Goal: Information Seeking & Learning: Find contact information

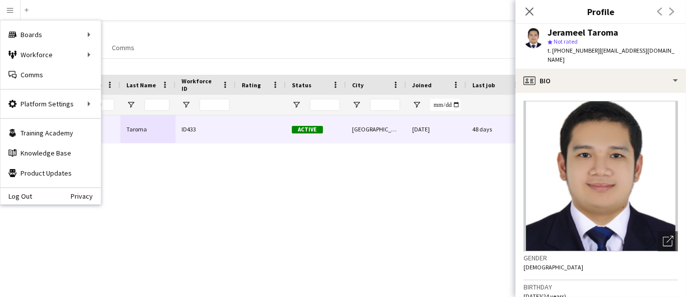
scroll to position [501, 0]
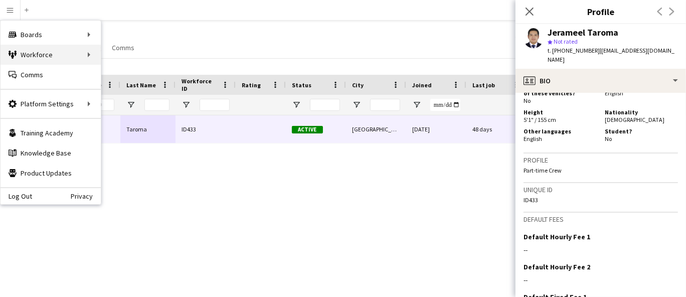
click at [61, 58] on div "Workforce Workforce" at bounding box center [51, 55] width 100 height 20
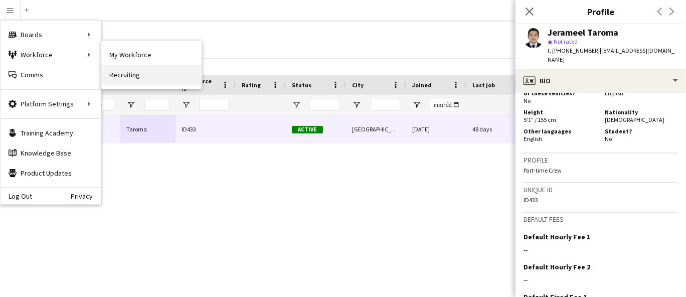
click at [144, 74] on link "Recruiting" at bounding box center [151, 75] width 100 height 20
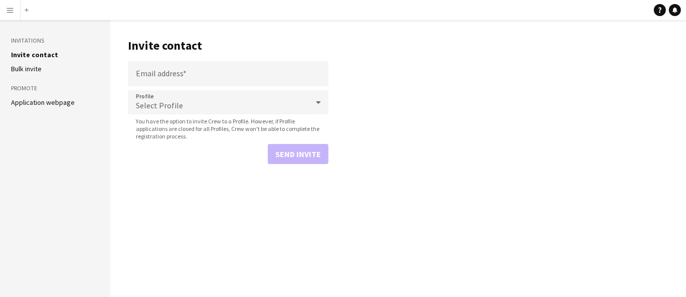
click at [7, 8] on app-icon "Menu" at bounding box center [10, 10] width 8 height 8
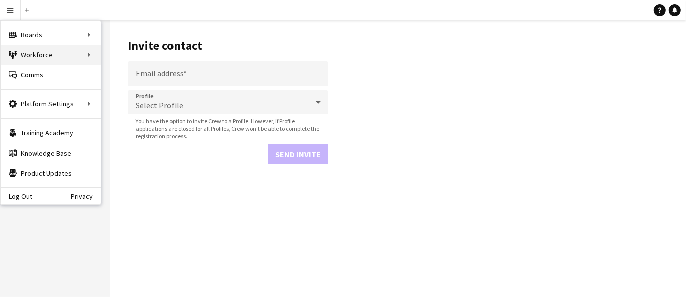
click at [45, 57] on div "Workforce Workforce" at bounding box center [51, 55] width 100 height 20
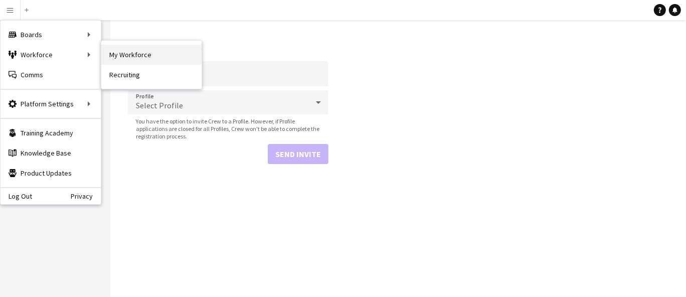
click at [142, 54] on link "My Workforce" at bounding box center [151, 55] width 100 height 20
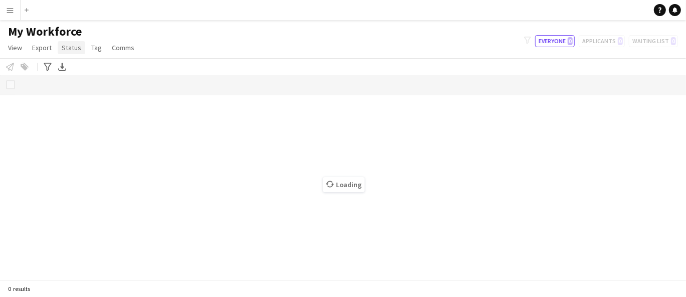
click at [69, 44] on span "Status" at bounding box center [72, 47] width 20 height 9
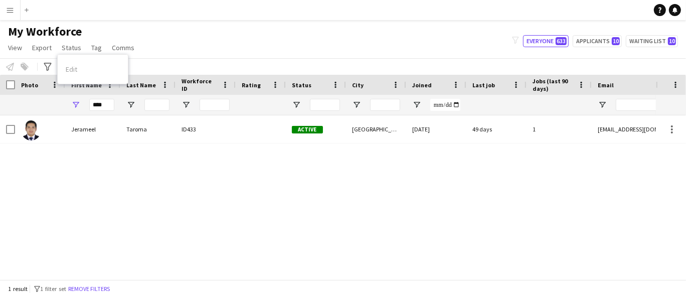
click at [215, 38] on div "My Workforce View Views Default view New view Update view Delete view Edit name…" at bounding box center [343, 41] width 686 height 34
click at [107, 108] on input "****" at bounding box center [101, 105] width 25 height 12
click at [106, 105] on input "****" at bounding box center [101, 105] width 25 height 12
type input "*"
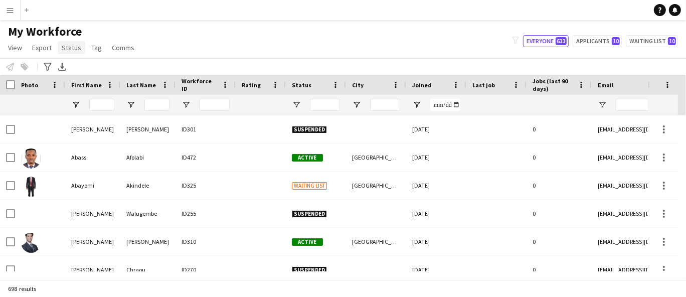
click at [75, 50] on span "Status" at bounding box center [72, 47] width 20 height 9
click at [170, 30] on div "My Workforce View Views Default view New view Update view Delete view Edit name…" at bounding box center [343, 41] width 686 height 34
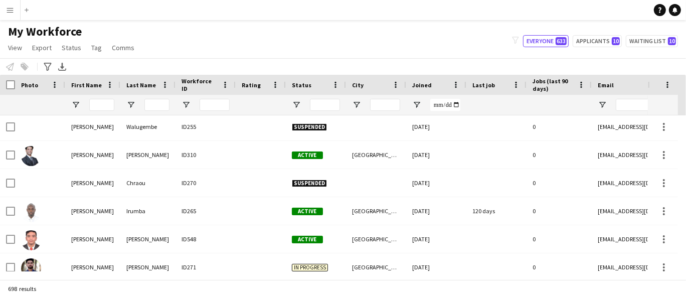
scroll to position [87, 0]
click at [12, 8] on app-icon "Menu" at bounding box center [10, 10] width 8 height 8
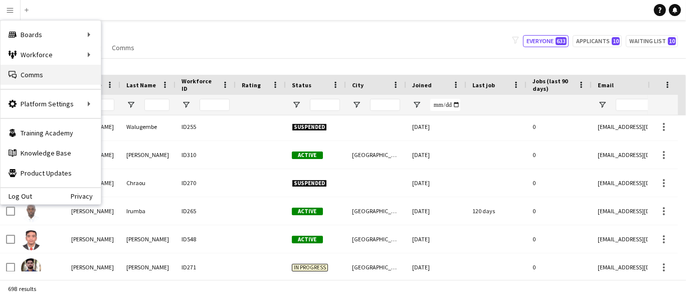
click at [58, 78] on link "Comms Comms" at bounding box center [51, 75] width 100 height 20
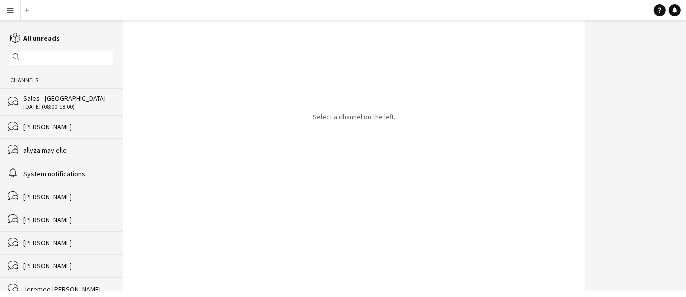
click at [13, 9] on app-icon "Menu" at bounding box center [10, 10] width 8 height 8
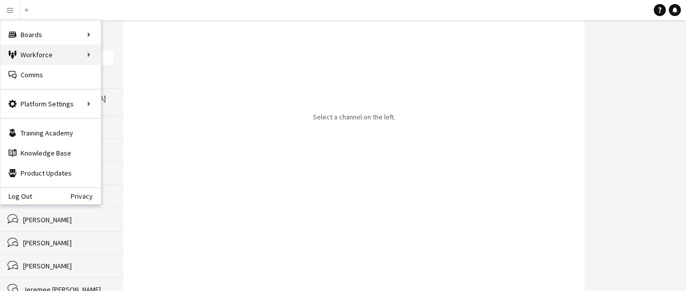
click at [52, 57] on div "Workforce Workforce" at bounding box center [51, 55] width 100 height 20
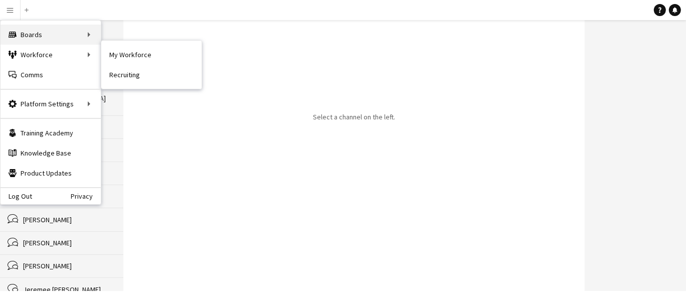
click at [83, 26] on div "Boards Boards" at bounding box center [51, 35] width 100 height 20
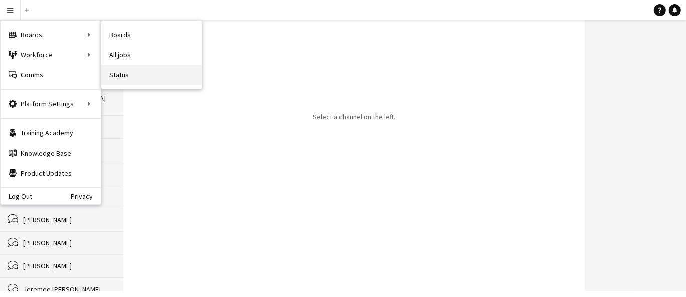
click at [115, 77] on link "Status" at bounding box center [151, 75] width 100 height 20
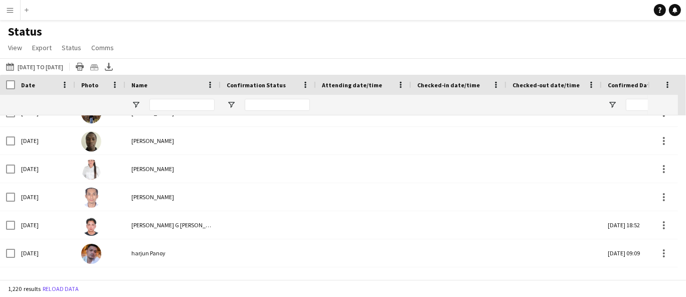
scroll to position [280, 0]
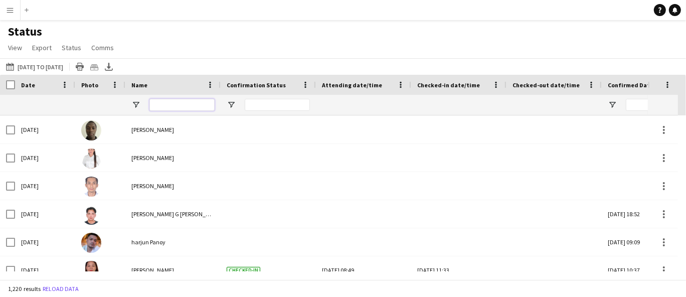
click at [173, 104] on input "Name Filter Input" at bounding box center [181, 105] width 65 height 12
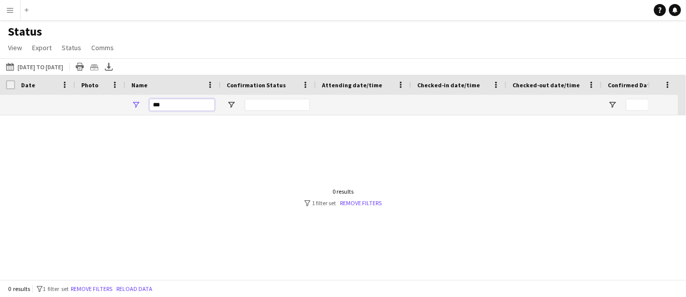
scroll to position [0, 0]
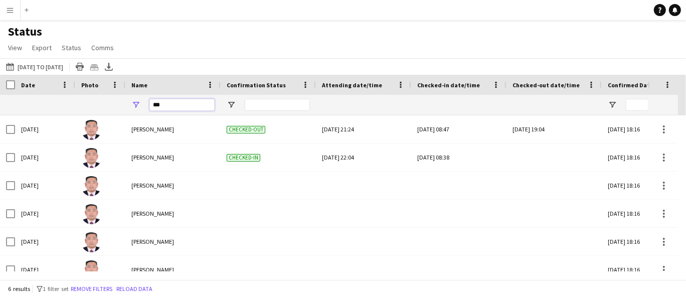
type input "***"
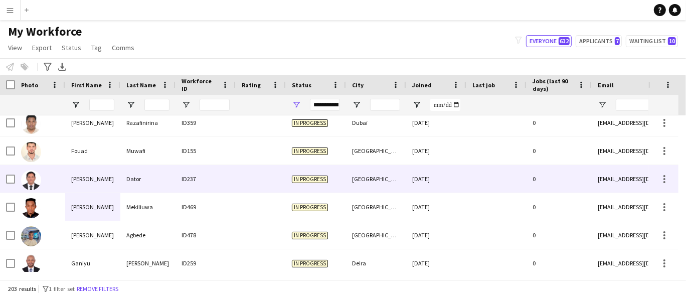
scroll to position [1827, 0]
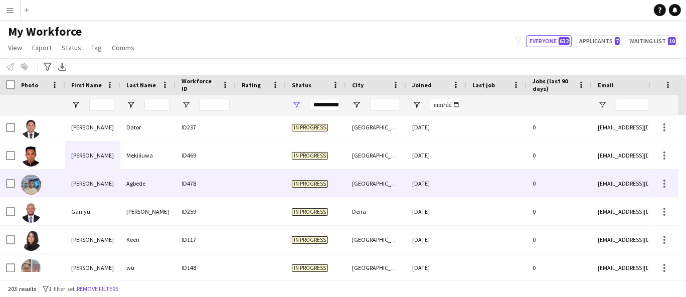
click at [117, 177] on div "[PERSON_NAME]" at bounding box center [92, 183] width 55 height 28
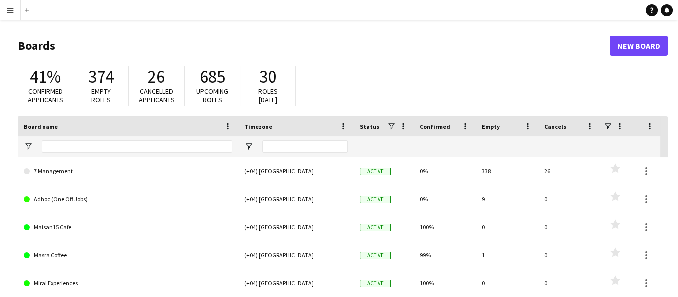
click at [10, 9] on app-icon "Menu" at bounding box center [10, 10] width 8 height 8
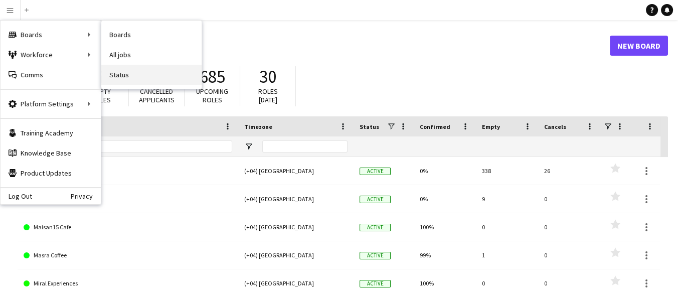
click at [126, 75] on link "Status" at bounding box center [151, 75] width 100 height 20
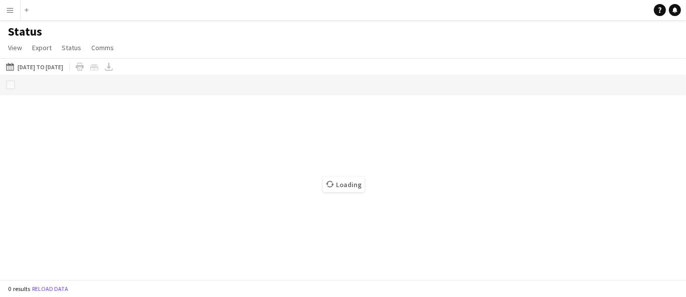
click at [5, 3] on button "Menu" at bounding box center [10, 10] width 20 height 20
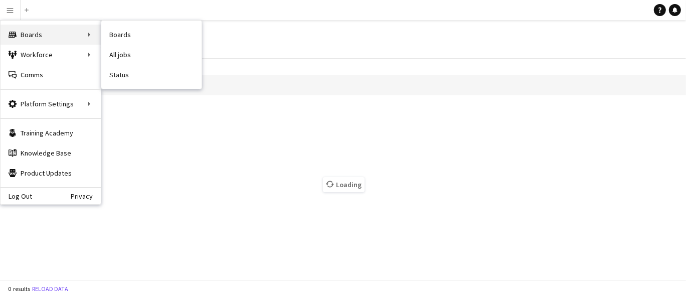
click at [25, 36] on div "Boards Boards" at bounding box center [51, 35] width 100 height 20
click at [130, 53] on link "All jobs" at bounding box center [151, 55] width 100 height 20
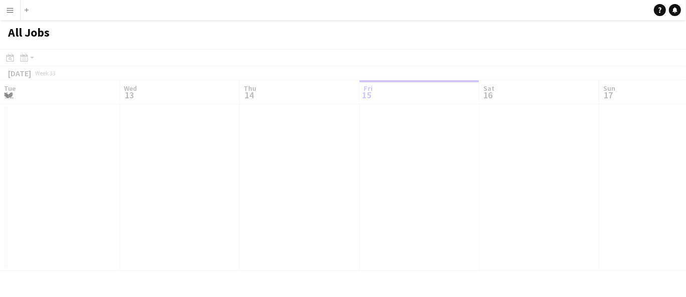
scroll to position [0, 239]
click at [11, 9] on app-icon "Menu" at bounding box center [10, 10] width 8 height 8
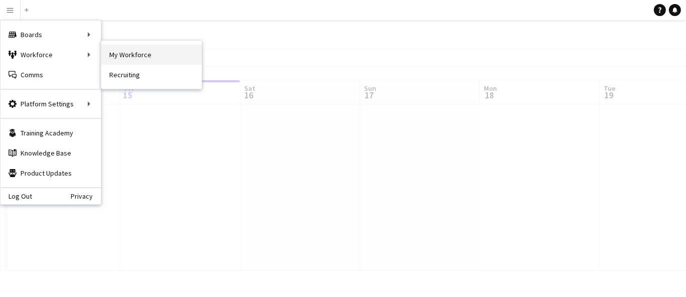
click at [121, 55] on link "My Workforce" at bounding box center [151, 55] width 100 height 20
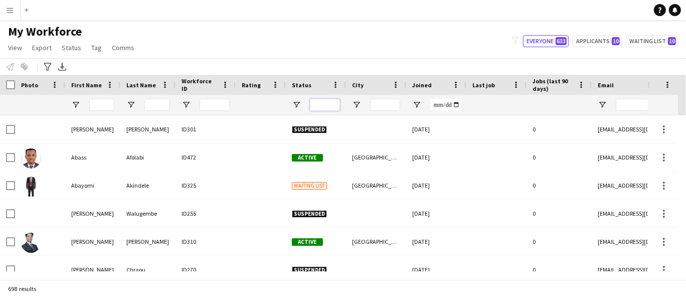
click at [322, 101] on input "Status Filter Input" at bounding box center [325, 105] width 30 height 12
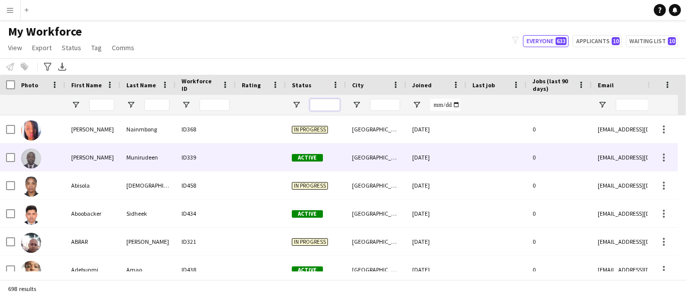
scroll to position [668, 0]
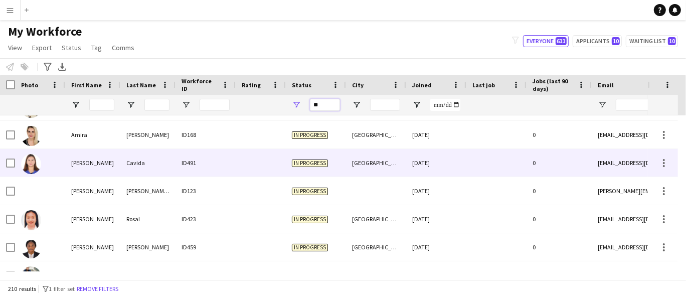
type input "**"
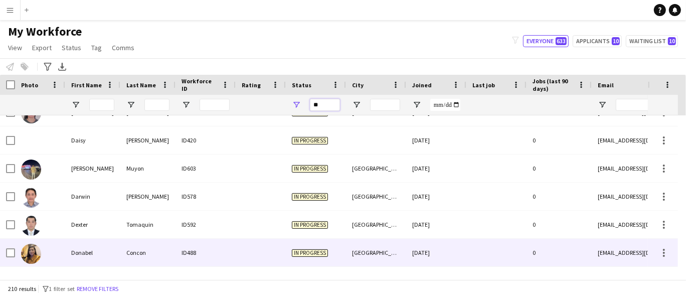
scroll to position [0, 0]
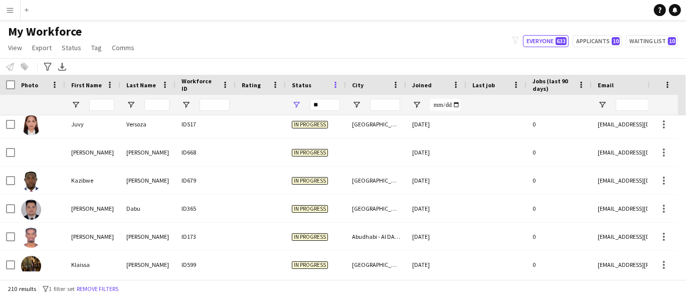
click at [339, 81] on span at bounding box center [335, 84] width 9 height 9
click at [324, 88] on div "Status" at bounding box center [310, 84] width 36 height 15
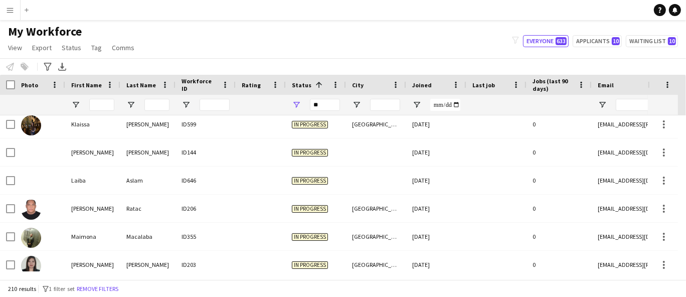
click at [315, 84] on span at bounding box center [318, 84] width 9 height 9
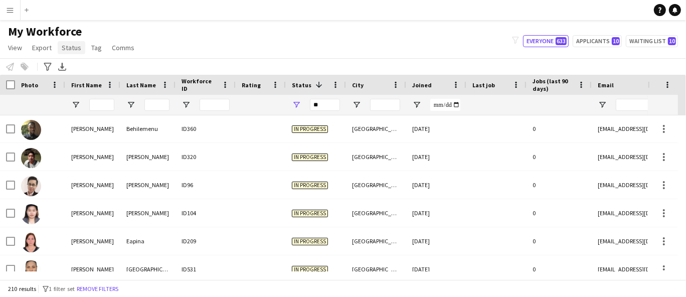
click at [63, 49] on span "Status" at bounding box center [72, 47] width 20 height 9
click at [18, 13] on button "Menu" at bounding box center [10, 10] width 20 height 20
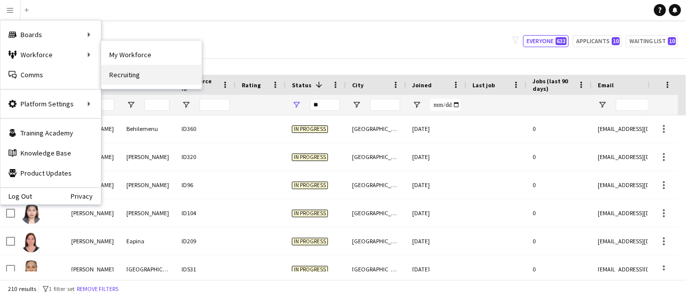
click at [128, 68] on link "Recruiting" at bounding box center [151, 75] width 100 height 20
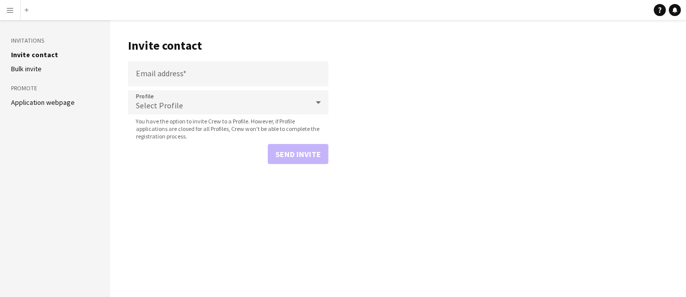
click at [13, 9] on app-icon "Menu" at bounding box center [10, 10] width 8 height 8
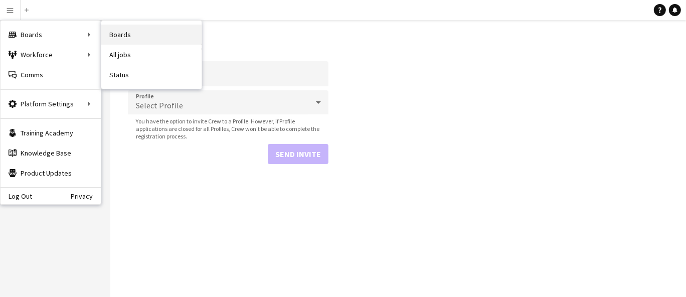
click at [125, 31] on link "Boards" at bounding box center [151, 35] width 100 height 20
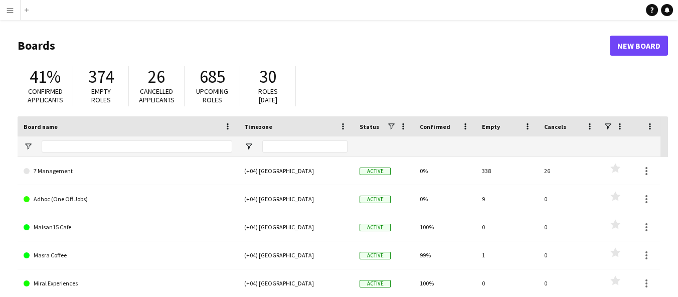
click at [9, 3] on button "Menu" at bounding box center [10, 10] width 20 height 20
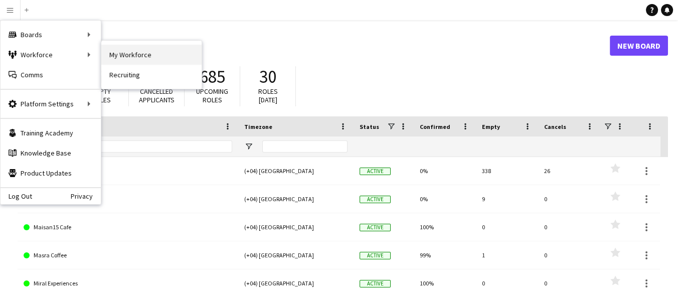
click at [127, 58] on link "My Workforce" at bounding box center [151, 55] width 100 height 20
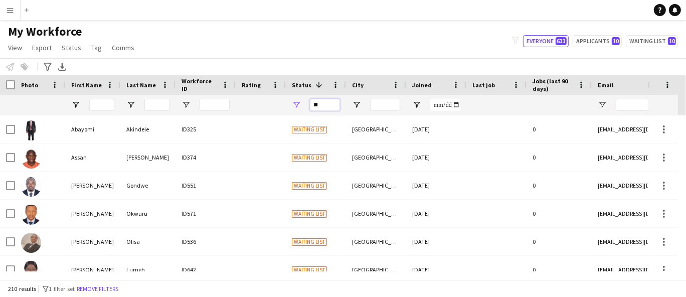
drag, startPoint x: 327, startPoint y: 102, endPoint x: 293, endPoint y: 103, distance: 34.1
click at [293, 103] on div "**" at bounding box center [316, 105] width 60 height 20
click at [295, 104] on span "Open Filter Menu" at bounding box center [296, 104] width 9 height 9
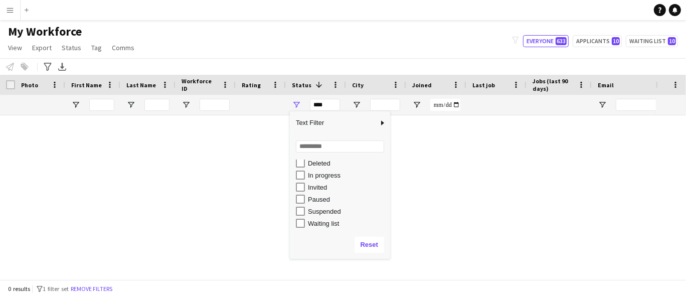
click at [321, 174] on div "In progress" at bounding box center [347, 175] width 79 height 8
type input "**********"
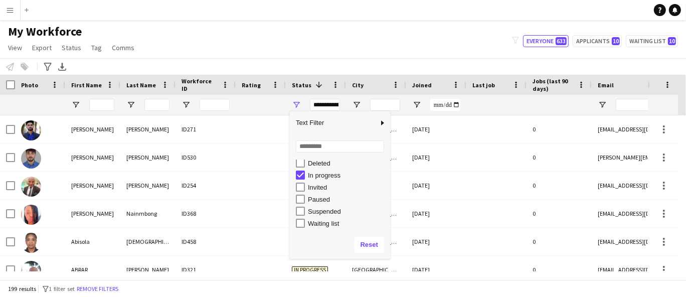
click at [215, 40] on div "My Workforce View Views Default view New view Update view Delete view Edit name…" at bounding box center [343, 41] width 686 height 34
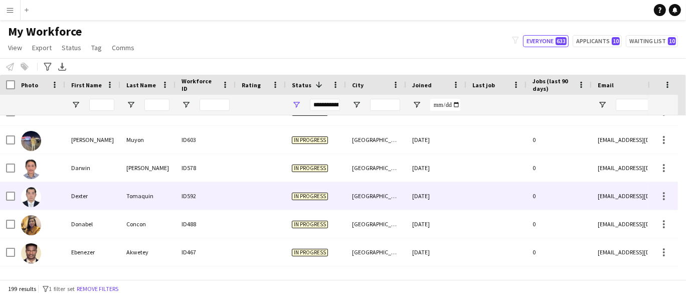
scroll to position [1322, 0]
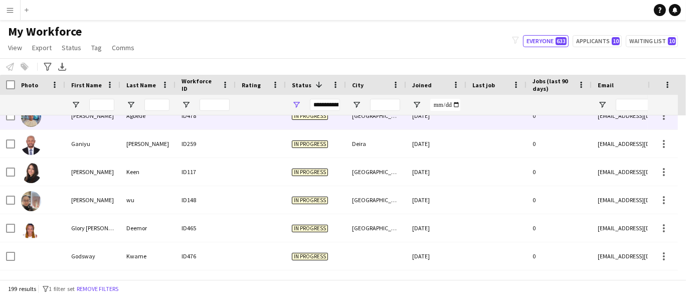
click at [168, 124] on div "Agbede" at bounding box center [147, 116] width 55 height 28
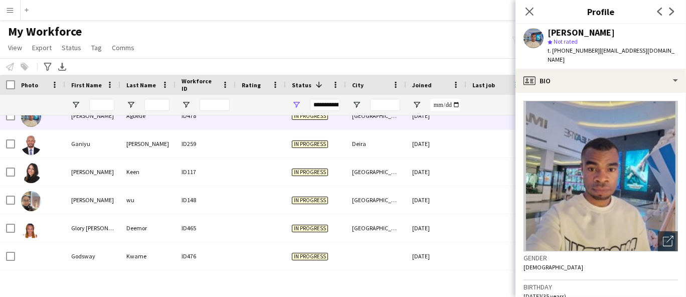
click at [586, 35] on div "[PERSON_NAME]" at bounding box center [580, 32] width 67 height 9
copy div "Agbede"
click at [577, 32] on div "[PERSON_NAME]" at bounding box center [580, 32] width 67 height 9
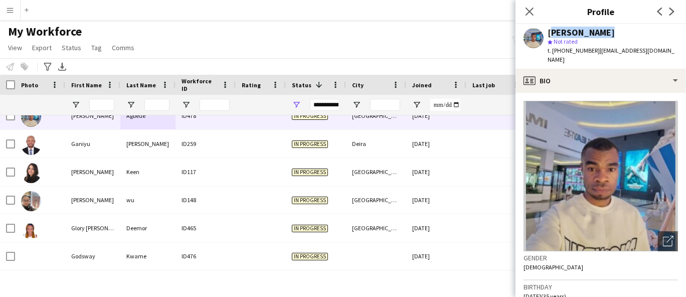
click at [577, 32] on div "[PERSON_NAME]" at bounding box center [580, 32] width 67 height 9
copy div "[PERSON_NAME]"
click at [584, 51] on span "t. [PHONE_NUMBER]" at bounding box center [573, 51] width 52 height 8
copy span "971523354277"
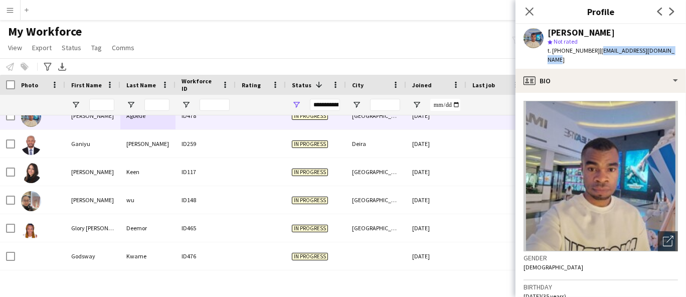
drag, startPoint x: 590, startPoint y: 62, endPoint x: 596, endPoint y: 51, distance: 13.0
click at [596, 51] on div "t. [PHONE_NUMBER] | [EMAIL_ADDRESS][DOMAIN_NAME]" at bounding box center [612, 55] width 130 height 18
copy span "[EMAIL_ADDRESS][DOMAIN_NAME]"
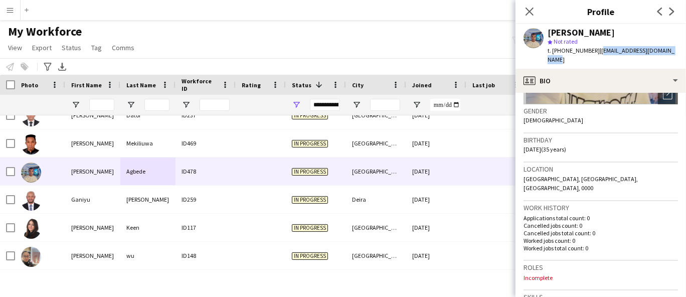
scroll to position [167, 0]
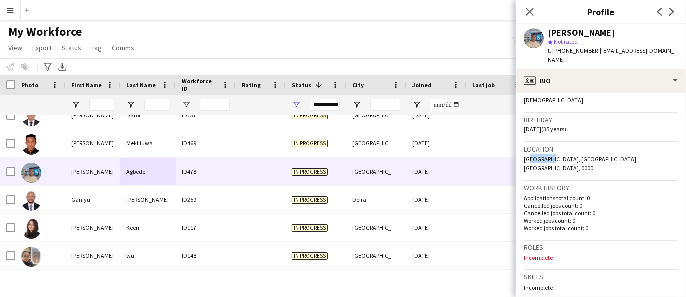
drag, startPoint x: 549, startPoint y: 155, endPoint x: 524, endPoint y: 159, distance: 25.4
click at [525, 159] on span "[GEOGRAPHIC_DATA], [GEOGRAPHIC_DATA], [GEOGRAPHIC_DATA], 0000" at bounding box center [580, 163] width 114 height 17
click at [524, 159] on span "[GEOGRAPHIC_DATA], [GEOGRAPHIC_DATA], [GEOGRAPHIC_DATA], 0000" at bounding box center [580, 163] width 114 height 17
drag, startPoint x: 522, startPoint y: 154, endPoint x: 532, endPoint y: 161, distance: 12.2
click at [548, 156] on app-crew-profile-bio "Open photos pop-in Gender [DEMOGRAPHIC_DATA] Birthday [DEMOGRAPHIC_DATA] (35 ye…" at bounding box center [600, 195] width 170 height 204
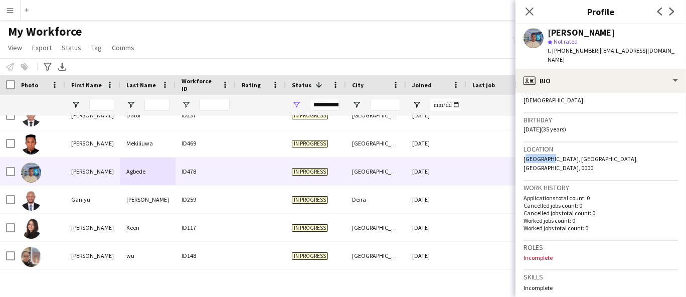
copy span "[GEOGRAPHIC_DATA]"
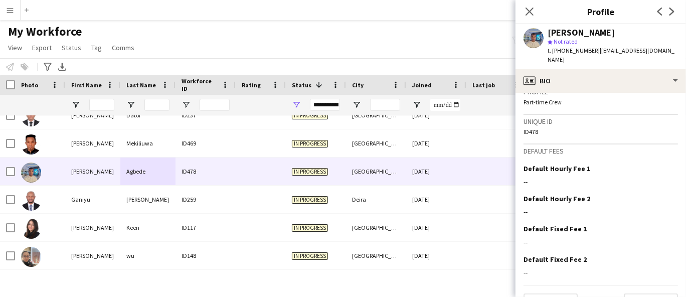
scroll to position [452, 0]
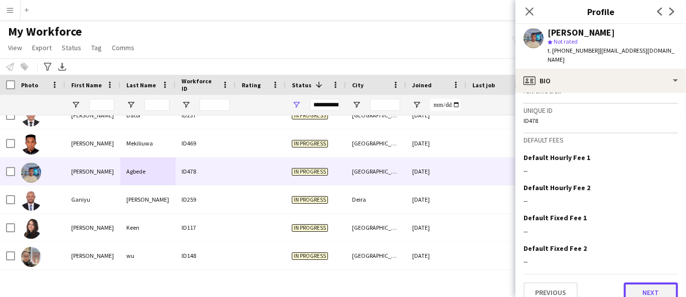
click at [648, 282] on button "Next" at bounding box center [651, 292] width 54 height 20
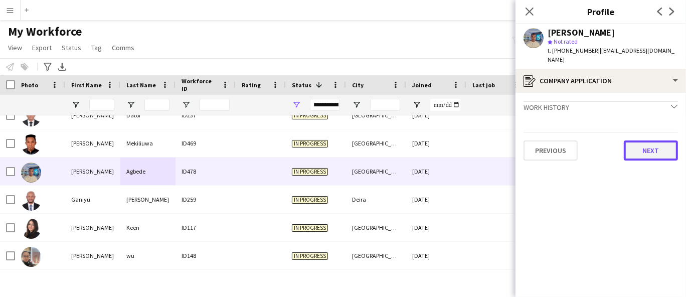
click at [643, 141] on button "Next" at bounding box center [651, 150] width 54 height 20
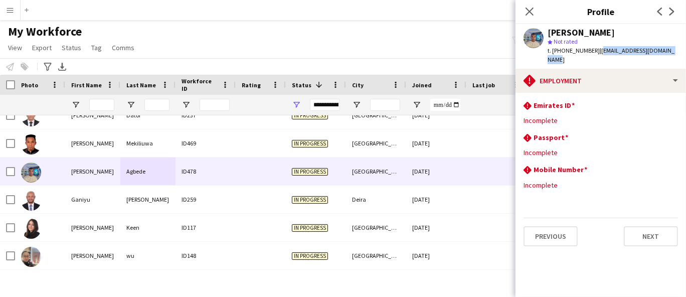
drag, startPoint x: 594, startPoint y: 49, endPoint x: 601, endPoint y: 64, distance: 16.4
click at [601, 64] on div "t. [PHONE_NUMBER] | [EMAIL_ADDRESS][DOMAIN_NAME]" at bounding box center [612, 55] width 130 height 18
copy span "[EMAIL_ADDRESS][DOMAIN_NAME]"
click at [640, 235] on button "Next" at bounding box center [651, 236] width 54 height 20
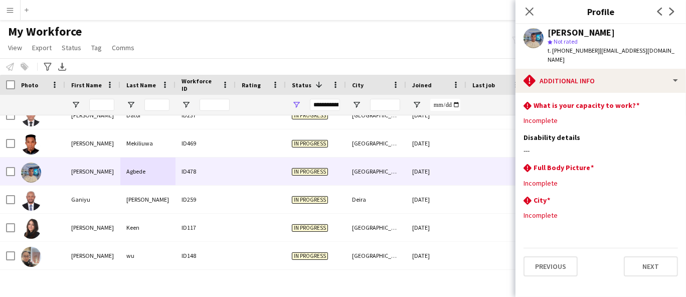
click at [654, 280] on app-section-data-types "rhombus-alert What is your capacity to work? Edit this field Incomplete Disabil…" at bounding box center [600, 195] width 170 height 204
click at [653, 256] on div "Previous Next" at bounding box center [600, 262] width 154 height 29
click at [657, 259] on button "Next" at bounding box center [651, 266] width 54 height 20
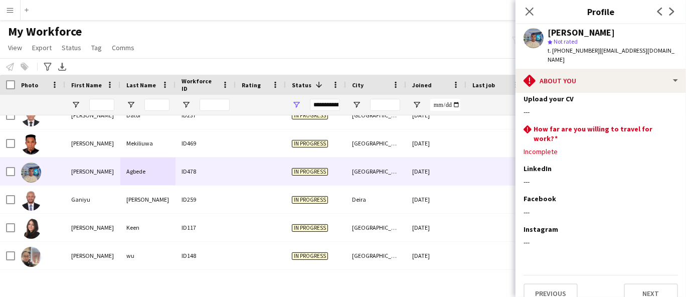
scroll to position [52, 0]
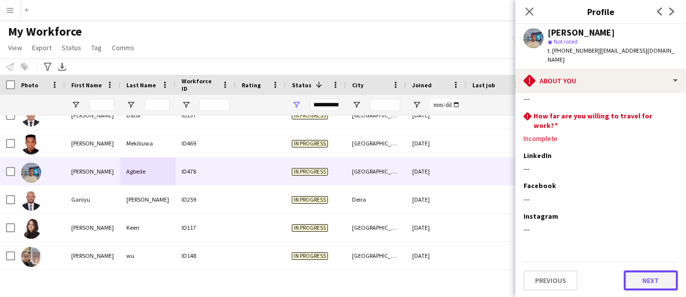
click at [653, 279] on button "Next" at bounding box center [651, 280] width 54 height 20
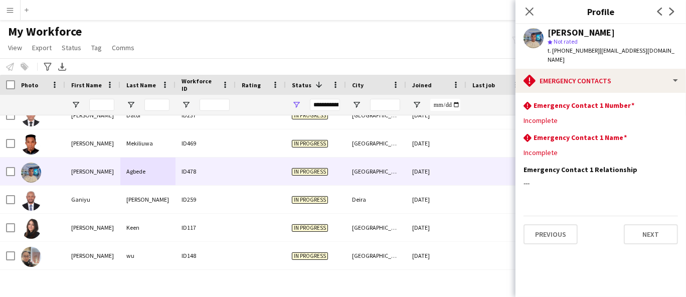
scroll to position [0, 0]
click at [650, 223] on div "Previous Next" at bounding box center [600, 230] width 154 height 29
click at [651, 231] on button "Next" at bounding box center [651, 234] width 54 height 20
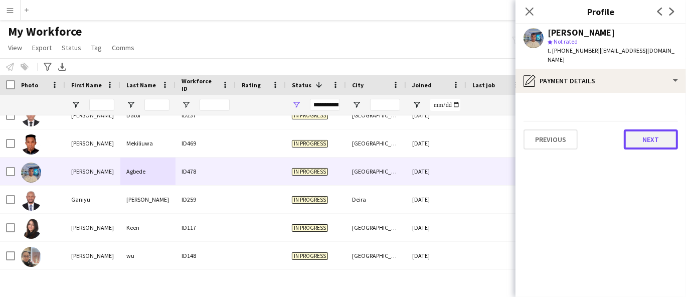
click at [643, 131] on button "Next" at bounding box center [651, 139] width 54 height 20
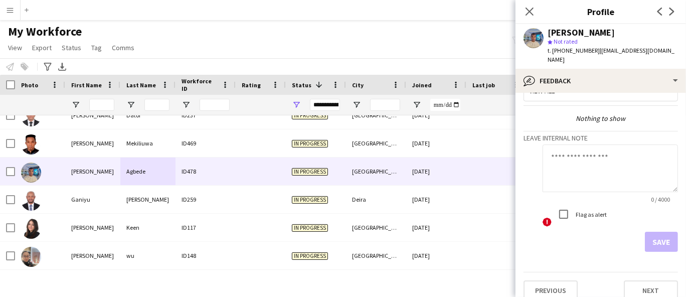
scroll to position [34, 0]
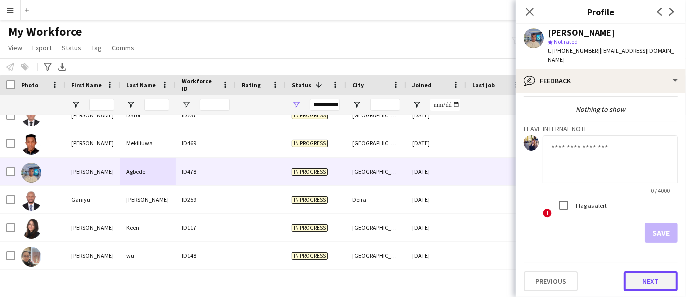
click at [652, 279] on button "Next" at bounding box center [651, 281] width 54 height 20
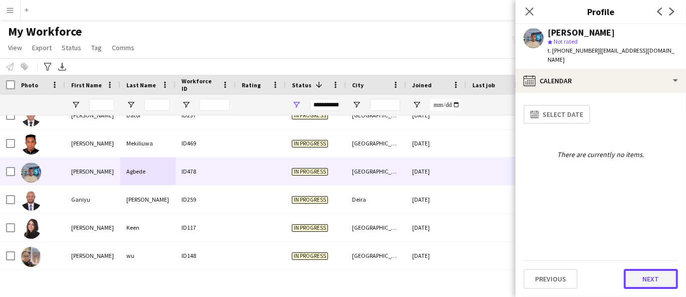
click at [653, 278] on button "Next" at bounding box center [651, 279] width 54 height 20
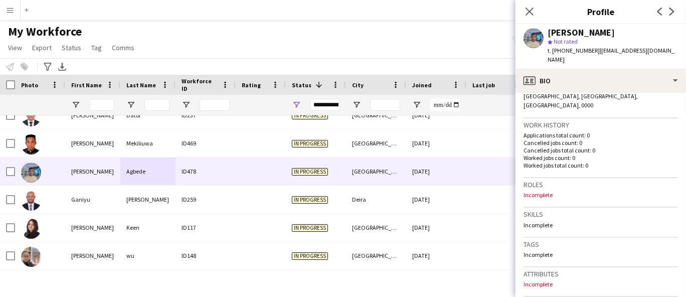
scroll to position [229, 0]
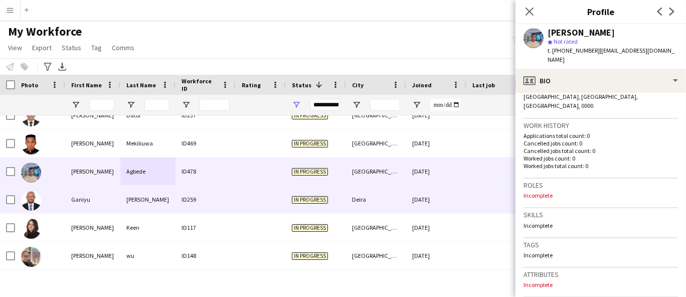
click at [213, 198] on div "ID259" at bounding box center [205, 200] width 60 height 28
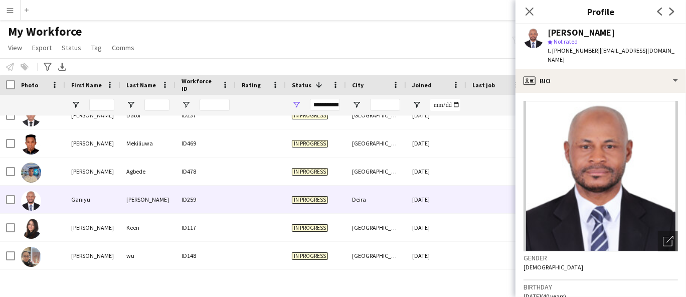
click at [566, 35] on div "[PERSON_NAME]" at bounding box center [580, 32] width 67 height 9
click at [566, 36] on div "[PERSON_NAME]" at bounding box center [580, 32] width 67 height 9
copy div "[PERSON_NAME]"
click at [569, 50] on span "t. [PHONE_NUMBER]" at bounding box center [573, 51] width 52 height 8
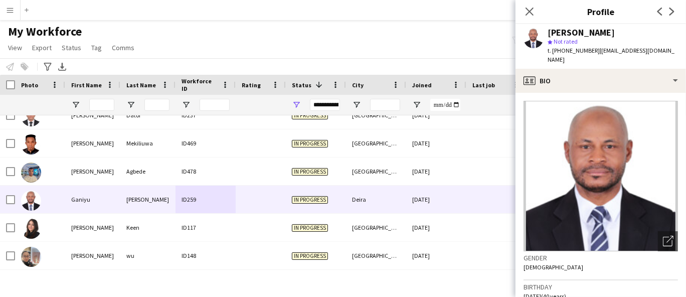
click at [569, 50] on span "t. [PHONE_NUMBER]" at bounding box center [573, 51] width 52 height 8
copy span "971557705136"
drag, startPoint x: 564, startPoint y: 46, endPoint x: 590, endPoint y: 49, distance: 26.2
click at [591, 49] on span "t. [PHONE_NUMBER]" at bounding box center [573, 51] width 52 height 8
click at [589, 48] on span "t. [PHONE_NUMBER]" at bounding box center [573, 51] width 52 height 8
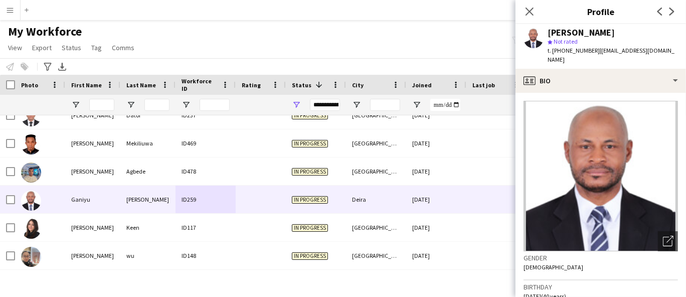
copy span "971557705136"
click at [607, 49] on span "| [EMAIL_ADDRESS][DOMAIN_NAME]" at bounding box center [610, 55] width 127 height 17
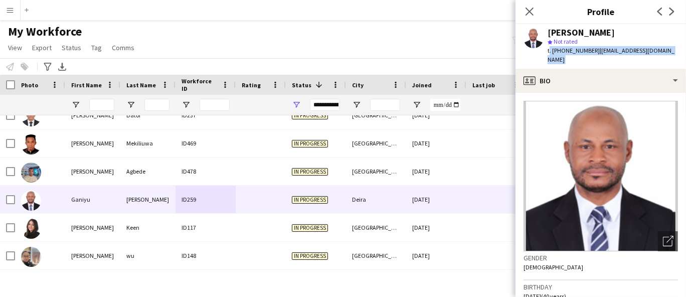
click at [661, 51] on span "| [EMAIL_ADDRESS][DOMAIN_NAME]" at bounding box center [610, 55] width 127 height 17
drag, startPoint x: 667, startPoint y: 50, endPoint x: 595, endPoint y: 55, distance: 72.9
click at [596, 55] on div "[PERSON_NAME] star Not rated t. [PHONE_NUMBER] | [EMAIL_ADDRESS][DOMAIN_NAME]" at bounding box center [600, 46] width 170 height 45
copy span "[EMAIL_ADDRESS][DOMAIN_NAME]"
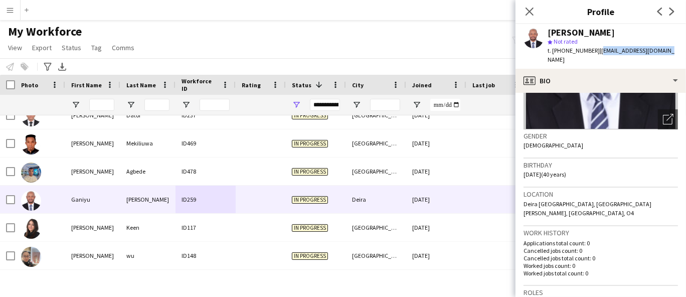
scroll to position [223, 0]
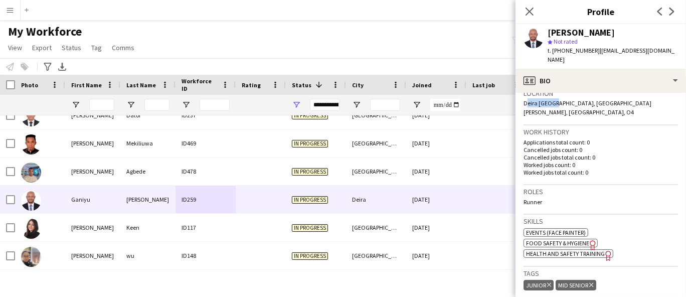
drag, startPoint x: 553, startPoint y: 92, endPoint x: 523, endPoint y: 96, distance: 29.9
click at [523, 99] on span "Deira [GEOGRAPHIC_DATA], [GEOGRAPHIC_DATA] [PERSON_NAME], [GEOGRAPHIC_DATA], O4" at bounding box center [587, 107] width 128 height 17
click at [542, 198] on div "Runner" at bounding box center [600, 202] width 154 height 8
drag, startPoint x: 544, startPoint y: 183, endPoint x: 518, endPoint y: 183, distance: 26.1
click at [522, 185] on app-crew-profile-bio "Open photos pop-in Gender [DEMOGRAPHIC_DATA] Birthday [DEMOGRAPHIC_DATA] (40 ye…" at bounding box center [600, 195] width 170 height 204
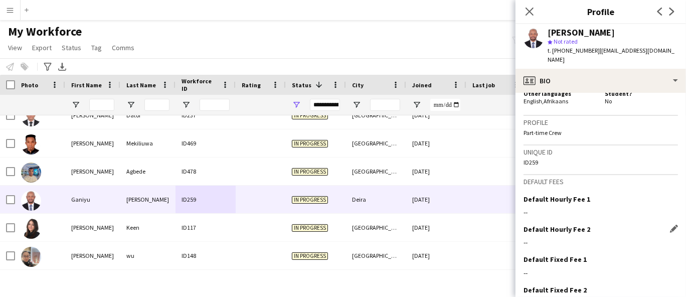
scroll to position [527, 0]
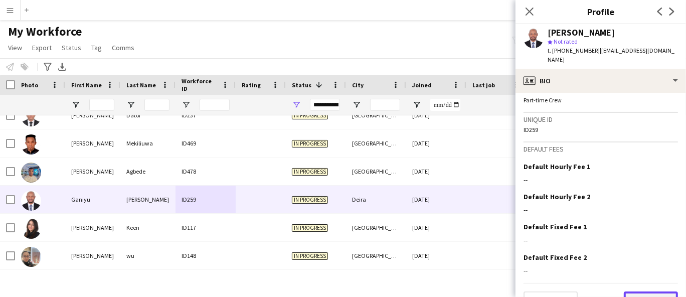
click at [641, 291] on button "Next" at bounding box center [651, 301] width 54 height 20
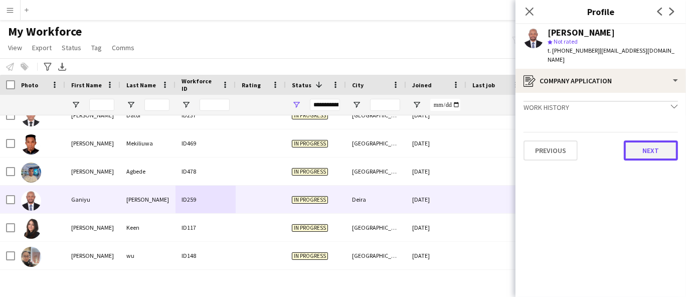
click at [648, 140] on button "Next" at bounding box center [651, 150] width 54 height 20
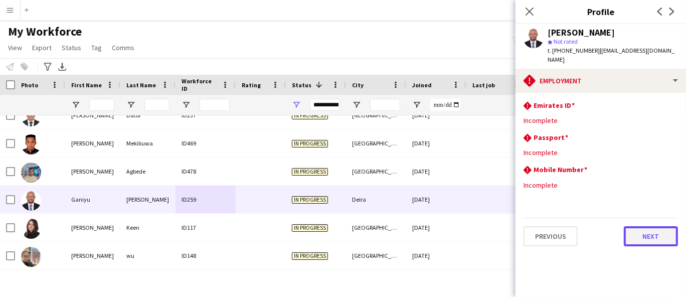
click at [658, 226] on button "Next" at bounding box center [651, 236] width 54 height 20
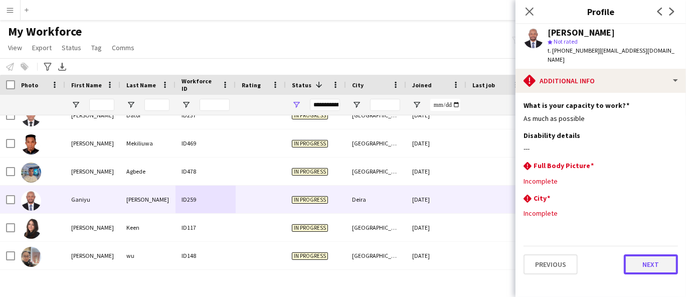
click at [646, 257] on button "Next" at bounding box center [651, 264] width 54 height 20
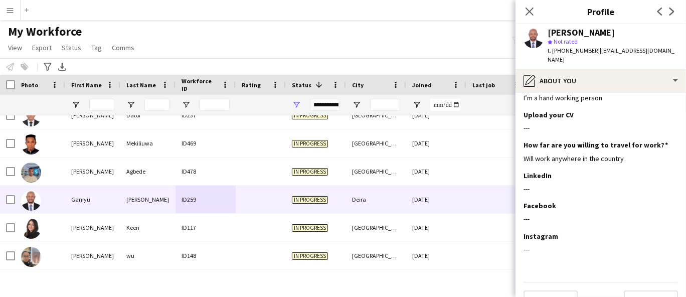
scroll to position [32, 0]
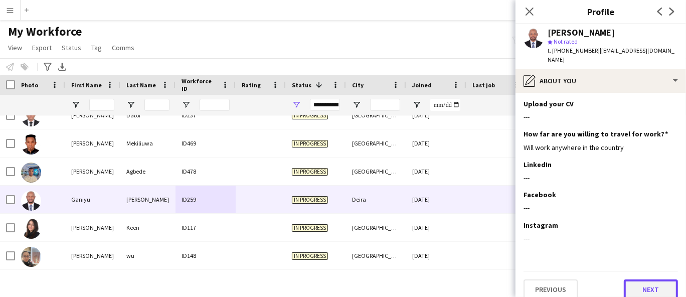
click at [646, 279] on button "Next" at bounding box center [651, 289] width 54 height 20
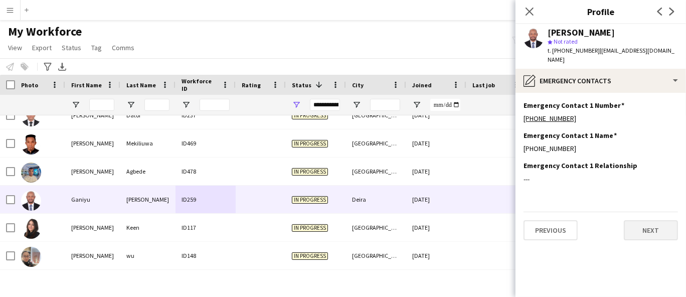
scroll to position [0, 0]
click at [648, 220] on button "Next" at bounding box center [651, 230] width 54 height 20
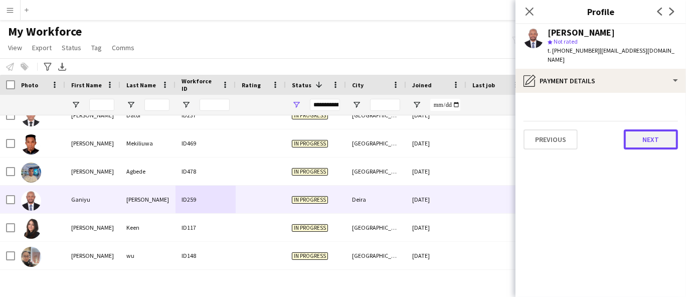
click at [651, 129] on button "Next" at bounding box center [651, 139] width 54 height 20
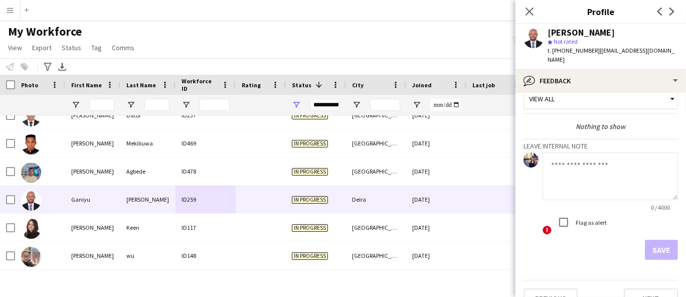
scroll to position [25, 0]
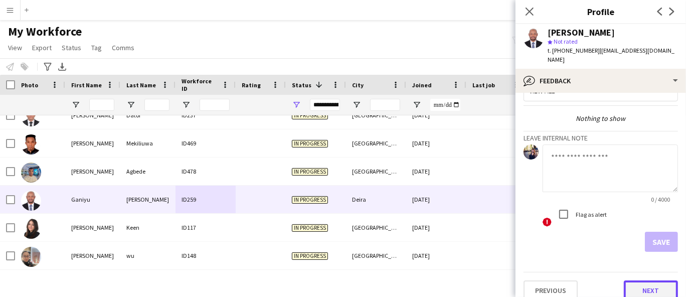
click at [638, 280] on button "Next" at bounding box center [651, 290] width 54 height 20
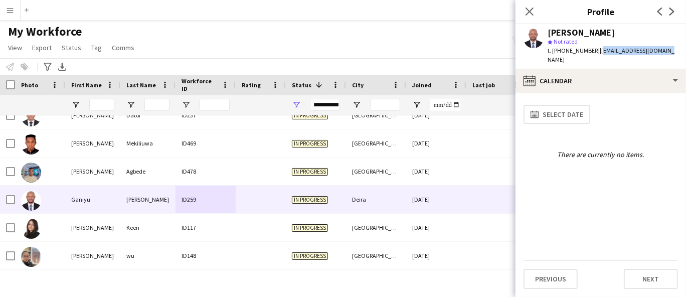
drag, startPoint x: 662, startPoint y: 49, endPoint x: 596, endPoint y: 56, distance: 67.0
click at [596, 56] on div "[PERSON_NAME] star Not rated t. [PHONE_NUMBER] | [EMAIL_ADDRESS][DOMAIN_NAME]" at bounding box center [600, 46] width 170 height 45
click at [562, 275] on button "Previous" at bounding box center [550, 279] width 54 height 20
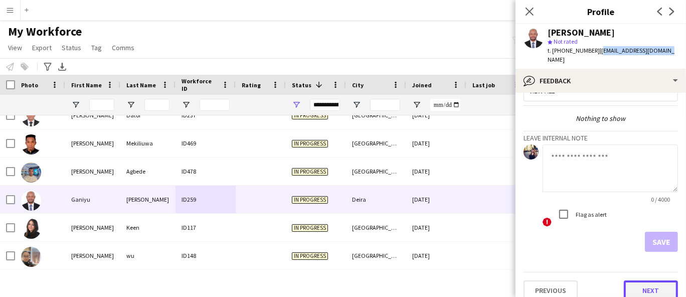
click at [630, 280] on button "Next" at bounding box center [651, 290] width 54 height 20
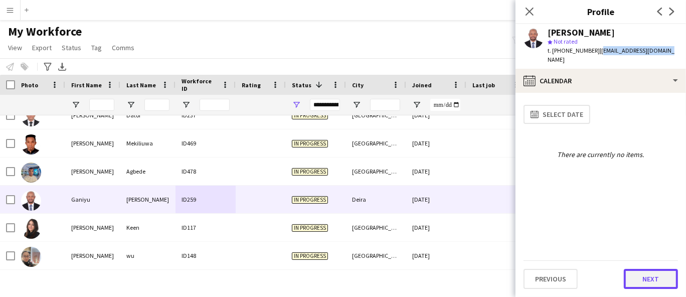
click at [648, 277] on button "Next" at bounding box center [651, 279] width 54 height 20
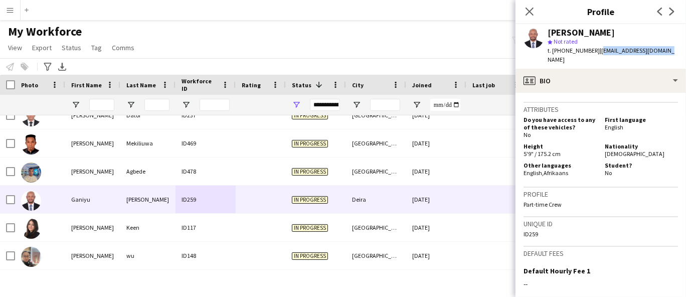
scroll to position [445, 0]
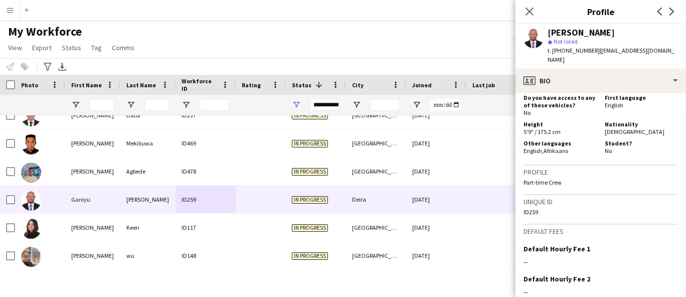
click at [610, 128] on span "[DEMOGRAPHIC_DATA]" at bounding box center [635, 132] width 60 height 8
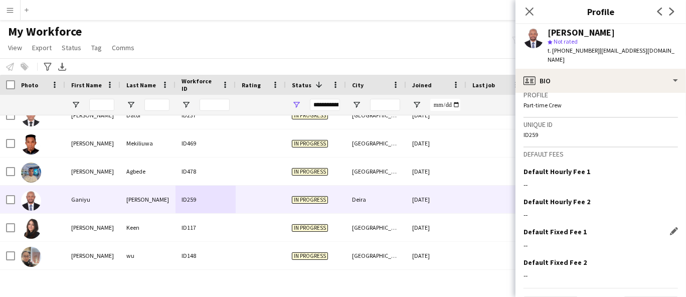
scroll to position [527, 0]
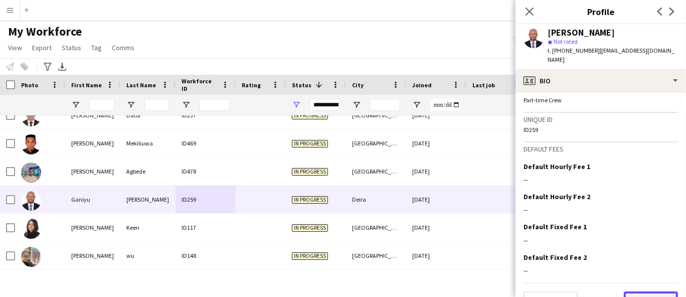
click at [636, 291] on button "Next" at bounding box center [651, 301] width 54 height 20
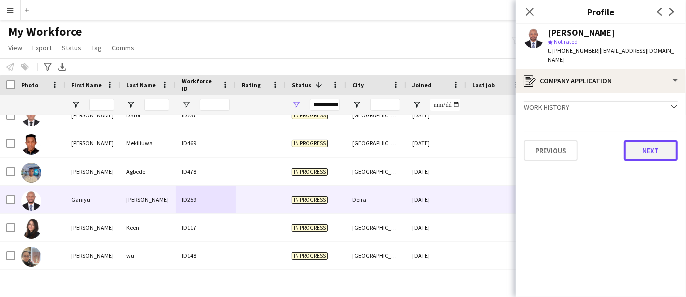
click at [632, 140] on button "Next" at bounding box center [651, 150] width 54 height 20
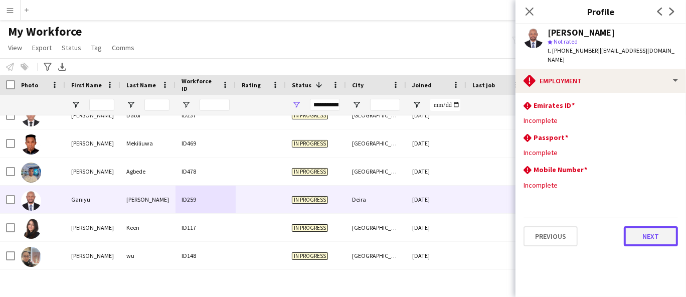
click at [661, 226] on button "Next" at bounding box center [651, 236] width 54 height 20
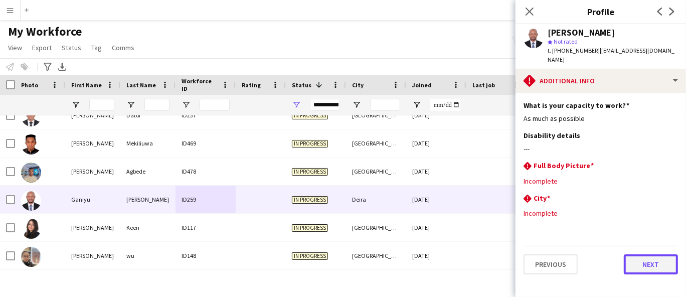
click at [656, 262] on button "Next" at bounding box center [651, 264] width 54 height 20
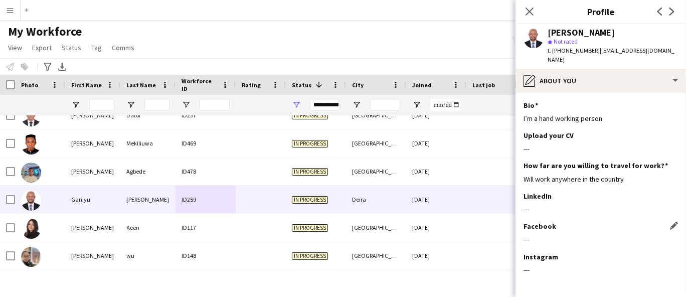
scroll to position [32, 0]
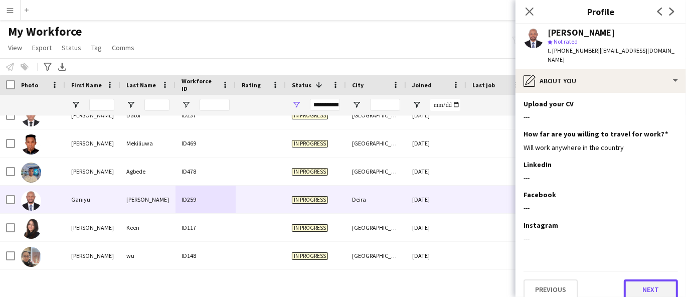
click at [639, 279] on button "Next" at bounding box center [651, 289] width 54 height 20
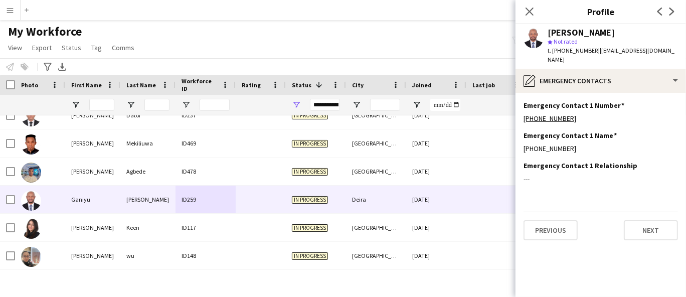
scroll to position [0, 0]
click at [637, 228] on button "Next" at bounding box center [651, 230] width 54 height 20
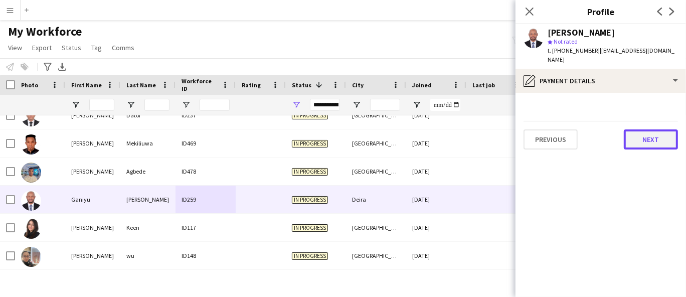
click at [643, 129] on button "Next" at bounding box center [651, 139] width 54 height 20
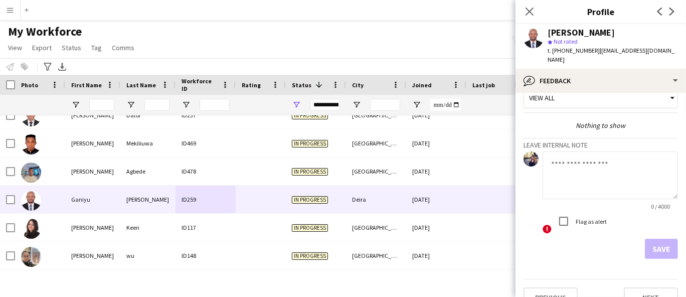
scroll to position [25, 0]
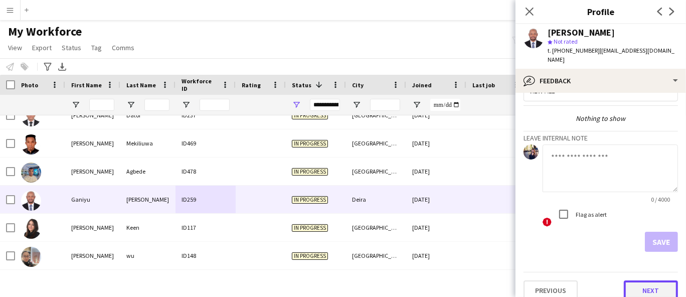
click at [638, 280] on button "Next" at bounding box center [651, 290] width 54 height 20
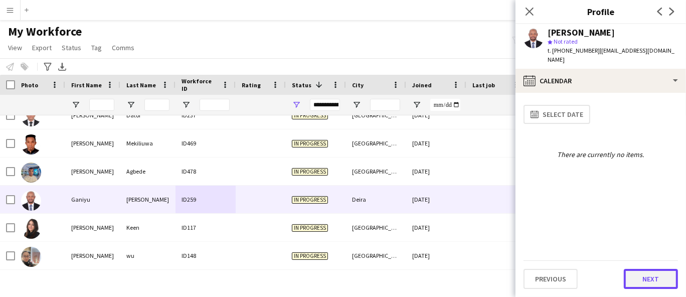
click at [638, 270] on button "Next" at bounding box center [651, 279] width 54 height 20
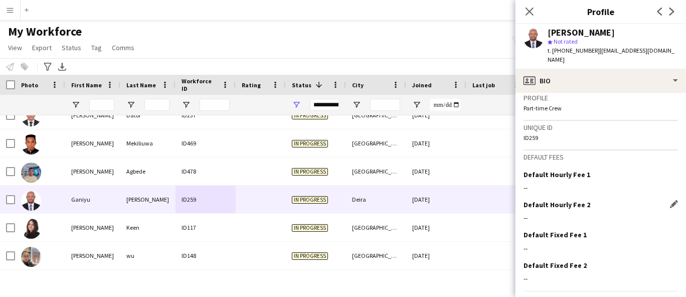
scroll to position [527, 0]
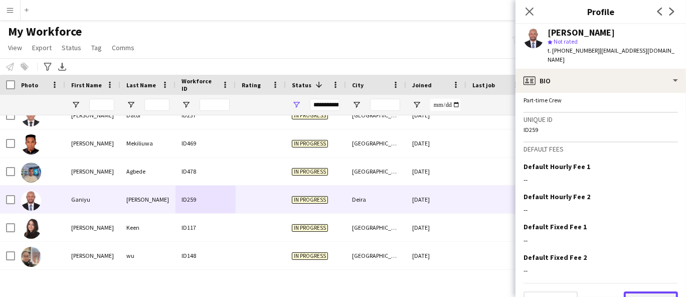
click at [636, 291] on button "Next" at bounding box center [651, 301] width 54 height 20
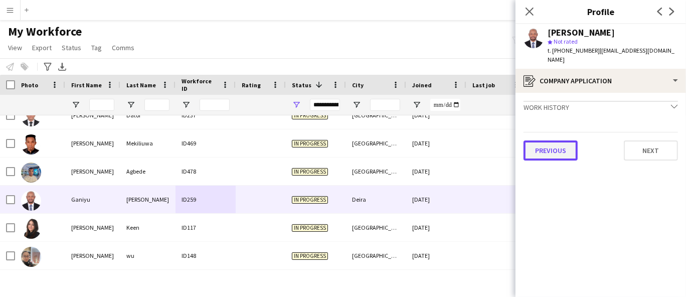
click at [549, 140] on button "Previous" at bounding box center [550, 150] width 54 height 20
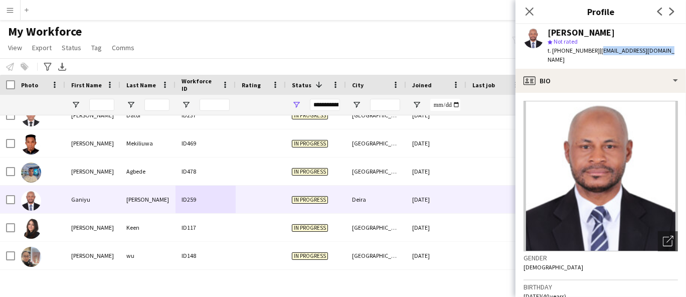
drag, startPoint x: 667, startPoint y: 51, endPoint x: 595, endPoint y: 51, distance: 71.7
click at [595, 51] on div "[PERSON_NAME] star Not rated t. [PHONE_NUMBER] | [EMAIL_ADDRESS][DOMAIN_NAME]" at bounding box center [600, 46] width 170 height 45
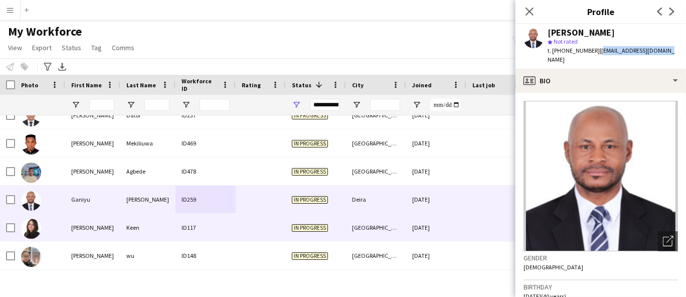
click at [176, 220] on div "ID117" at bounding box center [205, 228] width 60 height 28
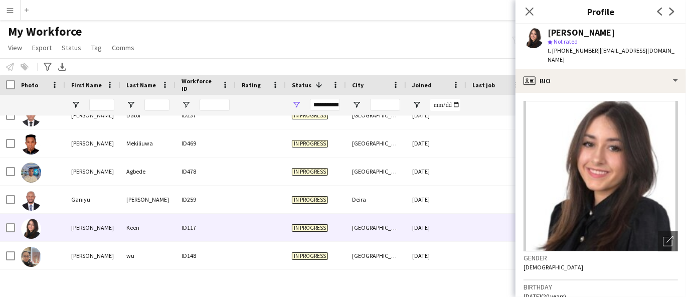
click at [579, 26] on div "[PERSON_NAME] star Not rated t. [PHONE_NUMBER] | [EMAIL_ADDRESS][DOMAIN_NAME]" at bounding box center [600, 46] width 170 height 45
click at [587, 50] on span "t. [PHONE_NUMBER]" at bounding box center [573, 51] width 52 height 8
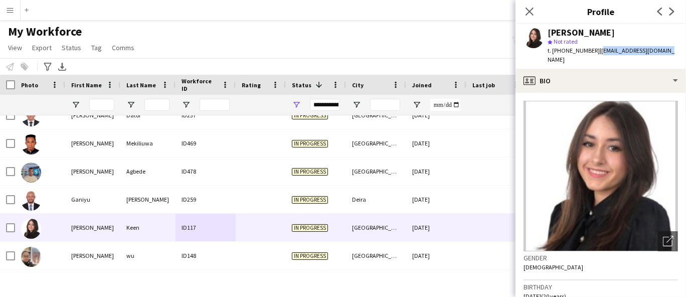
drag, startPoint x: 671, startPoint y: 51, endPoint x: 596, endPoint y: 55, distance: 75.8
click at [596, 55] on app-profile-header "[PERSON_NAME] star Not rated t. [PHONE_NUMBER] | [EMAIL_ADDRESS][DOMAIN_NAME]" at bounding box center [600, 46] width 170 height 45
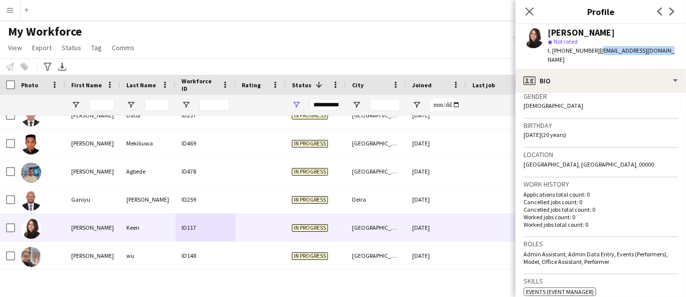
scroll to position [167, 0]
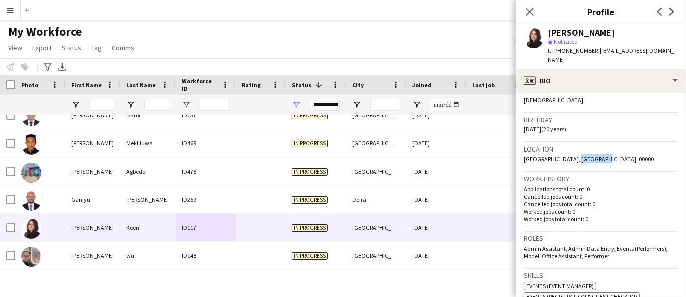
drag, startPoint x: 591, startPoint y: 148, endPoint x: 565, endPoint y: 148, distance: 26.1
click at [565, 155] on span "[GEOGRAPHIC_DATA], [GEOGRAPHIC_DATA], 00000" at bounding box center [588, 159] width 130 height 8
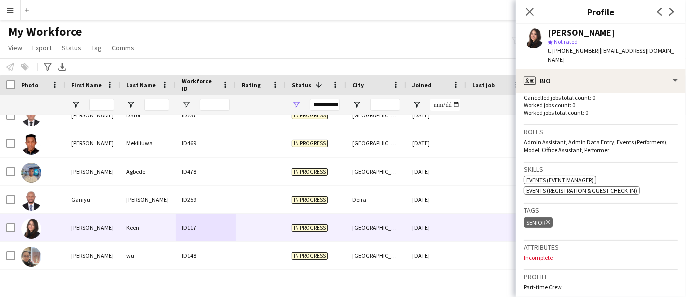
scroll to position [278, 0]
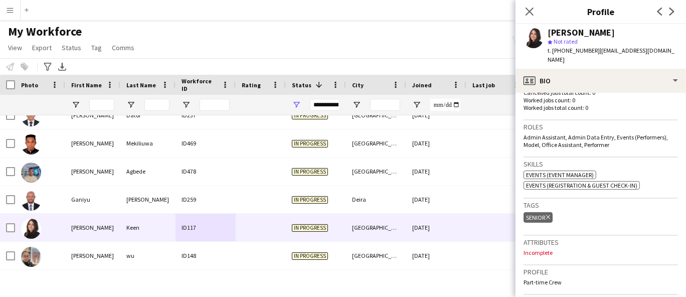
drag, startPoint x: 623, startPoint y: 139, endPoint x: 525, endPoint y: 130, distance: 98.2
click at [525, 130] on div "Roles Admin Assistant, Admin Data Entry, Events (Performers), Model, Office Ass…" at bounding box center [600, 138] width 154 height 37
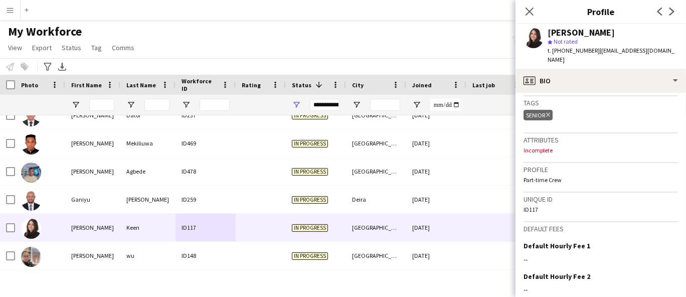
scroll to position [469, 0]
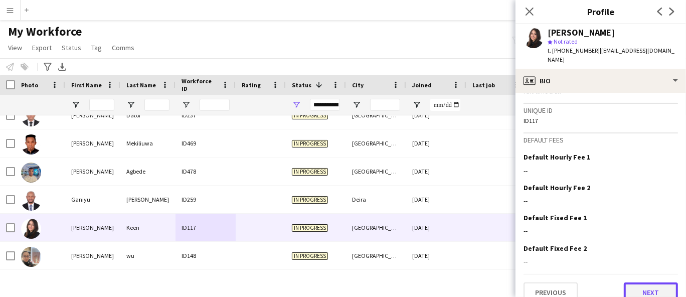
click at [657, 282] on button "Next" at bounding box center [651, 292] width 54 height 20
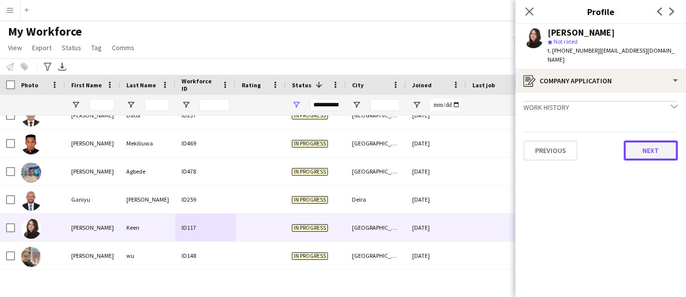
click at [654, 141] on button "Next" at bounding box center [651, 150] width 54 height 20
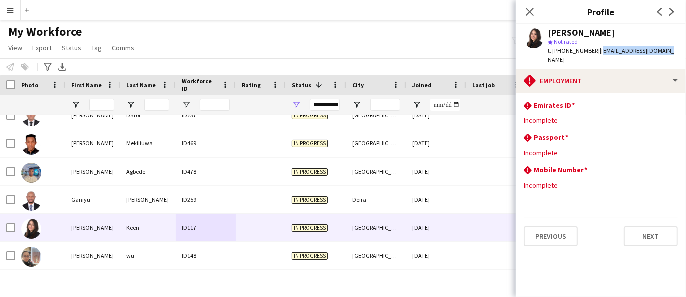
drag, startPoint x: 661, startPoint y: 48, endPoint x: 596, endPoint y: 54, distance: 65.0
click at [596, 54] on div "[PERSON_NAME] star Not rated t. [PHONE_NUMBER] | [EMAIL_ADDRESS][DOMAIN_NAME]" at bounding box center [600, 46] width 170 height 45
click at [530, 17] on app-icon "Close pop-in" at bounding box center [529, 12] width 15 height 15
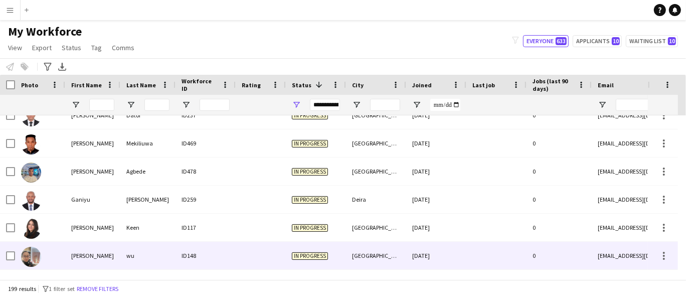
click at [164, 259] on div "wu" at bounding box center [147, 256] width 55 height 28
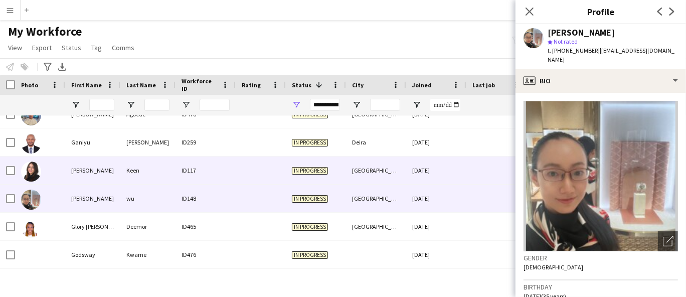
scroll to position [1782, 0]
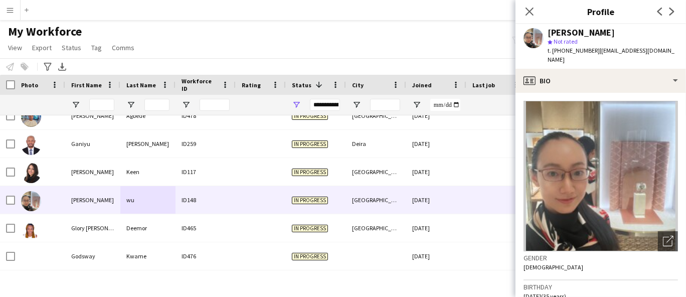
click at [566, 28] on div "[PERSON_NAME]" at bounding box center [580, 32] width 67 height 9
click at [569, 50] on span "t. [PHONE_NUMBER]" at bounding box center [573, 51] width 52 height 8
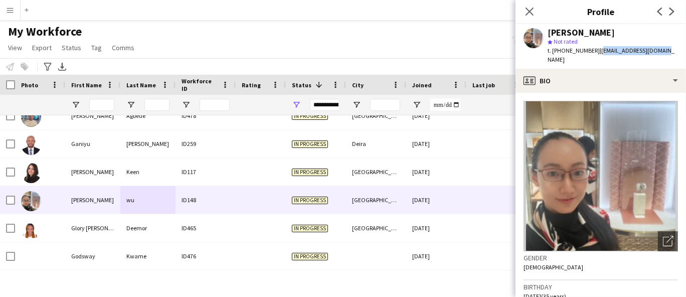
drag, startPoint x: 667, startPoint y: 48, endPoint x: 596, endPoint y: 53, distance: 71.8
click at [596, 53] on div "[PERSON_NAME] Not rated t. [PHONE_NUMBER] | [EMAIL_ADDRESS][DOMAIN_NAME]" at bounding box center [600, 46] width 170 height 45
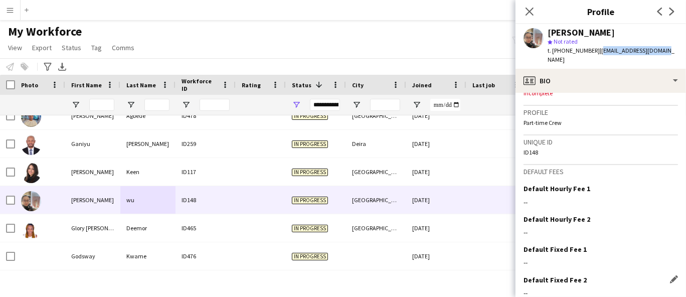
scroll to position [450, 0]
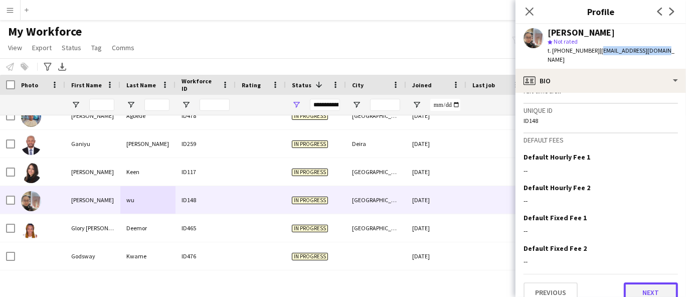
click at [654, 282] on button "Next" at bounding box center [651, 292] width 54 height 20
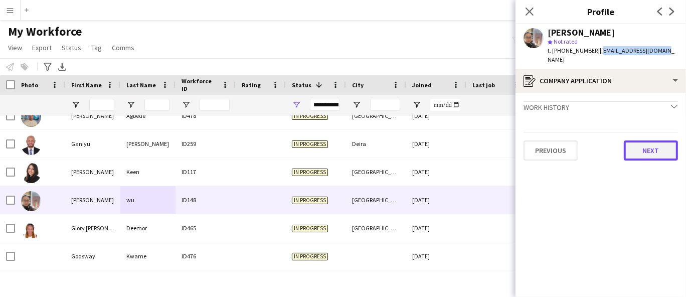
click at [649, 140] on button "Next" at bounding box center [651, 150] width 54 height 20
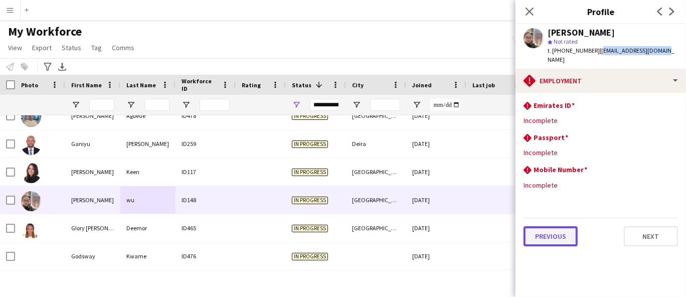
click at [574, 232] on button "Previous" at bounding box center [550, 236] width 54 height 20
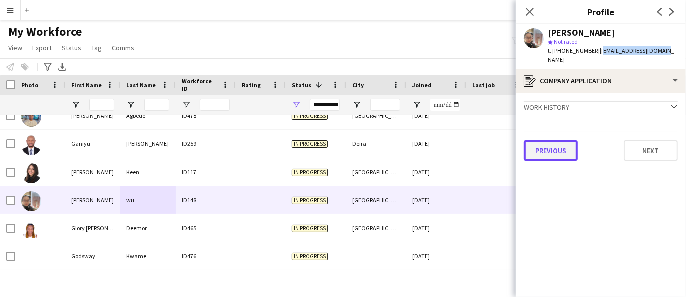
click at [551, 141] on button "Previous" at bounding box center [550, 150] width 54 height 20
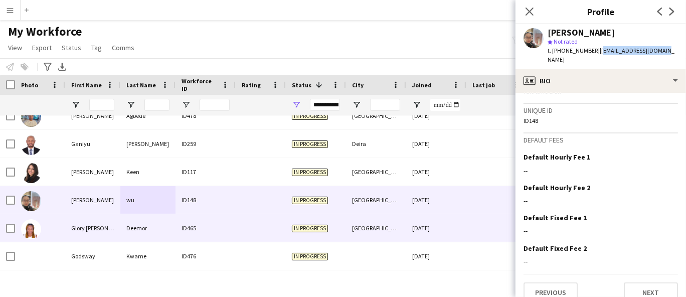
click at [118, 220] on div "Glory [PERSON_NAME]" at bounding box center [92, 228] width 55 height 28
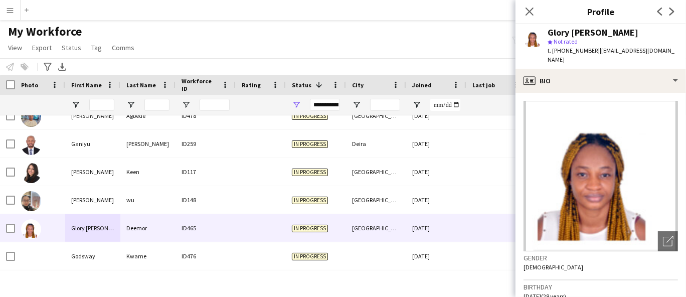
click at [566, 34] on div "Glory [PERSON_NAME]" at bounding box center [592, 32] width 91 height 9
click at [559, 48] on span "t. [PHONE_NUMBER]" at bounding box center [573, 51] width 52 height 8
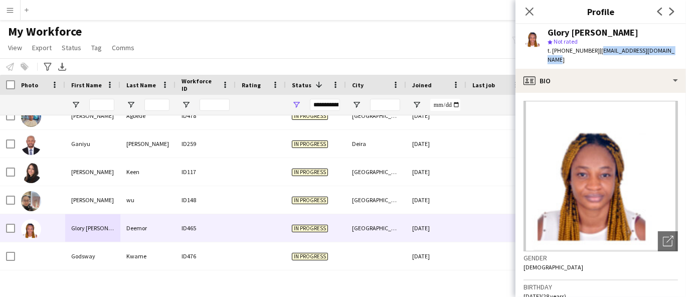
drag, startPoint x: 595, startPoint y: 50, endPoint x: 675, endPoint y: 51, distance: 79.7
click at [682, 53] on div "Glory [PERSON_NAME] star Not rated t. [PHONE_NUMBER] | [EMAIL_ADDRESS][DOMAIN_N…" at bounding box center [600, 46] width 170 height 45
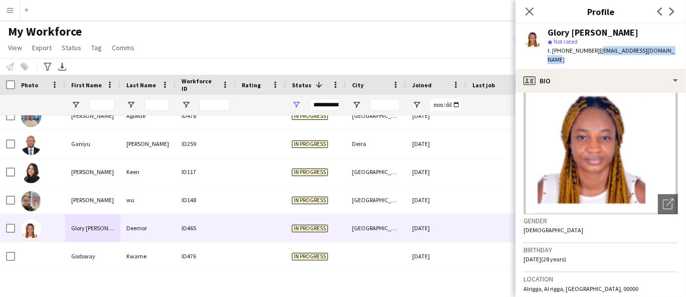
scroll to position [111, 0]
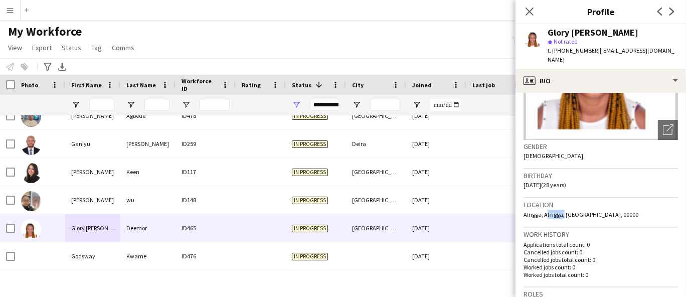
drag, startPoint x: 543, startPoint y: 204, endPoint x: 561, endPoint y: 204, distance: 17.0
click at [561, 211] on span "Alrigga, Al rigga, [GEOGRAPHIC_DATA], 00000" at bounding box center [580, 215] width 115 height 8
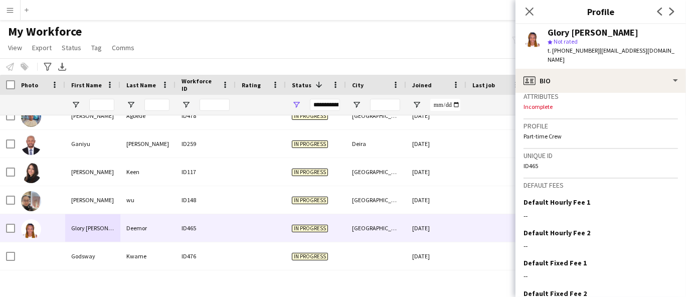
scroll to position [443, 0]
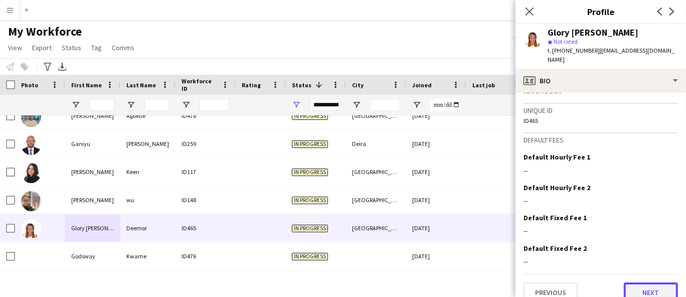
click at [651, 282] on button "Next" at bounding box center [651, 292] width 54 height 20
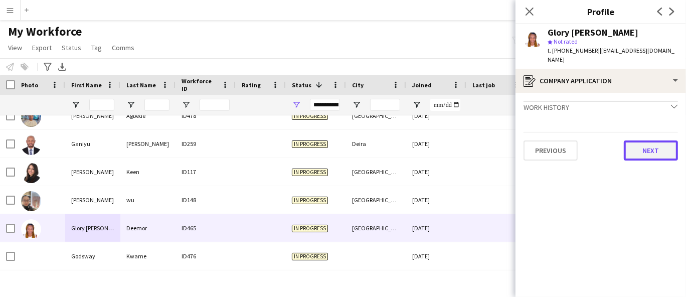
click at [664, 141] on button "Next" at bounding box center [651, 150] width 54 height 20
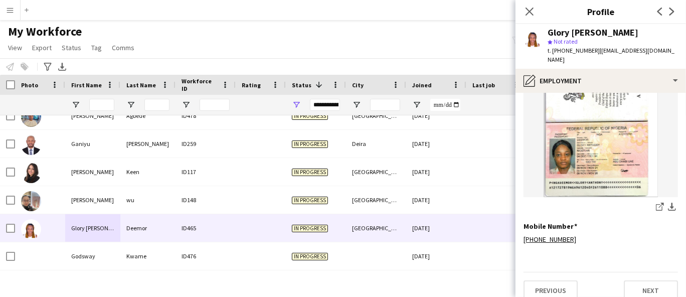
scroll to position [421, 0]
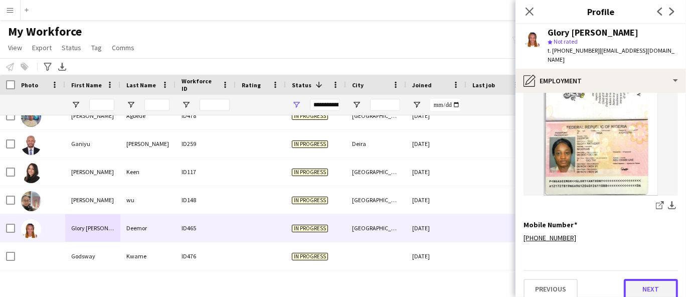
click at [650, 280] on button "Next" at bounding box center [651, 289] width 54 height 20
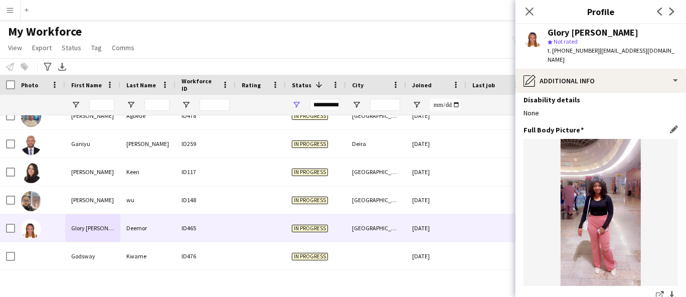
scroll to position [56, 0]
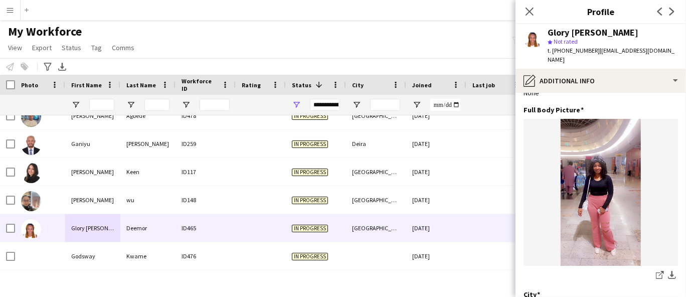
click at [0, 154] on div at bounding box center [7, 144] width 15 height 28
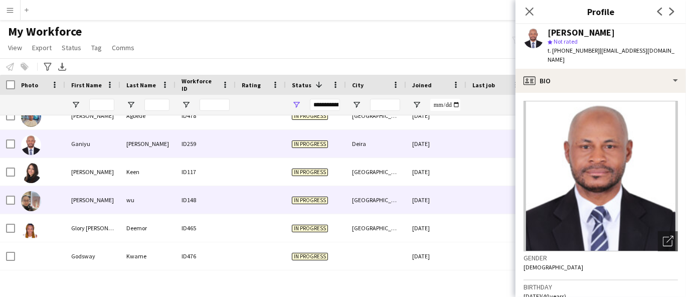
click at [88, 199] on div "[PERSON_NAME]" at bounding box center [92, 200] width 55 height 28
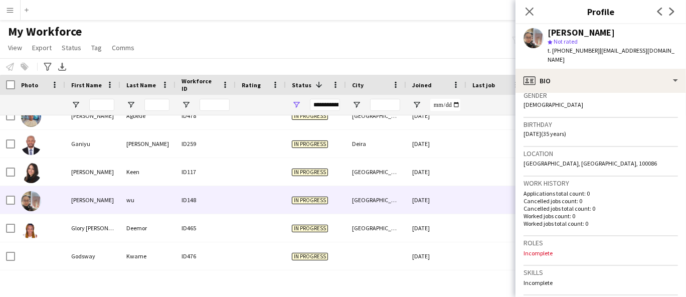
scroll to position [167, 0]
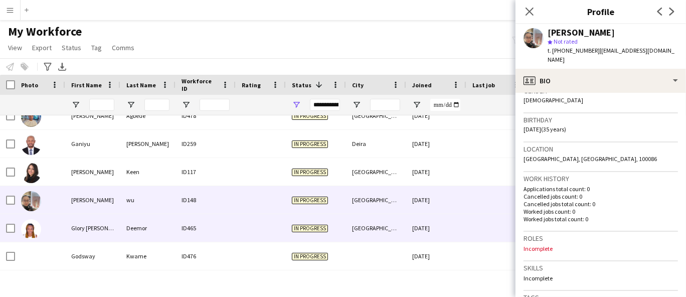
click at [64, 237] on div at bounding box center [40, 228] width 50 height 28
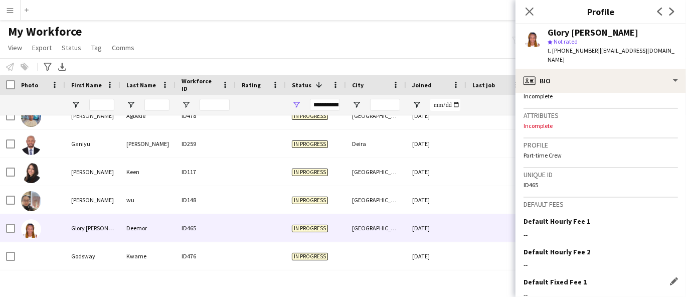
scroll to position [443, 0]
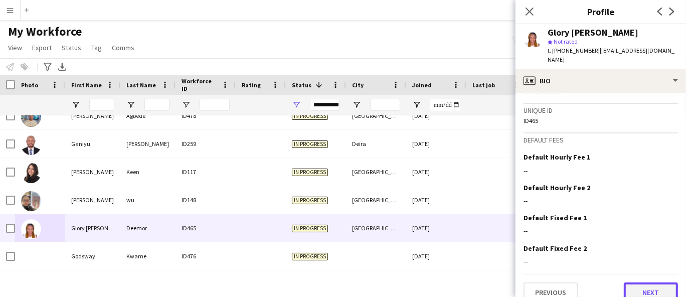
click at [652, 282] on button "Next" at bounding box center [651, 292] width 54 height 20
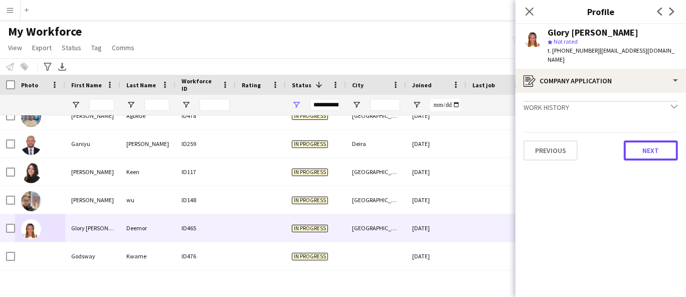
click at [641, 132] on div "Previous Next" at bounding box center [600, 146] width 154 height 29
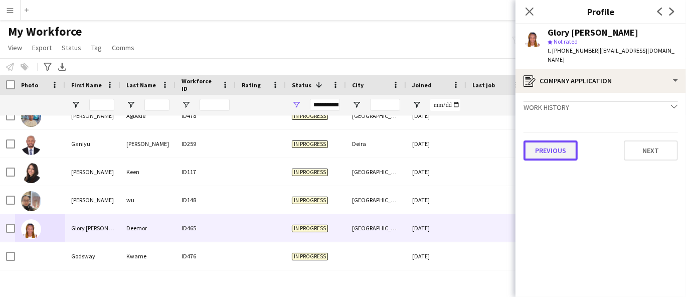
click at [563, 142] on button "Previous" at bounding box center [550, 150] width 54 height 20
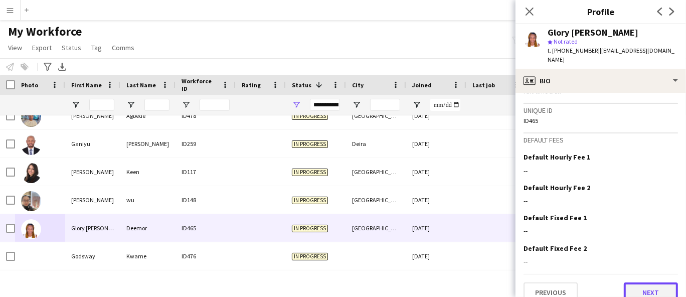
click at [645, 282] on button "Next" at bounding box center [651, 292] width 54 height 20
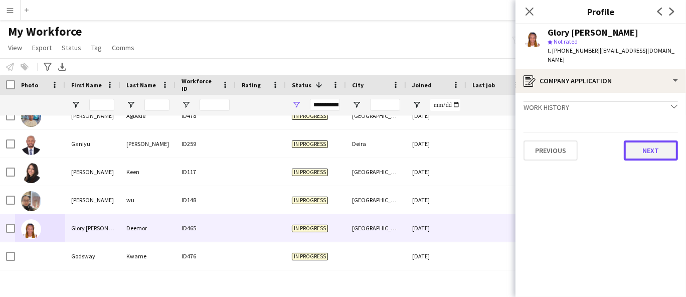
click at [635, 140] on button "Next" at bounding box center [651, 150] width 54 height 20
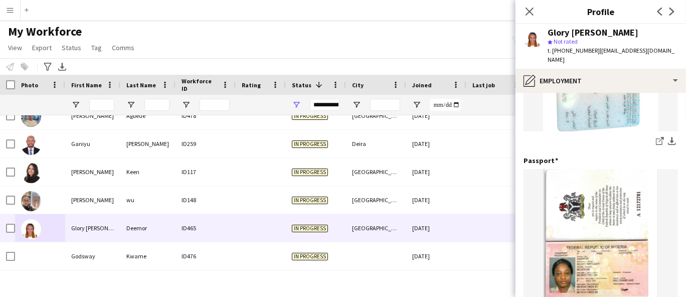
scroll to position [421, 0]
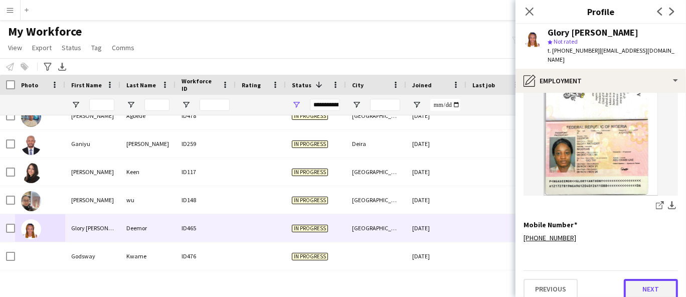
click at [659, 284] on button "Next" at bounding box center [651, 289] width 54 height 20
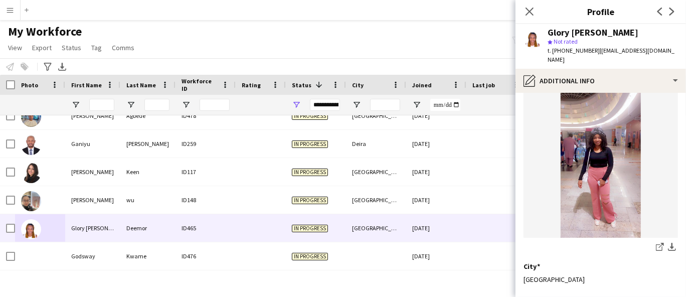
scroll to position [125, 0]
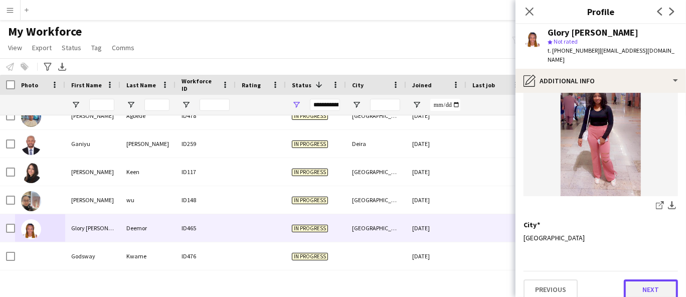
click at [654, 281] on button "Next" at bounding box center [651, 289] width 54 height 20
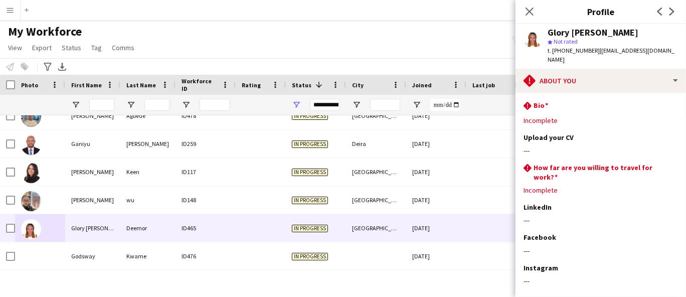
drag, startPoint x: 678, startPoint y: 51, endPoint x: 593, endPoint y: 57, distance: 84.9
click at [593, 57] on div "Glory [PERSON_NAME] star Not rated t. [PHONE_NUMBER] | [EMAIL_ADDRESS][DOMAIN_N…" at bounding box center [600, 46] width 170 height 45
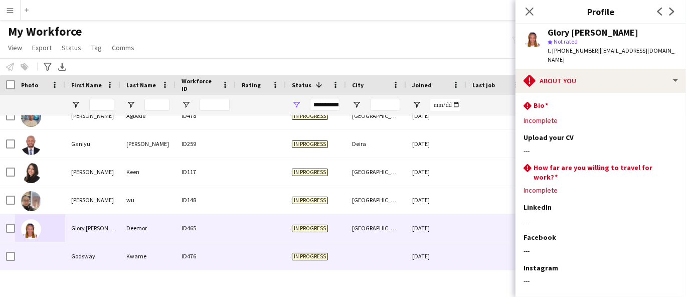
drag, startPoint x: 78, startPoint y: 251, endPoint x: 84, endPoint y: 223, distance: 28.2
click at [78, 250] on div "Godsway" at bounding box center [92, 256] width 55 height 28
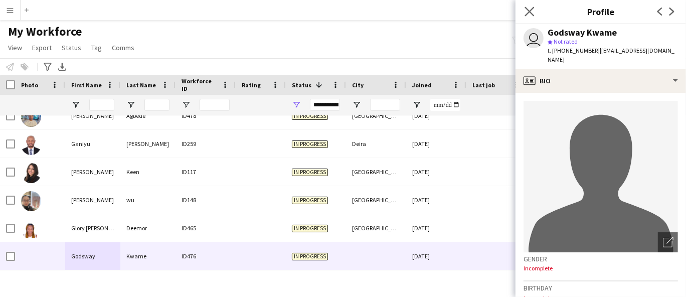
click at [529, 6] on app-icon "Close pop-in" at bounding box center [529, 12] width 15 height 15
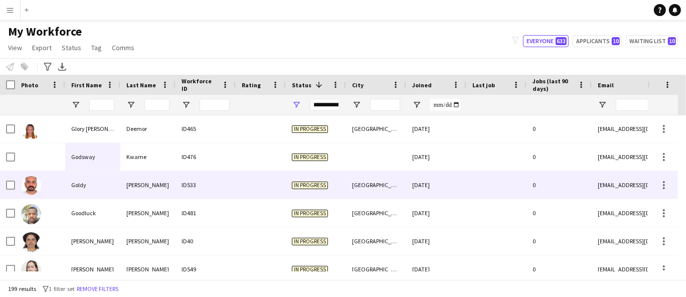
scroll to position [1894, 0]
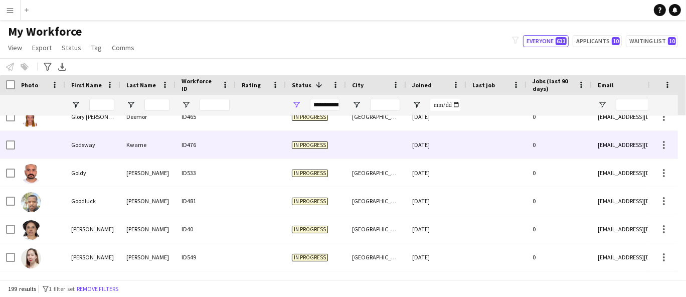
click at [101, 140] on div "Godsway" at bounding box center [92, 145] width 55 height 28
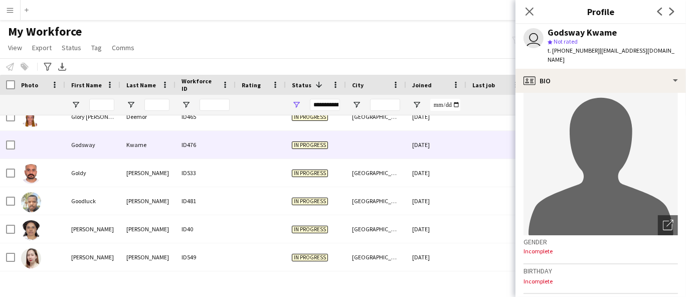
scroll to position [0, 0]
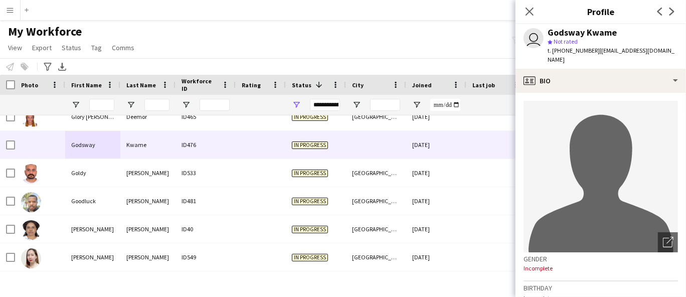
click at [577, 48] on span "t. [PHONE_NUMBER]" at bounding box center [573, 51] width 52 height 8
click at [609, 31] on div "Godsway Kwame" at bounding box center [581, 32] width 69 height 9
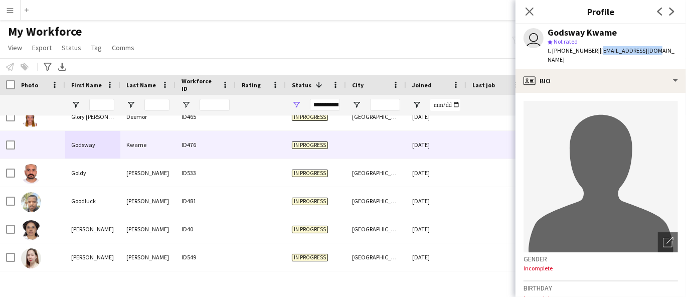
drag, startPoint x: 653, startPoint y: 51, endPoint x: 596, endPoint y: 51, distance: 57.2
click at [596, 51] on div "user Godsway Kwame star Not rated t. [PHONE_NUMBER] | [EMAIL_ADDRESS][DOMAIN_NA…" at bounding box center [600, 46] width 170 height 45
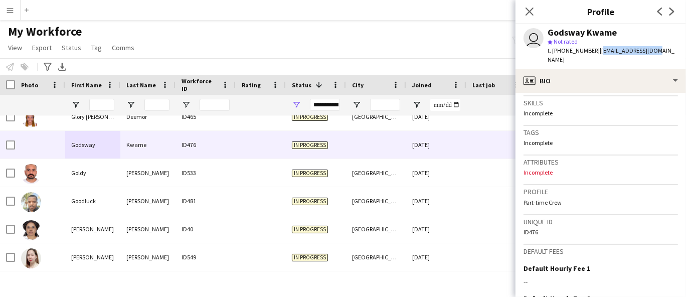
scroll to position [445, 0]
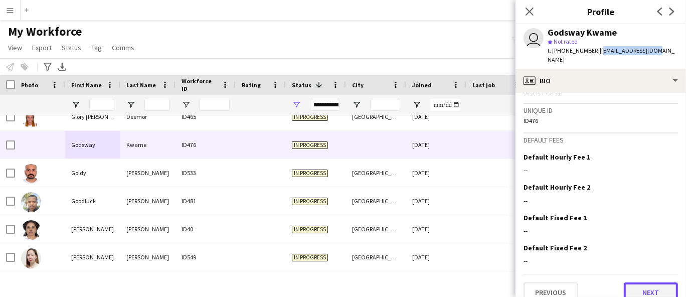
click at [636, 283] on button "Next" at bounding box center [651, 292] width 54 height 20
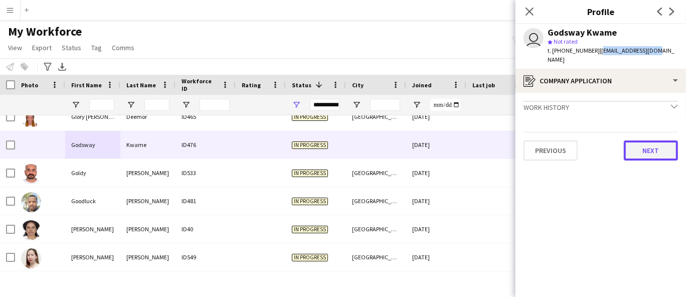
click at [644, 140] on button "Next" at bounding box center [651, 150] width 54 height 20
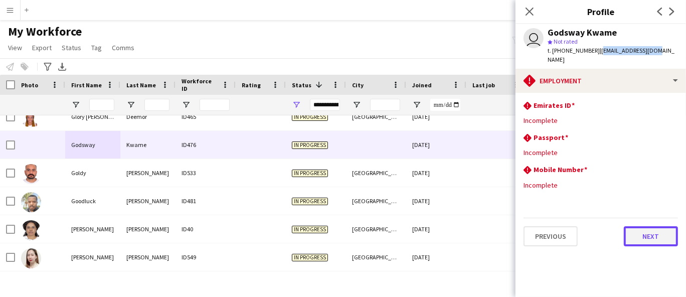
click at [652, 230] on button "Next" at bounding box center [651, 236] width 54 height 20
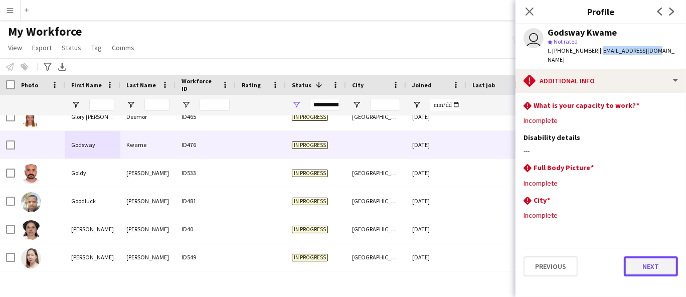
click at [648, 256] on button "Next" at bounding box center [651, 266] width 54 height 20
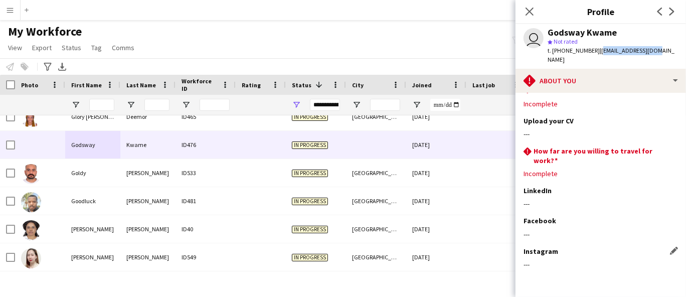
scroll to position [43, 0]
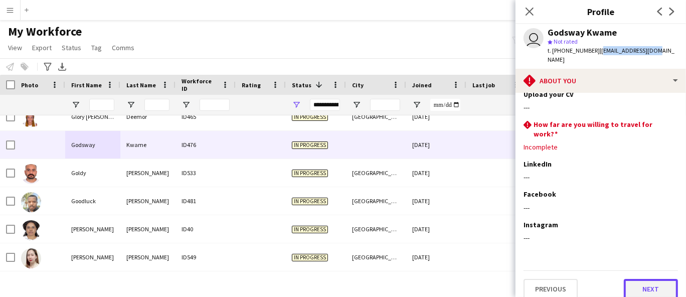
click at [625, 279] on button "Next" at bounding box center [651, 289] width 54 height 20
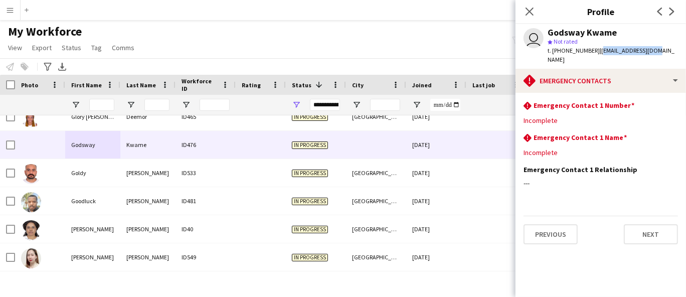
scroll to position [0, 0]
click at [654, 224] on button "Next" at bounding box center [651, 234] width 54 height 20
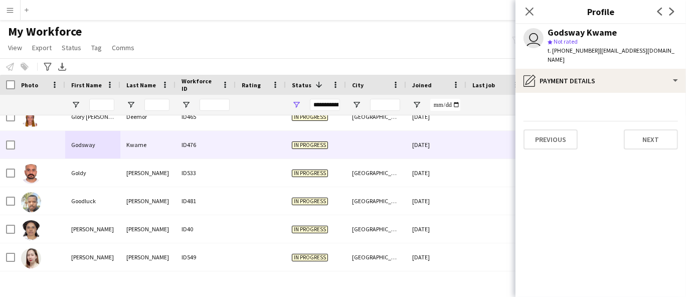
click at [562, 33] on div "Godsway Kwame" at bounding box center [581, 32] width 69 height 9
click at [557, 28] on div "Godsway Kwame" at bounding box center [581, 32] width 69 height 9
drag, startPoint x: 655, startPoint y: 52, endPoint x: 596, endPoint y: 50, distance: 59.2
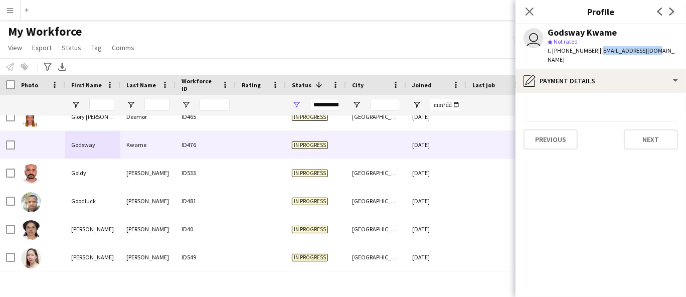
click at [596, 50] on div "user Godsway Kwame star Not rated t. [PHONE_NUMBER] | [EMAIL_ADDRESS][DOMAIN_NA…" at bounding box center [600, 46] width 170 height 45
click at [527, 7] on icon "Close pop-in" at bounding box center [529, 12] width 10 height 10
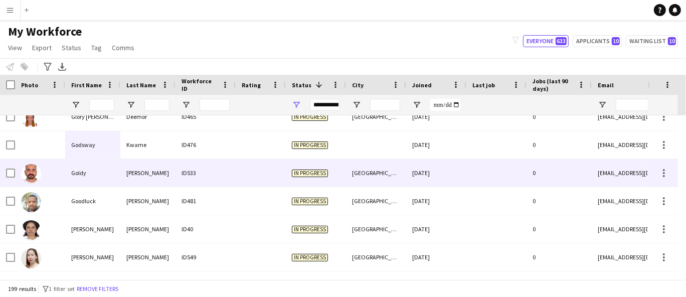
click at [109, 172] on div "Goldy" at bounding box center [92, 173] width 55 height 28
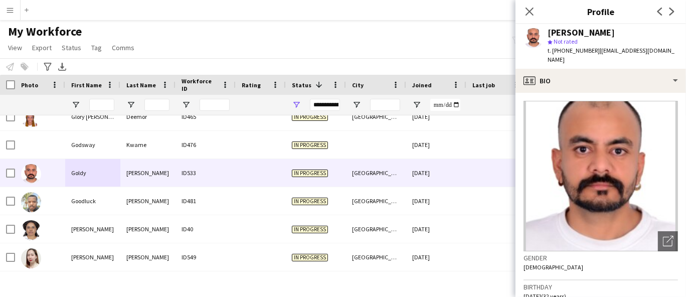
click at [586, 30] on div "[PERSON_NAME]" at bounding box center [580, 32] width 67 height 9
click at [568, 50] on span "t. [PHONE_NUMBER]" at bounding box center [573, 51] width 52 height 8
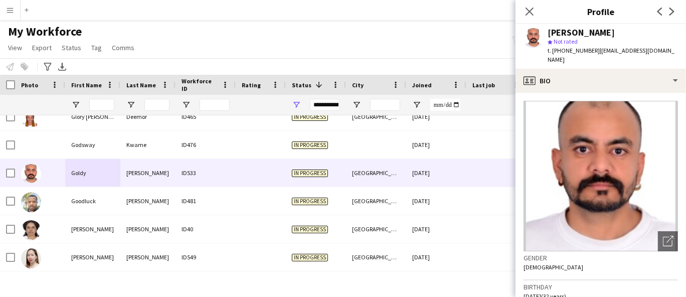
click at [568, 50] on span "t. [PHONE_NUMBER]" at bounding box center [573, 51] width 52 height 8
drag, startPoint x: 675, startPoint y: 52, endPoint x: 592, endPoint y: 53, distance: 83.2
click at [596, 52] on app-profile-header "[PERSON_NAME] star Not rated t. [PHONE_NUMBER] | [EMAIL_ADDRESS][DOMAIN_NAME]" at bounding box center [600, 46] width 170 height 45
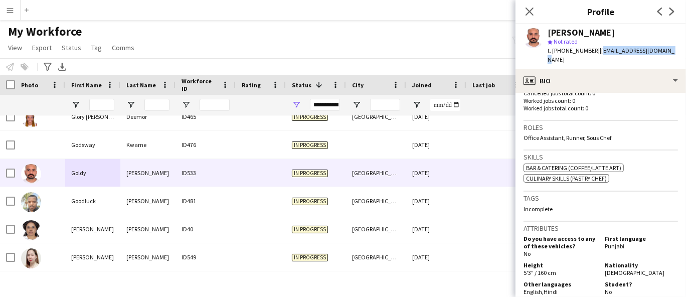
scroll to position [278, 0]
click at [614, 268] on span "[DEMOGRAPHIC_DATA]" at bounding box center [635, 272] width 60 height 8
drag, startPoint x: 617, startPoint y: 125, endPoint x: 517, endPoint y: 130, distance: 100.4
click at [517, 130] on app-crew-profile-bio "Open photos pop-in Gender [DEMOGRAPHIC_DATA] Birthday [DEMOGRAPHIC_DATA] (32 ye…" at bounding box center [600, 195] width 170 height 204
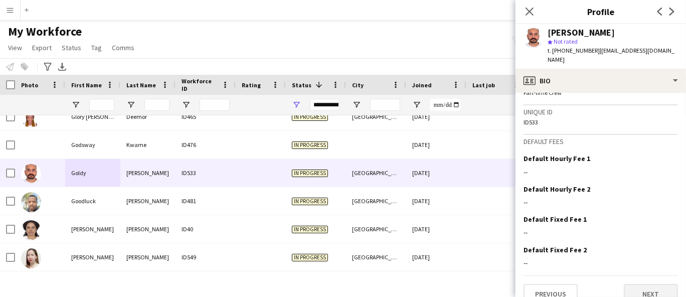
scroll to position [510, 0]
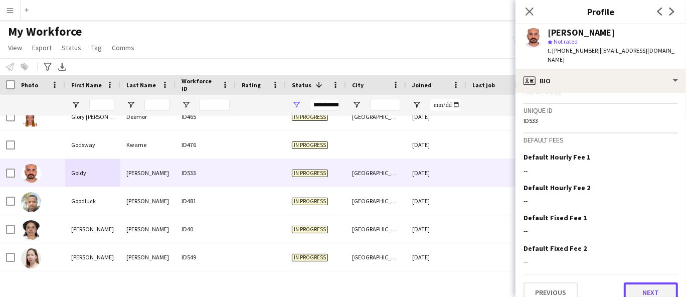
click at [638, 282] on button "Next" at bounding box center [651, 292] width 54 height 20
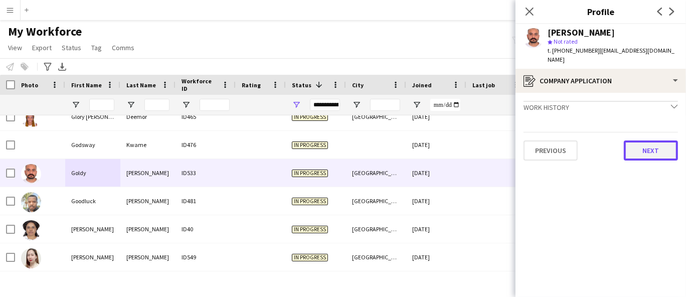
click at [645, 140] on button "Next" at bounding box center [651, 150] width 54 height 20
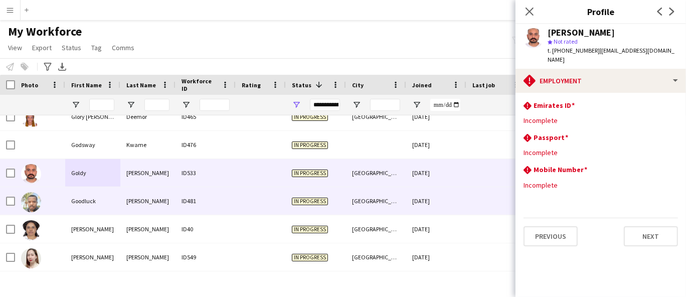
click at [111, 207] on div "Goodluck" at bounding box center [92, 201] width 55 height 28
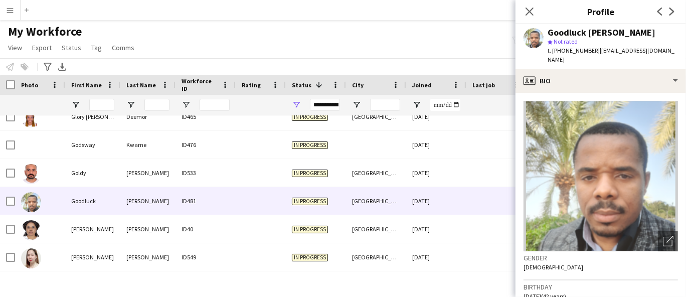
click at [563, 28] on div "Goodluck [PERSON_NAME]" at bounding box center [601, 32] width 108 height 9
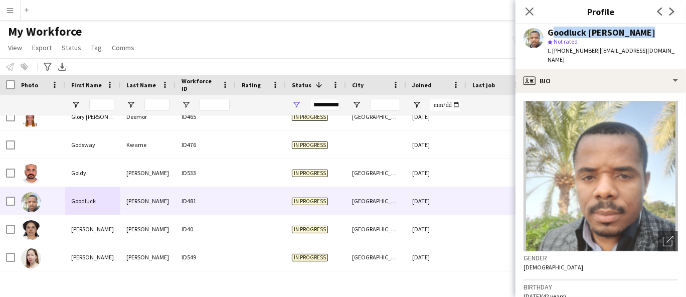
click at [563, 28] on div "Goodluck [PERSON_NAME]" at bounding box center [601, 32] width 108 height 9
click at [583, 52] on span "t. [PHONE_NUMBER]" at bounding box center [573, 51] width 52 height 8
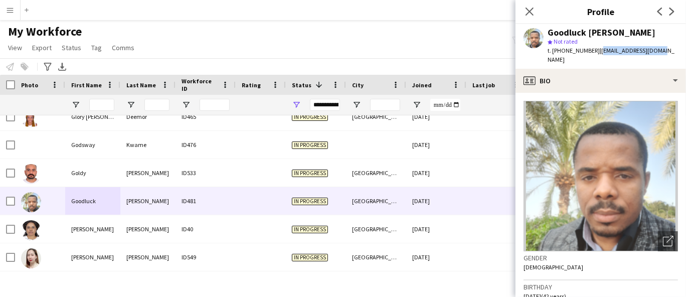
drag, startPoint x: 666, startPoint y: 51, endPoint x: 595, endPoint y: 50, distance: 71.2
click at [595, 50] on app-profile-header "Goodluck [PERSON_NAME] star Not rated t. [PHONE_NUMBER] | [EMAIL_ADDRESS][DOMAI…" at bounding box center [600, 46] width 170 height 45
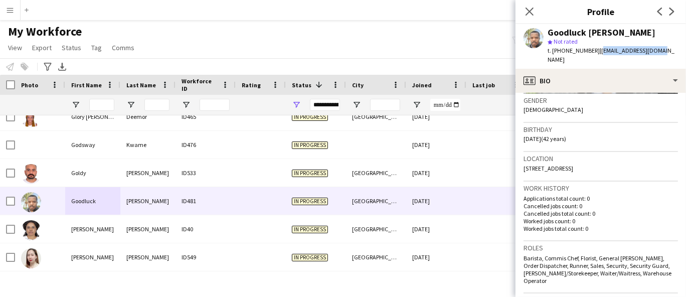
scroll to position [167, 0]
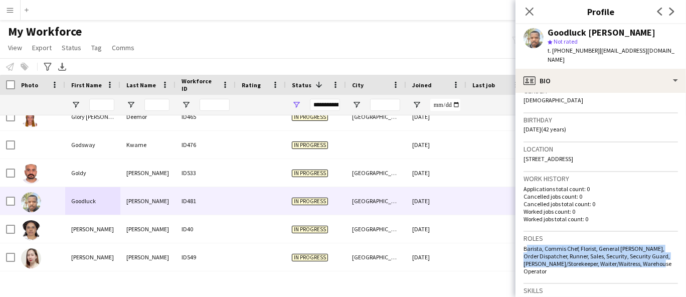
drag, startPoint x: 553, startPoint y: 255, endPoint x: 520, endPoint y: 242, distance: 35.6
click at [521, 239] on app-crew-profile-bio "Open photos pop-in Gender [DEMOGRAPHIC_DATA] Birthday [DEMOGRAPHIC_DATA] (42 ye…" at bounding box center [600, 195] width 170 height 204
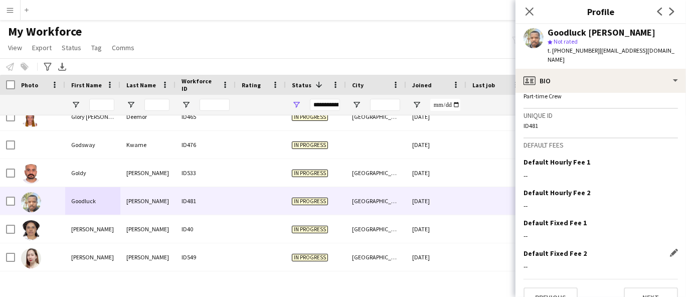
scroll to position [521, 0]
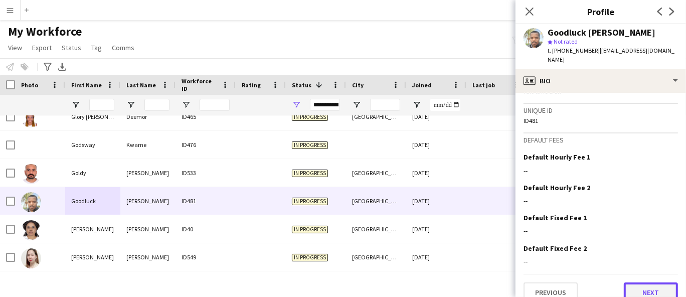
click at [646, 282] on button "Next" at bounding box center [651, 292] width 54 height 20
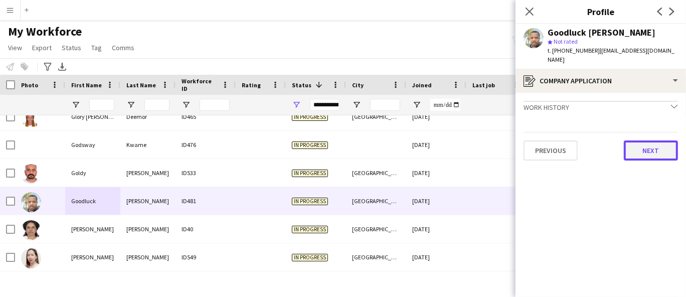
click at [646, 140] on button "Next" at bounding box center [651, 150] width 54 height 20
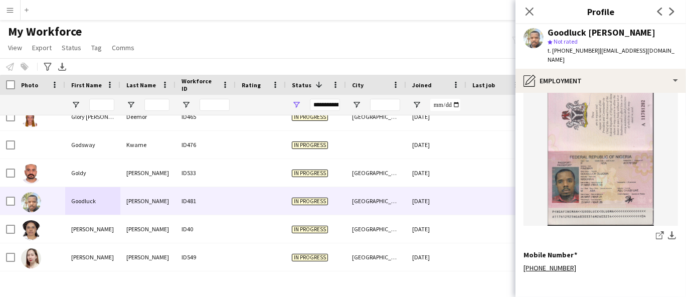
scroll to position [421, 0]
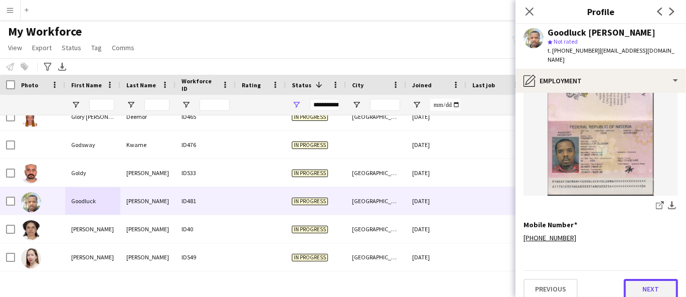
click at [641, 283] on button "Next" at bounding box center [651, 289] width 54 height 20
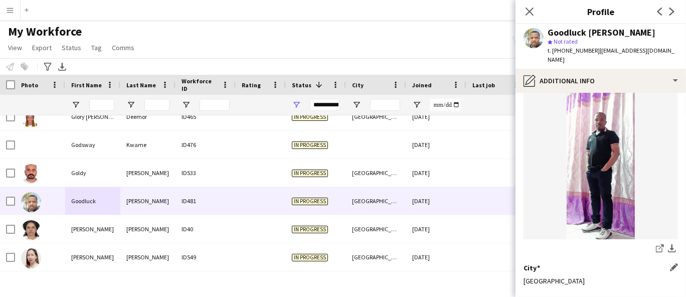
scroll to position [125, 0]
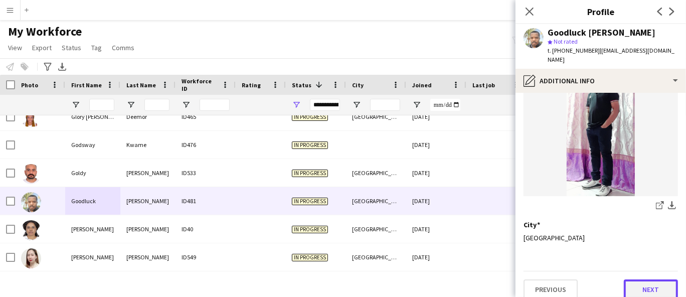
click at [647, 280] on button "Next" at bounding box center [651, 289] width 54 height 20
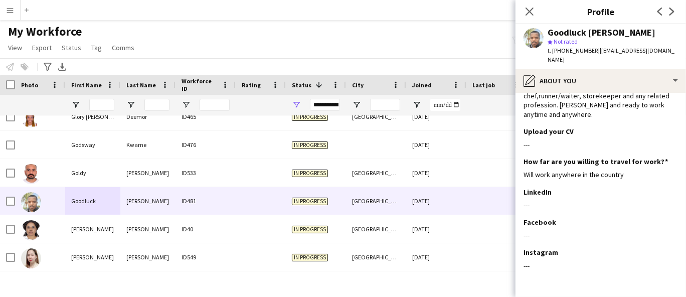
scroll to position [68, 0]
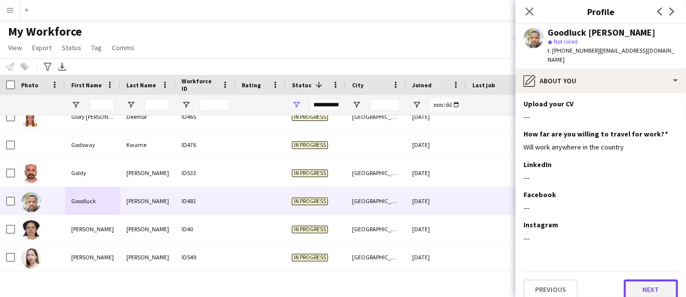
click at [634, 280] on button "Next" at bounding box center [651, 289] width 54 height 20
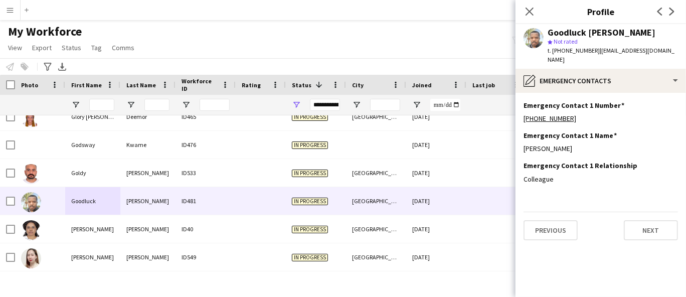
scroll to position [0, 0]
click at [650, 220] on button "Next" at bounding box center [651, 230] width 54 height 20
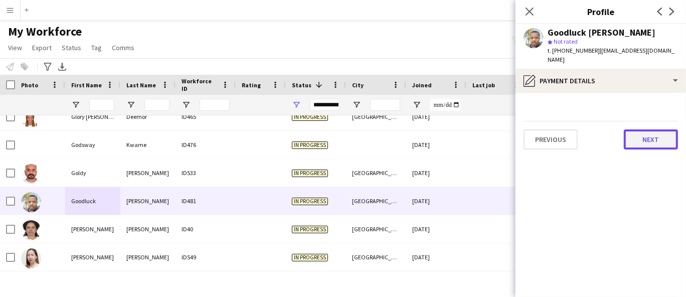
click at [663, 129] on button "Next" at bounding box center [651, 139] width 54 height 20
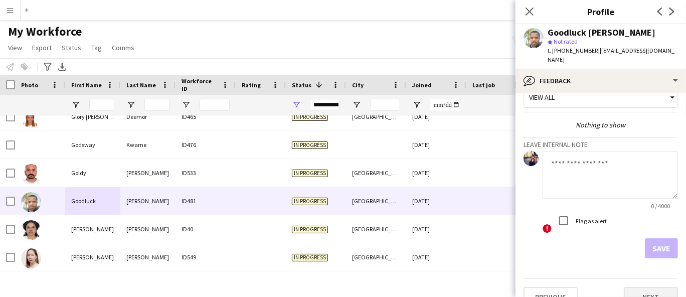
scroll to position [25, 0]
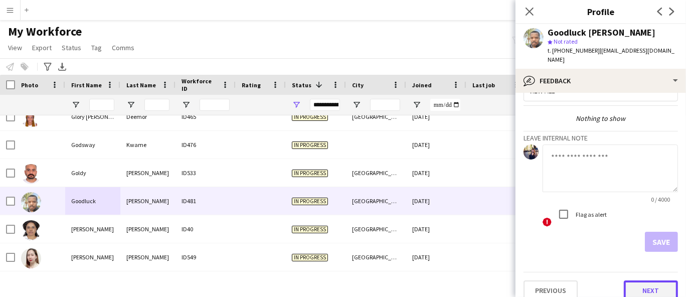
click at [659, 280] on button "Next" at bounding box center [651, 290] width 54 height 20
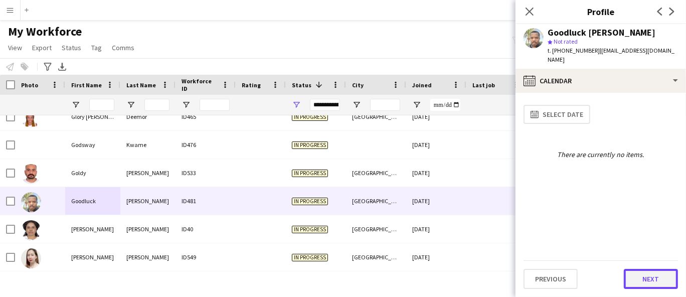
click at [645, 269] on button "Next" at bounding box center [651, 279] width 54 height 20
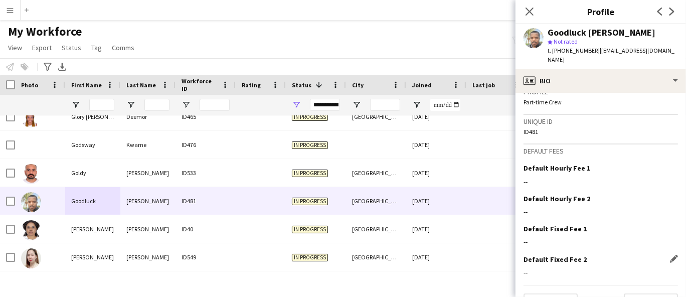
scroll to position [521, 0]
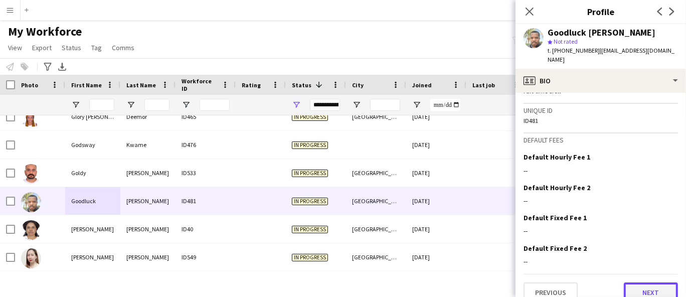
click at [648, 282] on button "Next" at bounding box center [651, 292] width 54 height 20
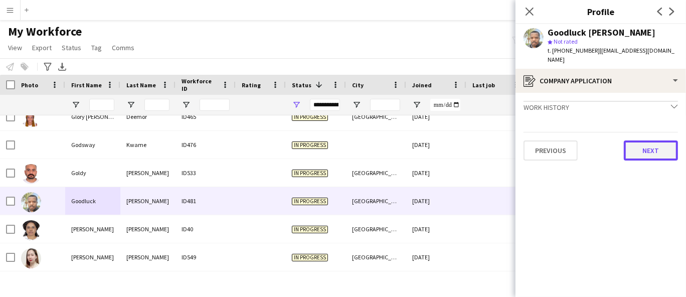
click at [642, 140] on button "Next" at bounding box center [651, 150] width 54 height 20
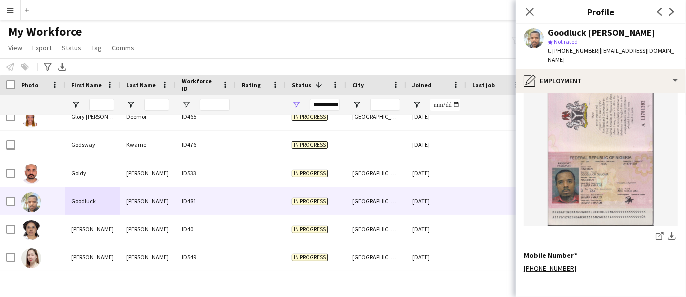
scroll to position [421, 0]
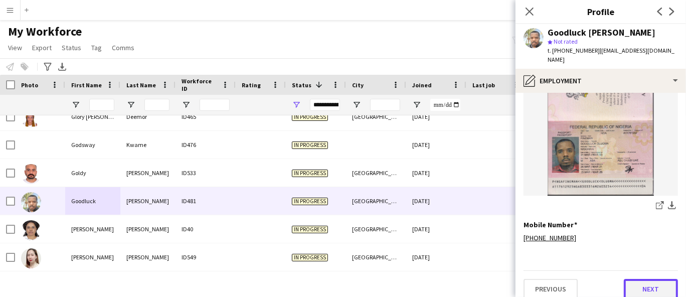
click at [645, 281] on button "Next" at bounding box center [651, 289] width 54 height 20
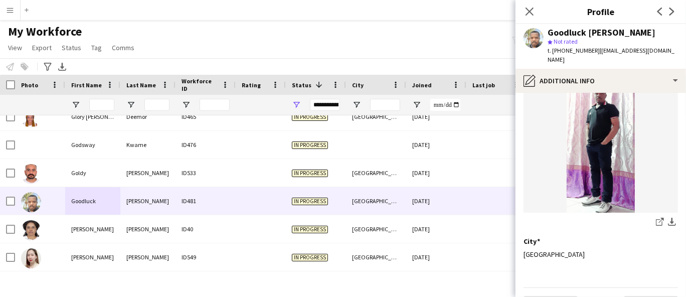
scroll to position [125, 0]
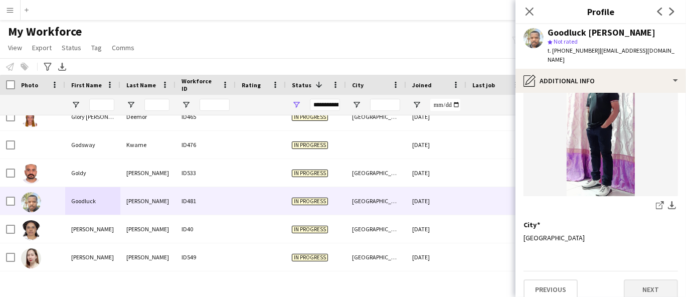
click at [645, 288] on app-section-data-types "What is your capacity to work? Edit this field As much as possible Disability d…" at bounding box center [600, 195] width 170 height 204
click at [645, 282] on button "Next" at bounding box center [651, 289] width 54 height 20
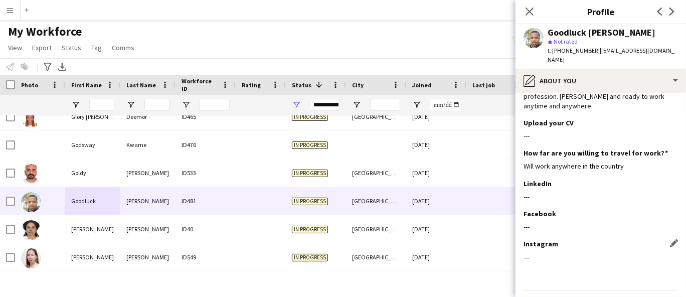
scroll to position [68, 0]
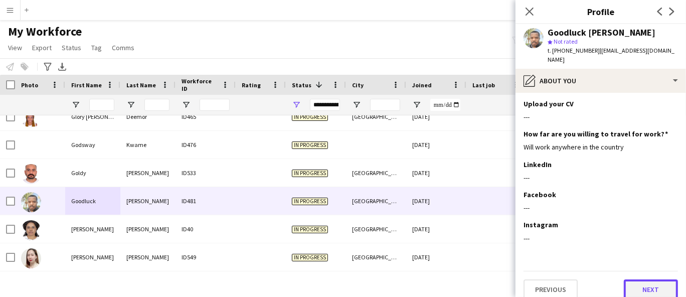
click at [632, 280] on button "Next" at bounding box center [651, 289] width 54 height 20
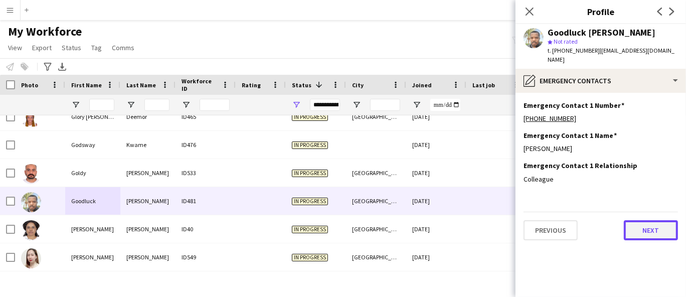
click at [647, 220] on button "Next" at bounding box center [651, 230] width 54 height 20
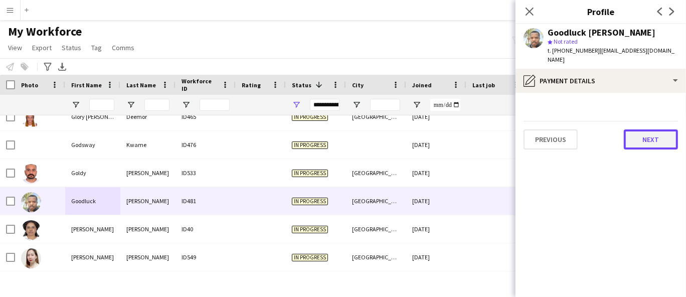
click at [636, 129] on button "Next" at bounding box center [651, 139] width 54 height 20
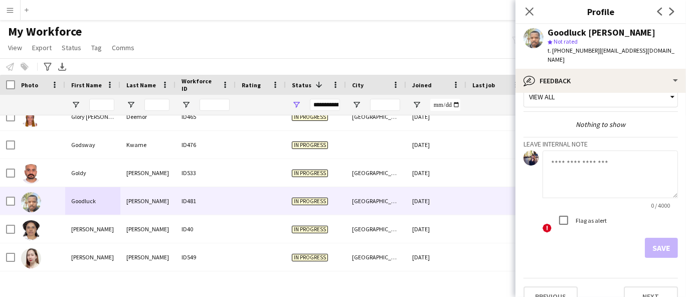
scroll to position [25, 0]
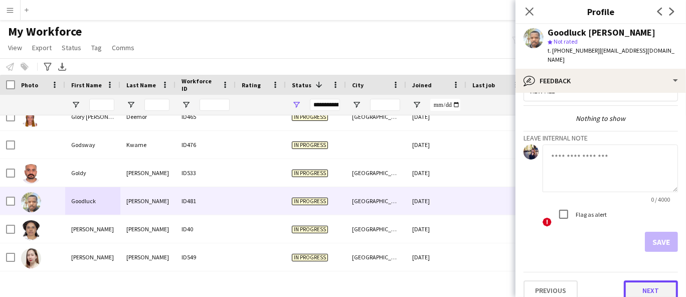
click at [653, 280] on button "Next" at bounding box center [651, 290] width 54 height 20
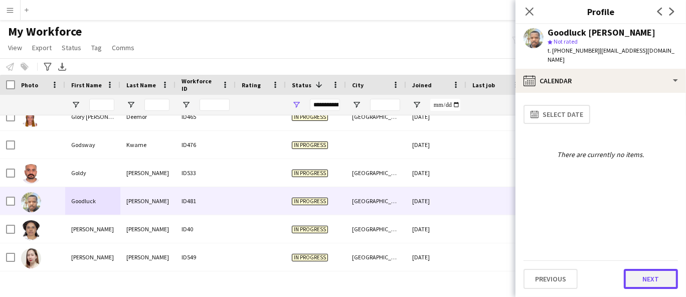
click at [655, 278] on button "Next" at bounding box center [651, 279] width 54 height 20
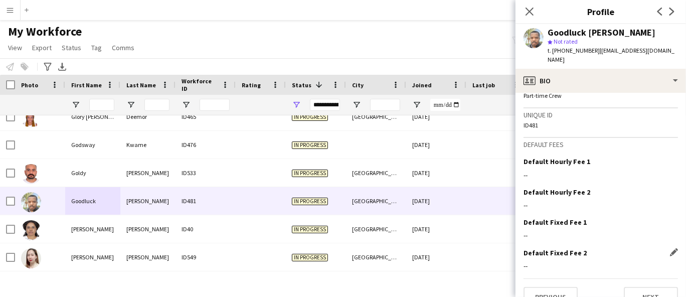
scroll to position [521, 0]
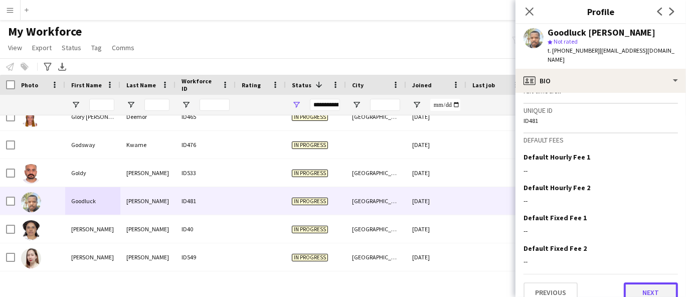
click at [646, 282] on button "Next" at bounding box center [651, 292] width 54 height 20
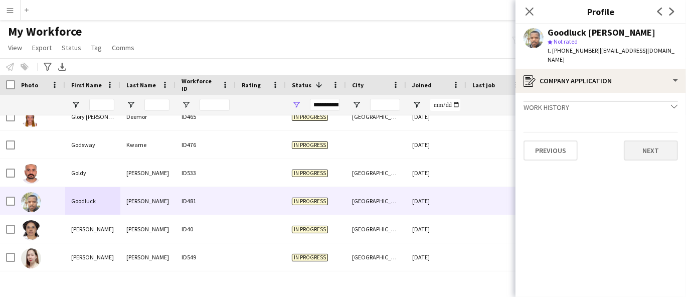
drag, startPoint x: 636, startPoint y: 126, endPoint x: 636, endPoint y: 142, distance: 16.0
click at [636, 132] on div "Previous Next" at bounding box center [600, 146] width 154 height 29
click at [636, 141] on button "Next" at bounding box center [651, 150] width 54 height 20
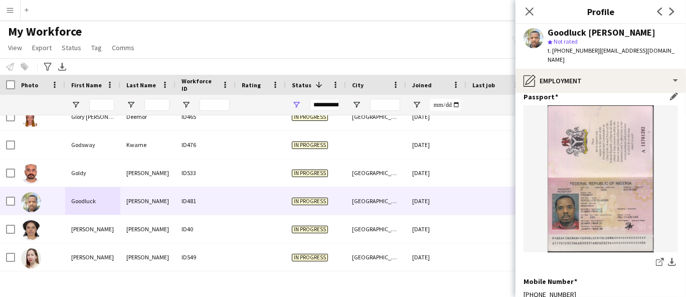
scroll to position [421, 0]
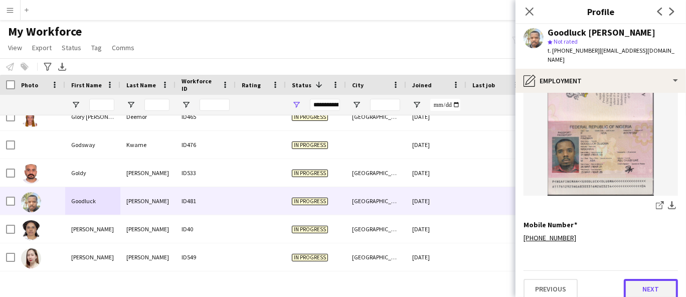
click at [646, 279] on button "Next" at bounding box center [651, 289] width 54 height 20
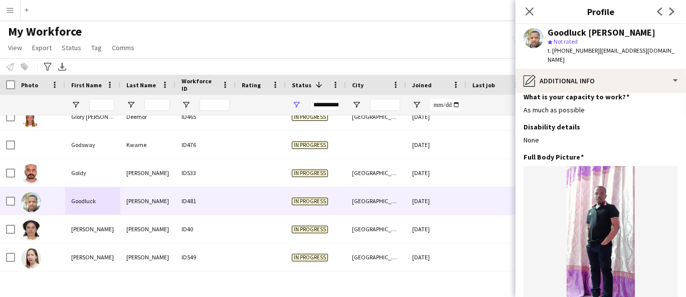
scroll to position [0, 0]
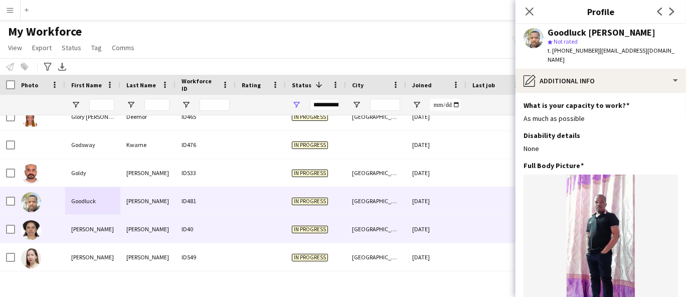
click at [177, 235] on div "ID40" at bounding box center [205, 229] width 60 height 28
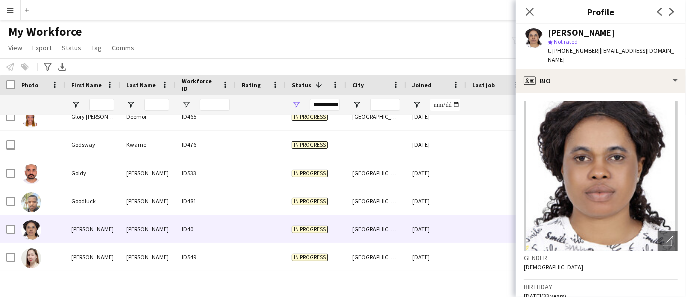
click at [613, 31] on div "[PERSON_NAME]" at bounding box center [580, 32] width 67 height 9
click at [566, 51] on span "t. [PHONE_NUMBER]" at bounding box center [573, 51] width 52 height 8
click at [566, 50] on span "t. [PHONE_NUMBER]" at bounding box center [573, 51] width 52 height 8
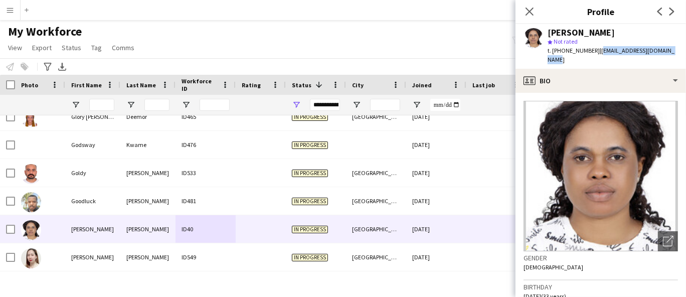
drag, startPoint x: 676, startPoint y: 50, endPoint x: 596, endPoint y: 51, distance: 80.7
click at [596, 51] on div "[PERSON_NAME] [PERSON_NAME] star Not rated t. [PHONE_NUMBER] | [EMAIL_ADDRESS][…" at bounding box center [600, 46] width 170 height 45
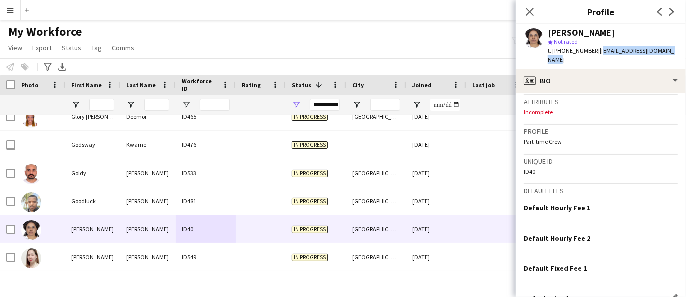
scroll to position [450, 0]
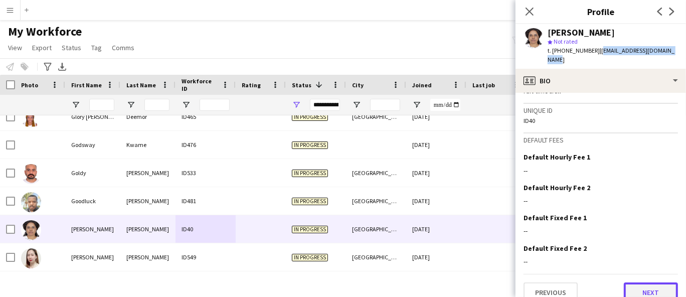
click at [653, 285] on button "Next" at bounding box center [651, 292] width 54 height 20
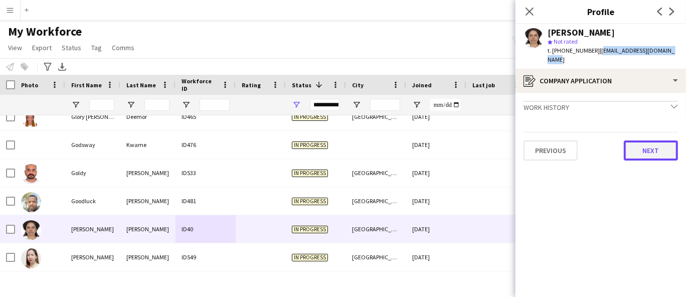
click at [665, 144] on button "Next" at bounding box center [651, 150] width 54 height 20
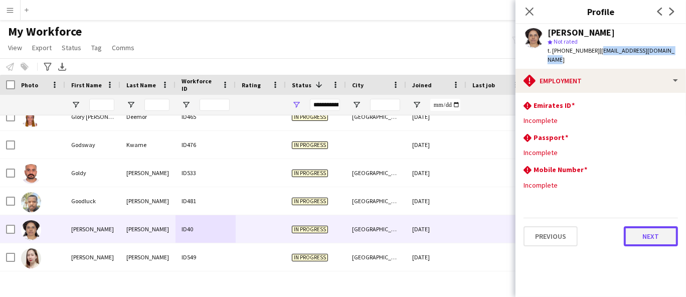
click at [651, 233] on button "Next" at bounding box center [651, 236] width 54 height 20
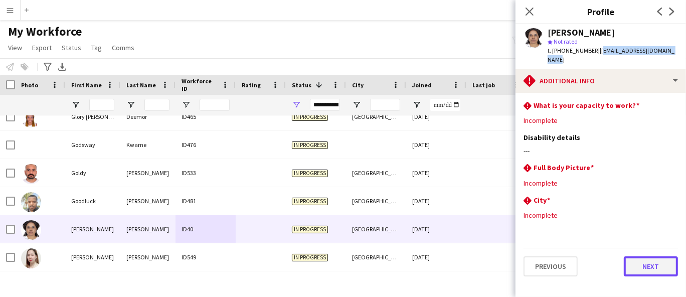
click at [654, 256] on button "Next" at bounding box center [651, 266] width 54 height 20
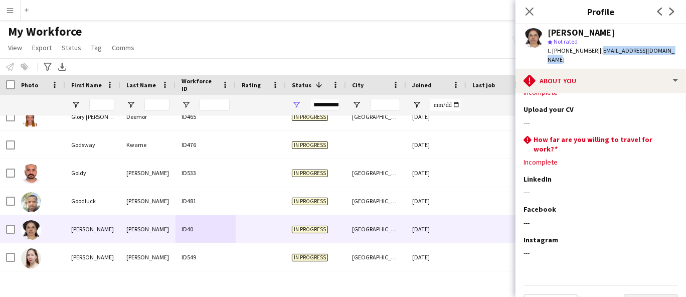
scroll to position [43, 0]
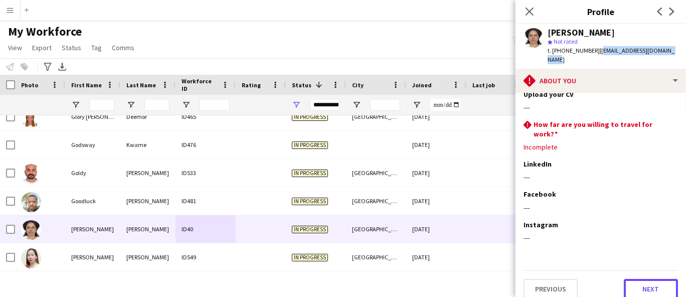
click at [651, 279] on button "Next" at bounding box center [651, 289] width 54 height 20
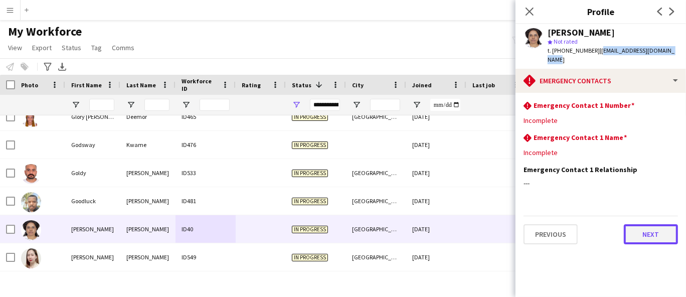
click at [651, 224] on button "Next" at bounding box center [651, 234] width 54 height 20
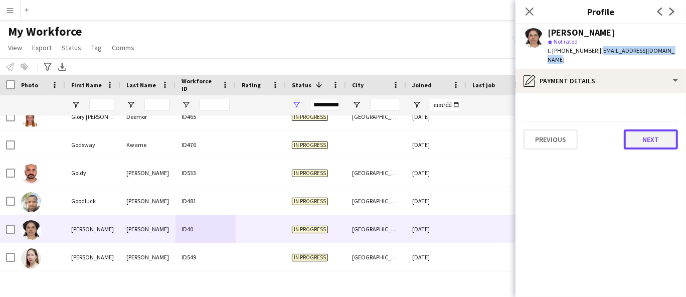
click at [641, 129] on button "Next" at bounding box center [651, 139] width 54 height 20
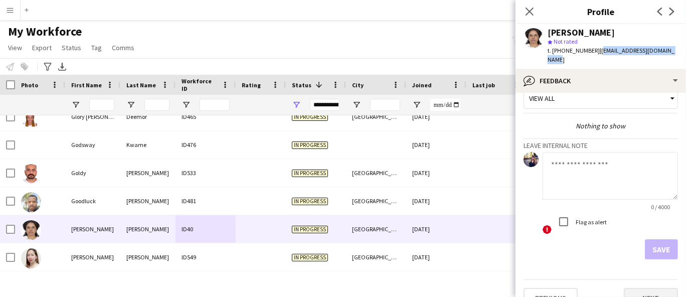
scroll to position [25, 0]
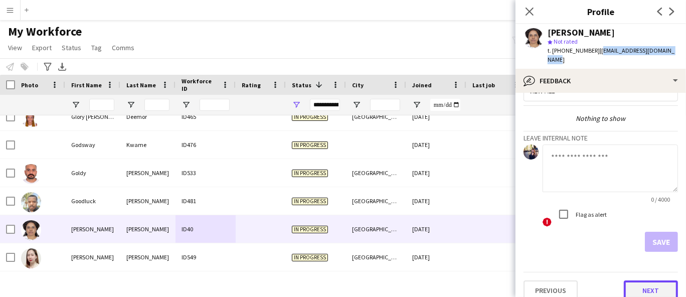
click at [637, 280] on button "Next" at bounding box center [651, 290] width 54 height 20
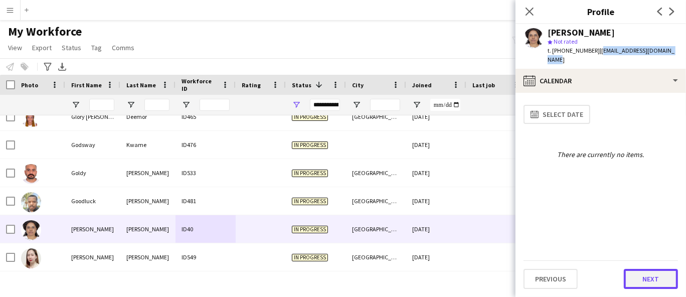
click at [638, 277] on button "Next" at bounding box center [651, 279] width 54 height 20
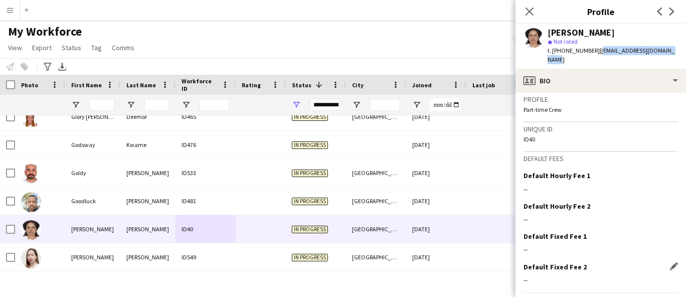
scroll to position [445, 0]
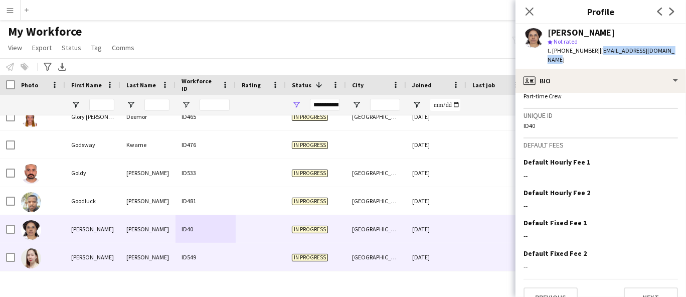
click at [154, 260] on div "[PERSON_NAME]" at bounding box center [147, 257] width 55 height 28
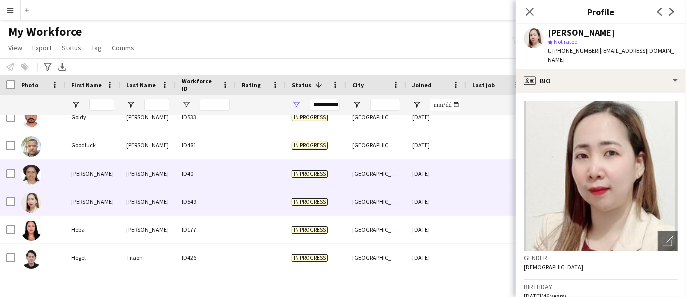
scroll to position [2005, 0]
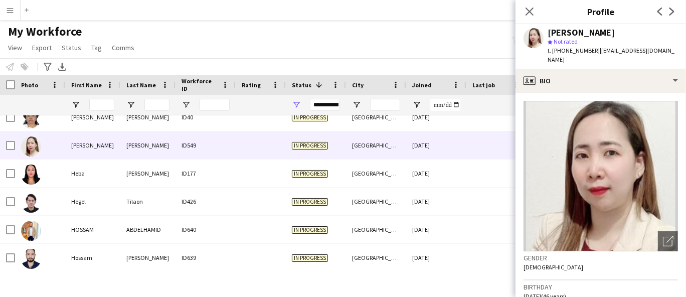
click at [559, 34] on div "[PERSON_NAME]" at bounding box center [580, 32] width 67 height 9
click at [561, 30] on div "[PERSON_NAME]" at bounding box center [580, 32] width 67 height 9
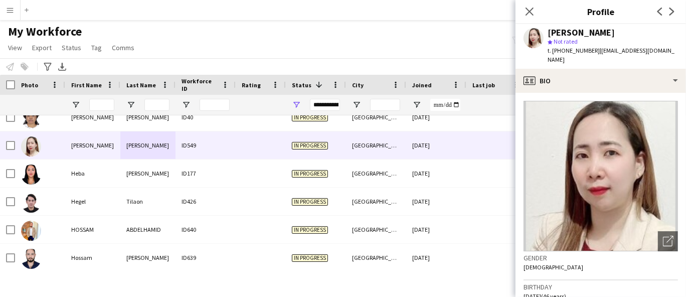
click at [576, 50] on span "t. [PHONE_NUMBER]" at bounding box center [573, 51] width 52 height 8
click at [676, 51] on app-profile-header "[PERSON_NAME] star Not rated t. [PHONE_NUMBER] | [EMAIL_ADDRESS][DOMAIN_NAME]" at bounding box center [600, 46] width 170 height 45
drag, startPoint x: 669, startPoint y: 49, endPoint x: 596, endPoint y: 52, distance: 73.3
click at [596, 52] on app-profile-header "[PERSON_NAME] star Not rated t. [PHONE_NUMBER] | [EMAIL_ADDRESS][DOMAIN_NAME]" at bounding box center [600, 46] width 170 height 45
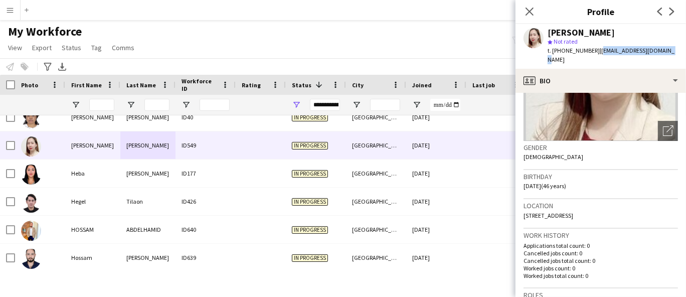
scroll to position [111, 0]
drag, startPoint x: 577, startPoint y: 212, endPoint x: 552, endPoint y: 214, distance: 24.6
click at [552, 214] on span "[STREET_ADDRESS]" at bounding box center [548, 215] width 50 height 8
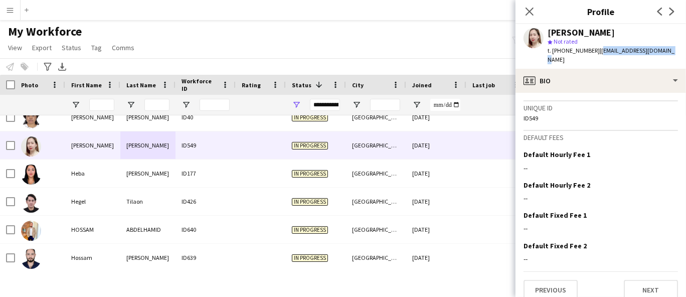
scroll to position [453, 0]
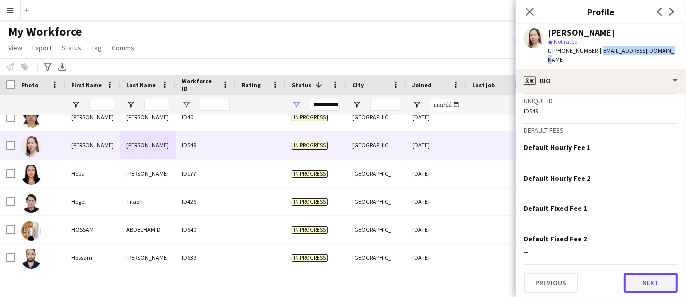
click at [643, 279] on button "Next" at bounding box center [651, 283] width 54 height 20
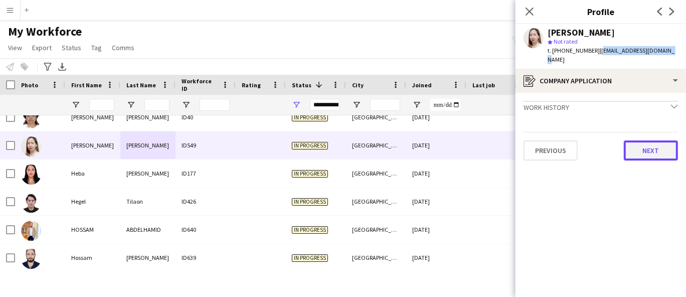
click at [660, 145] on button "Next" at bounding box center [651, 150] width 54 height 20
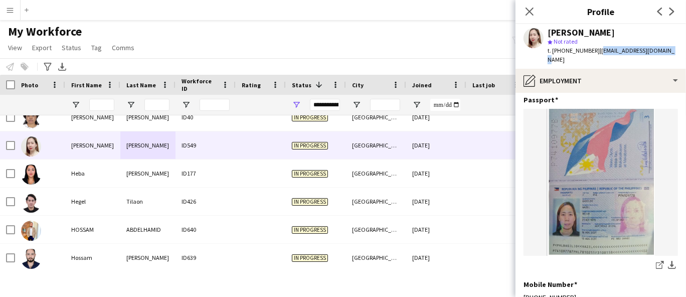
scroll to position [249, 0]
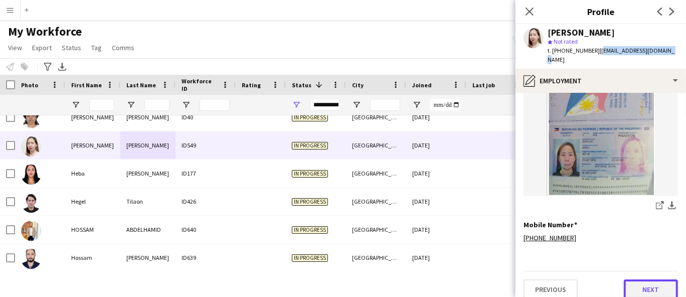
click at [650, 282] on button "Next" at bounding box center [651, 289] width 54 height 20
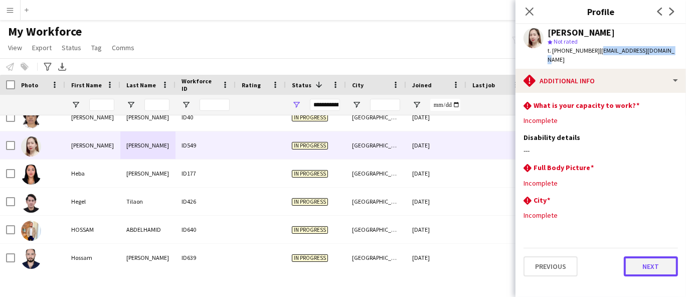
click at [655, 263] on button "Next" at bounding box center [651, 266] width 54 height 20
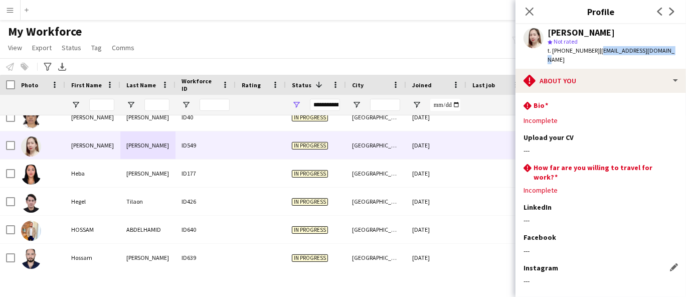
scroll to position [43, 0]
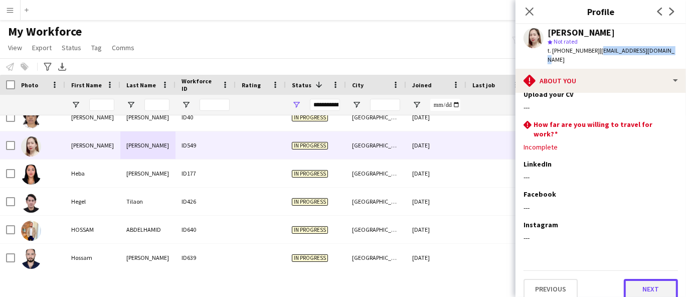
click at [641, 279] on button "Next" at bounding box center [651, 289] width 54 height 20
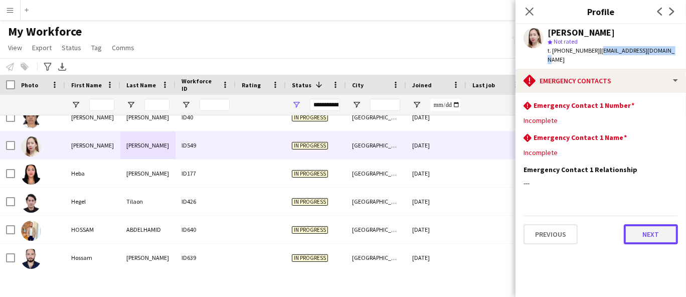
click at [636, 224] on button "Next" at bounding box center [651, 234] width 54 height 20
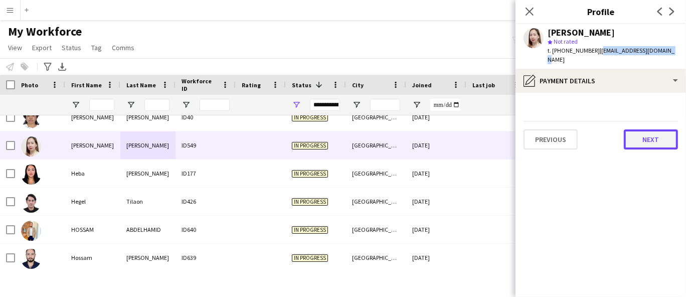
click at [653, 132] on button "Next" at bounding box center [651, 139] width 54 height 20
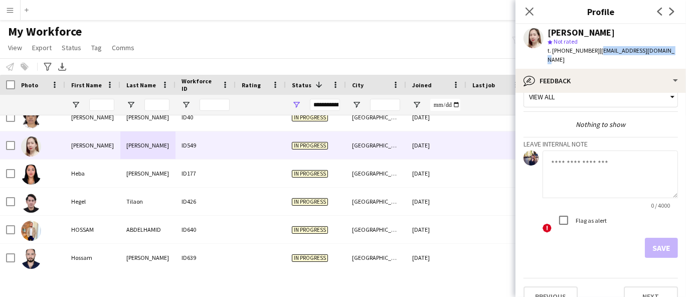
scroll to position [25, 0]
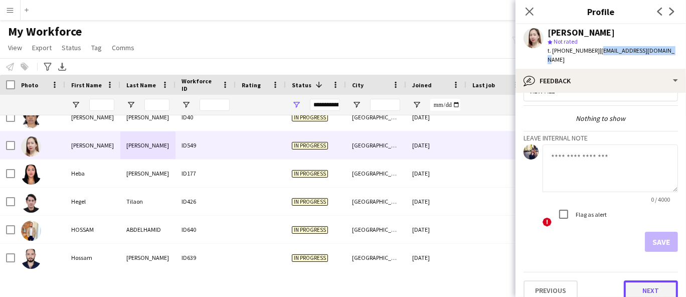
click at [650, 280] on button "Next" at bounding box center [651, 290] width 54 height 20
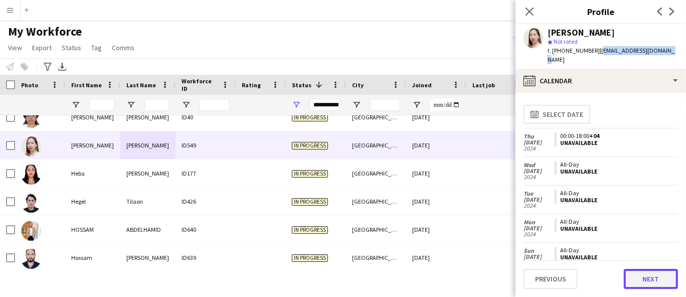
click at [641, 276] on button "Next" at bounding box center [651, 279] width 54 height 20
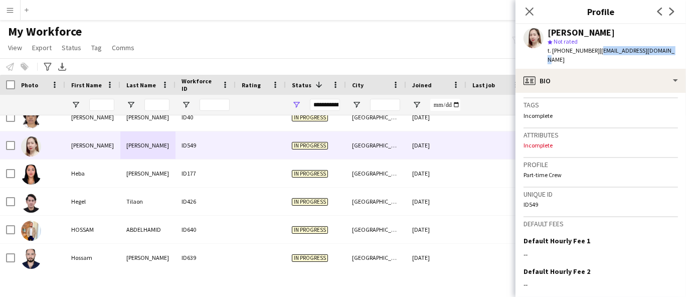
scroll to position [453, 0]
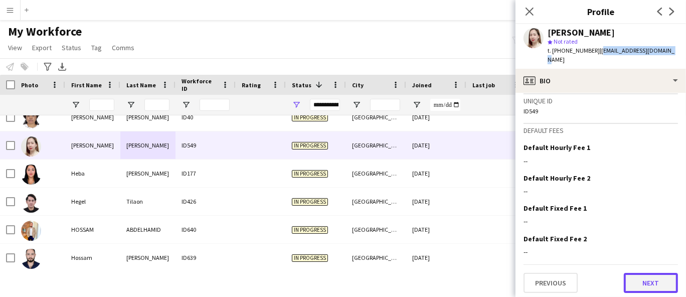
click at [645, 278] on button "Next" at bounding box center [651, 283] width 54 height 20
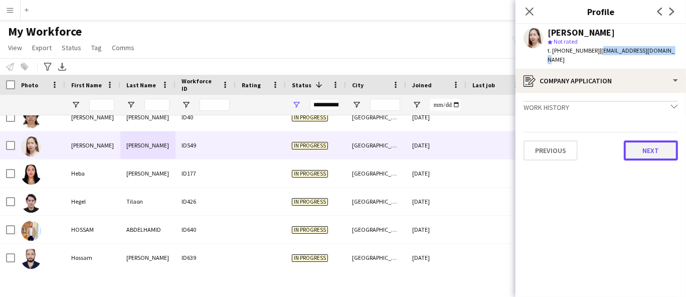
click at [648, 141] on button "Next" at bounding box center [651, 150] width 54 height 20
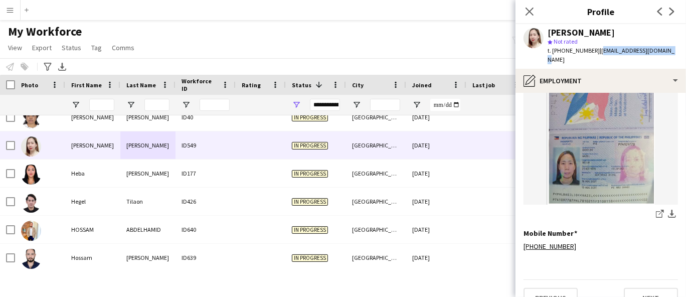
scroll to position [249, 0]
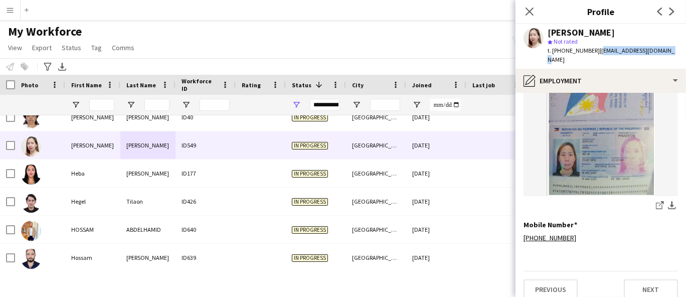
drag, startPoint x: 661, startPoint y: 50, endPoint x: 596, endPoint y: 53, distance: 65.8
click at [596, 53] on div "[PERSON_NAME] star Not rated t. [PHONE_NUMBER] | [EMAIL_ADDRESS][DOMAIN_NAME]" at bounding box center [600, 46] width 170 height 45
drag, startPoint x: 657, startPoint y: 266, endPoint x: 654, endPoint y: 278, distance: 12.9
click at [657, 271] on div "Previous Next" at bounding box center [600, 285] width 154 height 29
click at [654, 282] on button "Next" at bounding box center [651, 289] width 54 height 20
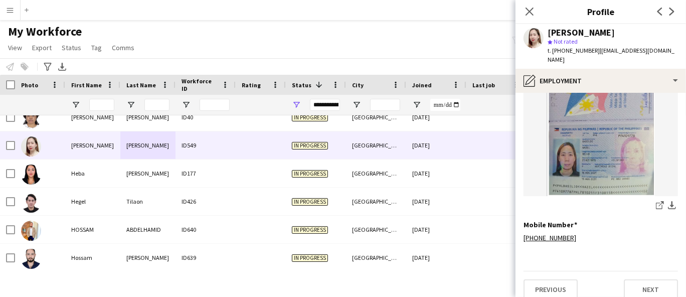
scroll to position [0, 0]
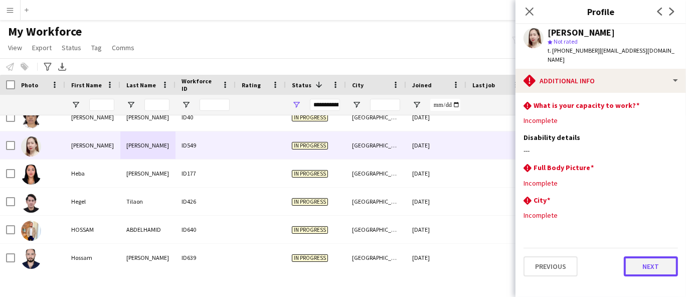
click at [653, 256] on button "Next" at bounding box center [651, 266] width 54 height 20
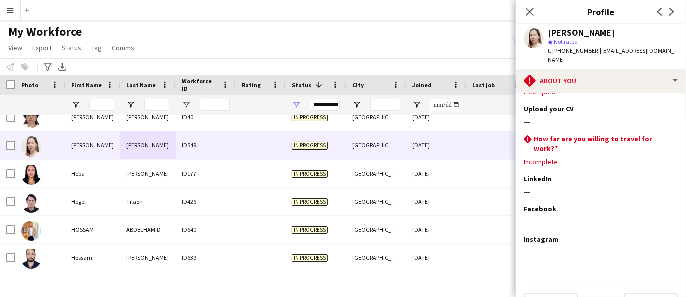
scroll to position [43, 0]
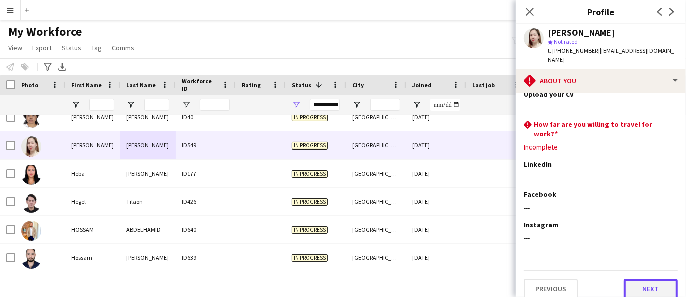
click at [653, 279] on button "Next" at bounding box center [651, 289] width 54 height 20
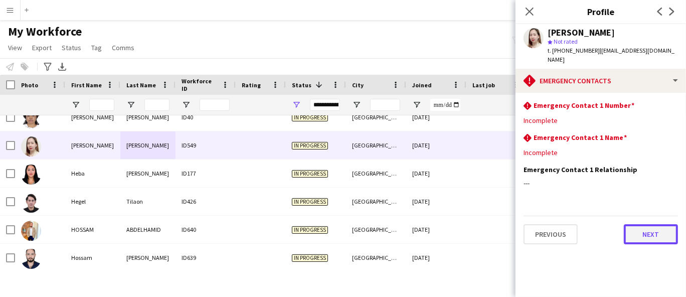
click at [656, 224] on button "Next" at bounding box center [651, 234] width 54 height 20
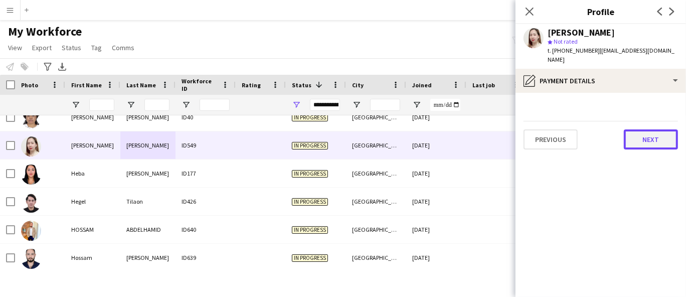
click at [649, 129] on button "Next" at bounding box center [651, 139] width 54 height 20
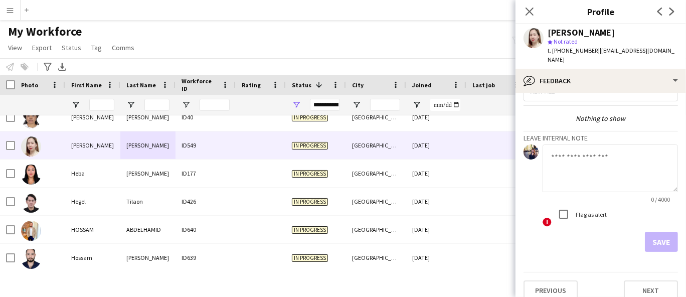
scroll to position [25, 0]
click at [651, 280] on button "Next" at bounding box center [651, 290] width 54 height 20
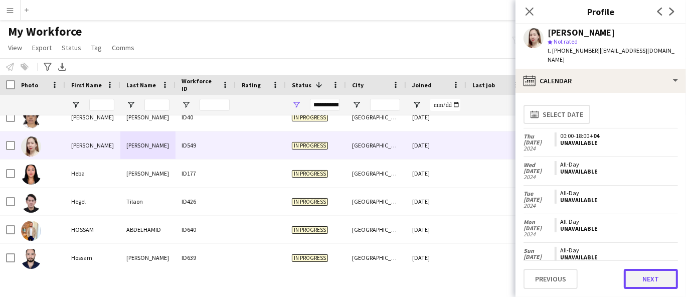
click at [646, 278] on button "Next" at bounding box center [651, 279] width 54 height 20
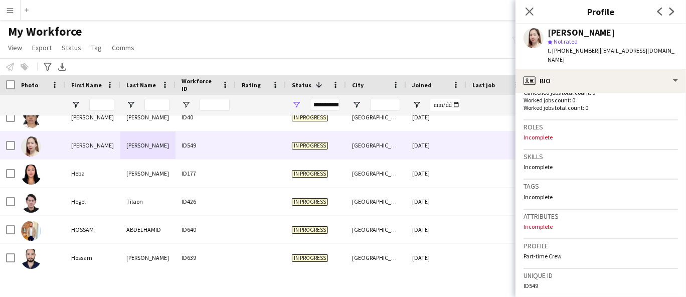
scroll to position [453, 0]
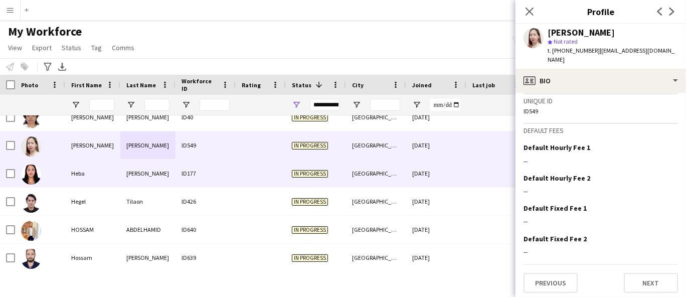
click at [77, 168] on div "Heba" at bounding box center [92, 173] width 55 height 28
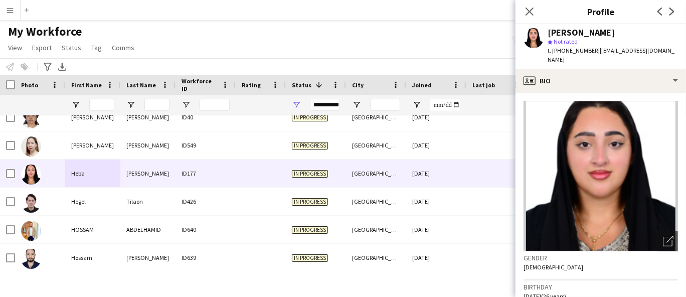
click at [563, 26] on div "[PERSON_NAME] star Not rated t. [PHONE_NUMBER] | [EMAIL_ADDRESS][DOMAIN_NAME]" at bounding box center [600, 46] width 170 height 45
click at [563, 28] on div "[PERSON_NAME]" at bounding box center [580, 32] width 67 height 9
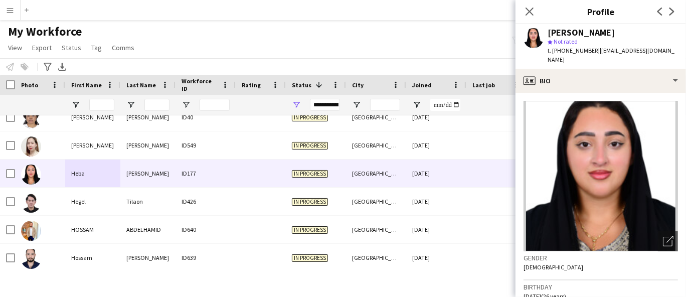
click at [583, 46] on div "star Not rated" at bounding box center [612, 41] width 130 height 9
click at [583, 50] on span "t. [PHONE_NUMBER]" at bounding box center [573, 51] width 52 height 8
drag, startPoint x: 662, startPoint y: 50, endPoint x: 597, endPoint y: 49, distance: 65.7
click at [597, 49] on div "[PERSON_NAME] star Not rated t. [PHONE_NUMBER] | [EMAIL_ADDRESS][DOMAIN_NAME]" at bounding box center [600, 46] width 170 height 45
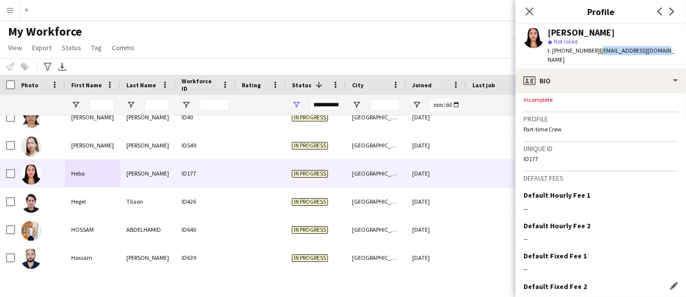
scroll to position [445, 0]
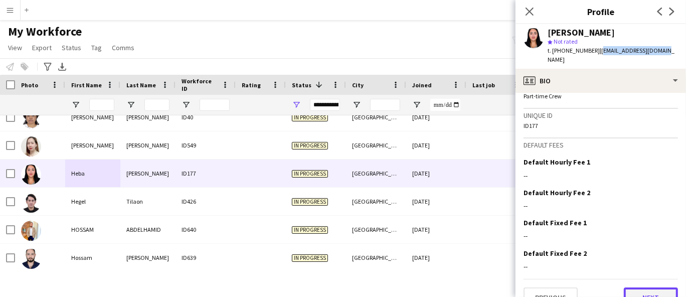
click at [651, 288] on button "Next" at bounding box center [651, 297] width 54 height 20
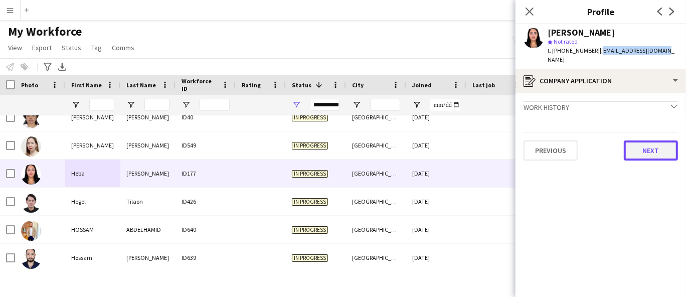
click at [651, 143] on button "Next" at bounding box center [651, 150] width 54 height 20
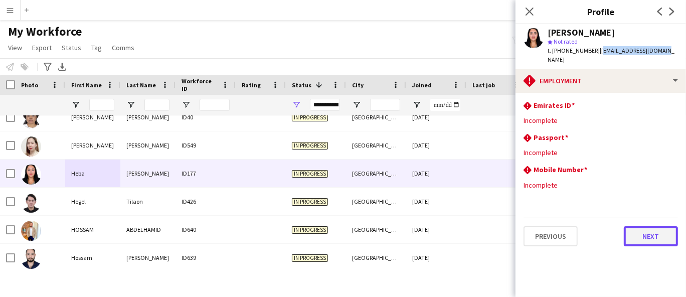
click at [666, 232] on button "Next" at bounding box center [651, 236] width 54 height 20
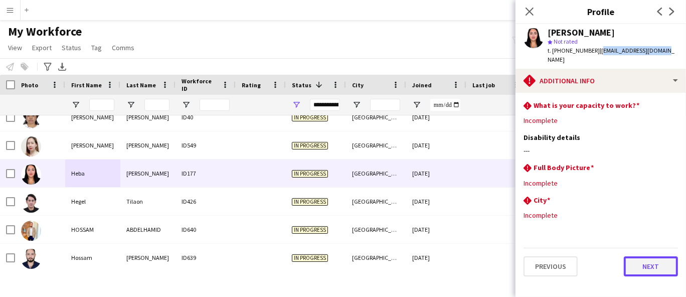
click at [666, 262] on button "Next" at bounding box center [651, 266] width 54 height 20
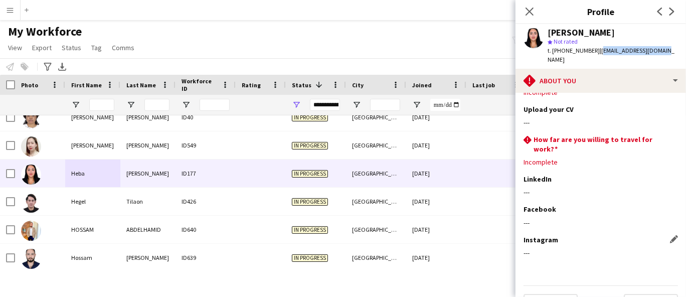
scroll to position [43, 0]
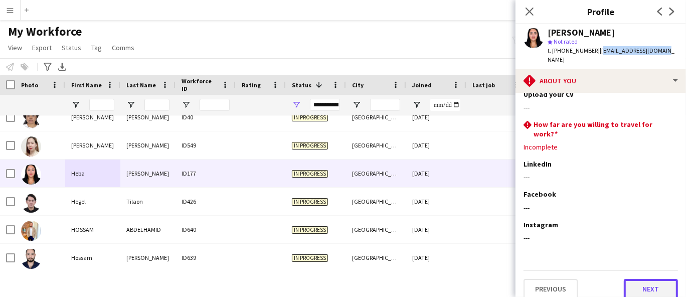
click at [645, 284] on button "Next" at bounding box center [651, 289] width 54 height 20
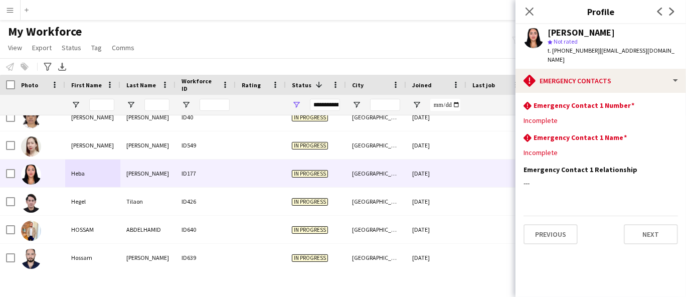
click at [571, 253] on app-section-data-types "rhombus-alert Emergency Contact 1 Number Edit this field Incomplete rhombus-ale…" at bounding box center [600, 195] width 170 height 204
click at [558, 231] on button "Previous" at bounding box center [550, 234] width 54 height 20
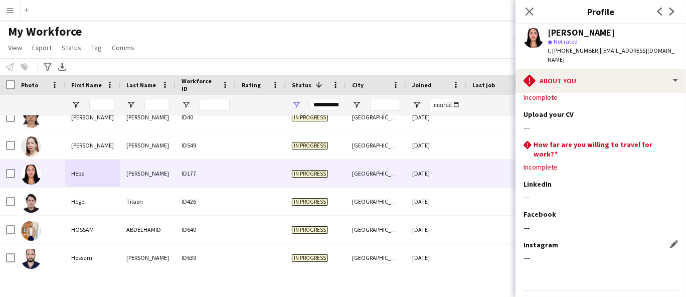
scroll to position [43, 0]
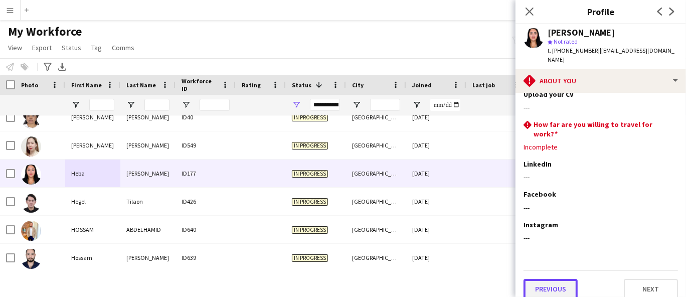
click at [555, 279] on button "Previous" at bounding box center [550, 289] width 54 height 20
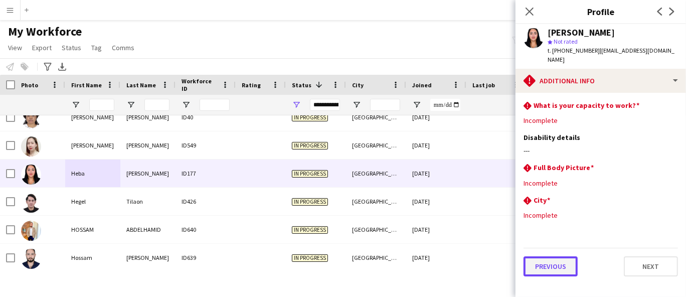
click at [562, 256] on button "Previous" at bounding box center [550, 266] width 54 height 20
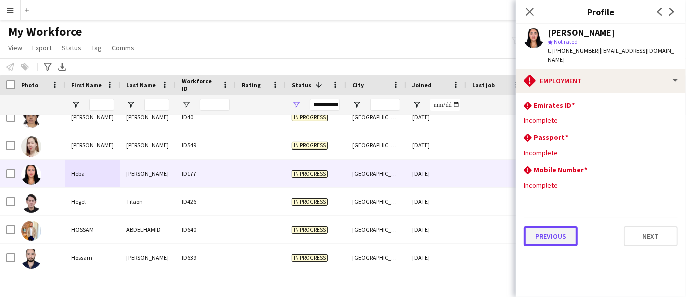
click at [561, 226] on button "Previous" at bounding box center [550, 236] width 54 height 20
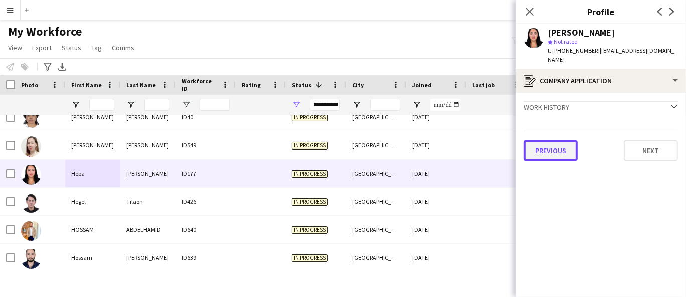
click at [559, 140] on button "Previous" at bounding box center [550, 150] width 54 height 20
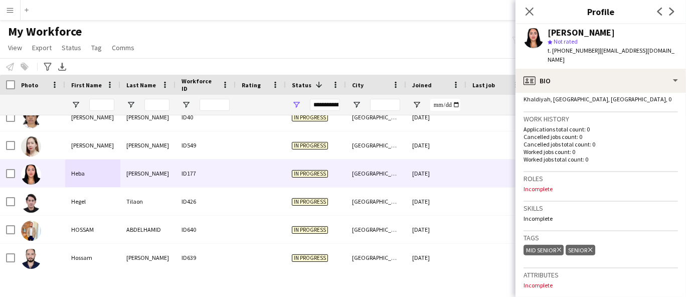
scroll to position [223, 0]
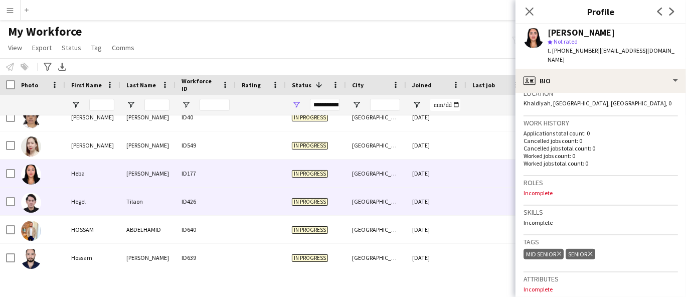
click at [299, 199] on span "In progress" at bounding box center [310, 202] width 36 height 8
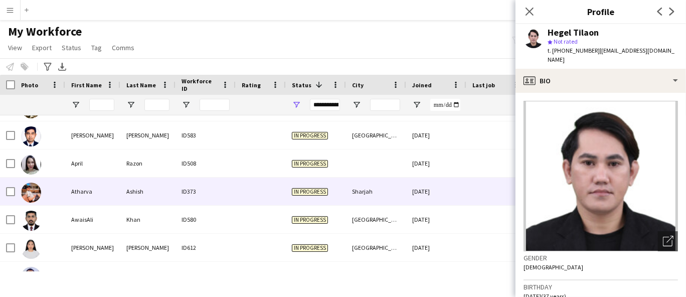
scroll to position [922, 0]
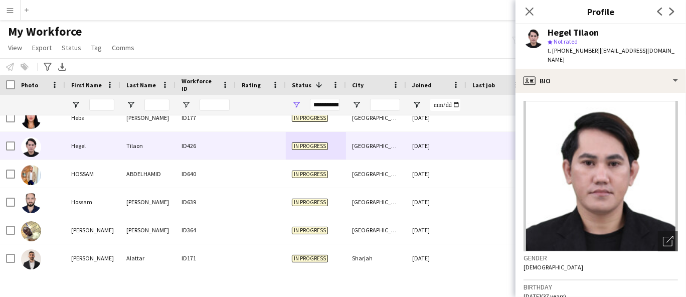
click at [566, 38] on span "Not rated" at bounding box center [565, 42] width 24 height 8
click at [566, 36] on div "Hegel Tilaon" at bounding box center [572, 32] width 51 height 9
click at [566, 37] on div "Hegel Tilaon star Not rated t. [PHONE_NUMBER] | [EMAIL_ADDRESS][DOMAIN_NAME]" at bounding box center [612, 46] width 130 height 37
click at [568, 29] on div "Hegel Tilaon" at bounding box center [572, 32] width 51 height 9
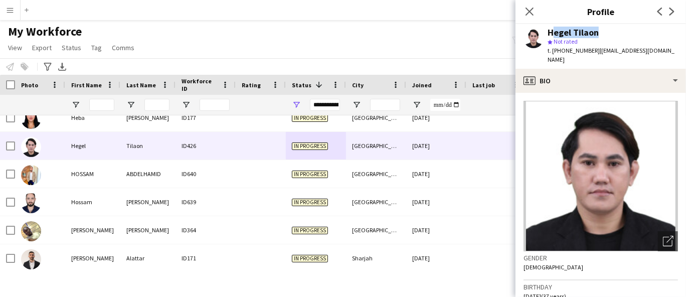
click at [568, 29] on div "Hegel Tilaon" at bounding box center [572, 32] width 51 height 9
click at [569, 48] on span "t. [PHONE_NUMBER]" at bounding box center [573, 51] width 52 height 8
drag, startPoint x: 660, startPoint y: 49, endPoint x: 599, endPoint y: 51, distance: 60.7
click at [599, 51] on div "Hegel Tilaon star Not rated t. [PHONE_NUMBER] | [EMAIL_ADDRESS][DOMAIN_NAME]" at bounding box center [600, 46] width 170 height 45
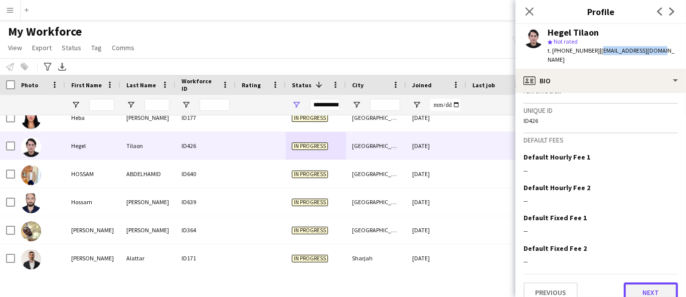
click at [625, 282] on button "Next" at bounding box center [651, 292] width 54 height 20
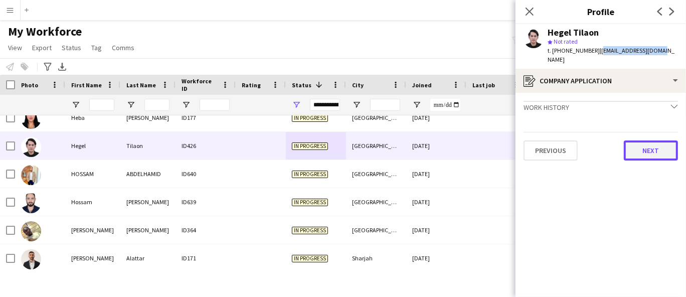
click at [647, 140] on button "Next" at bounding box center [651, 150] width 54 height 20
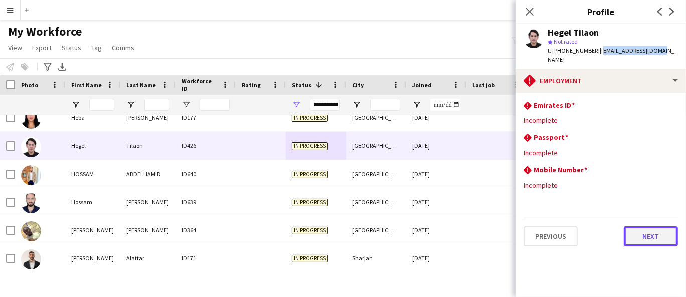
click at [658, 226] on button "Next" at bounding box center [651, 236] width 54 height 20
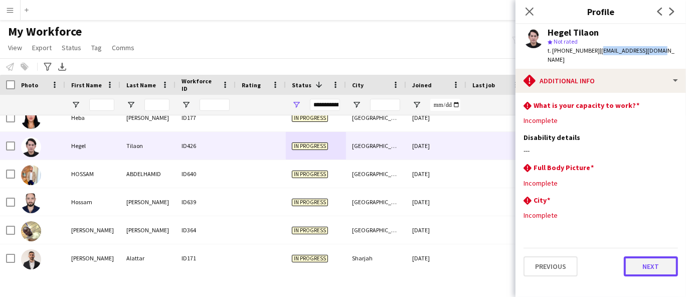
click at [638, 256] on button "Next" at bounding box center [651, 266] width 54 height 20
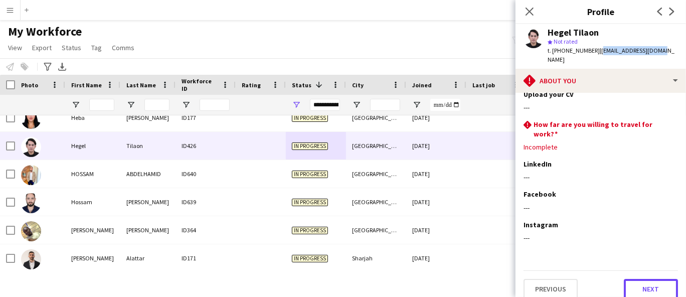
click at [647, 279] on button "Next" at bounding box center [651, 289] width 54 height 20
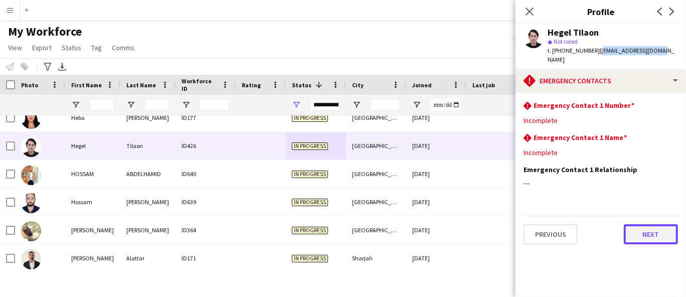
click at [642, 230] on button "Next" at bounding box center [651, 234] width 54 height 20
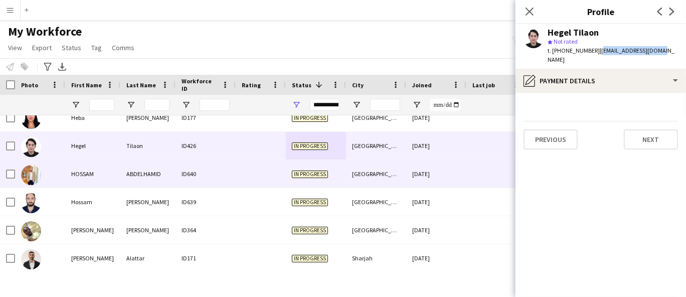
click at [208, 169] on div "ID640" at bounding box center [205, 174] width 60 height 28
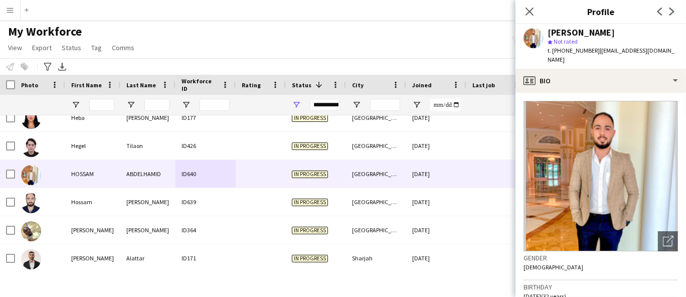
click at [597, 34] on div "[PERSON_NAME]" at bounding box center [580, 32] width 67 height 9
click at [595, 29] on div "[PERSON_NAME]" at bounding box center [580, 32] width 67 height 9
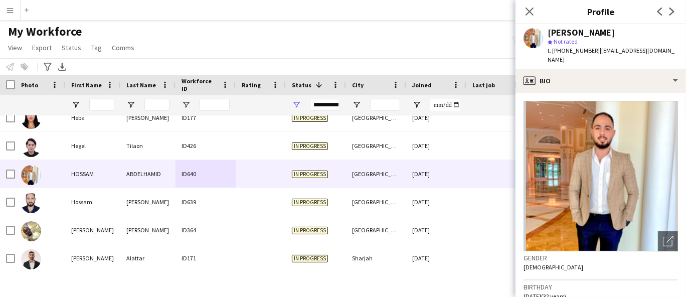
click at [575, 56] on div "[PERSON_NAME] star Not rated t. [PHONE_NUMBER] | [EMAIL_ADDRESS][DOMAIN_NAME]" at bounding box center [600, 46] width 170 height 45
drag, startPoint x: 661, startPoint y: 54, endPoint x: 596, endPoint y: 49, distance: 65.4
click at [596, 49] on div "[PERSON_NAME] star Not rated t. [PHONE_NUMBER] | [EMAIL_ADDRESS][DOMAIN_NAME]" at bounding box center [600, 46] width 170 height 45
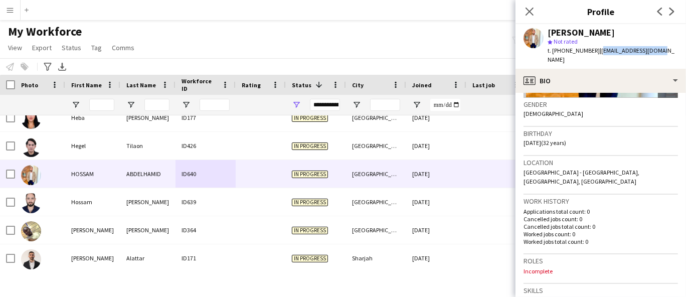
scroll to position [223, 0]
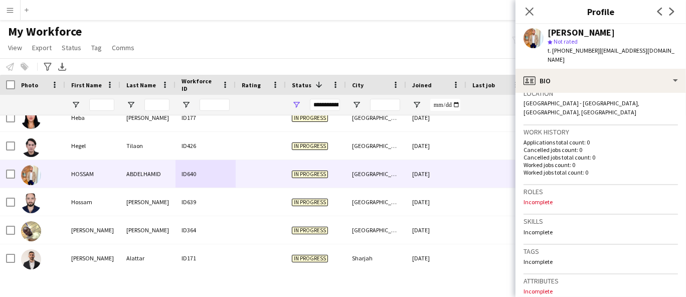
click at [608, 99] on span "[GEOGRAPHIC_DATA] - [GEOGRAPHIC_DATA], [GEOGRAPHIC_DATA], [GEOGRAPHIC_DATA]" at bounding box center [581, 107] width 116 height 17
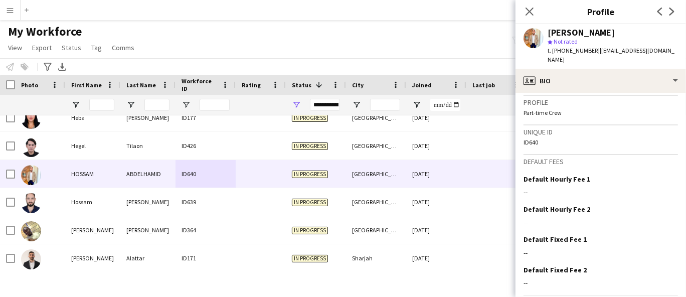
scroll to position [443, 0]
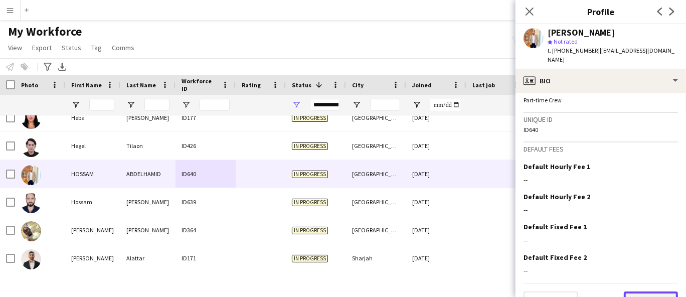
click at [642, 291] on button "Next" at bounding box center [651, 301] width 54 height 20
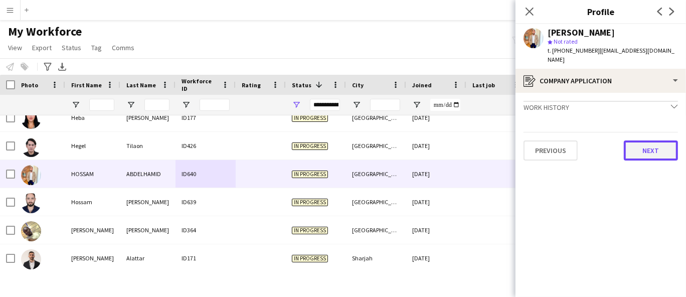
click at [658, 140] on button "Next" at bounding box center [651, 150] width 54 height 20
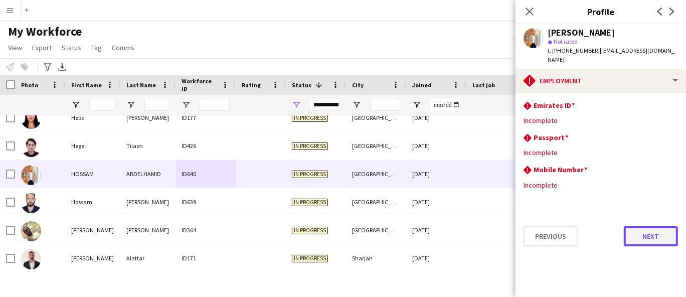
click at [649, 227] on button "Next" at bounding box center [651, 236] width 54 height 20
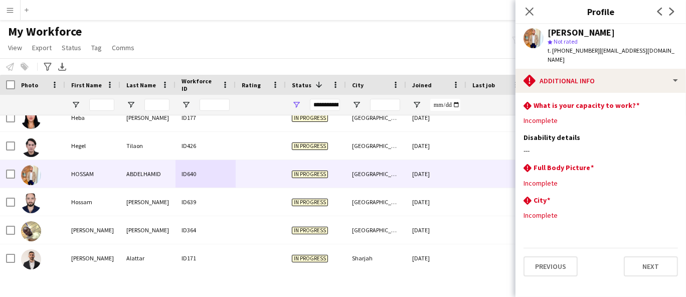
click at [651, 248] on div "Previous Next" at bounding box center [600, 262] width 154 height 29
click at [658, 256] on button "Next" at bounding box center [651, 266] width 54 height 20
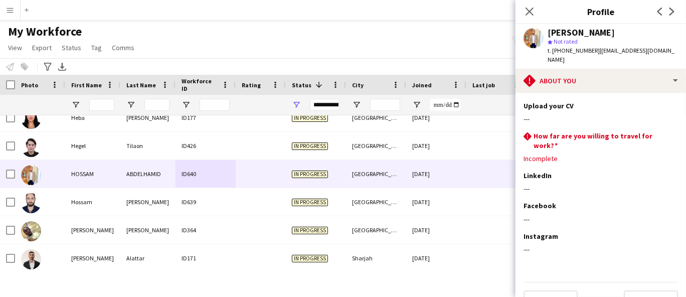
scroll to position [43, 0]
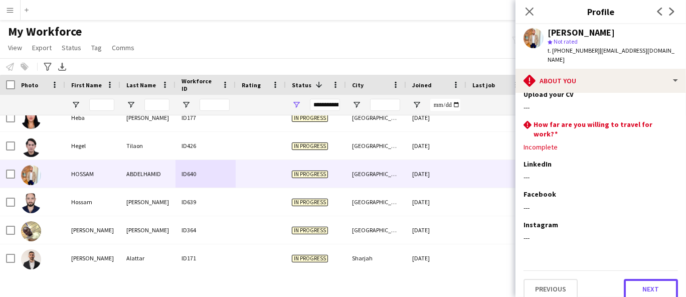
click at [649, 279] on button "Next" at bounding box center [651, 289] width 54 height 20
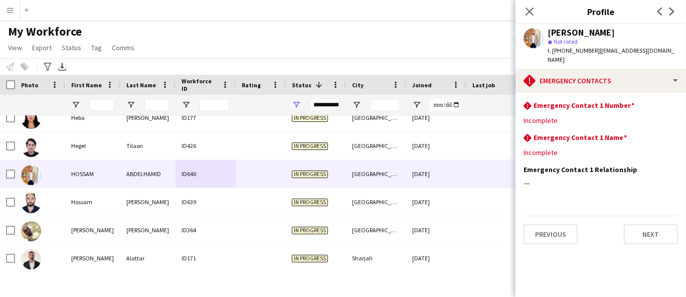
scroll to position [0, 0]
click at [645, 225] on button "Next" at bounding box center [651, 234] width 54 height 20
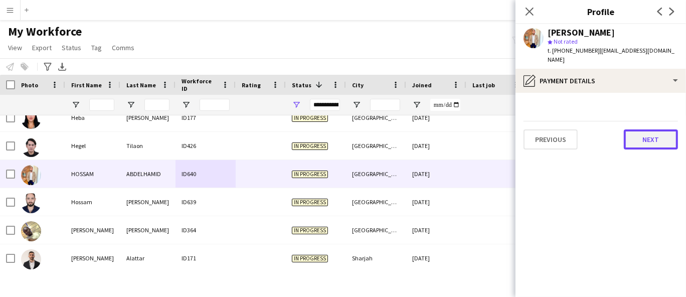
click at [652, 129] on button "Next" at bounding box center [651, 139] width 54 height 20
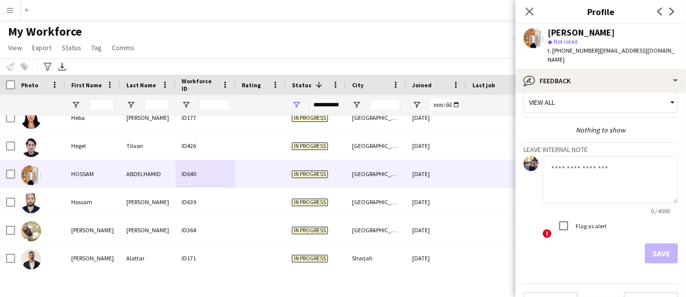
scroll to position [25, 0]
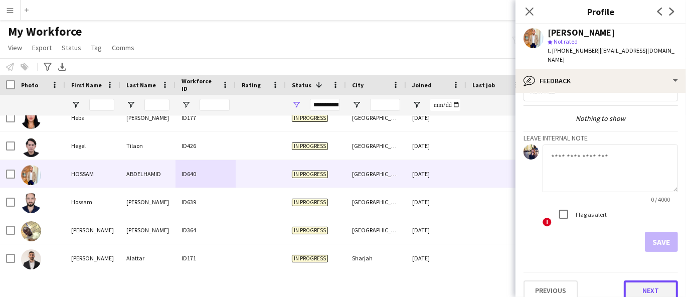
click at [663, 280] on button "Next" at bounding box center [651, 290] width 54 height 20
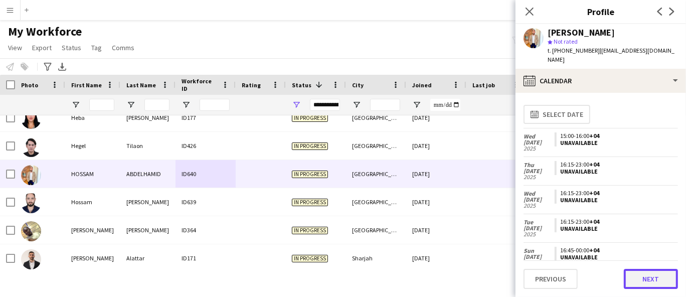
click at [647, 278] on button "Next" at bounding box center [651, 279] width 54 height 20
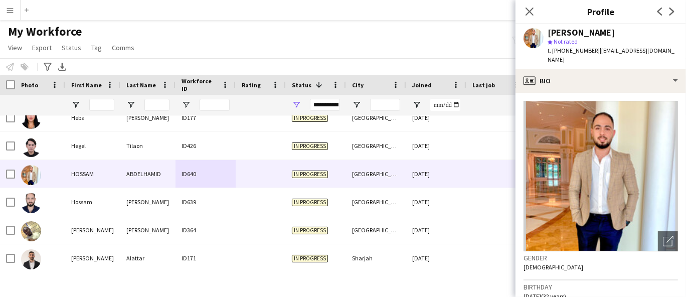
click at [655, 282] on h3 "Birthday" at bounding box center [600, 286] width 154 height 9
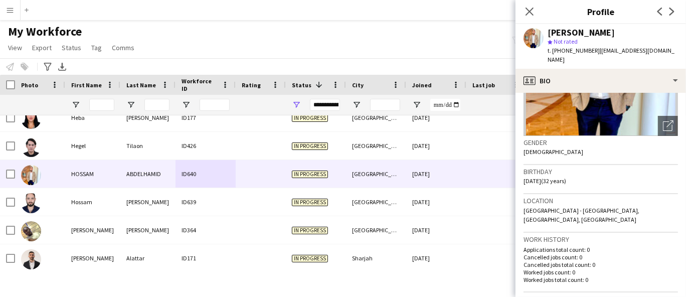
scroll to position [443, 0]
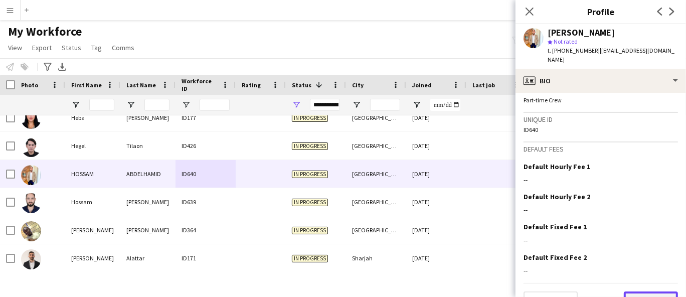
click at [651, 291] on button "Next" at bounding box center [651, 301] width 54 height 20
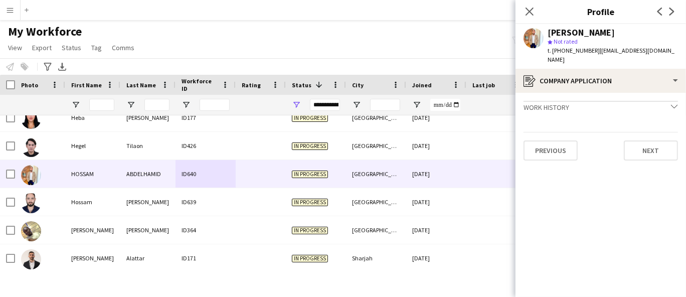
click at [659, 157] on app-crew-profile-application "Work history chevron-down Incomplete Previous Next" at bounding box center [600, 195] width 170 height 204
click at [666, 144] on button "Next" at bounding box center [651, 150] width 54 height 20
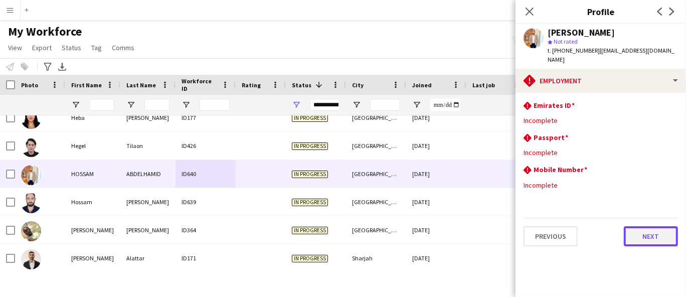
click at [639, 236] on button "Next" at bounding box center [651, 236] width 54 height 20
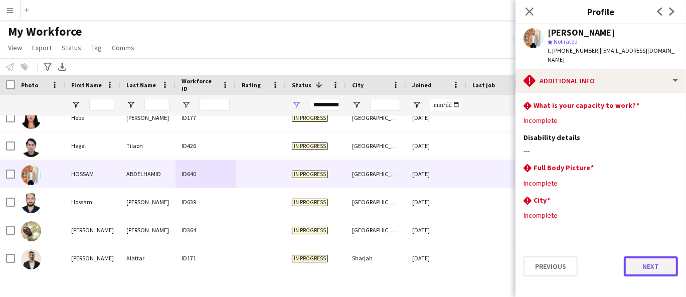
click at [640, 259] on button "Next" at bounding box center [651, 266] width 54 height 20
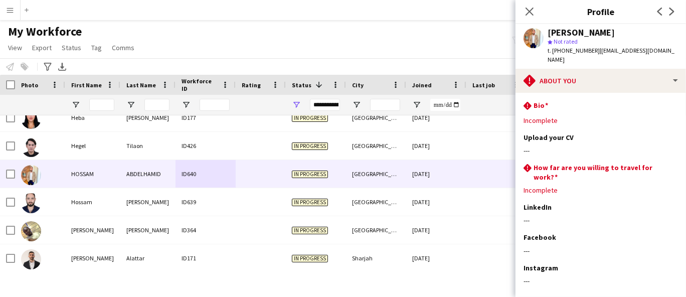
scroll to position [43, 0]
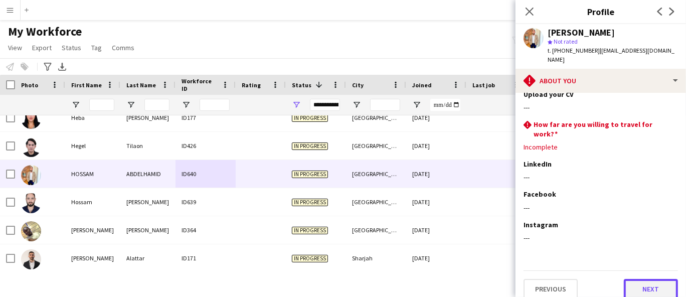
click at [656, 280] on button "Next" at bounding box center [651, 289] width 54 height 20
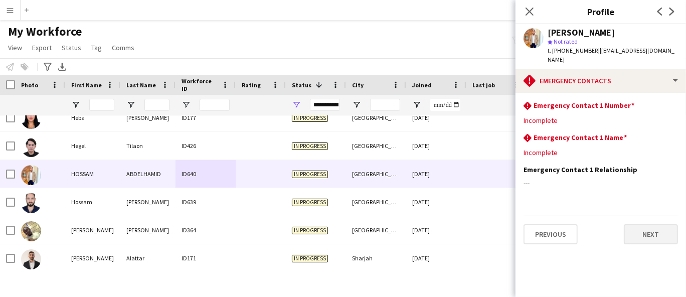
scroll to position [0, 0]
click at [565, 224] on button "Previous" at bounding box center [550, 234] width 54 height 20
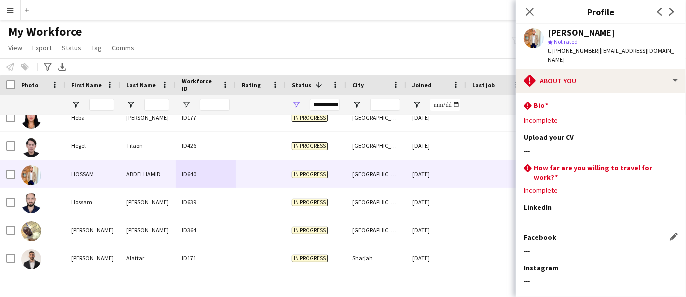
click at [562, 233] on div "Facebook Edit this field" at bounding box center [600, 237] width 154 height 9
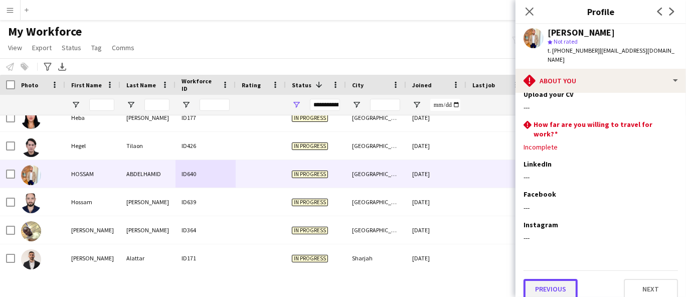
click at [557, 286] on button "Previous" at bounding box center [550, 289] width 54 height 20
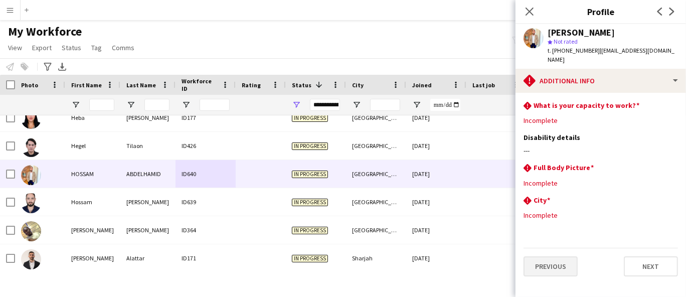
click at [558, 256] on button "Previous" at bounding box center [550, 266] width 54 height 20
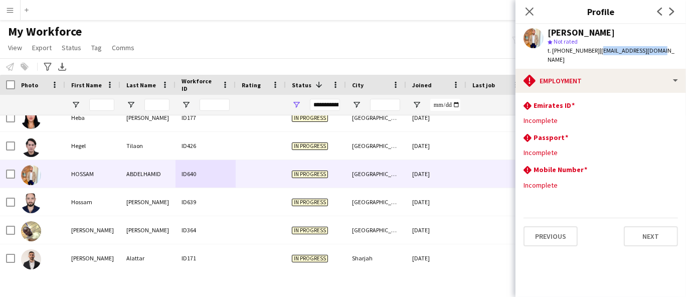
drag, startPoint x: 661, startPoint y: 49, endPoint x: 597, endPoint y: 52, distance: 64.8
click at [597, 52] on div "[PERSON_NAME] star Not rated t. [PHONE_NUMBER] | [EMAIL_ADDRESS][DOMAIN_NAME]" at bounding box center [600, 46] width 170 height 45
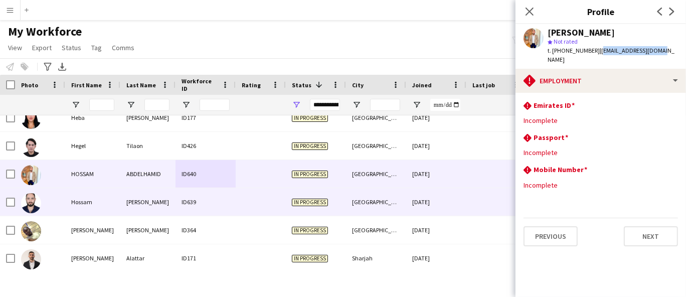
click at [79, 204] on div "Hossam" at bounding box center [92, 202] width 55 height 28
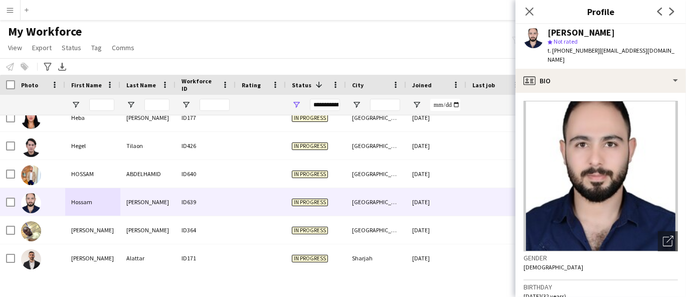
drag, startPoint x: 625, startPoint y: 33, endPoint x: 548, endPoint y: 34, distance: 76.2
click at [550, 30] on div "[PERSON_NAME]" at bounding box center [612, 32] width 130 height 9
click at [568, 51] on span "t. [PHONE_NUMBER]" at bounding box center [573, 51] width 52 height 8
drag, startPoint x: 684, startPoint y: 51, endPoint x: 595, endPoint y: 50, distance: 89.8
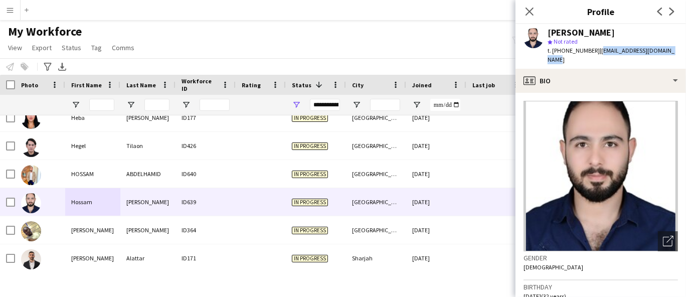
click at [595, 50] on app-profile-header "[PERSON_NAME] star Not rated t. [PHONE_NUMBER] | [EMAIL_ADDRESS][DOMAIN_NAME]" at bounding box center [600, 46] width 170 height 45
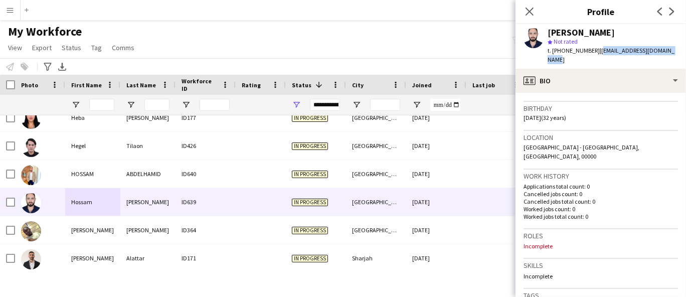
scroll to position [167, 0]
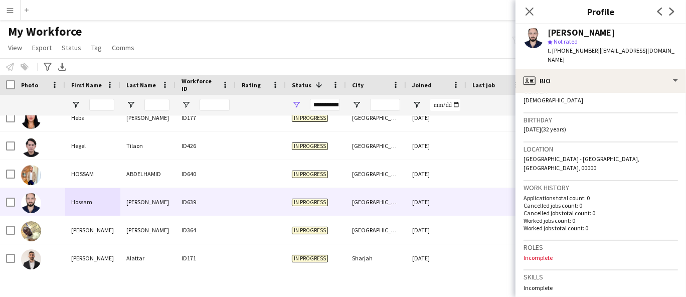
click at [531, 155] on span "[GEOGRAPHIC_DATA] - [GEOGRAPHIC_DATA], [GEOGRAPHIC_DATA], 00000" at bounding box center [581, 163] width 116 height 17
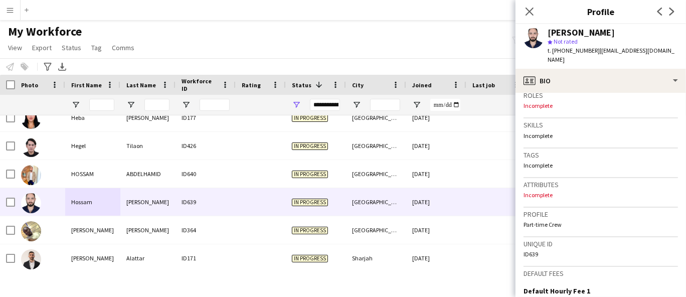
scroll to position [443, 0]
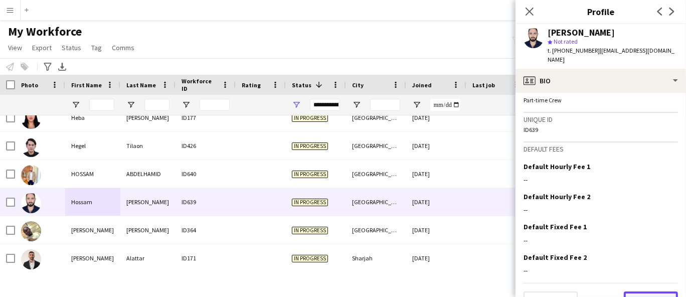
click at [637, 291] on button "Next" at bounding box center [651, 301] width 54 height 20
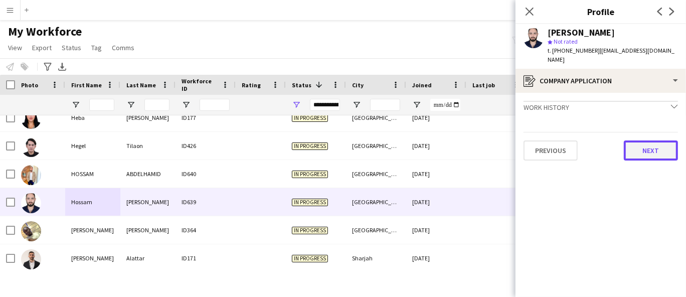
click at [638, 140] on button "Next" at bounding box center [651, 150] width 54 height 20
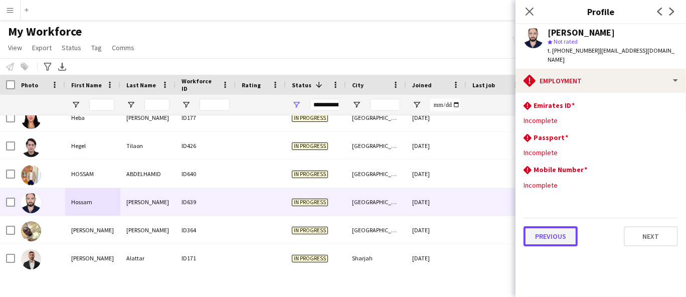
click at [568, 228] on button "Previous" at bounding box center [550, 236] width 54 height 20
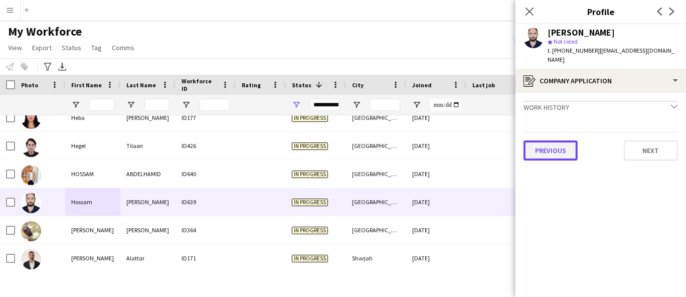
click at [558, 140] on button "Previous" at bounding box center [550, 150] width 54 height 20
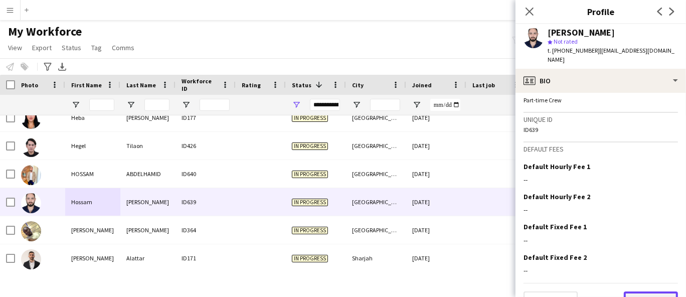
click at [646, 291] on button "Next" at bounding box center [651, 301] width 54 height 20
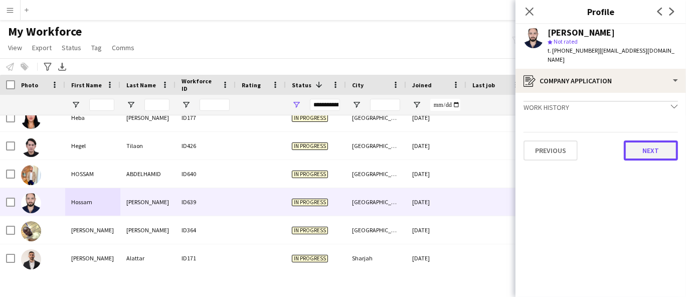
click at [668, 140] on button "Next" at bounding box center [651, 150] width 54 height 20
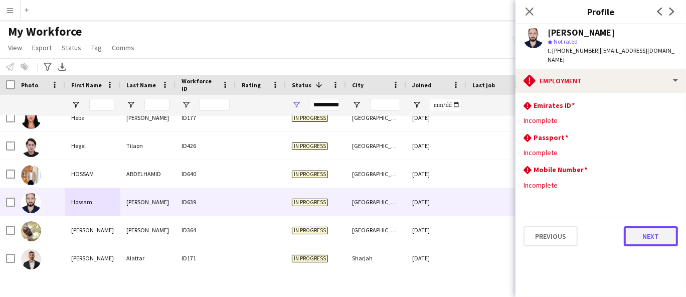
click at [658, 231] on button "Next" at bounding box center [651, 236] width 54 height 20
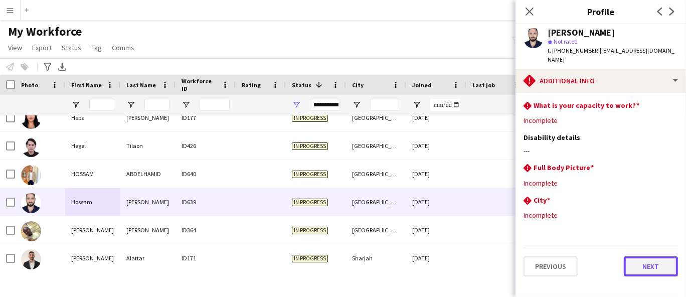
click at [661, 259] on button "Next" at bounding box center [651, 266] width 54 height 20
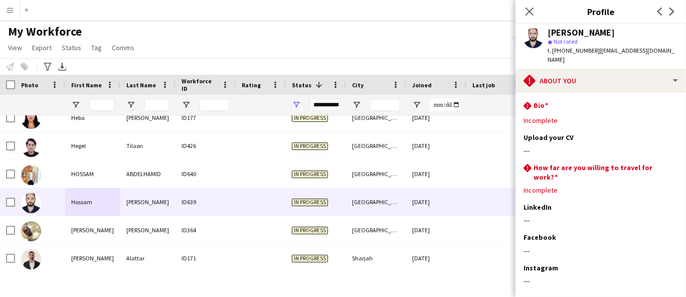
click at [417, 36] on div "My Workforce View Views Default view New view Update view Delete view Edit name…" at bounding box center [343, 41] width 686 height 34
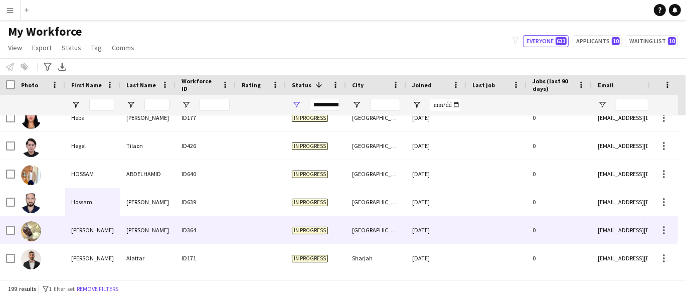
click at [82, 230] on div "[PERSON_NAME]" at bounding box center [92, 230] width 55 height 28
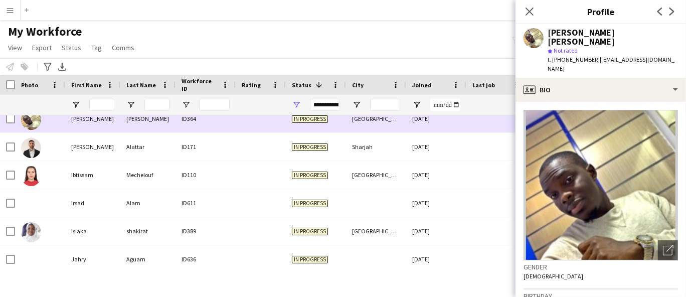
scroll to position [2117, 0]
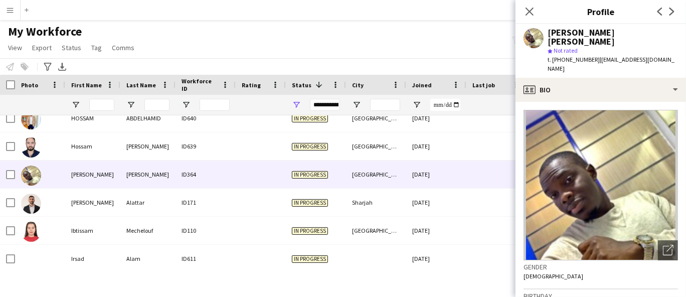
click at [613, 27] on app-crew-profile "Close pop-in Profile Previous Next [PERSON_NAME] [PERSON_NAME] star Not rated t…" at bounding box center [600, 148] width 170 height 297
click at [617, 28] on div "[PERSON_NAME] [PERSON_NAME]" at bounding box center [612, 37] width 130 height 18
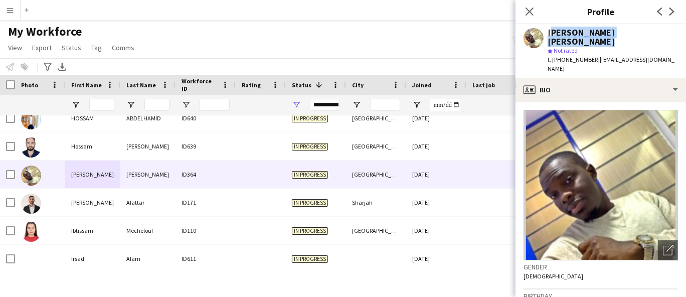
click at [617, 28] on div "[PERSON_NAME] [PERSON_NAME]" at bounding box center [612, 37] width 130 height 18
click at [579, 56] on span "t. [PHONE_NUMBER]" at bounding box center [573, 60] width 52 height 8
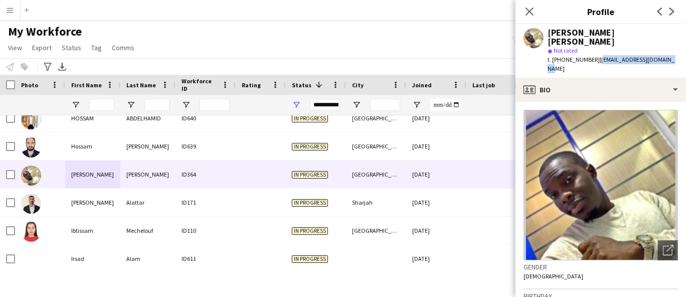
drag, startPoint x: 676, startPoint y: 49, endPoint x: 597, endPoint y: 53, distance: 79.8
click at [597, 53] on app-profile-header "[PERSON_NAME] [PERSON_NAME] star Not rated t. [PHONE_NUMBER] | [EMAIL_ADDRESS][…" at bounding box center [600, 51] width 170 height 54
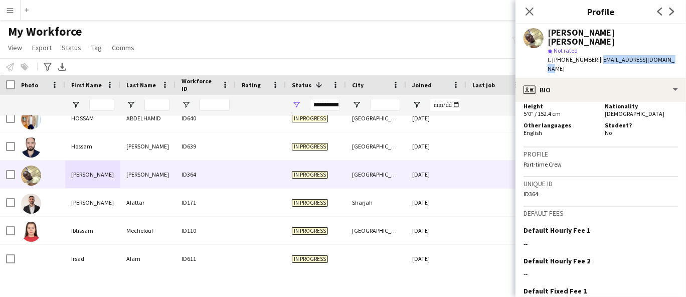
scroll to position [532, 0]
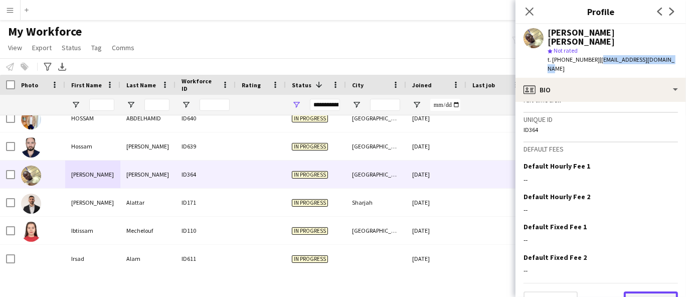
click at [643, 291] on button "Next" at bounding box center [651, 301] width 54 height 20
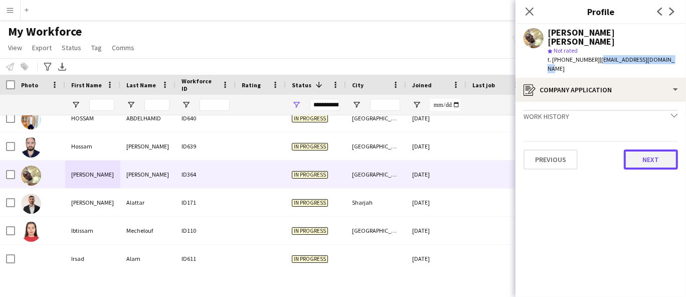
click at [662, 150] on button "Next" at bounding box center [651, 159] width 54 height 20
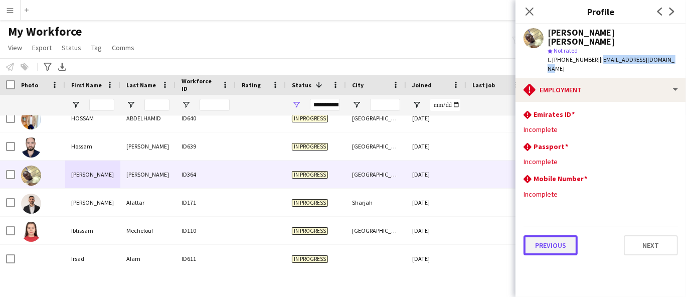
click at [561, 235] on button "Previous" at bounding box center [550, 245] width 54 height 20
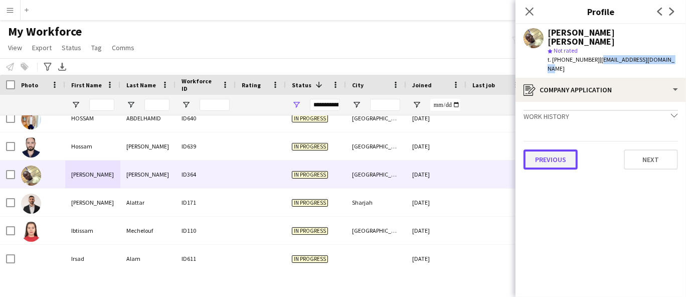
click at [564, 149] on button "Previous" at bounding box center [550, 159] width 54 height 20
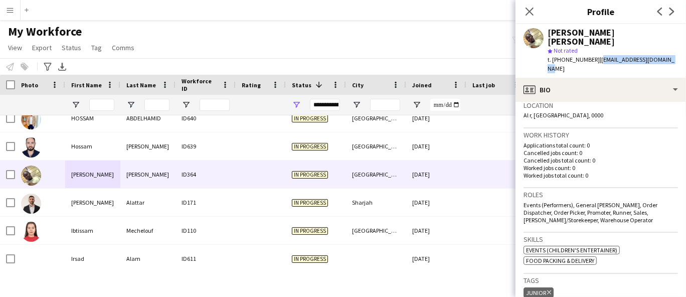
scroll to position [223, 0]
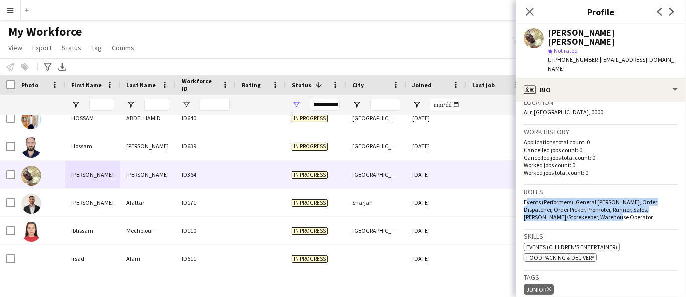
drag, startPoint x: 635, startPoint y: 195, endPoint x: 521, endPoint y: 184, distance: 114.3
click at [521, 184] on app-crew-profile-bio "Open photos pop-in Gender [DEMOGRAPHIC_DATA] Birthday [DEMOGRAPHIC_DATA] (33 ye…" at bounding box center [600, 199] width 170 height 195
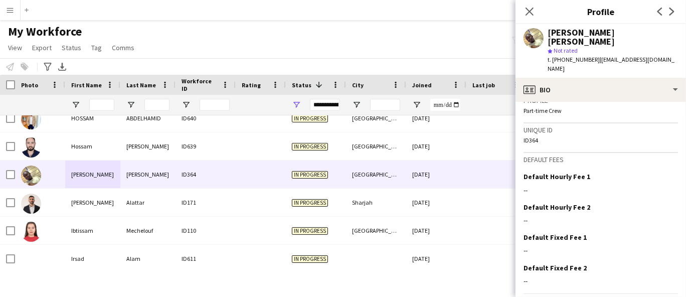
scroll to position [532, 0]
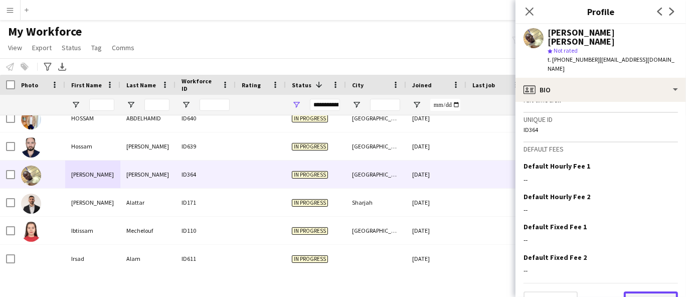
click at [651, 291] on button "Next" at bounding box center [651, 301] width 54 height 20
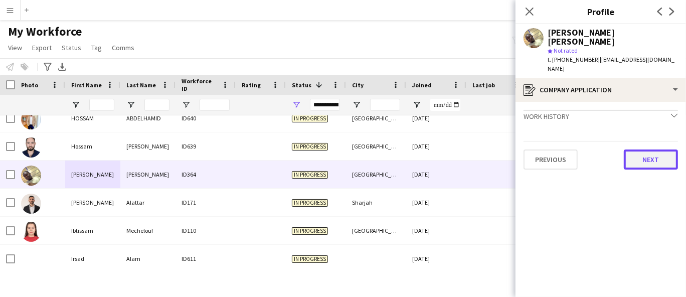
click at [646, 149] on button "Next" at bounding box center [651, 159] width 54 height 20
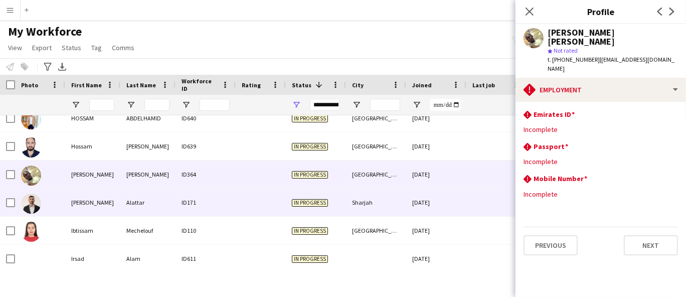
click at [176, 199] on div "ID171" at bounding box center [205, 203] width 60 height 28
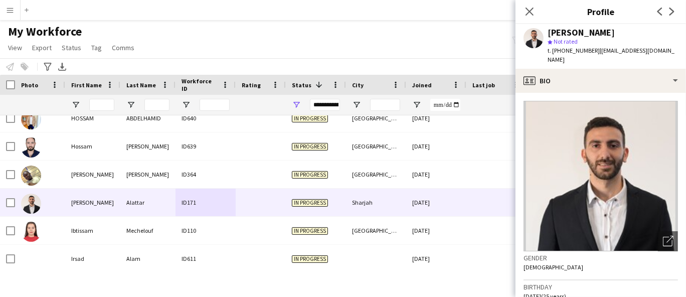
drag, startPoint x: 594, startPoint y: 49, endPoint x: 685, endPoint y: 50, distance: 90.8
click at [685, 50] on app-profile-header "[PERSON_NAME] star Not rated t. [PHONE_NUMBER] | [EMAIL_ADDRESS][DOMAIN_NAME]" at bounding box center [600, 46] width 170 height 45
click at [587, 33] on div "[PERSON_NAME]" at bounding box center [580, 32] width 67 height 9
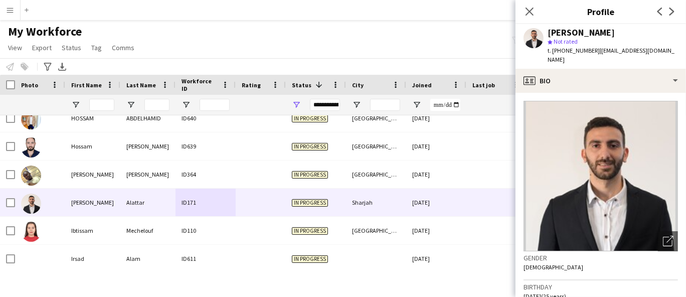
click at [583, 49] on span "t. [PHONE_NUMBER]" at bounding box center [573, 51] width 52 height 8
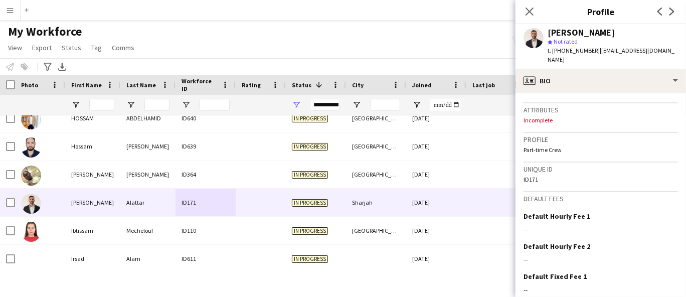
scroll to position [450, 0]
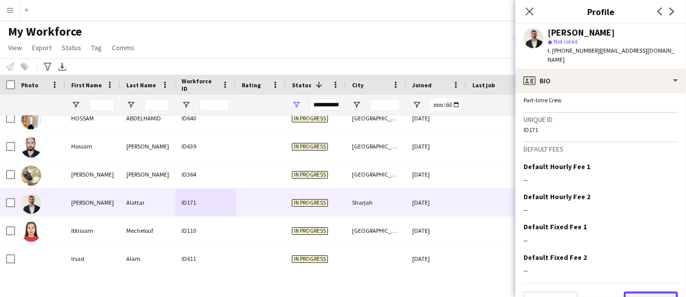
click at [636, 291] on button "Next" at bounding box center [651, 301] width 54 height 20
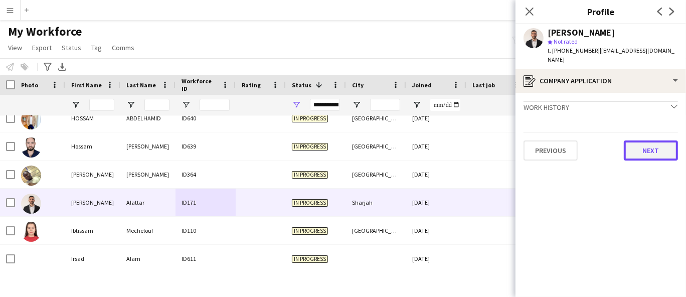
click at [650, 146] on button "Next" at bounding box center [651, 150] width 54 height 20
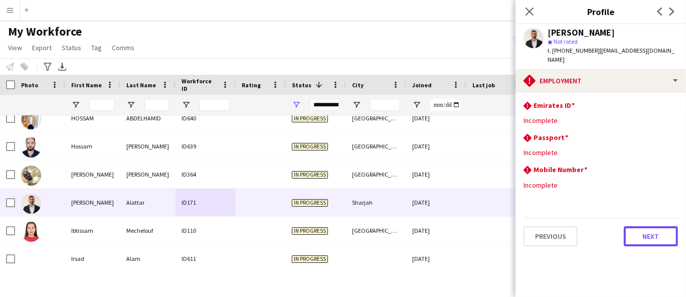
click at [644, 226] on button "Next" at bounding box center [651, 236] width 54 height 20
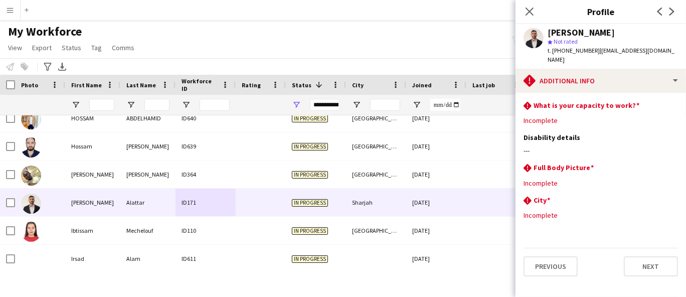
drag, startPoint x: 677, startPoint y: 50, endPoint x: 595, endPoint y: 52, distance: 82.2
click at [595, 52] on div "[PERSON_NAME] star Not rated t. [PHONE_NUMBER] | [EMAIL_ADDRESS][DOMAIN_NAME]" at bounding box center [600, 46] width 170 height 45
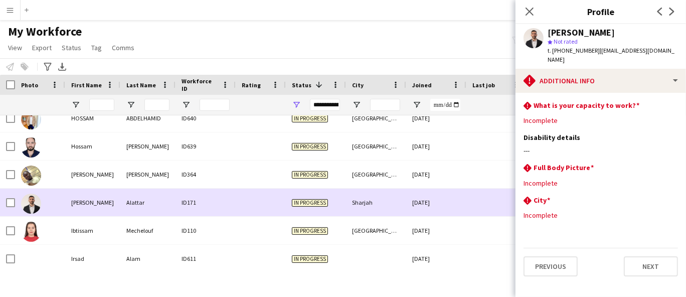
drag, startPoint x: 377, startPoint y: 204, endPoint x: 348, endPoint y: 205, distance: 28.6
click at [348, 205] on div "Sharjah" at bounding box center [376, 203] width 60 height 28
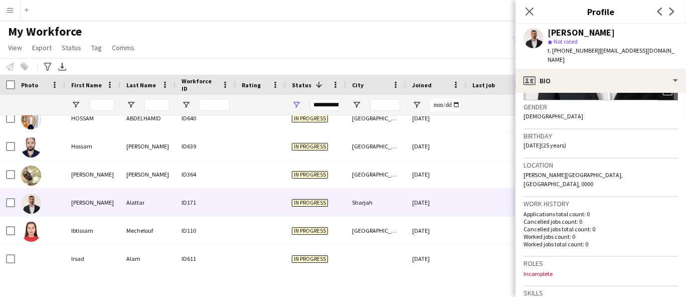
scroll to position [223, 0]
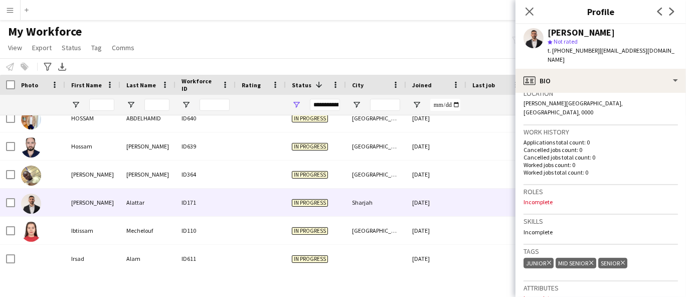
click at [583, 99] on span "[PERSON_NAME][GEOGRAPHIC_DATA], [GEOGRAPHIC_DATA], 0000" at bounding box center [572, 107] width 99 height 17
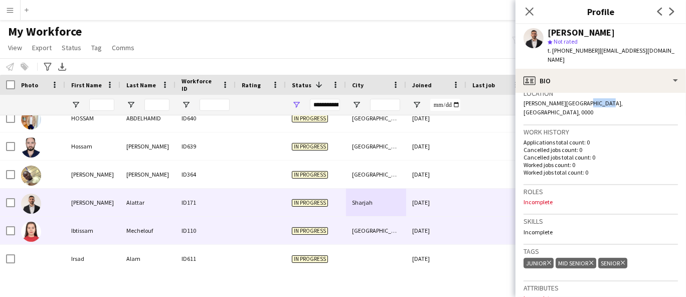
click at [100, 228] on div "Ibtissam" at bounding box center [92, 231] width 55 height 28
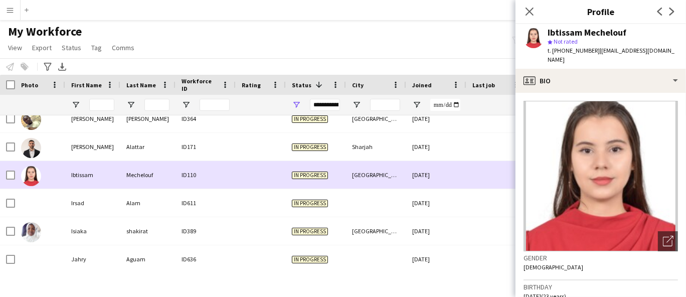
scroll to position [2228, 0]
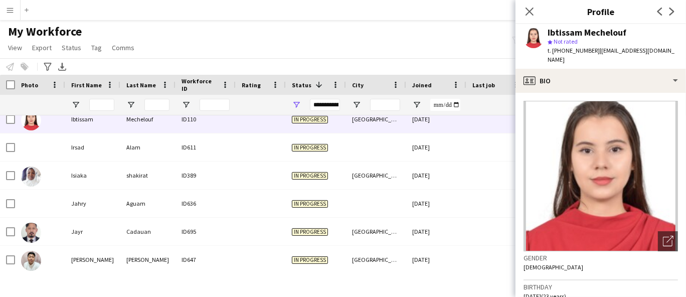
click at [591, 33] on div "Ibtissam Mechelouf" at bounding box center [586, 32] width 79 height 9
click at [582, 52] on span "t. [PHONE_NUMBER]" at bounding box center [573, 51] width 52 height 8
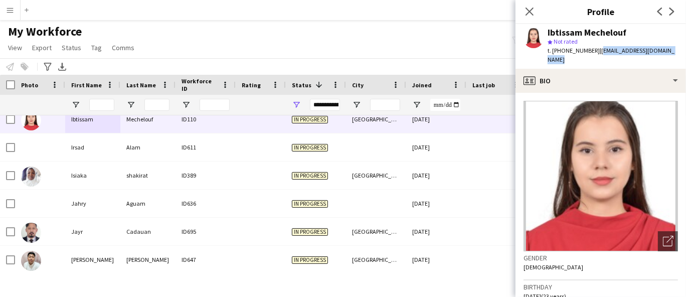
drag, startPoint x: 680, startPoint y: 49, endPoint x: 593, endPoint y: 52, distance: 86.8
click at [595, 52] on div "Ibtissam Mechelouf star Not rated t. [PHONE_NUMBER] | [EMAIL_ADDRESS][DOMAIN_NA…" at bounding box center [600, 46] width 170 height 45
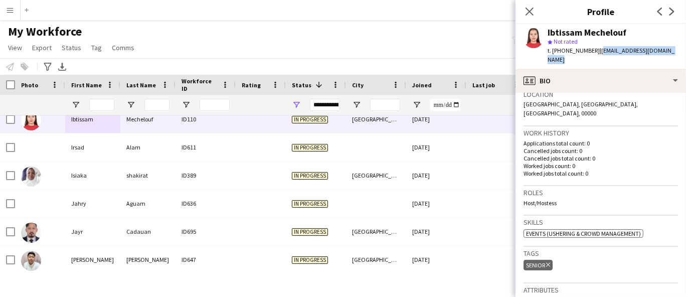
scroll to position [223, 0]
drag, startPoint x: 589, startPoint y: 188, endPoint x: 511, endPoint y: 185, distance: 78.3
click at [520, 183] on app-crew-profile-bio "Open photos pop-in Gender [DEMOGRAPHIC_DATA] Birthday [DEMOGRAPHIC_DATA] (23 ye…" at bounding box center [600, 195] width 170 height 204
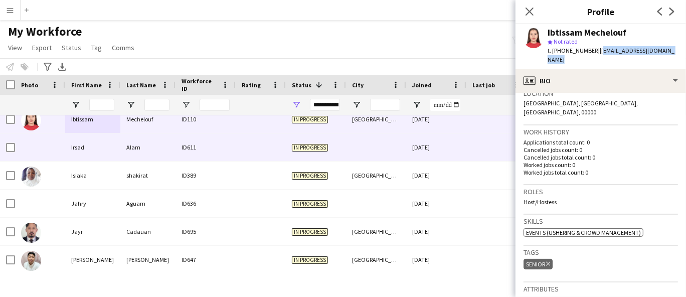
scroll to position [2172, 0]
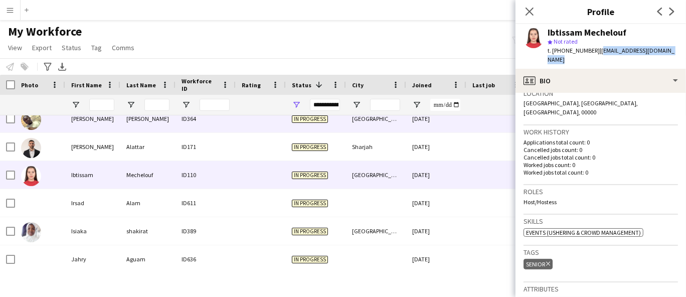
click at [155, 129] on div "[PERSON_NAME]" at bounding box center [147, 119] width 55 height 28
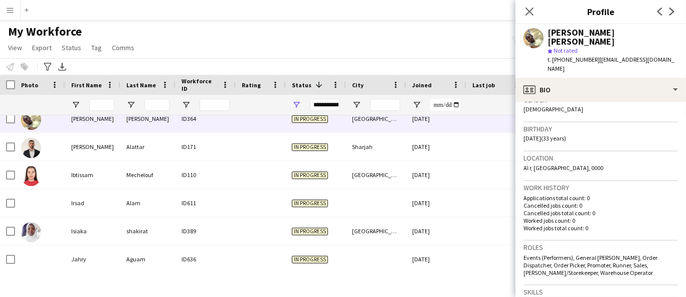
scroll to position [223, 0]
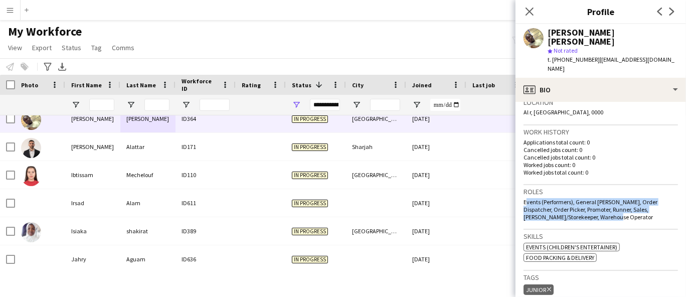
drag, startPoint x: 654, startPoint y: 199, endPoint x: 522, endPoint y: 183, distance: 132.8
click at [522, 183] on app-crew-profile-bio "Open photos pop-in Gender [DEMOGRAPHIC_DATA] Birthday [DEMOGRAPHIC_DATA] (33 ye…" at bounding box center [600, 199] width 170 height 195
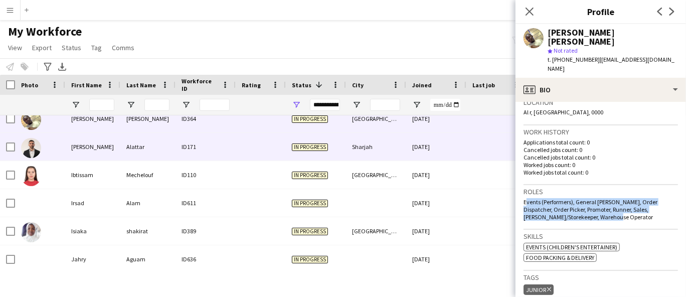
click at [91, 148] on div "[PERSON_NAME]" at bounding box center [92, 147] width 55 height 28
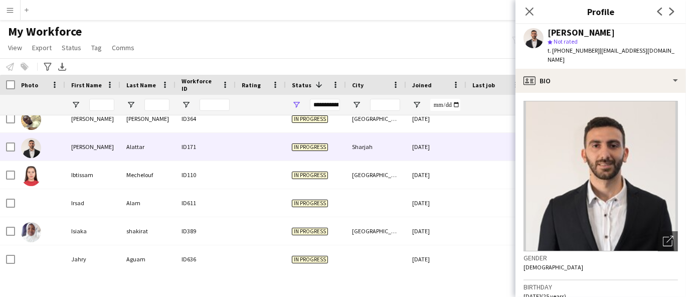
scroll to position [334, 0]
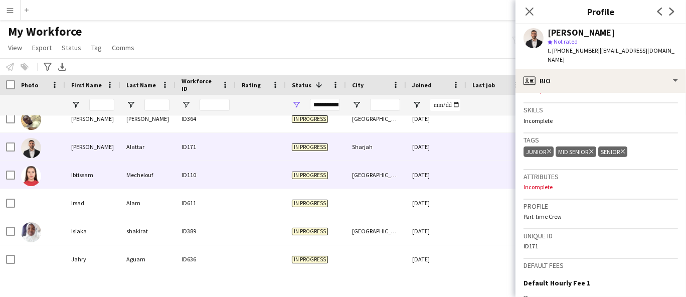
click at [119, 174] on div "Ibtissam" at bounding box center [92, 175] width 55 height 28
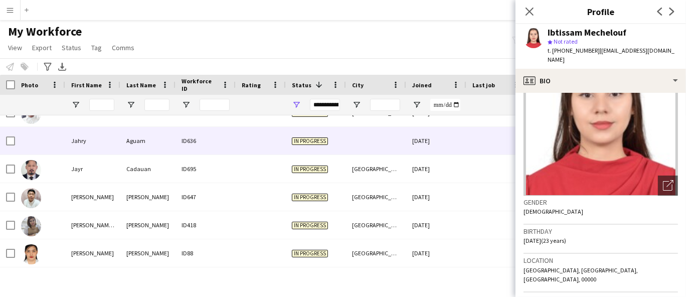
scroll to position [2228, 0]
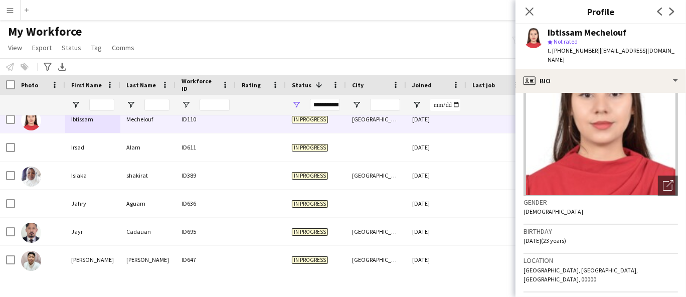
click at [628, 212] on div "Gender [DEMOGRAPHIC_DATA]" at bounding box center [600, 210] width 154 height 29
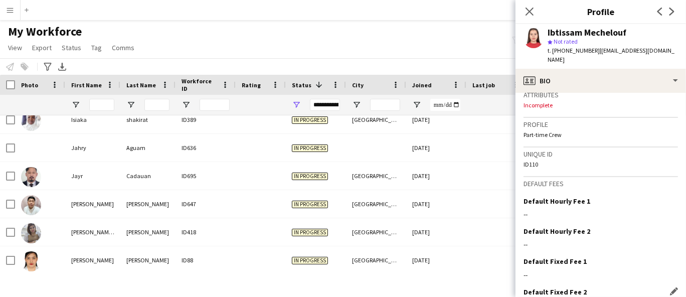
scroll to position [451, 0]
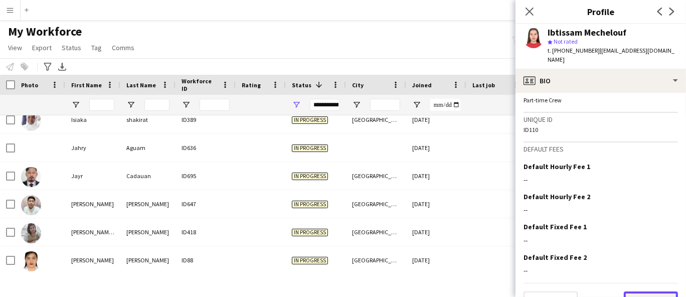
click at [637, 291] on button "Next" at bounding box center [651, 301] width 54 height 20
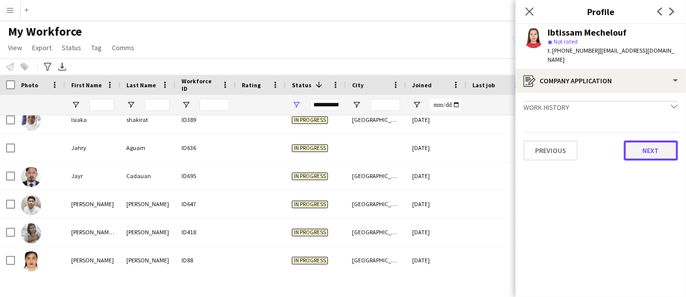
click at [650, 142] on button "Next" at bounding box center [651, 150] width 54 height 20
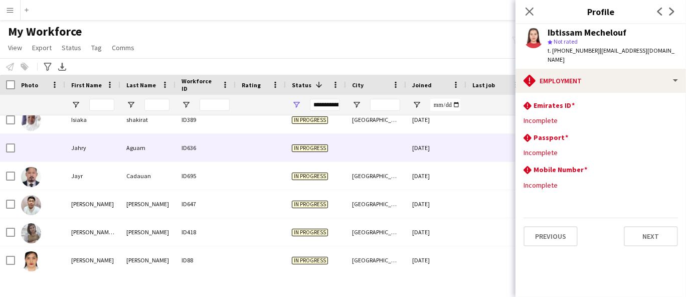
scroll to position [2228, 0]
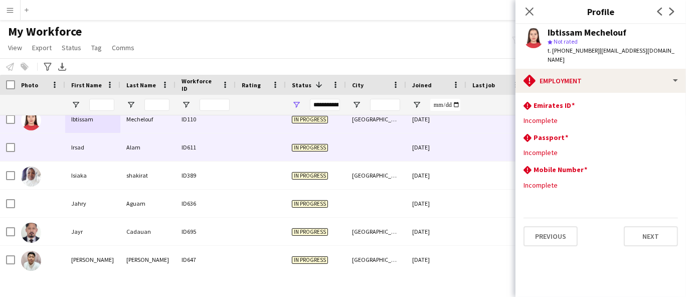
click at [112, 148] on div "Irsad" at bounding box center [92, 147] width 55 height 28
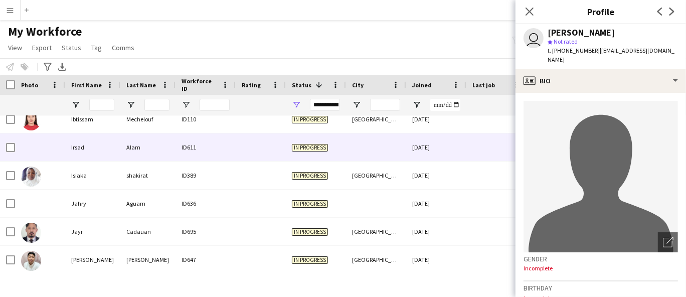
click at [567, 29] on div "[PERSON_NAME]" at bounding box center [580, 32] width 67 height 9
click at [548, 30] on div "[PERSON_NAME]" at bounding box center [580, 32] width 67 height 9
click at [552, 29] on div "[PERSON_NAME]" at bounding box center [580, 32] width 67 height 9
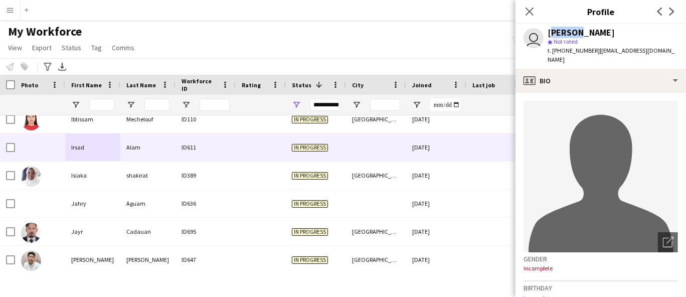
click at [552, 29] on div "[PERSON_NAME]" at bounding box center [580, 32] width 67 height 9
click at [562, 47] on span "t. [PHONE_NUMBER]" at bounding box center [573, 51] width 52 height 8
drag, startPoint x: 674, startPoint y: 49, endPoint x: 595, endPoint y: 51, distance: 79.2
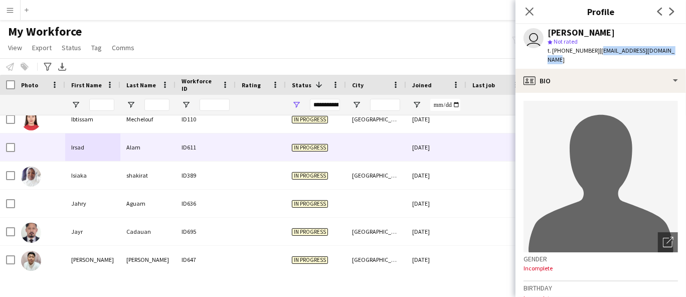
click at [595, 51] on div "user [PERSON_NAME] star Not rated t. [PHONE_NUMBER] | [EMAIL_ADDRESS][DOMAIN_NA…" at bounding box center [600, 46] width 170 height 45
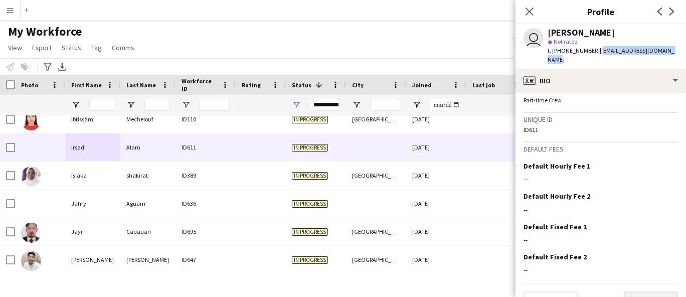
scroll to position [445, 0]
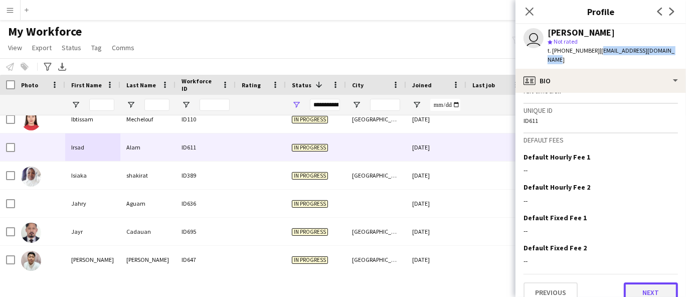
click at [651, 282] on button "Next" at bounding box center [651, 292] width 54 height 20
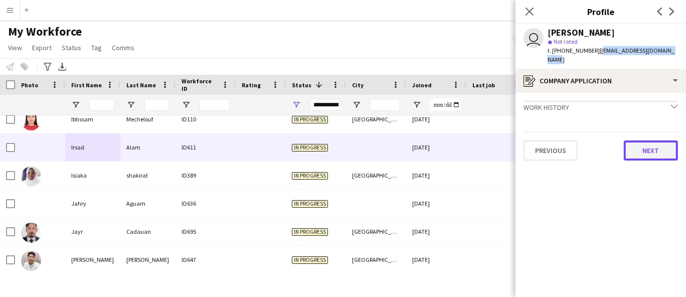
click at [658, 145] on button "Next" at bounding box center [651, 150] width 54 height 20
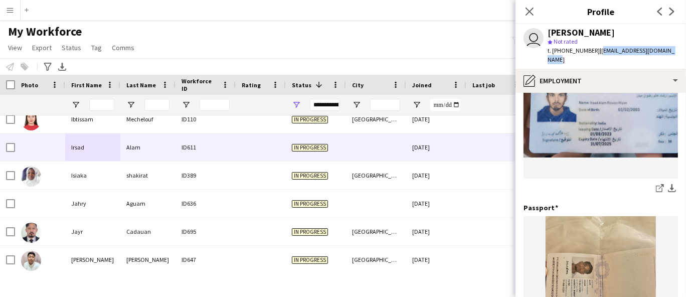
scroll to position [421, 0]
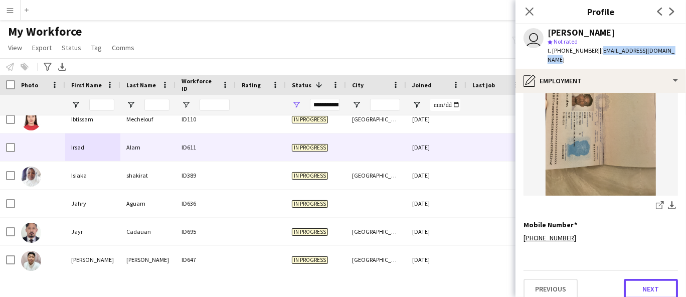
click at [665, 286] on button "Next" at bounding box center [651, 289] width 54 height 20
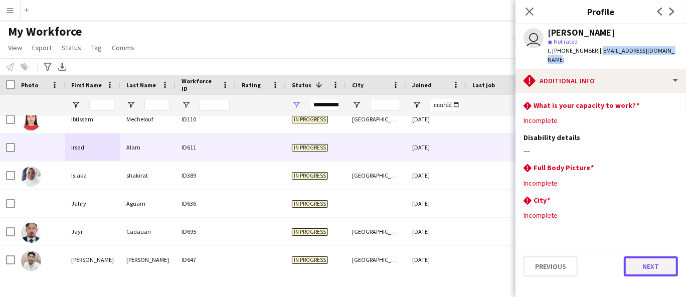
click at [649, 259] on button "Next" at bounding box center [651, 266] width 54 height 20
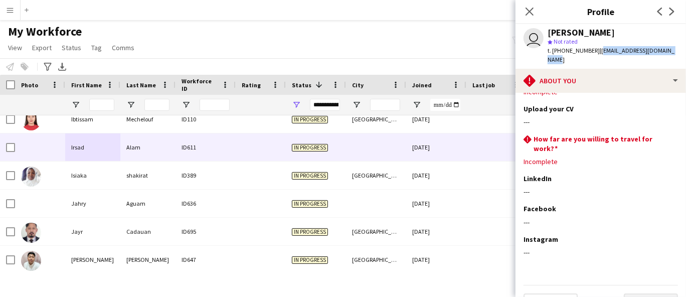
scroll to position [43, 0]
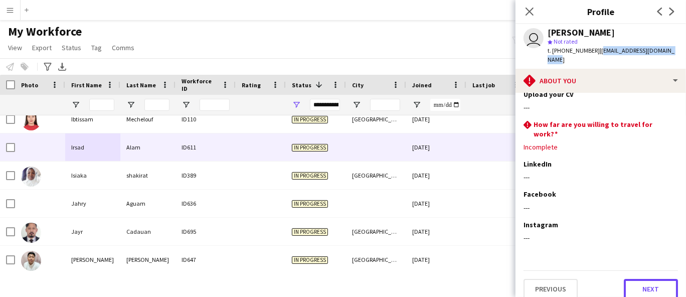
click at [651, 282] on button "Next" at bounding box center [651, 289] width 54 height 20
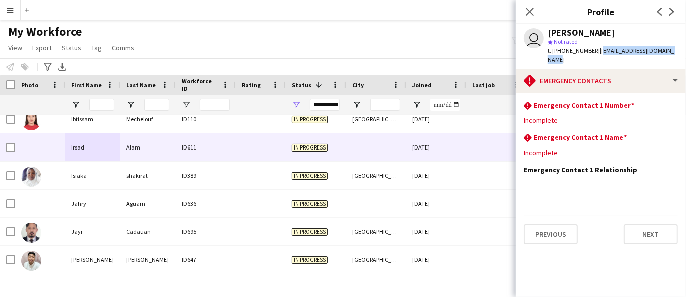
scroll to position [0, 0]
click at [645, 231] on button "Next" at bounding box center [651, 234] width 54 height 20
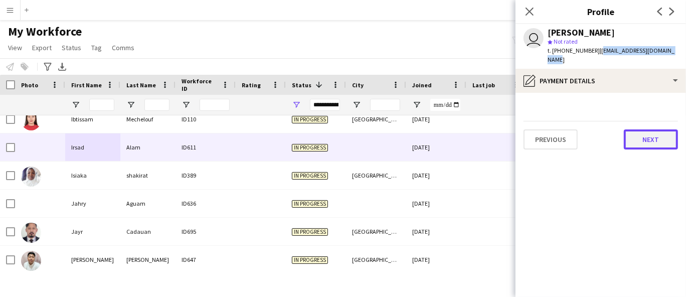
click at [643, 131] on button "Next" at bounding box center [651, 139] width 54 height 20
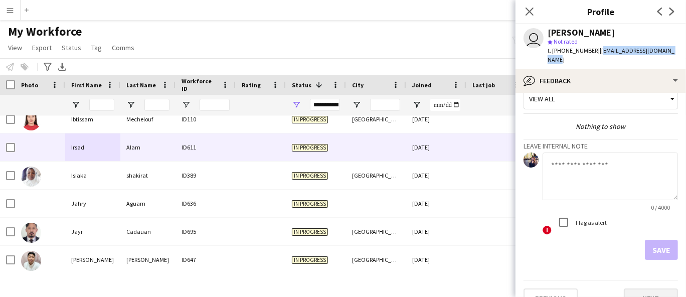
scroll to position [25, 0]
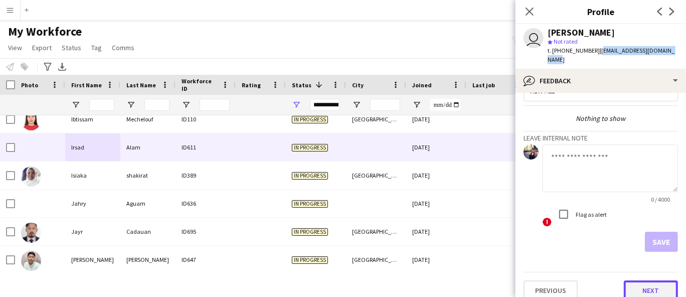
click at [655, 280] on button "Next" at bounding box center [651, 290] width 54 height 20
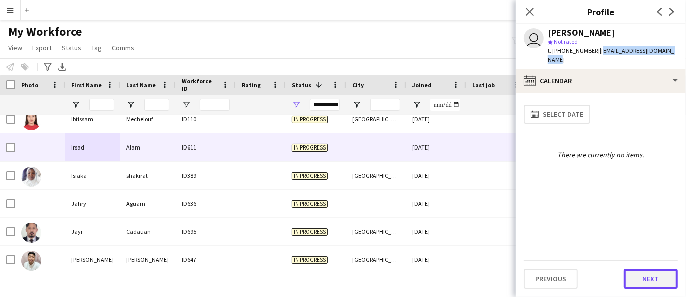
click at [662, 273] on button "Next" at bounding box center [651, 279] width 54 height 20
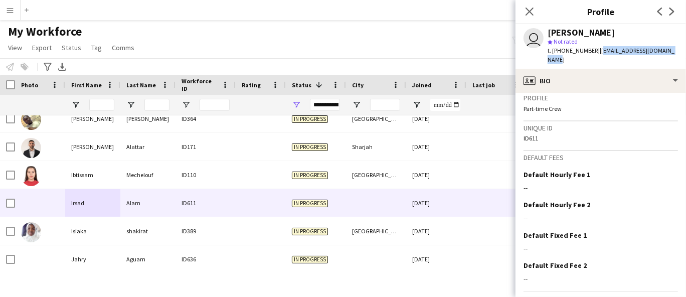
scroll to position [445, 0]
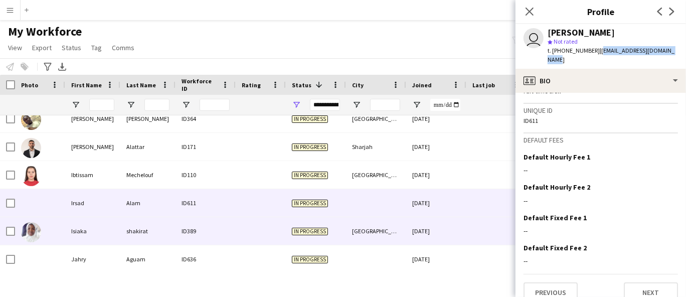
click at [101, 225] on div "Isiaka" at bounding box center [92, 231] width 55 height 28
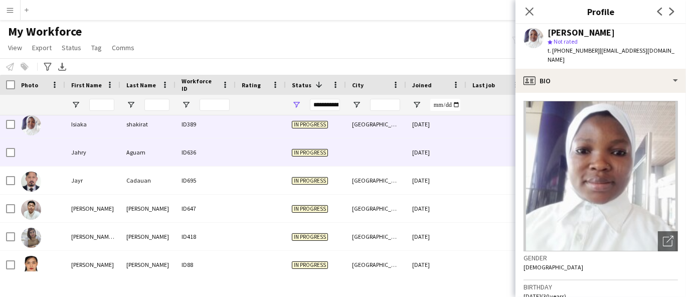
scroll to position [2284, 0]
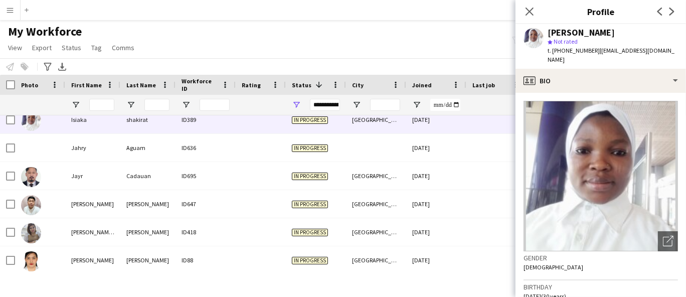
click at [601, 30] on div "[PERSON_NAME]" at bounding box center [580, 32] width 67 height 9
click at [597, 31] on div "[PERSON_NAME]" at bounding box center [580, 32] width 67 height 9
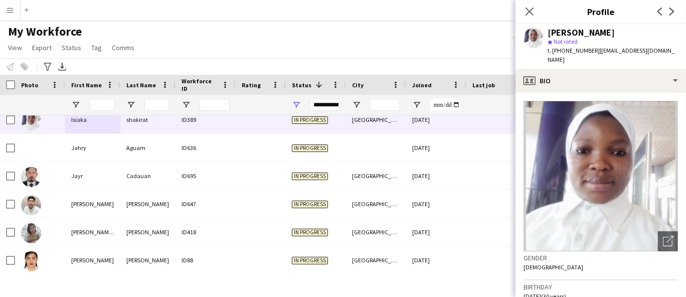
click at [583, 52] on span "t. [PHONE_NUMBER]" at bounding box center [573, 51] width 52 height 8
click at [626, 49] on span "| [EMAIL_ADDRESS][DOMAIN_NAME]" at bounding box center [610, 55] width 127 height 17
click at [675, 50] on app-profile-header "[PERSON_NAME] star Not rated t. [PHONE_NUMBER] | [EMAIL_ADDRESS][DOMAIN_NAME]" at bounding box center [600, 46] width 170 height 45
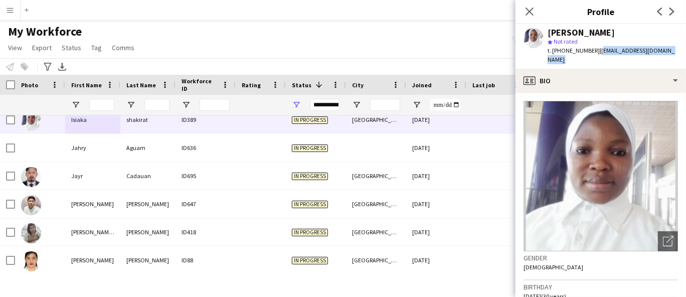
drag, startPoint x: 675, startPoint y: 51, endPoint x: 604, endPoint y: 51, distance: 71.2
click at [604, 51] on app-profile-header "[PERSON_NAME] star Not rated t. [PHONE_NUMBER] | [EMAIL_ADDRESS][DOMAIN_NAME]" at bounding box center [600, 46] width 170 height 45
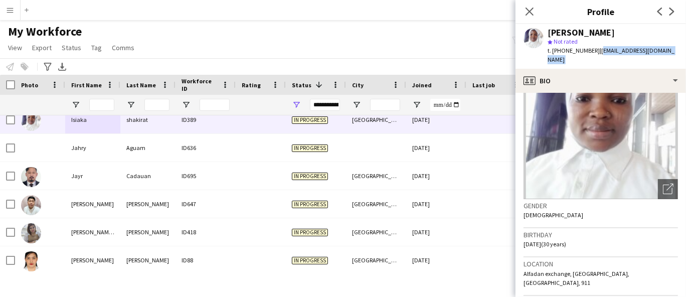
scroll to position [111, 0]
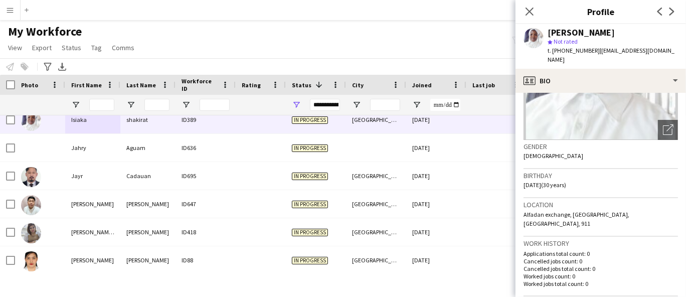
click at [530, 215] on span "Alfadan exchange, [GEOGRAPHIC_DATA], [GEOGRAPHIC_DATA], 911" at bounding box center [576, 219] width 106 height 17
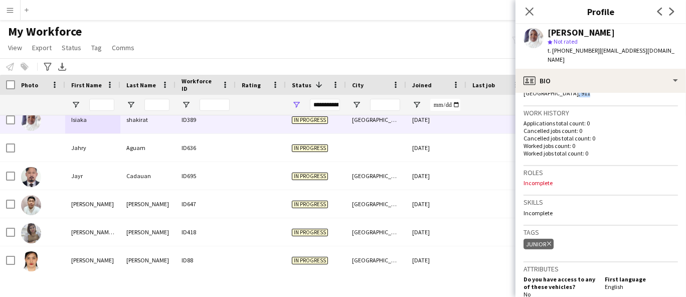
scroll to position [390, 0]
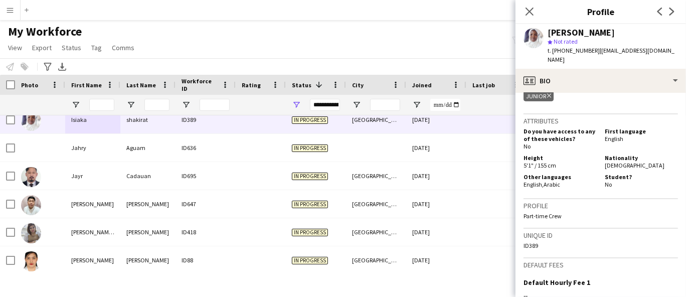
click at [612, 157] on div "Height 5'1" / 155 cm Nationality [DEMOGRAPHIC_DATA]" at bounding box center [600, 162] width 154 height 17
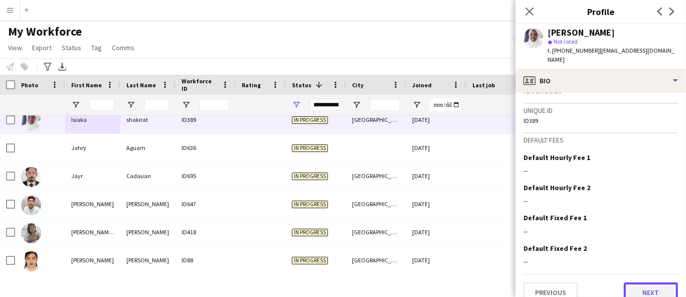
click at [636, 282] on button "Next" at bounding box center [651, 292] width 54 height 20
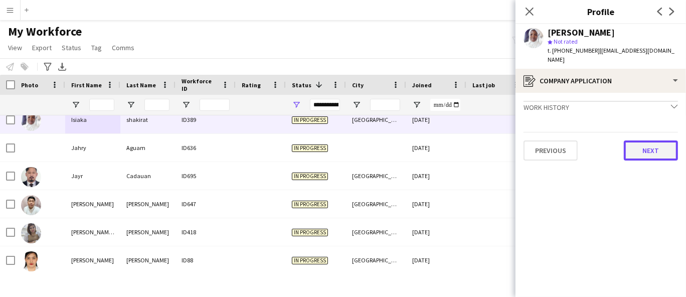
click at [645, 141] on button "Next" at bounding box center [651, 150] width 54 height 20
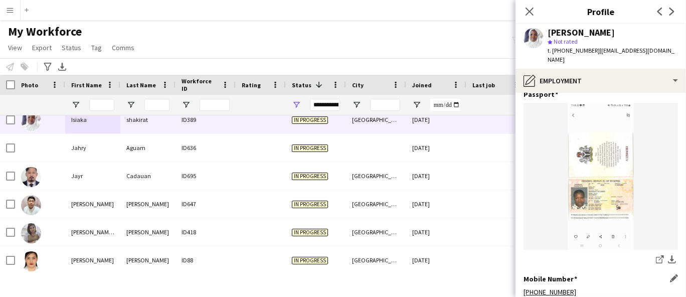
scroll to position [421, 0]
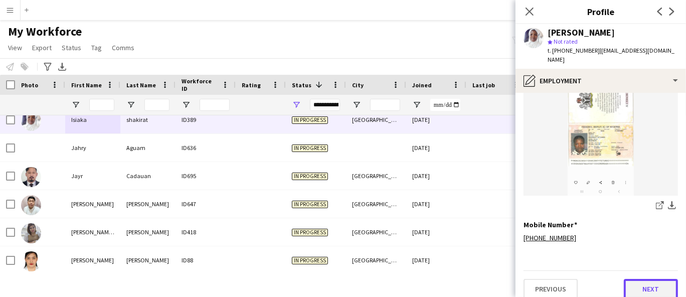
click at [652, 288] on button "Next" at bounding box center [651, 289] width 54 height 20
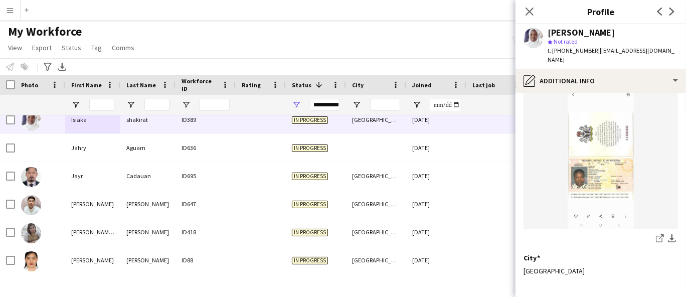
scroll to position [125, 0]
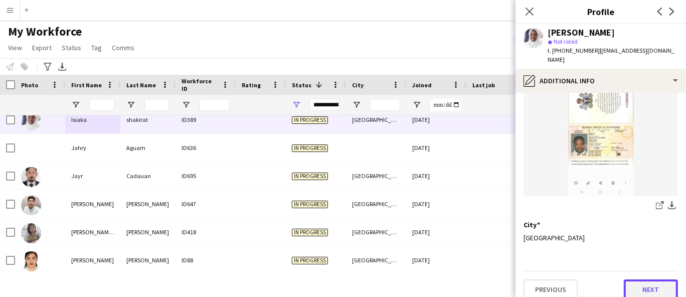
click at [651, 279] on button "Next" at bounding box center [651, 289] width 54 height 20
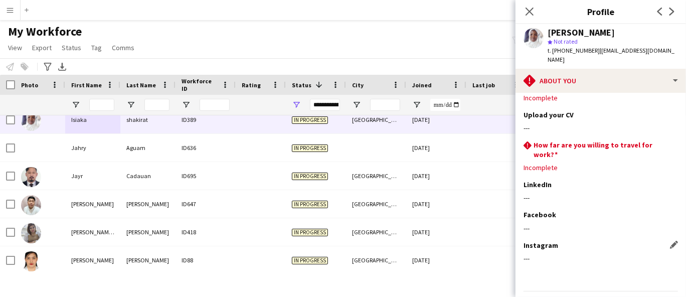
scroll to position [43, 0]
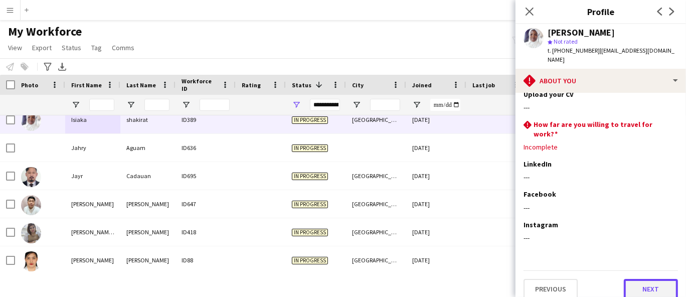
click at [636, 279] on button "Next" at bounding box center [651, 289] width 54 height 20
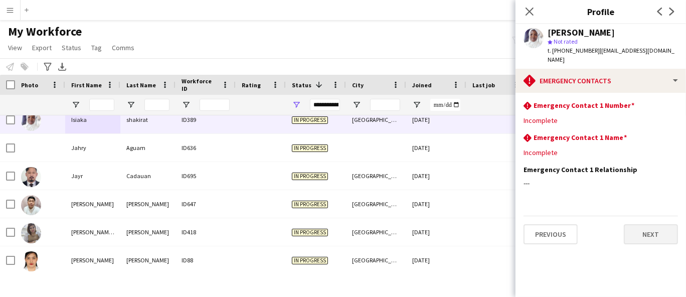
scroll to position [0, 0]
click at [648, 216] on div "Previous Next" at bounding box center [600, 230] width 154 height 29
click at [651, 227] on button "Next" at bounding box center [651, 234] width 54 height 20
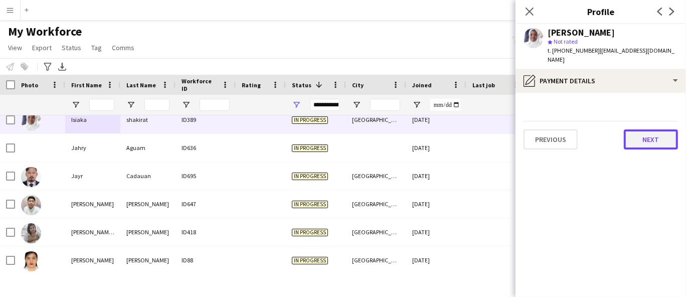
click at [649, 129] on button "Next" at bounding box center [651, 139] width 54 height 20
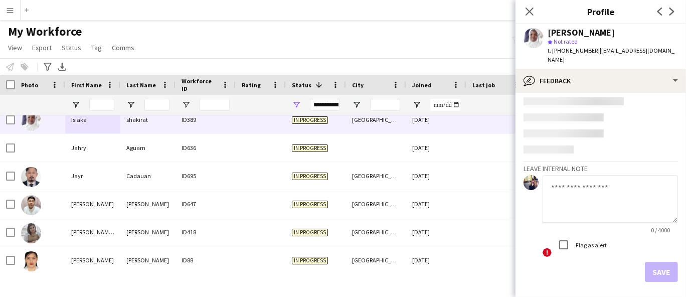
scroll to position [25, 0]
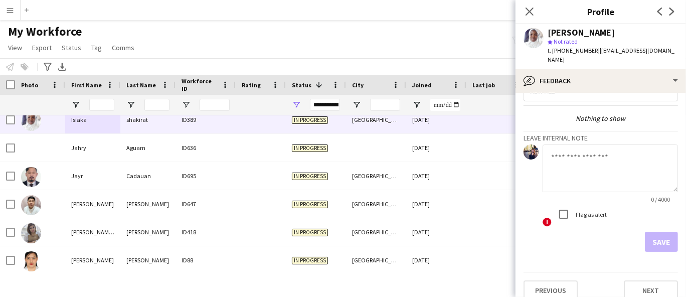
click at [654, 272] on div "Previous Next" at bounding box center [600, 286] width 154 height 29
drag, startPoint x: 675, startPoint y: 50, endPoint x: 595, endPoint y: 50, distance: 80.2
click at [595, 50] on div "[PERSON_NAME] star Not rated t. [PHONE_NUMBER] | [EMAIL_ADDRESS][DOMAIN_NAME]" at bounding box center [600, 46] width 170 height 45
click at [648, 280] on button "Next" at bounding box center [651, 290] width 54 height 20
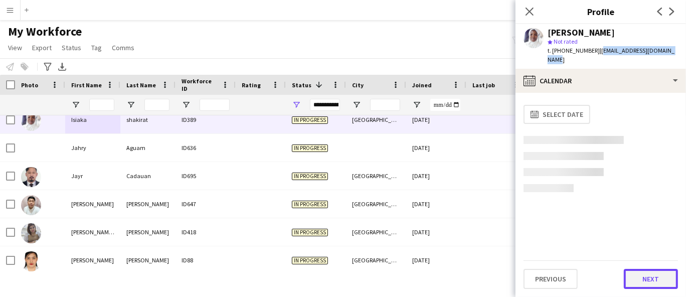
click at [647, 281] on button "Next" at bounding box center [651, 279] width 54 height 20
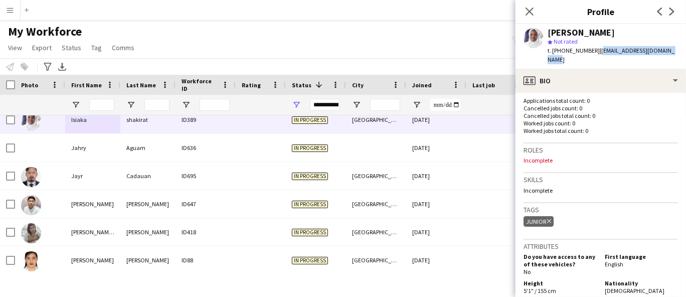
scroll to position [278, 0]
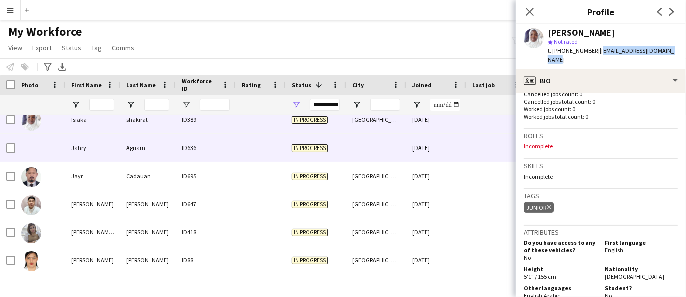
click at [150, 139] on div "Aguam" at bounding box center [147, 148] width 55 height 28
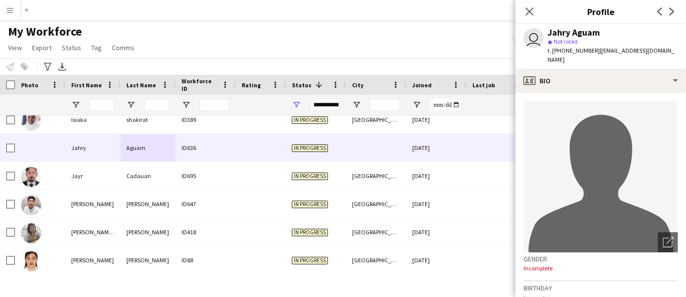
click at [580, 30] on div "Jahry Aguam" at bounding box center [573, 32] width 52 height 9
click at [585, 47] on span "t. [PHONE_NUMBER]" at bounding box center [573, 51] width 52 height 8
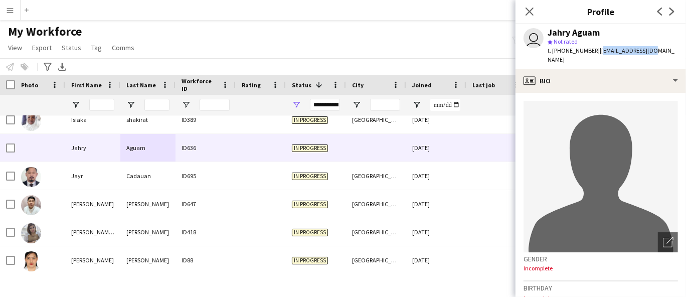
drag, startPoint x: 651, startPoint y: 48, endPoint x: 595, endPoint y: 49, distance: 56.2
click at [595, 49] on div "user Jahry Aguam star Not rated t. [PHONE_NUMBER] | [EMAIL_ADDRESS][DOMAIN_NAME]" at bounding box center [600, 46] width 170 height 45
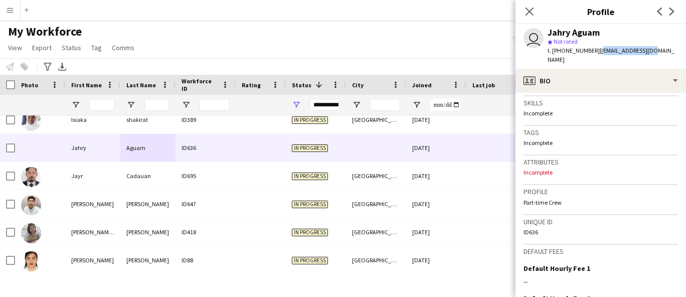
scroll to position [445, 0]
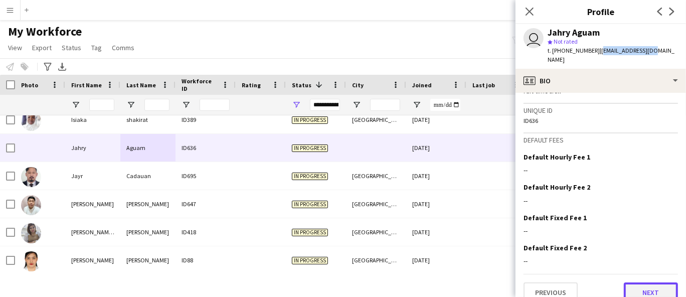
click at [638, 282] on button "Next" at bounding box center [651, 292] width 54 height 20
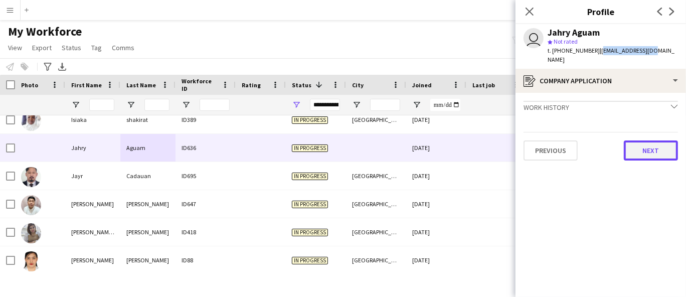
click at [654, 140] on button "Next" at bounding box center [651, 150] width 54 height 20
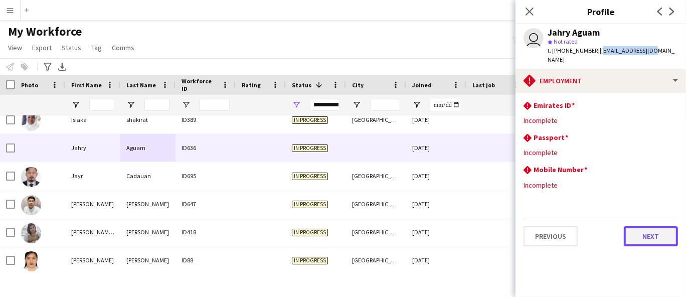
click at [651, 228] on button "Next" at bounding box center [651, 236] width 54 height 20
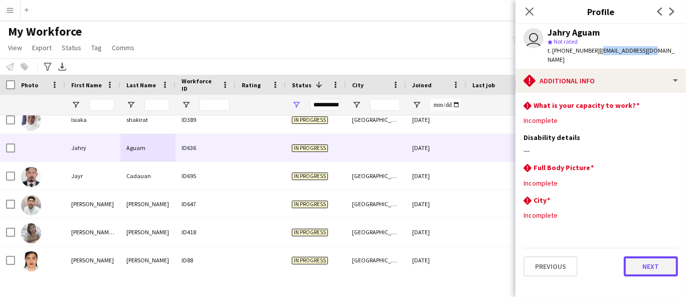
click at [647, 256] on button "Next" at bounding box center [651, 266] width 54 height 20
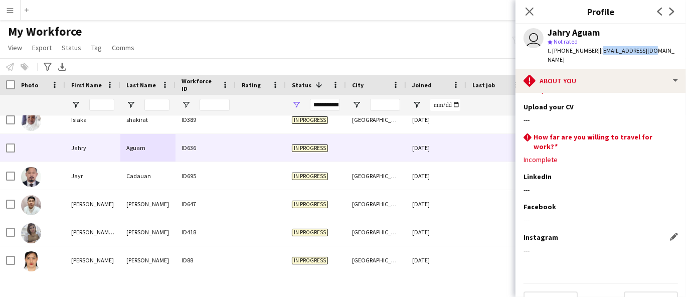
scroll to position [43, 0]
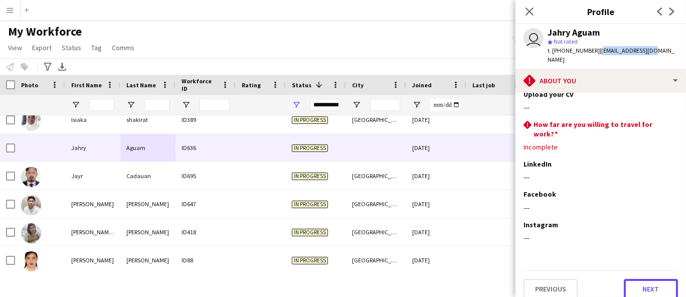
drag, startPoint x: 643, startPoint y: 274, endPoint x: 641, endPoint y: 269, distance: 5.2
click at [643, 279] on button "Next" at bounding box center [651, 289] width 54 height 20
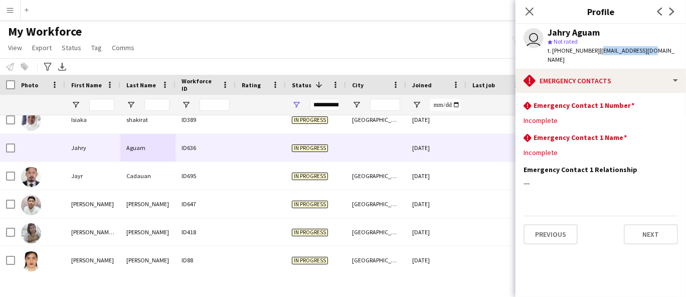
scroll to position [0, 0]
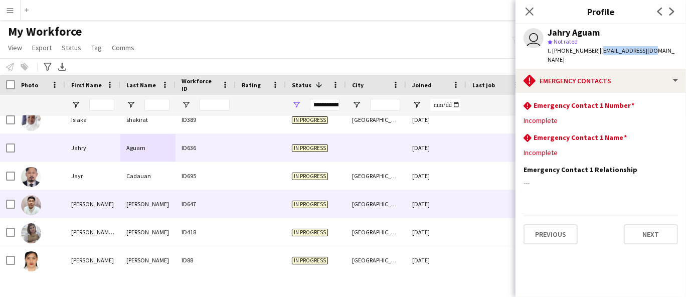
click at [62, 184] on div at bounding box center [40, 176] width 50 height 28
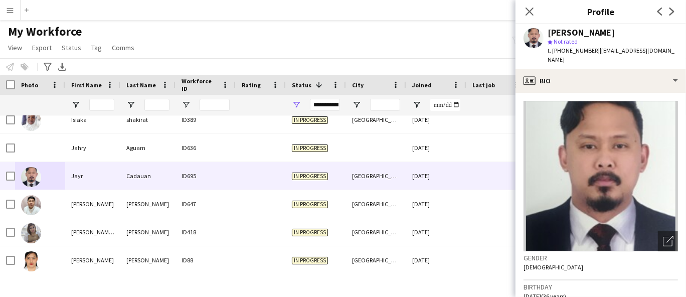
click at [566, 32] on div "[PERSON_NAME]" at bounding box center [580, 32] width 67 height 9
click at [563, 31] on div "[PERSON_NAME]" at bounding box center [580, 32] width 67 height 9
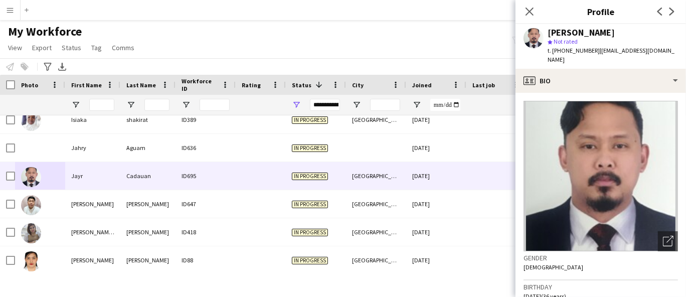
click at [576, 51] on span "t. [PHONE_NUMBER]" at bounding box center [573, 51] width 52 height 8
drag, startPoint x: 651, startPoint y: 51, endPoint x: 595, endPoint y: 53, distance: 56.2
click at [595, 53] on div "[PERSON_NAME] star Not rated t. [PHONE_NUMBER] | [EMAIL_ADDRESS][DOMAIN_NAME]" at bounding box center [600, 46] width 170 height 45
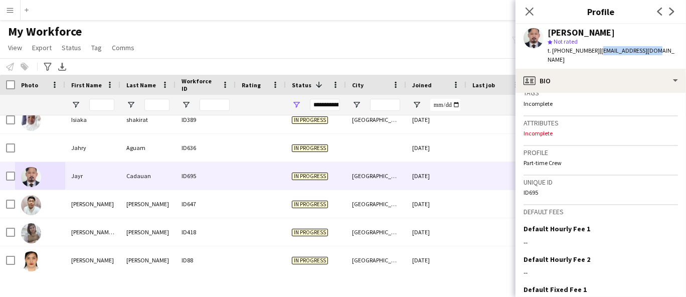
scroll to position [443, 0]
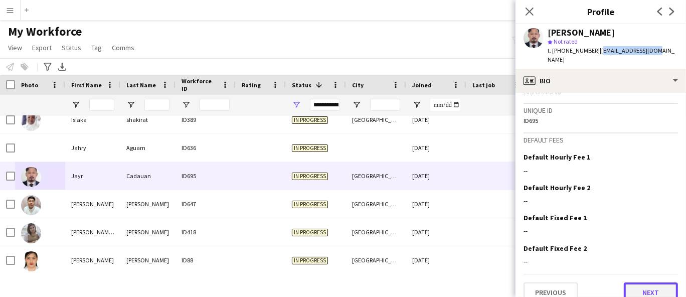
click at [638, 288] on button "Next" at bounding box center [651, 292] width 54 height 20
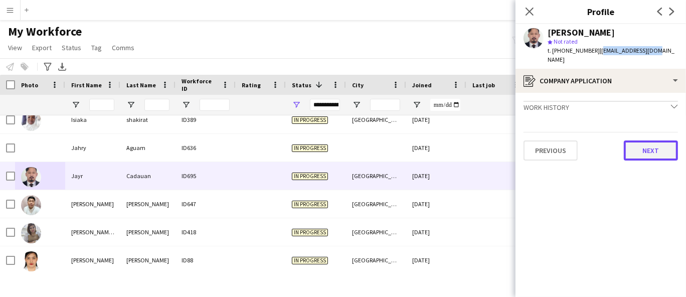
click at [659, 140] on button "Next" at bounding box center [651, 150] width 54 height 20
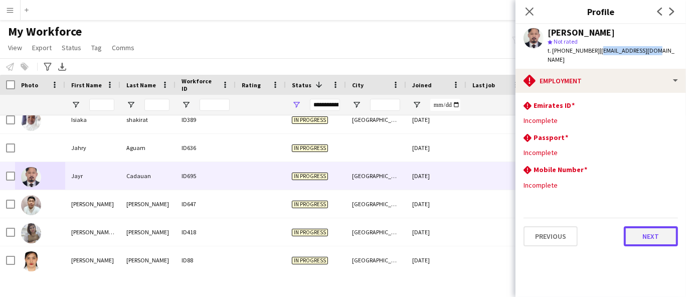
click at [658, 231] on button "Next" at bounding box center [651, 236] width 54 height 20
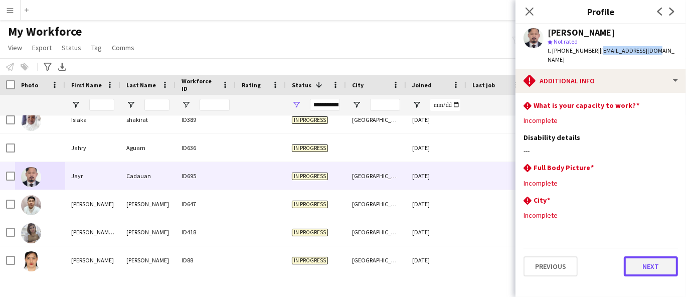
click at [655, 261] on button "Next" at bounding box center [651, 266] width 54 height 20
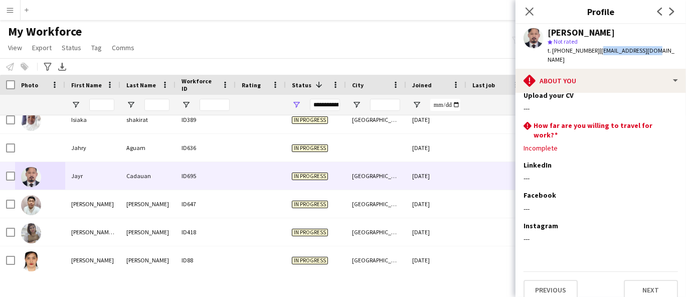
scroll to position [43, 0]
click at [648, 279] on button "Next" at bounding box center [651, 289] width 54 height 20
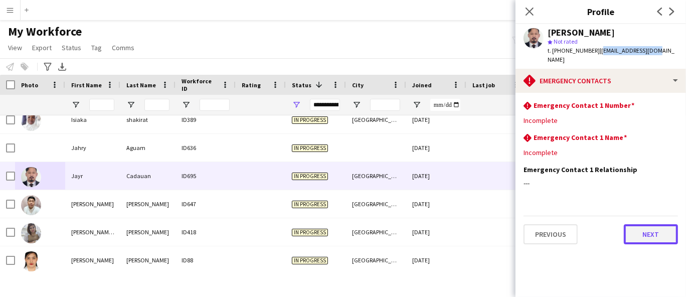
click at [640, 231] on button "Next" at bounding box center [651, 234] width 54 height 20
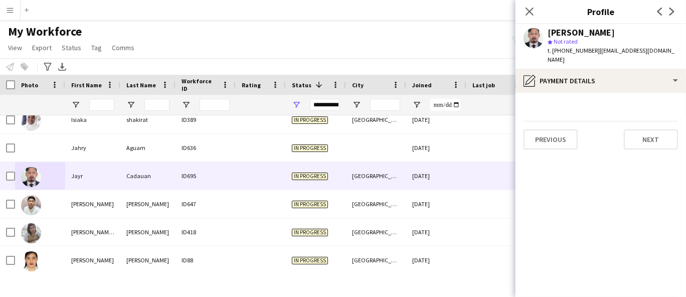
click at [623, 123] on div "Previous Next" at bounding box center [600, 135] width 154 height 29
click at [637, 130] on button "Next" at bounding box center [651, 139] width 54 height 20
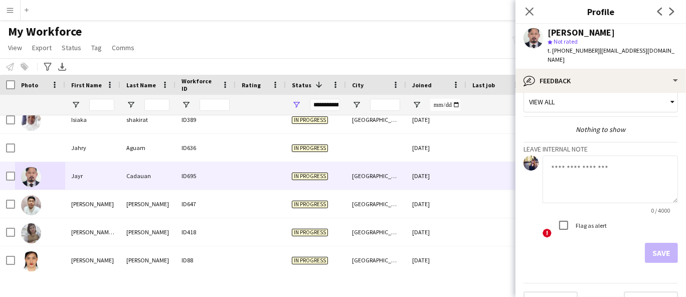
scroll to position [25, 0]
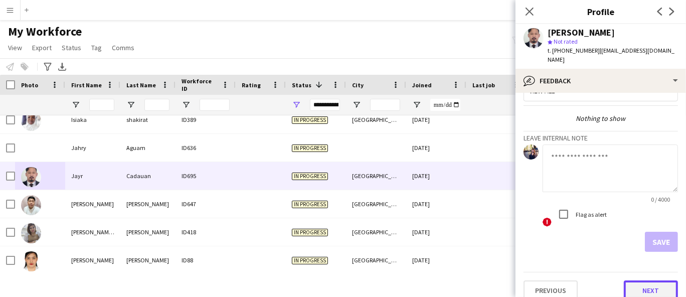
click at [654, 284] on button "Next" at bounding box center [651, 290] width 54 height 20
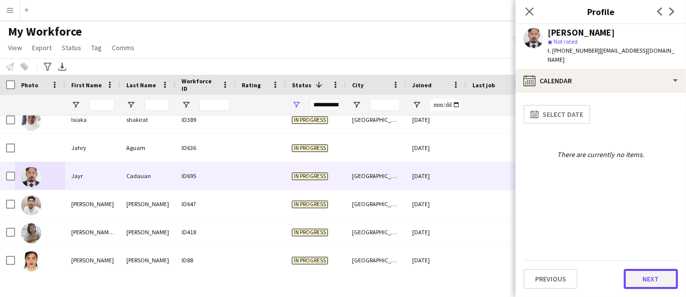
click at [647, 271] on button "Next" at bounding box center [651, 279] width 54 height 20
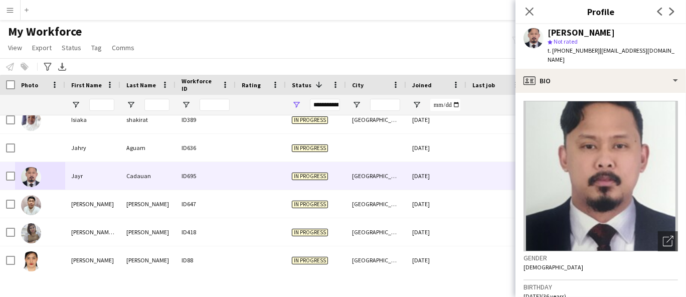
click at [568, 265] on div "Gender [DEMOGRAPHIC_DATA]" at bounding box center [600, 265] width 154 height 29
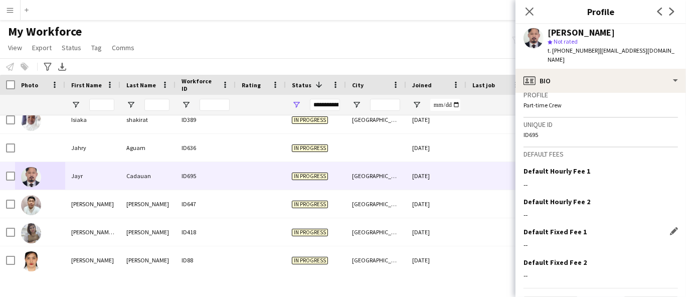
scroll to position [443, 0]
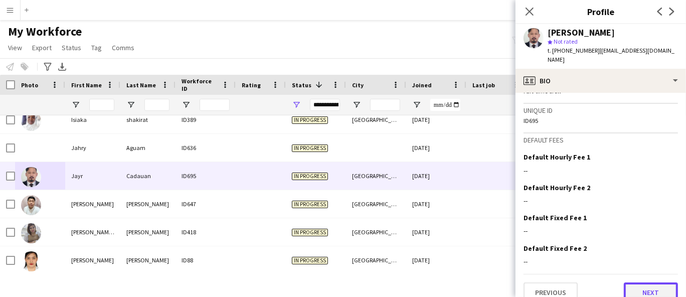
click at [655, 282] on button "Next" at bounding box center [651, 292] width 54 height 20
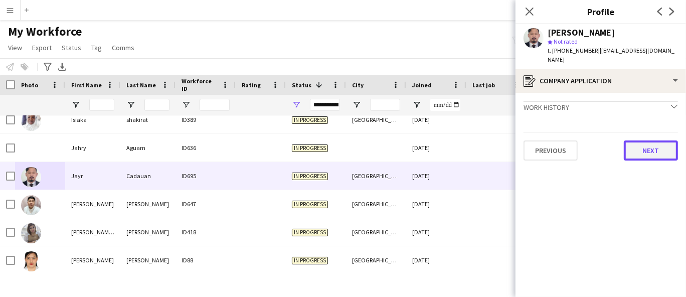
click at [661, 140] on button "Next" at bounding box center [651, 150] width 54 height 20
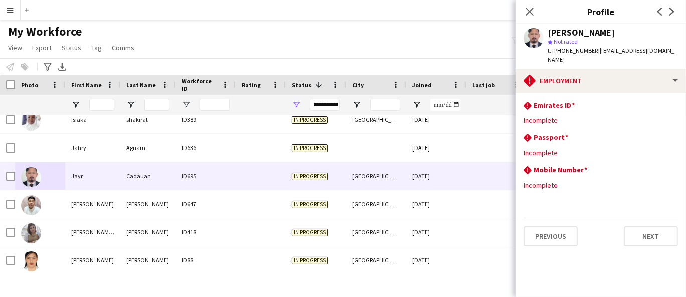
click at [659, 218] on div "Previous Next" at bounding box center [600, 232] width 154 height 29
drag, startPoint x: 651, startPoint y: 48, endPoint x: 594, endPoint y: 48, distance: 57.2
click at [594, 48] on div "[PERSON_NAME] star Not rated t. [PHONE_NUMBER] | [EMAIL_ADDRESS][DOMAIN_NAME]" at bounding box center [600, 46] width 170 height 45
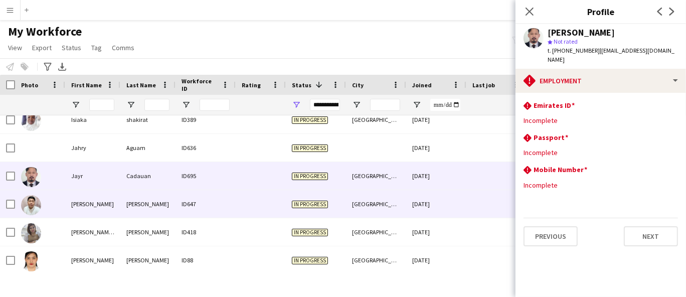
click at [168, 199] on div "[PERSON_NAME]" at bounding box center [147, 204] width 55 height 28
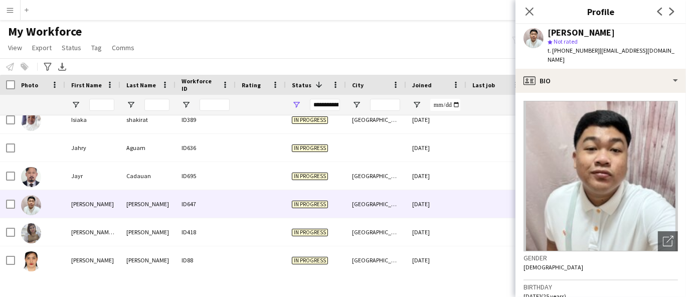
click at [598, 33] on div "[PERSON_NAME]" at bounding box center [580, 32] width 67 height 9
click at [588, 50] on span "t. [PHONE_NUMBER]" at bounding box center [573, 51] width 52 height 8
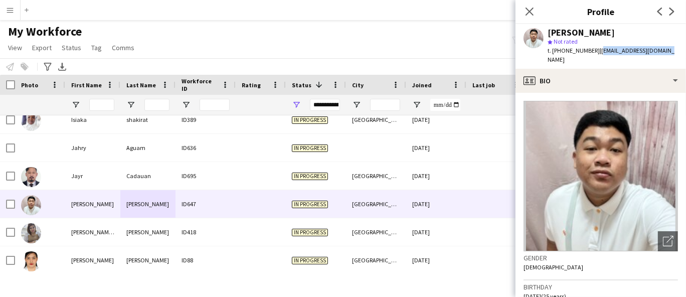
drag, startPoint x: 660, startPoint y: 51, endPoint x: 595, endPoint y: 51, distance: 65.7
click at [595, 51] on div "[PERSON_NAME] star Not rated t. [PHONE_NUMBER] | [EMAIL_ADDRESS][DOMAIN_NAME]" at bounding box center [600, 46] width 170 height 45
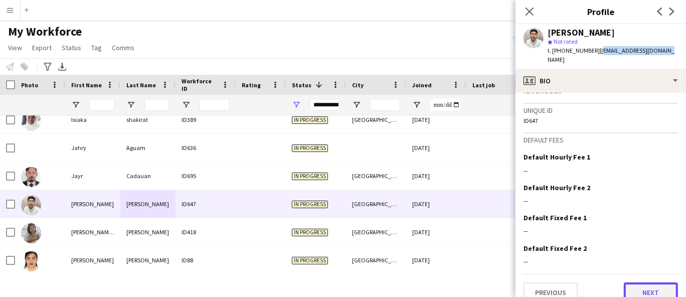
click at [636, 282] on button "Next" at bounding box center [651, 292] width 54 height 20
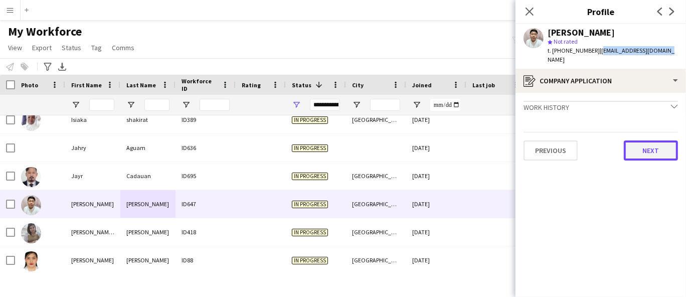
click at [646, 143] on button "Next" at bounding box center [651, 150] width 54 height 20
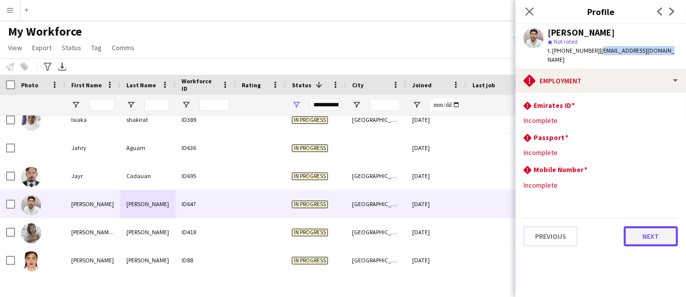
click at [650, 232] on button "Next" at bounding box center [651, 236] width 54 height 20
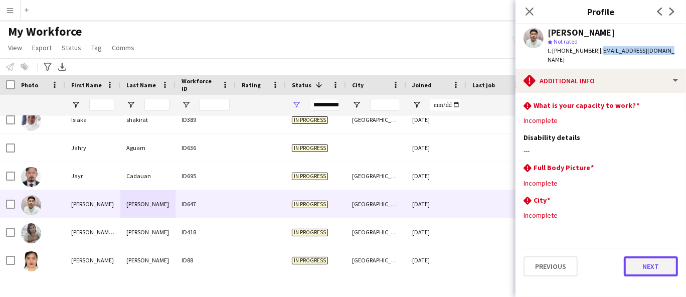
click at [651, 261] on button "Next" at bounding box center [651, 266] width 54 height 20
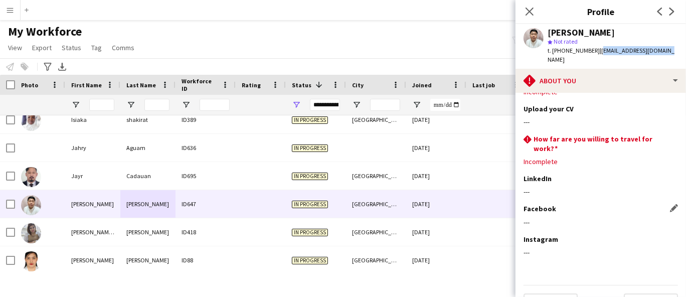
scroll to position [43, 0]
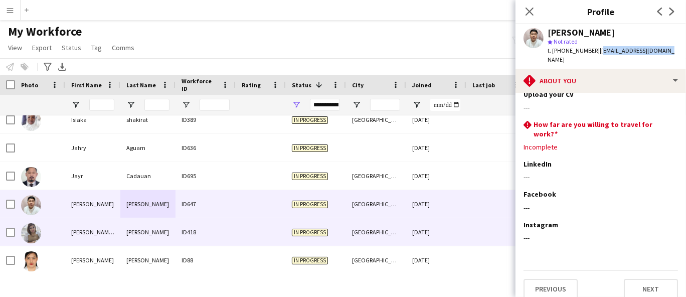
click at [51, 238] on div at bounding box center [40, 232] width 50 height 28
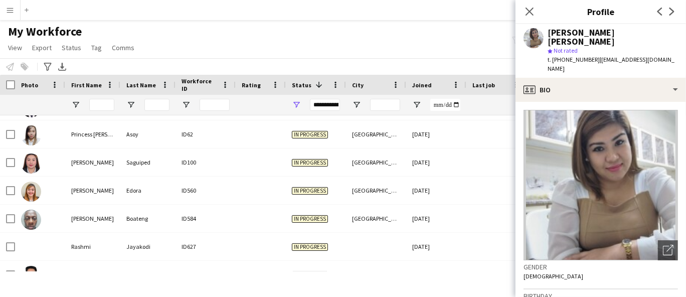
scroll to position [4400, 0]
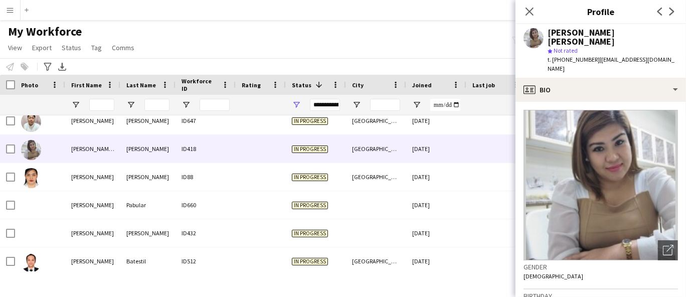
click at [629, 32] on div "[PERSON_NAME] [PERSON_NAME]" at bounding box center [612, 37] width 130 height 18
click at [569, 56] on span "t. [PHONE_NUMBER]" at bounding box center [573, 60] width 52 height 8
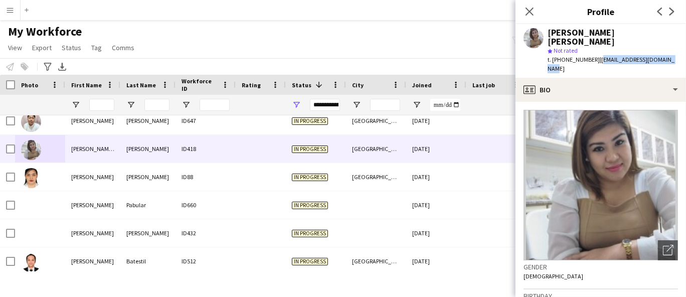
drag, startPoint x: 675, startPoint y: 51, endPoint x: 596, endPoint y: 51, distance: 79.7
click at [596, 51] on div "[PERSON_NAME] [PERSON_NAME] star Not rated t. [PHONE_NUMBER] | [EMAIL_ADDRESS][…" at bounding box center [600, 51] width 170 height 54
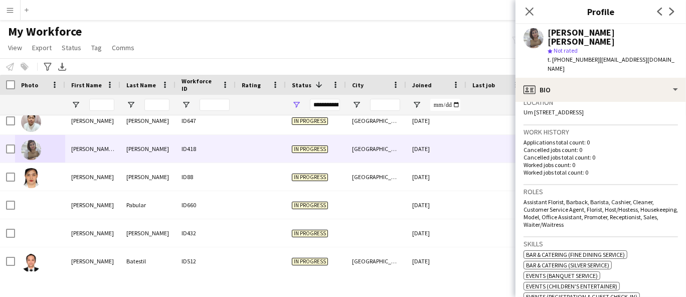
click at [584, 108] on span "Um [STREET_ADDRESS]" at bounding box center [553, 112] width 60 height 8
drag, startPoint x: 643, startPoint y: 92, endPoint x: 613, endPoint y: 97, distance: 30.6
click at [616, 97] on div "Location Um [STREET_ADDRESS]" at bounding box center [600, 110] width 154 height 29
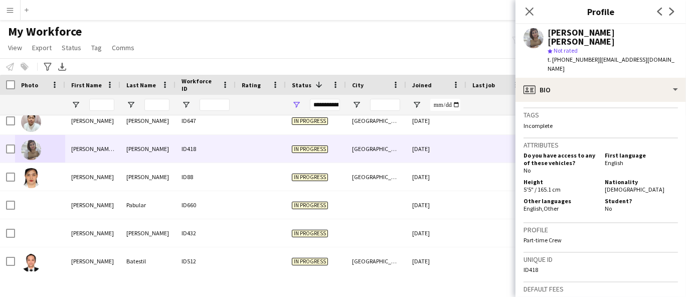
click at [612, 186] on span "[DEMOGRAPHIC_DATA]" at bounding box center [635, 190] width 60 height 8
click at [607, 186] on span "[DEMOGRAPHIC_DATA]" at bounding box center [635, 190] width 60 height 8
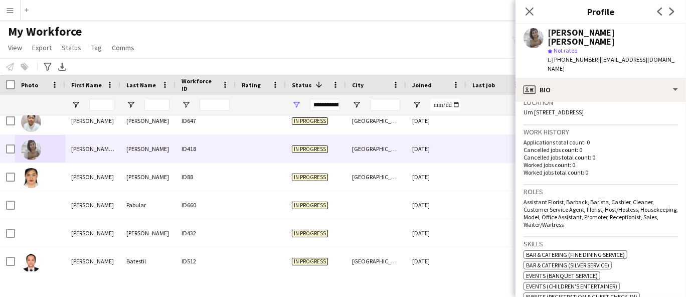
drag, startPoint x: 625, startPoint y: 207, endPoint x: 518, endPoint y: 182, distance: 109.6
click at [518, 182] on app-crew-profile-bio "Open photos pop-in Gender [DEMOGRAPHIC_DATA] Birthday [DEMOGRAPHIC_DATA] (39 ye…" at bounding box center [600, 199] width 170 height 195
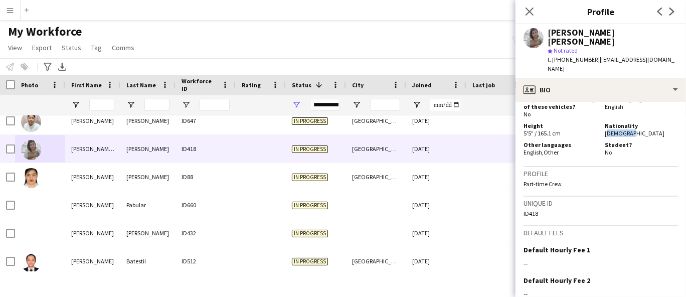
scroll to position [586, 0]
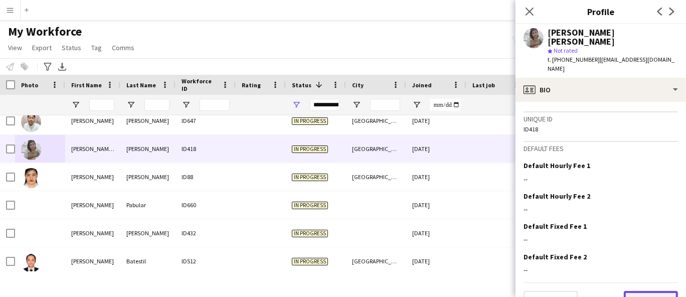
click at [646, 291] on button "Next" at bounding box center [651, 301] width 54 height 20
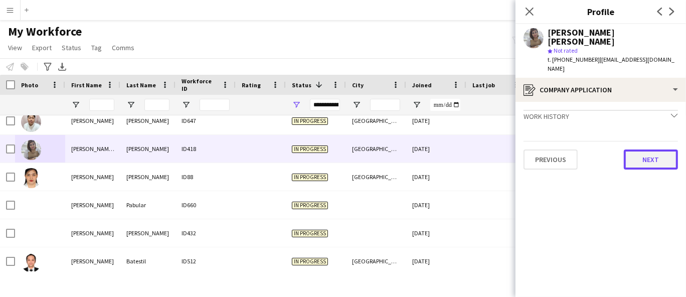
click at [645, 149] on button "Next" at bounding box center [651, 159] width 54 height 20
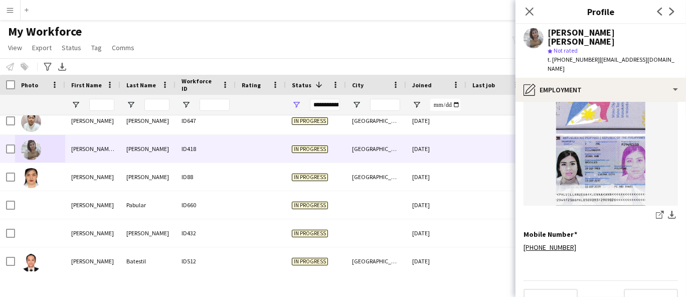
scroll to position [249, 0]
click at [642, 288] on button "Next" at bounding box center [651, 298] width 54 height 20
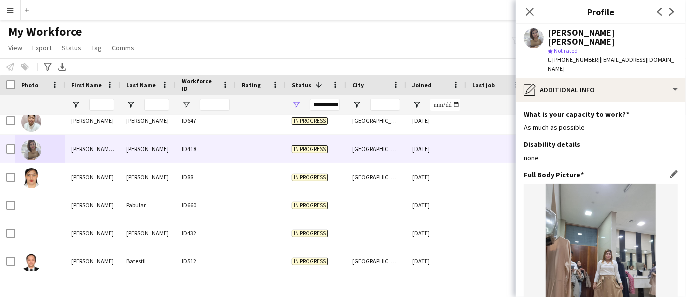
scroll to position [125, 0]
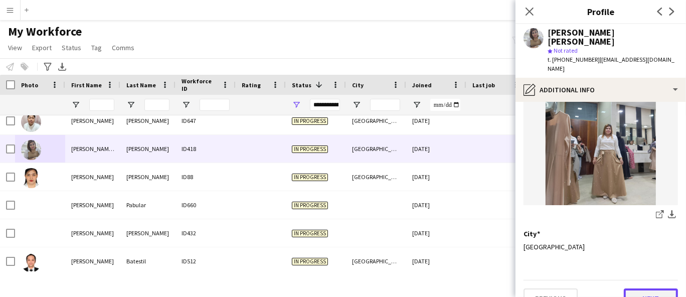
click at [631, 288] on button "Next" at bounding box center [651, 298] width 54 height 20
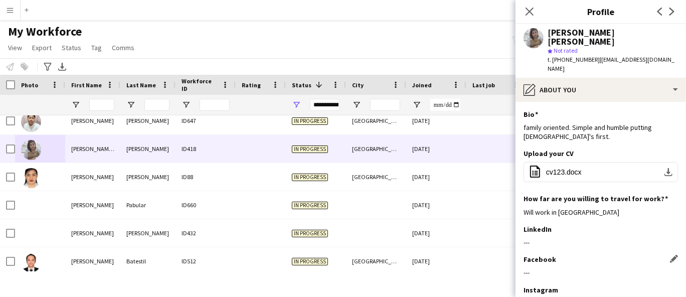
scroll to position [56, 0]
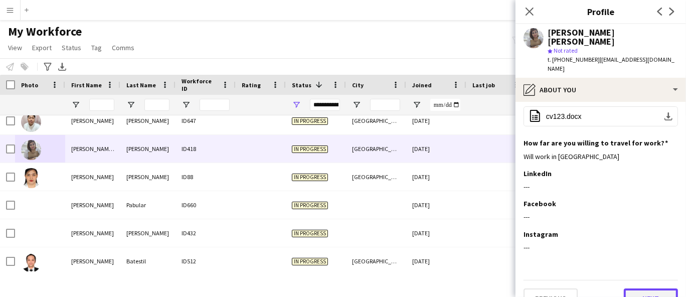
click at [639, 288] on button "Next" at bounding box center [651, 298] width 54 height 20
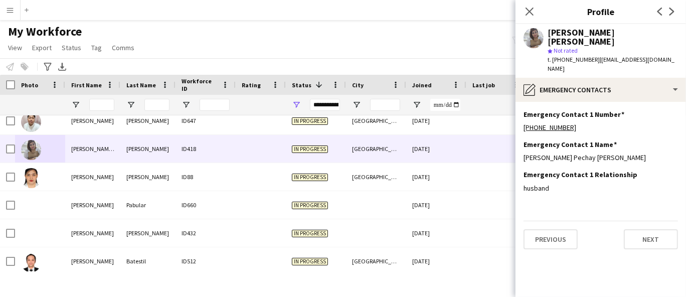
scroll to position [0, 0]
click at [639, 240] on app-section-data-types "Emergency Contact 1 Number Edit this field [PHONE_NUMBER] Emergency Contact 1 N…" at bounding box center [600, 199] width 170 height 195
click at [641, 231] on app-section-data-types "Emergency Contact 1 Number Edit this field [PHONE_NUMBER] Emergency Contact 1 N…" at bounding box center [600, 199] width 170 height 195
click at [645, 229] on button "Next" at bounding box center [651, 239] width 54 height 20
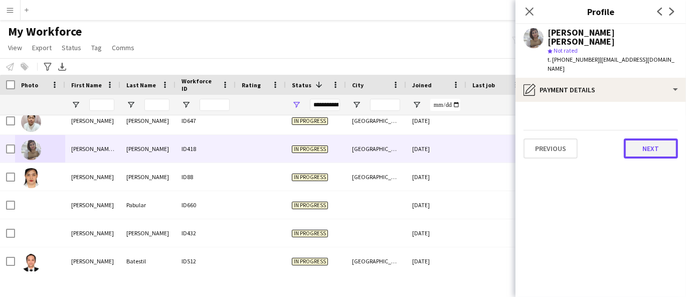
click at [660, 138] on button "Next" at bounding box center [651, 148] width 54 height 20
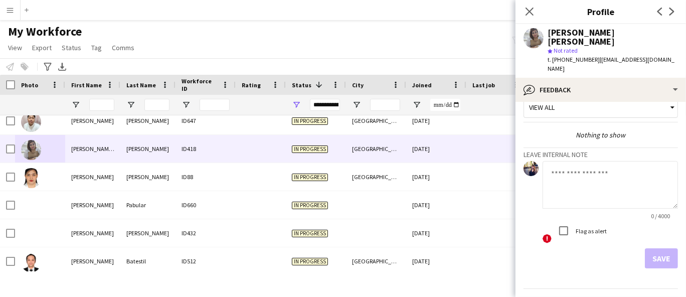
scroll to position [25, 0]
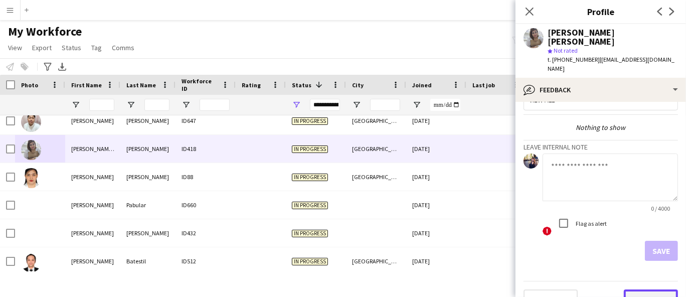
click at [644, 289] on button "Next" at bounding box center [651, 299] width 54 height 20
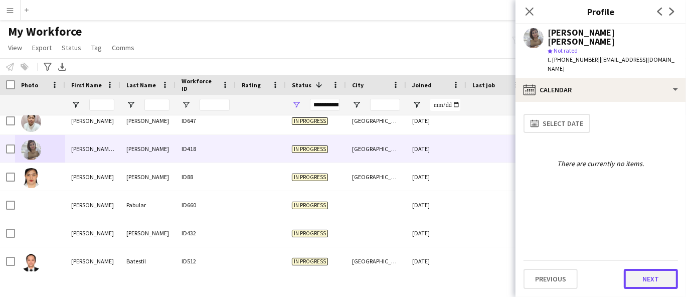
click at [641, 279] on button "Next" at bounding box center [651, 279] width 54 height 20
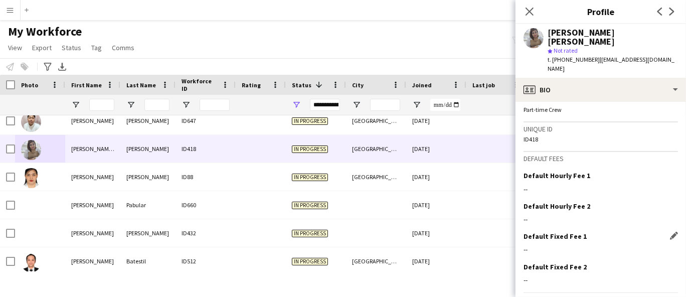
scroll to position [586, 0]
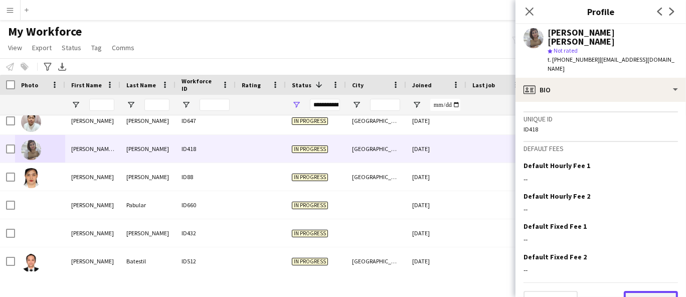
click at [627, 291] on button "Next" at bounding box center [651, 301] width 54 height 20
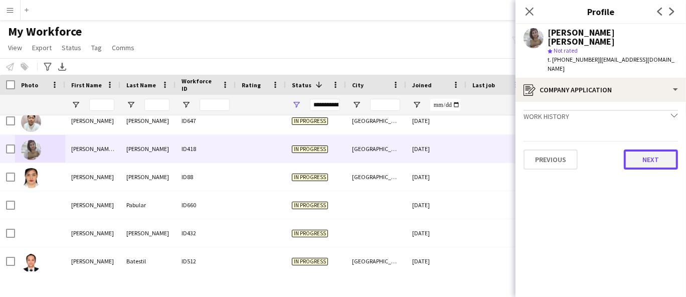
click at [649, 149] on button "Next" at bounding box center [651, 159] width 54 height 20
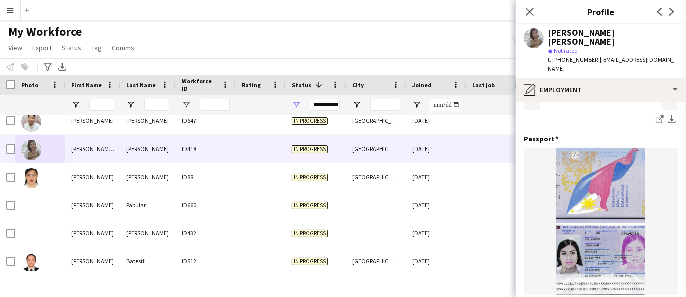
scroll to position [249, 0]
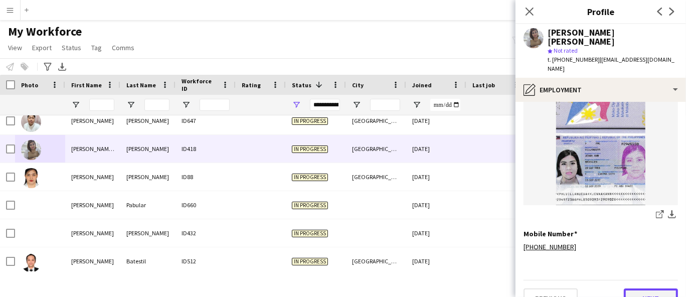
click at [645, 288] on button "Next" at bounding box center [651, 298] width 54 height 20
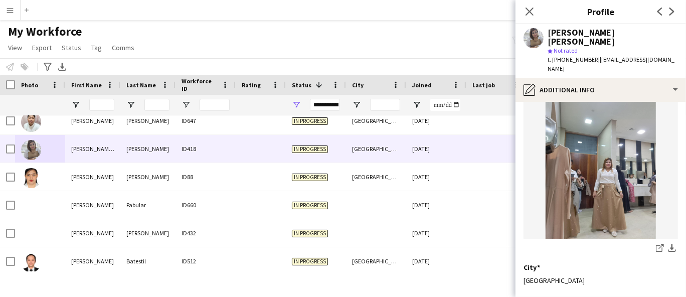
scroll to position [125, 0]
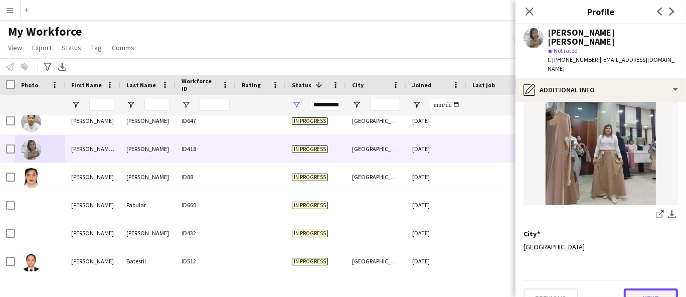
click at [641, 288] on button "Next" at bounding box center [651, 298] width 54 height 20
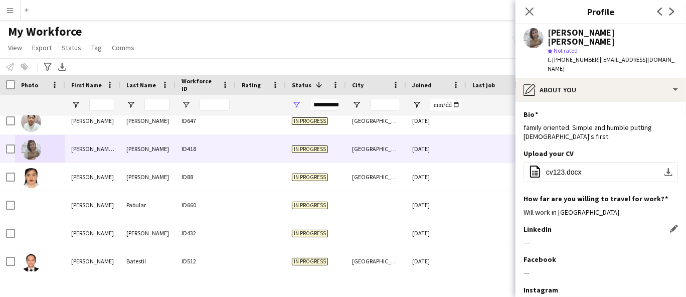
scroll to position [56, 0]
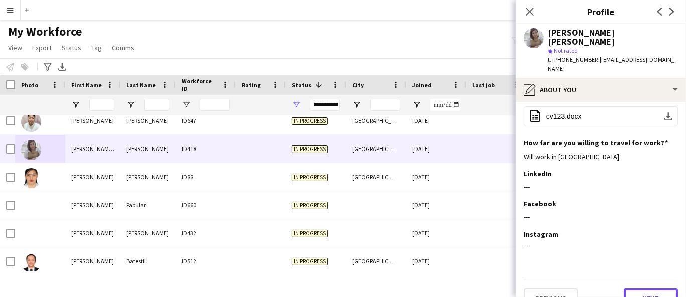
click at [647, 288] on button "Next" at bounding box center [651, 298] width 54 height 20
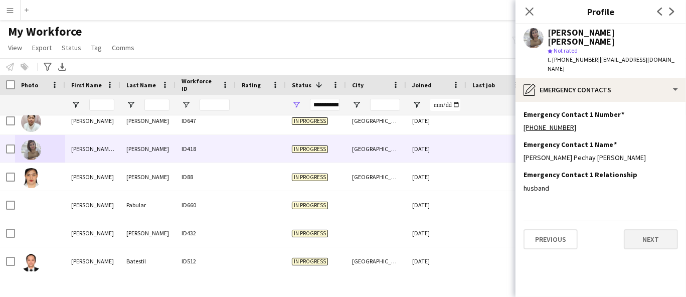
scroll to position [0, 0]
click at [640, 229] on button "Next" at bounding box center [651, 239] width 54 height 20
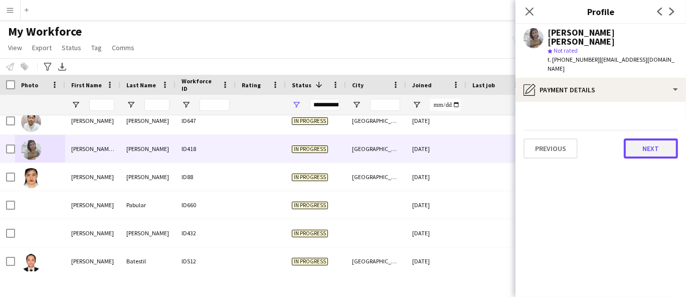
click at [661, 138] on button "Next" at bounding box center [651, 148] width 54 height 20
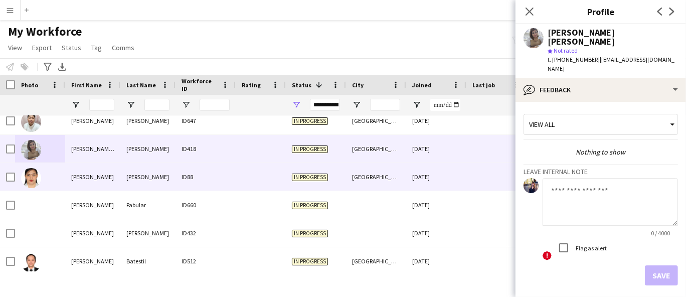
click at [106, 172] on div "[PERSON_NAME]" at bounding box center [92, 177] width 55 height 28
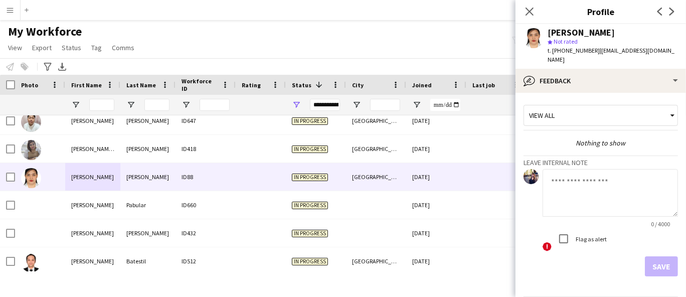
click at [562, 28] on div "[PERSON_NAME]" at bounding box center [580, 32] width 67 height 9
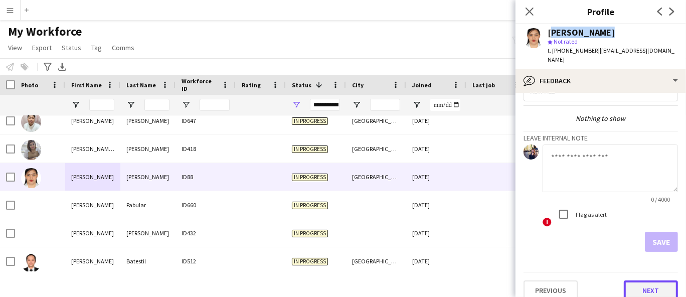
click at [645, 285] on button "Next" at bounding box center [651, 290] width 54 height 20
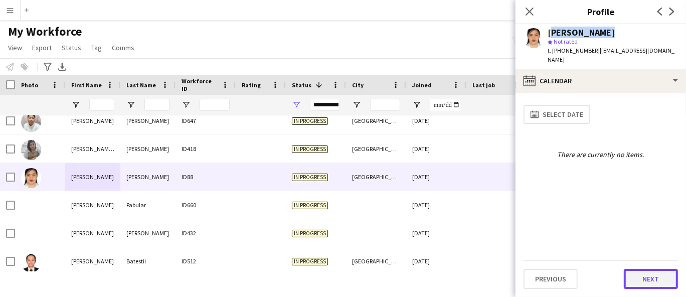
click at [645, 277] on button "Next" at bounding box center [651, 279] width 54 height 20
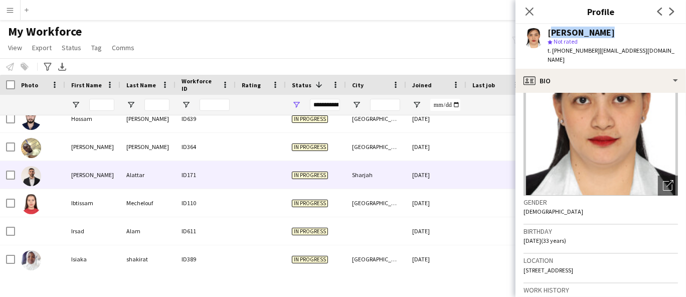
scroll to position [2186, 0]
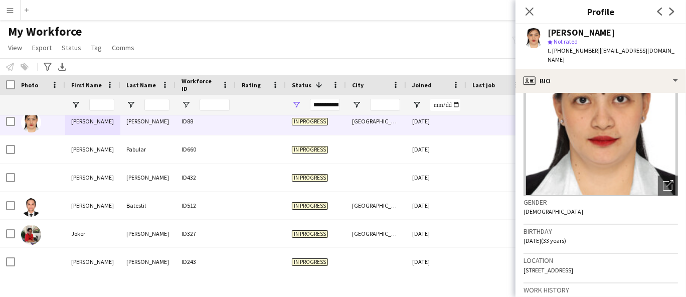
click at [562, 47] on span "t. [PHONE_NUMBER]" at bounding box center [573, 51] width 52 height 8
drag, startPoint x: 676, startPoint y: 51, endPoint x: 595, endPoint y: 55, distance: 81.3
click at [595, 54] on app-profile-header "[PERSON_NAME] star Not rated t. [PHONE_NUMBER] | [EMAIL_ADDRESS][DOMAIN_NAME]" at bounding box center [600, 46] width 170 height 45
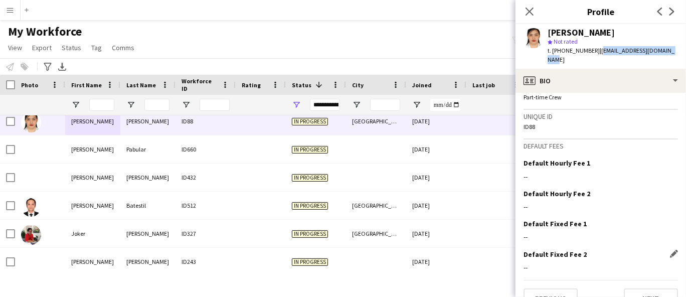
scroll to position [506, 0]
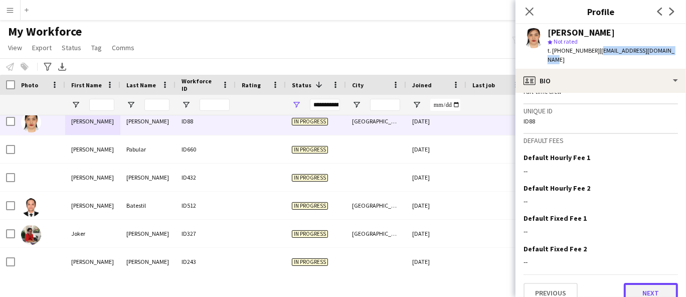
click at [634, 283] on button "Next" at bounding box center [651, 293] width 54 height 20
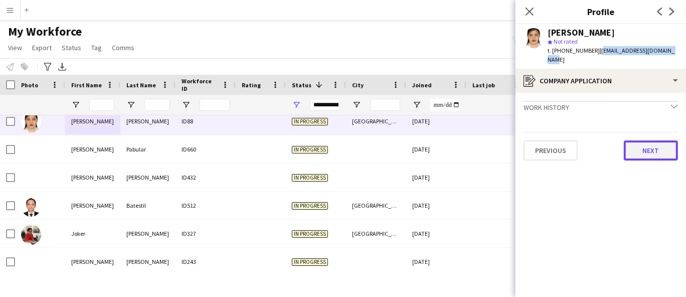
click at [659, 141] on button "Next" at bounding box center [651, 150] width 54 height 20
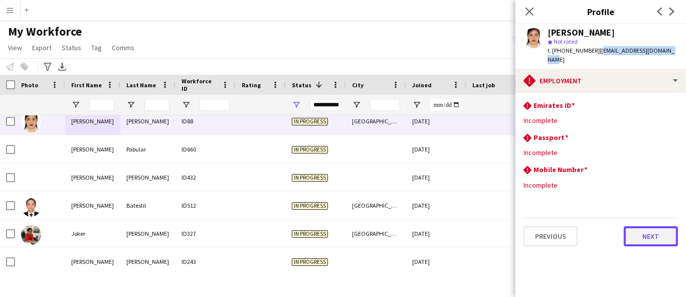
click at [655, 231] on button "Next" at bounding box center [651, 236] width 54 height 20
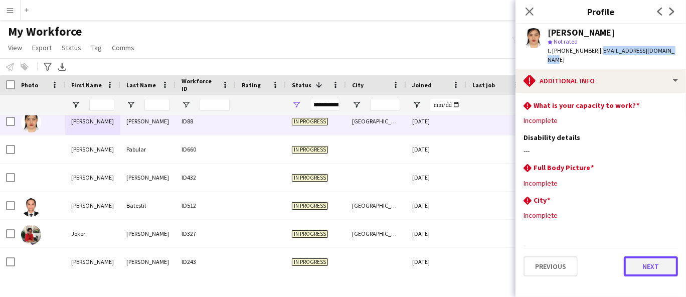
click at [638, 256] on button "Next" at bounding box center [651, 266] width 54 height 20
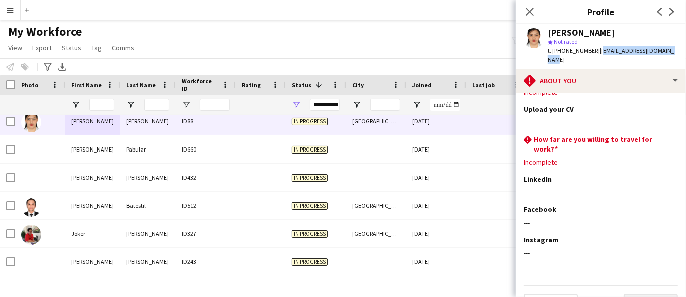
scroll to position [43, 0]
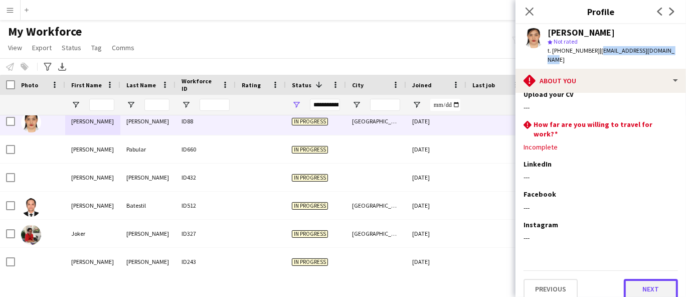
click at [649, 279] on button "Next" at bounding box center [651, 289] width 54 height 20
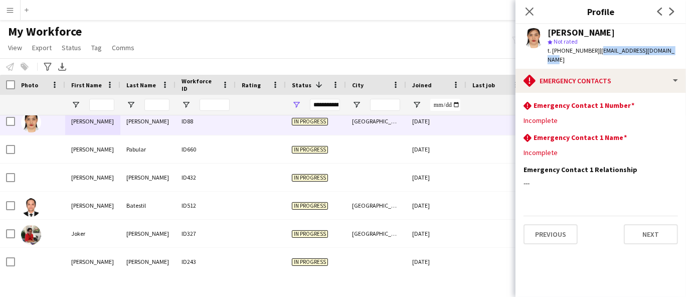
scroll to position [0, 0]
click at [648, 224] on button "Next" at bounding box center [651, 234] width 54 height 20
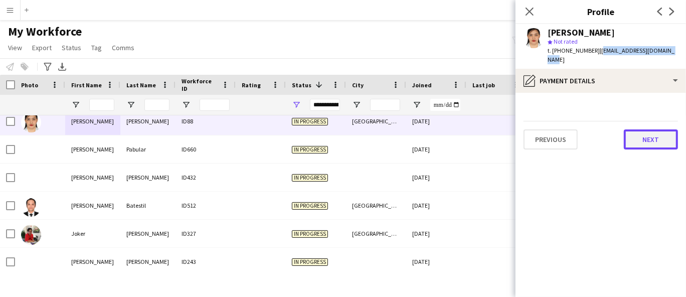
click at [651, 129] on button "Next" at bounding box center [651, 139] width 54 height 20
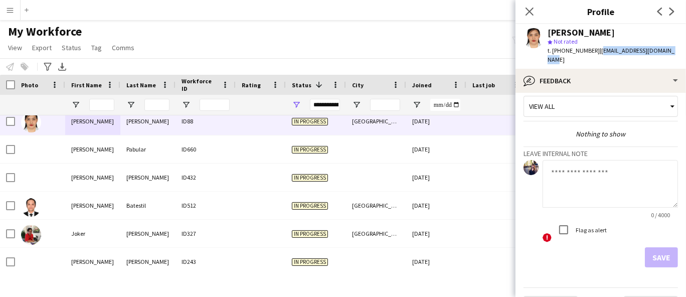
scroll to position [25, 0]
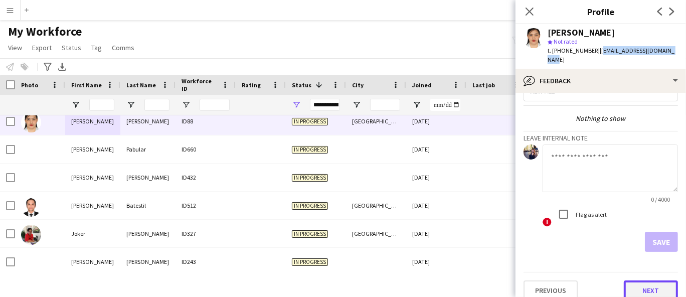
click at [644, 280] on button "Next" at bounding box center [651, 290] width 54 height 20
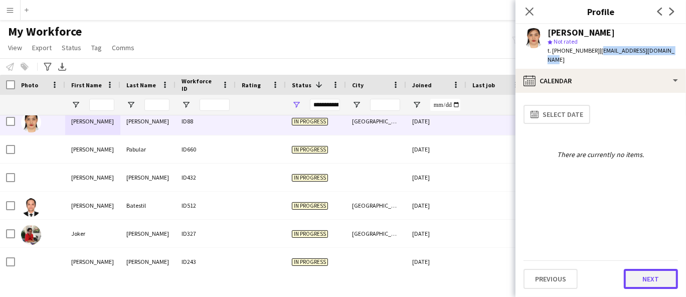
click at [645, 286] on button "Next" at bounding box center [651, 279] width 54 height 20
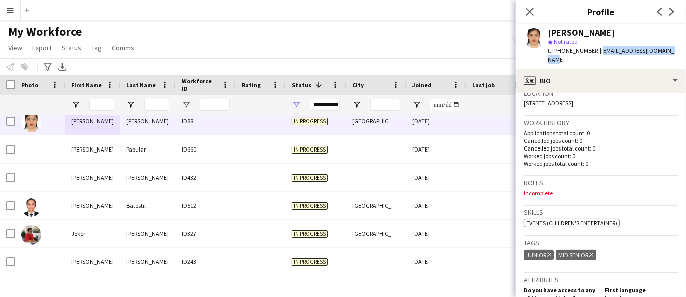
scroll to position [278, 0]
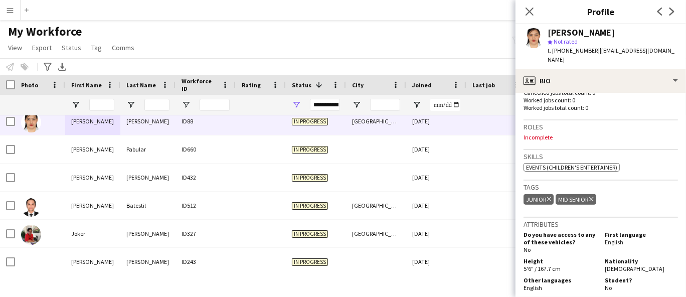
click at [606, 265] on span "[DEMOGRAPHIC_DATA]" at bounding box center [635, 269] width 60 height 8
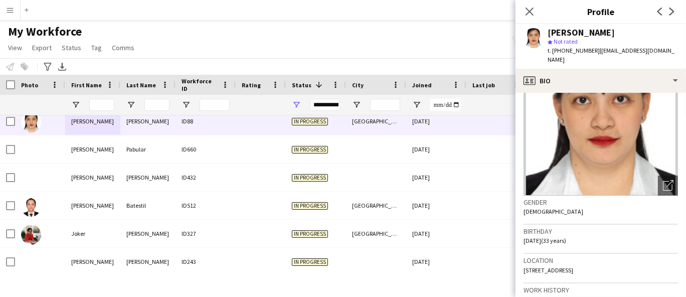
scroll to position [167, 0]
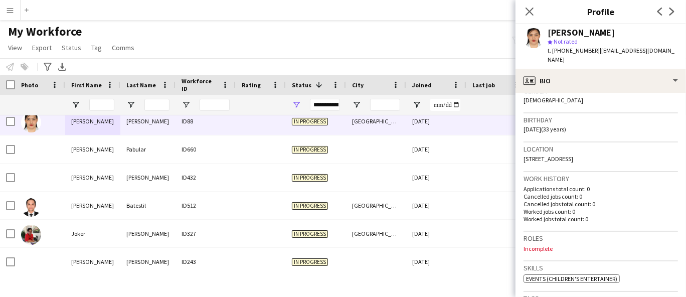
click at [559, 155] on span "[STREET_ADDRESS]" at bounding box center [548, 159] width 50 height 8
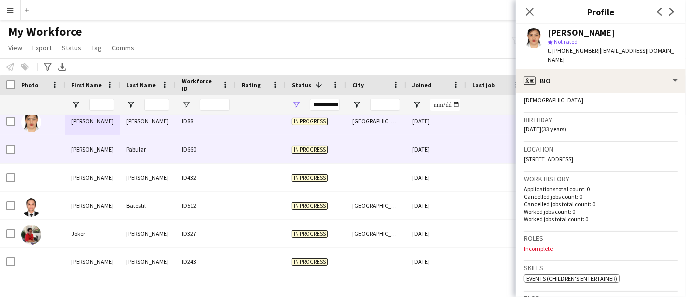
click at [88, 154] on div "[PERSON_NAME]" at bounding box center [92, 149] width 55 height 28
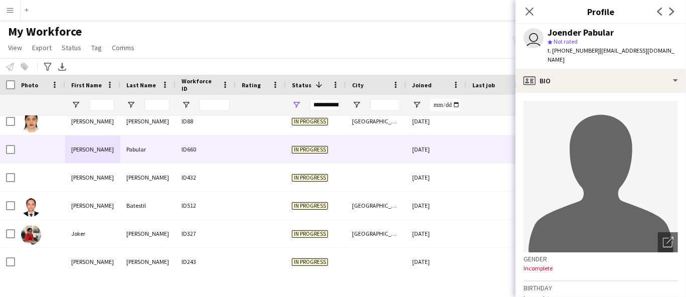
click at [585, 31] on div "Joender Pabular" at bounding box center [580, 32] width 66 height 9
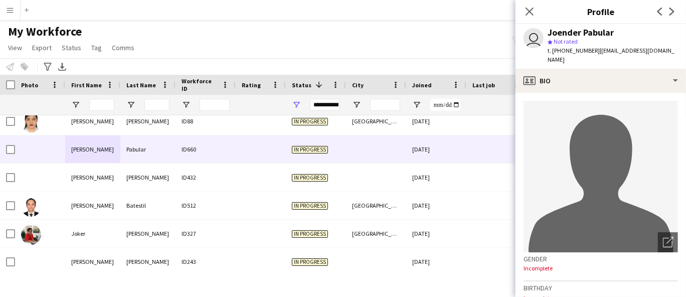
click at [562, 51] on span "t. [PHONE_NUMBER]" at bounding box center [573, 51] width 52 height 8
drag, startPoint x: 674, startPoint y: 50, endPoint x: 595, endPoint y: 57, distance: 79.6
click at [595, 57] on app-profile-header "user Joender Pabular star Not rated t. [PHONE_NUMBER] | [EMAIL_ADDRESS][DOMAIN_…" at bounding box center [600, 46] width 170 height 45
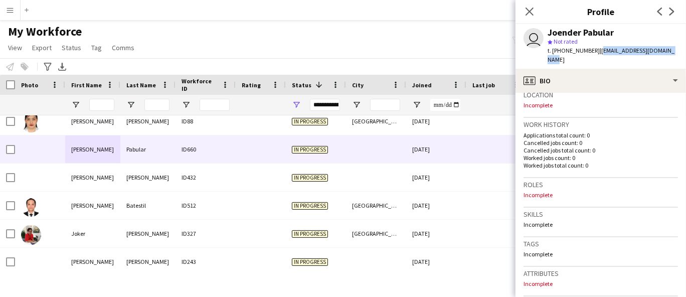
scroll to position [445, 0]
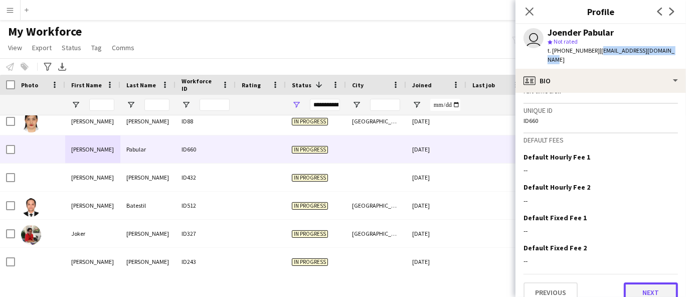
click at [629, 282] on button "Next" at bounding box center [651, 292] width 54 height 20
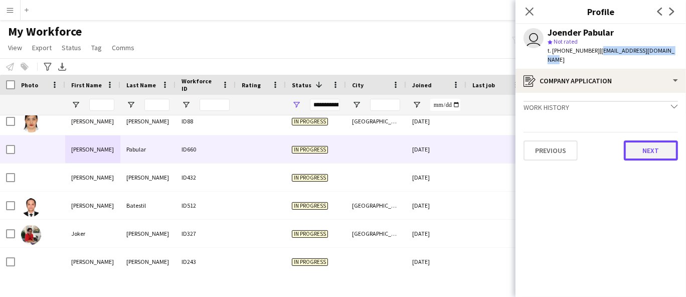
click at [656, 142] on button "Next" at bounding box center [651, 150] width 54 height 20
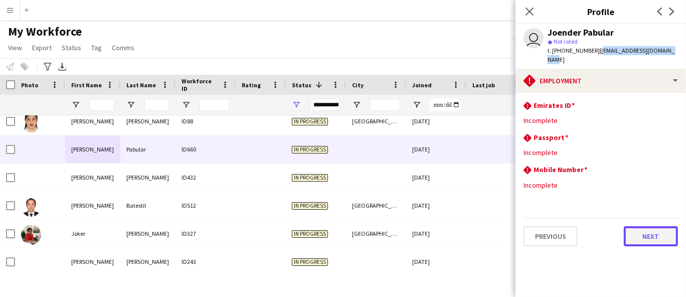
click at [654, 230] on button "Next" at bounding box center [651, 236] width 54 height 20
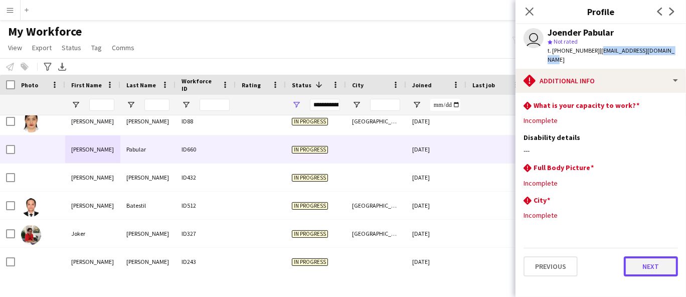
click at [655, 256] on button "Next" at bounding box center [651, 266] width 54 height 20
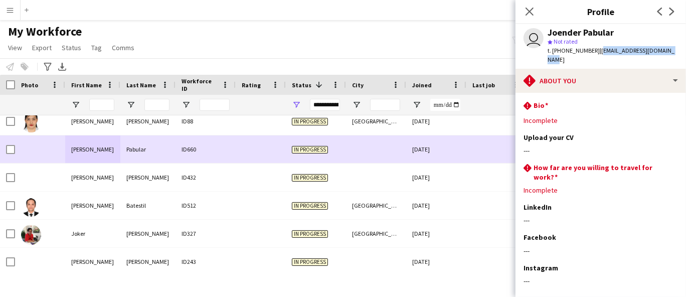
click at [87, 159] on div "[PERSON_NAME]" at bounding box center [92, 149] width 55 height 28
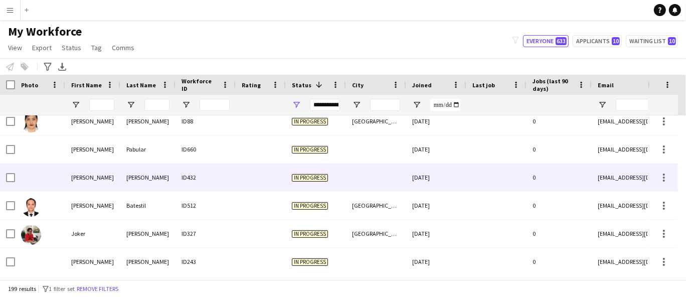
click at [86, 179] on div "[PERSON_NAME]" at bounding box center [92, 177] width 55 height 28
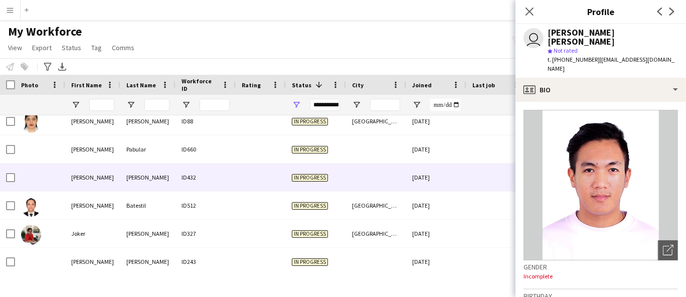
click at [584, 32] on div "[PERSON_NAME] [PERSON_NAME]" at bounding box center [612, 37] width 130 height 18
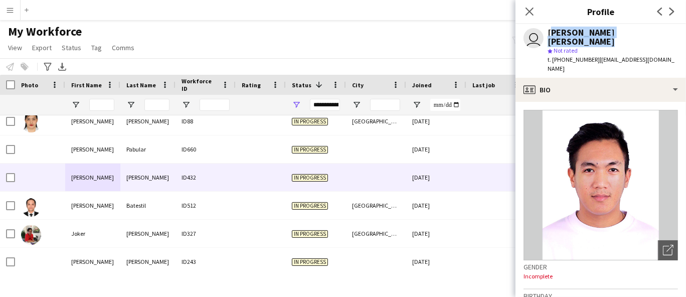
click at [584, 32] on div "[PERSON_NAME] [PERSON_NAME]" at bounding box center [612, 37] width 130 height 18
click at [569, 56] on span "t. [PHONE_NUMBER]" at bounding box center [573, 60] width 52 height 8
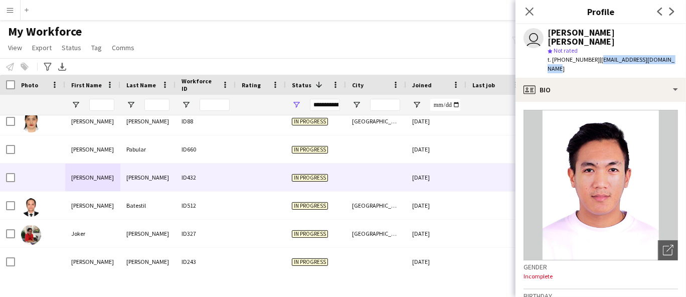
drag, startPoint x: 674, startPoint y: 52, endPoint x: 596, endPoint y: 52, distance: 77.7
click at [596, 52] on div "user [PERSON_NAME] [PERSON_NAME] Not rated t. [PHONE_NUMBER] | [EMAIL_ADDRESS][…" at bounding box center [600, 51] width 170 height 54
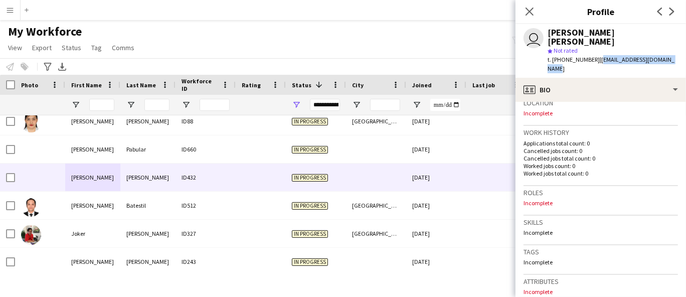
scroll to position [444, 0]
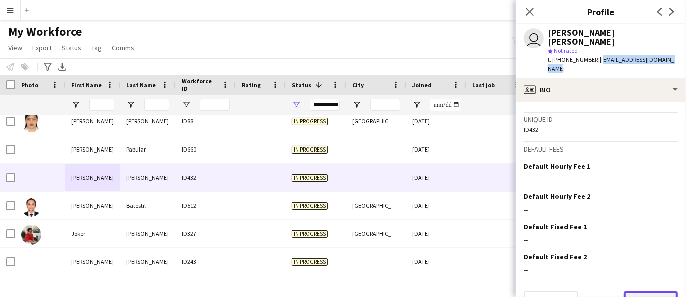
click at [629, 291] on button "Next" at bounding box center [651, 301] width 54 height 20
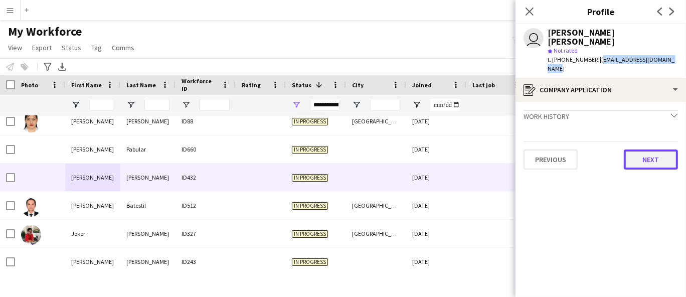
click at [644, 149] on button "Next" at bounding box center [651, 159] width 54 height 20
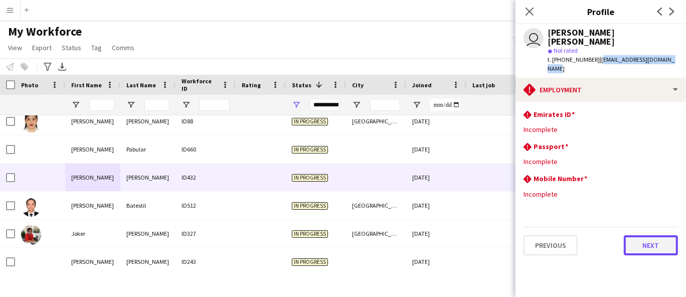
click at [649, 235] on button "Next" at bounding box center [651, 245] width 54 height 20
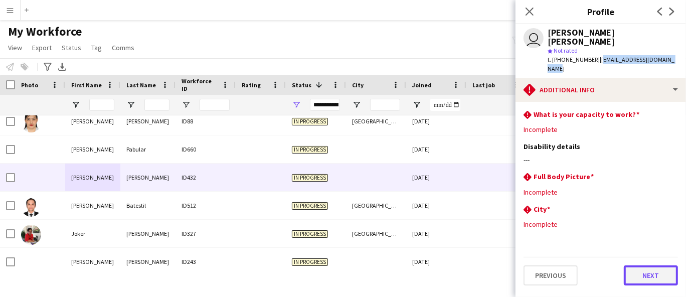
click at [635, 265] on button "Next" at bounding box center [651, 275] width 54 height 20
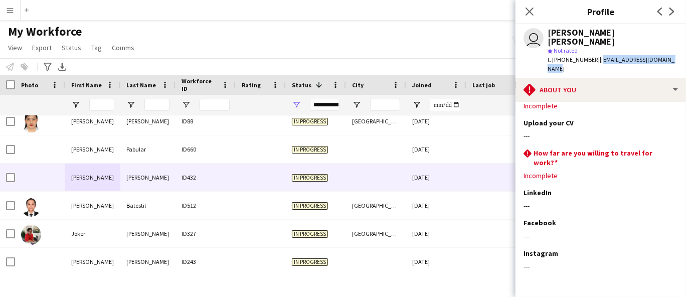
scroll to position [43, 0]
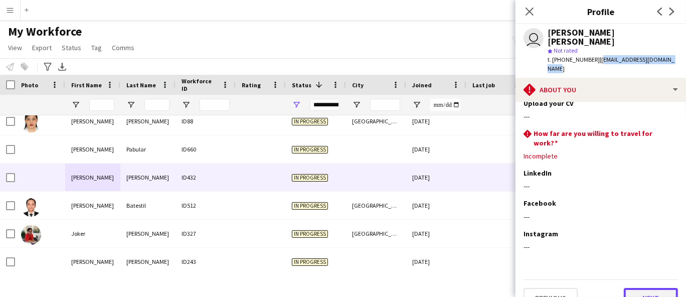
click at [637, 288] on button "Next" at bounding box center [651, 298] width 54 height 20
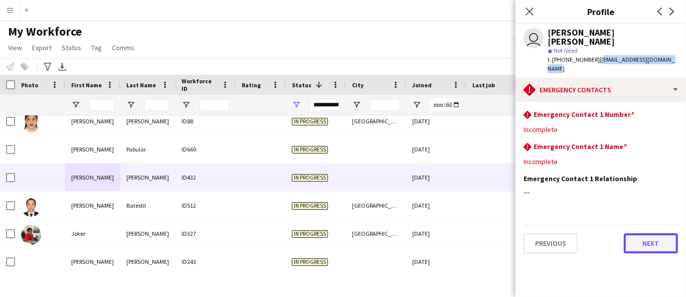
click at [659, 233] on button "Next" at bounding box center [651, 243] width 54 height 20
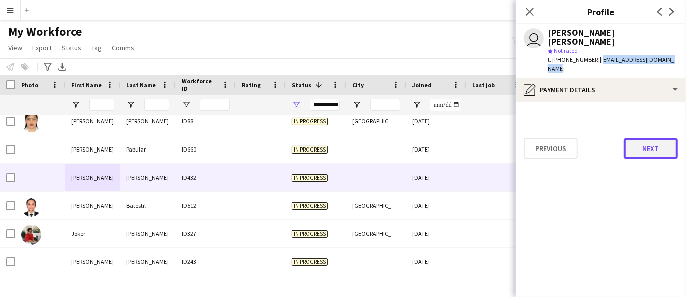
click at [643, 138] on button "Next" at bounding box center [651, 148] width 54 height 20
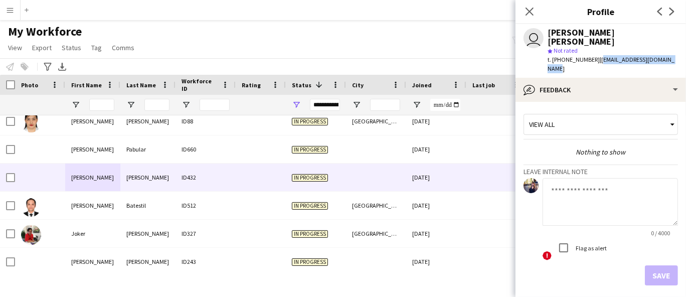
scroll to position [25, 0]
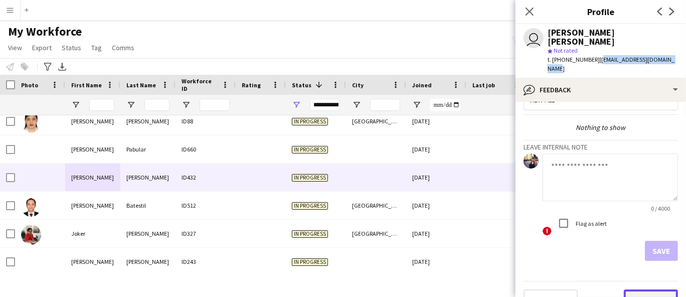
click at [644, 289] on button "Next" at bounding box center [651, 299] width 54 height 20
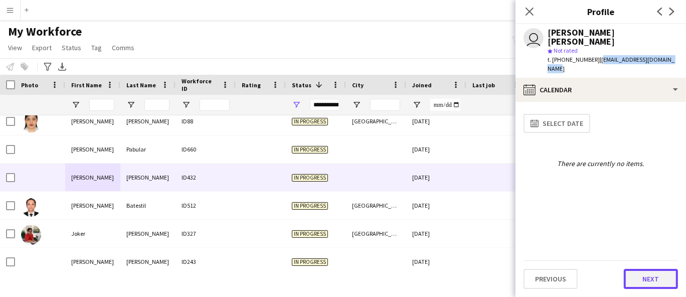
click at [645, 278] on button "Next" at bounding box center [651, 279] width 54 height 20
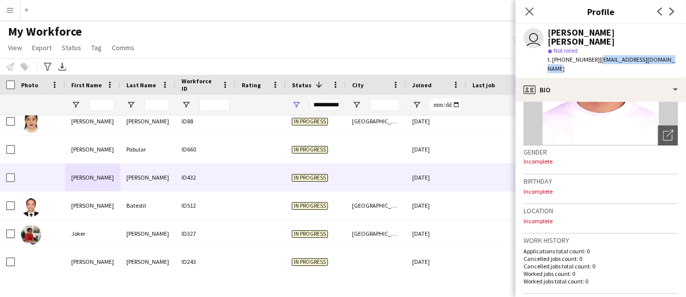
scroll to position [0, 0]
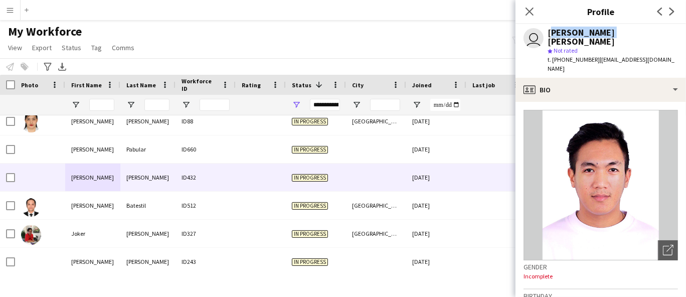
drag, startPoint x: 599, startPoint y: 34, endPoint x: 544, endPoint y: 37, distance: 55.2
click at [549, 36] on div "[PERSON_NAME] [PERSON_NAME]" at bounding box center [612, 37] width 130 height 18
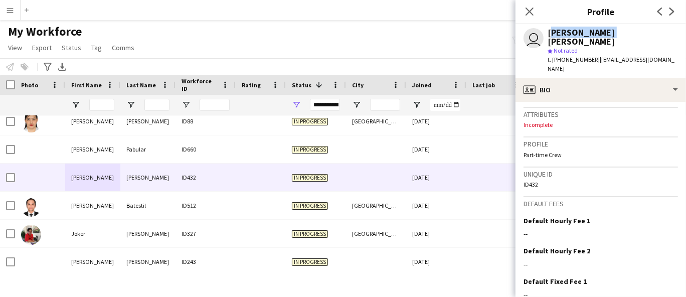
scroll to position [444, 0]
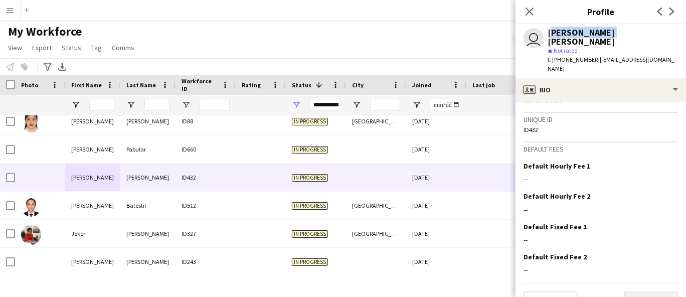
click at [658, 291] on button "Next" at bounding box center [651, 301] width 54 height 20
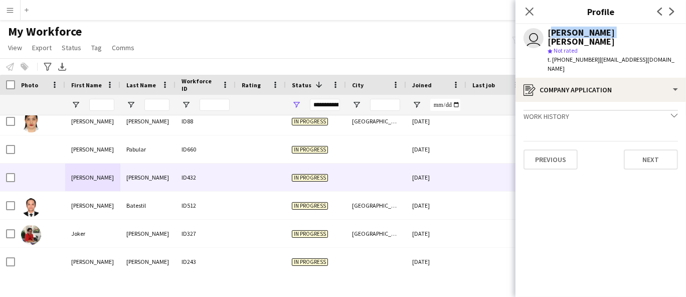
click at [650, 283] on app-crew-profile-application "Work history chevron-down Incomplete Previous Next" at bounding box center [600, 199] width 170 height 195
click at [665, 156] on app-crew-profile-application "Work history chevron-down Incomplete Previous Next" at bounding box center [600, 199] width 170 height 195
click at [669, 150] on button "Next" at bounding box center [651, 159] width 54 height 20
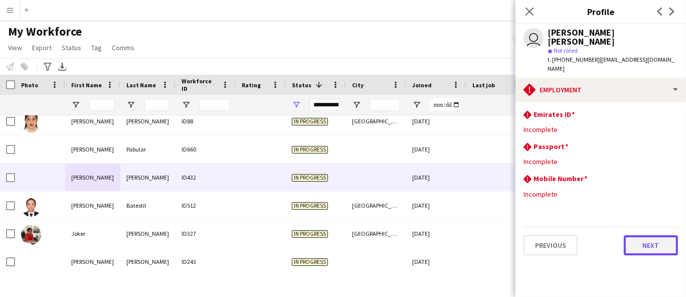
click at [652, 235] on button "Next" at bounding box center [651, 245] width 54 height 20
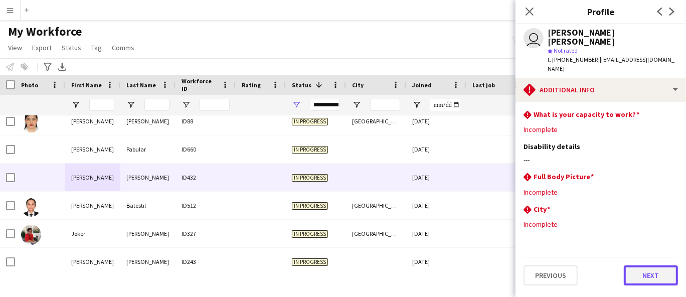
click at [650, 265] on button "Next" at bounding box center [651, 275] width 54 height 20
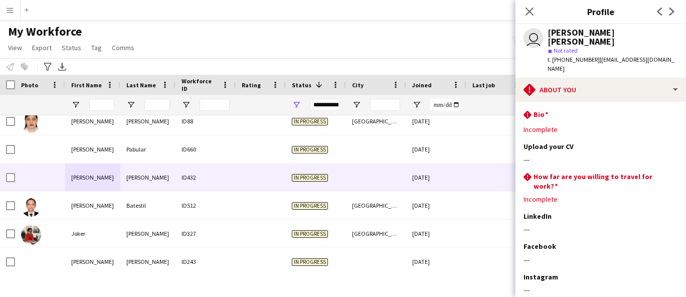
click at [167, 210] on div "Batestil" at bounding box center [147, 206] width 55 height 28
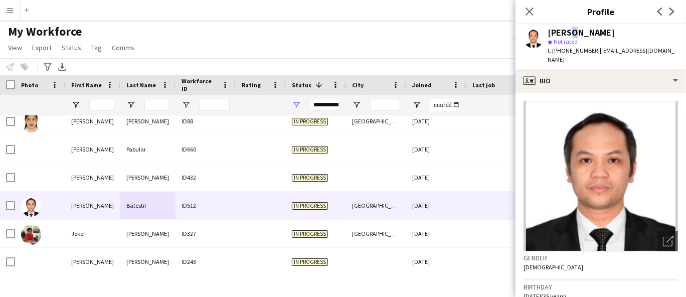
click at [569, 34] on div "[PERSON_NAME]" at bounding box center [580, 32] width 67 height 9
click at [577, 48] on span "t. [PHONE_NUMBER]" at bounding box center [573, 51] width 52 height 8
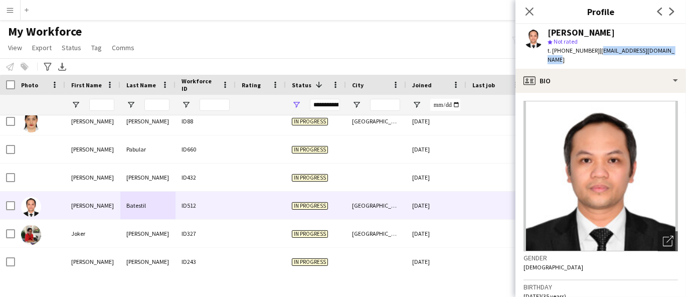
drag, startPoint x: 667, startPoint y: 52, endPoint x: 595, endPoint y: 50, distance: 72.2
click at [595, 50] on div "[PERSON_NAME] star Not rated t. [PHONE_NUMBER] | [EMAIL_ADDRESS][DOMAIN_NAME]" at bounding box center [600, 46] width 170 height 45
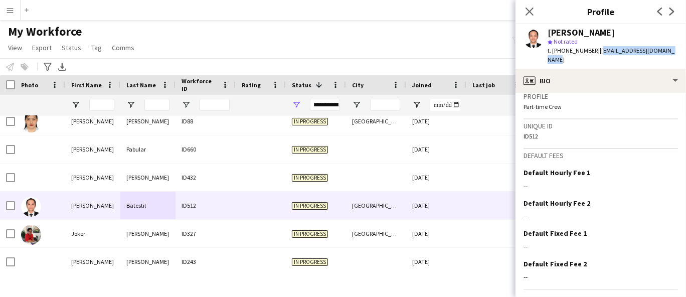
scroll to position [443, 0]
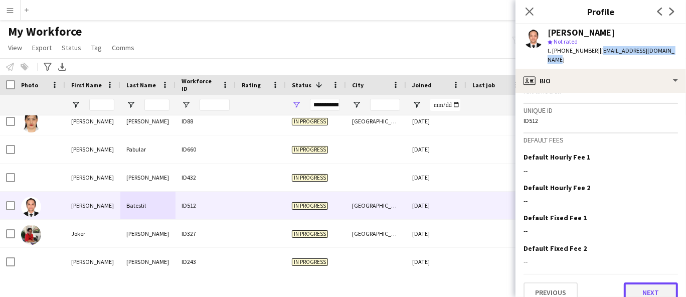
click at [654, 282] on button "Next" at bounding box center [651, 292] width 54 height 20
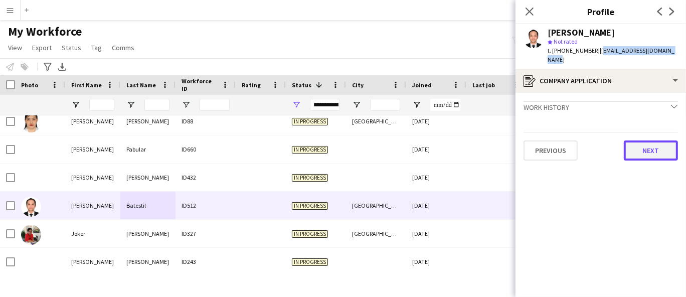
click at [645, 140] on button "Next" at bounding box center [651, 150] width 54 height 20
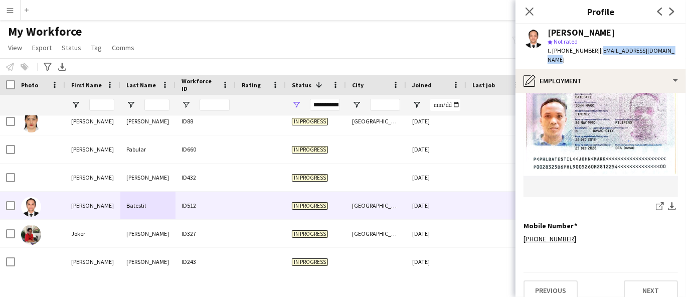
scroll to position [249, 0]
click at [631, 279] on button "Next" at bounding box center [651, 289] width 54 height 20
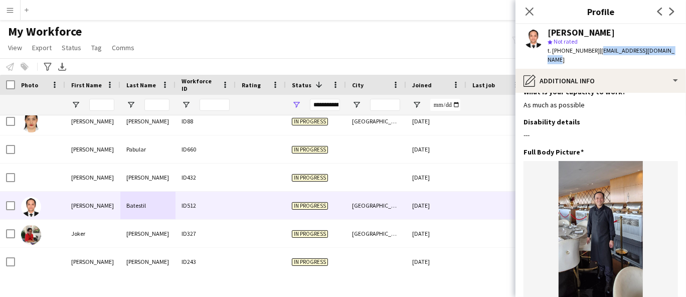
scroll to position [125, 0]
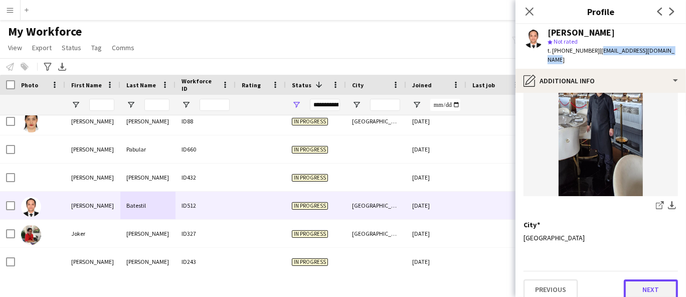
click at [629, 284] on button "Next" at bounding box center [651, 289] width 54 height 20
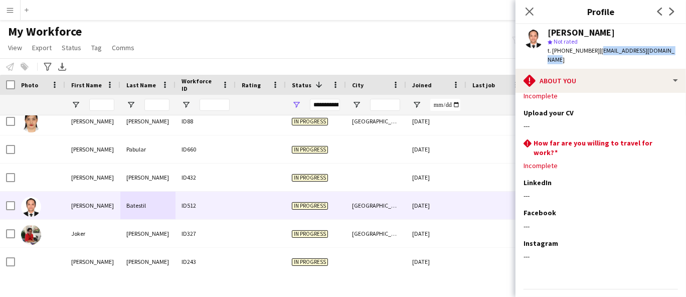
scroll to position [43, 0]
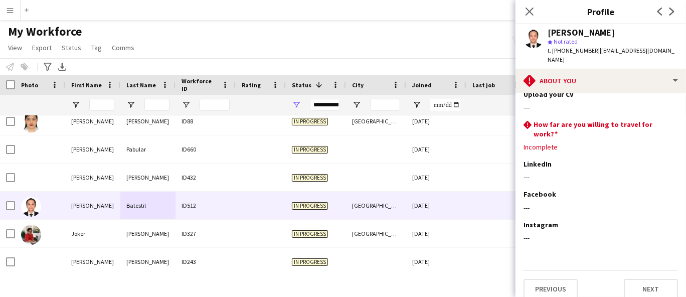
click at [649, 270] on div "Previous Next" at bounding box center [600, 284] width 154 height 29
drag, startPoint x: 670, startPoint y: 52, endPoint x: 595, endPoint y: 50, distance: 75.7
click at [595, 50] on div "[PERSON_NAME] star Not rated t. [PHONE_NUMBER] | [EMAIL_ADDRESS][DOMAIN_NAME]" at bounding box center [600, 46] width 170 height 45
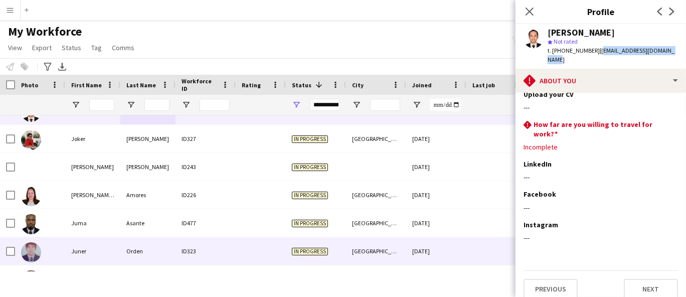
scroll to position [2534, 0]
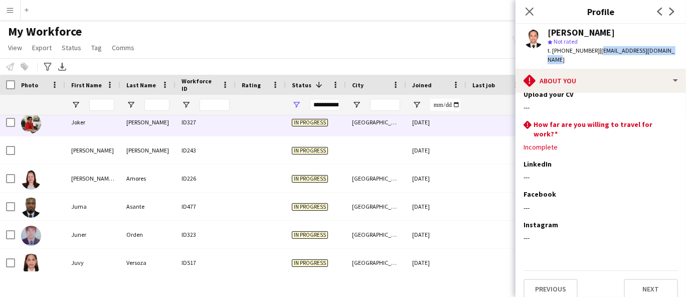
click at [108, 119] on div "Joker" at bounding box center [92, 122] width 55 height 28
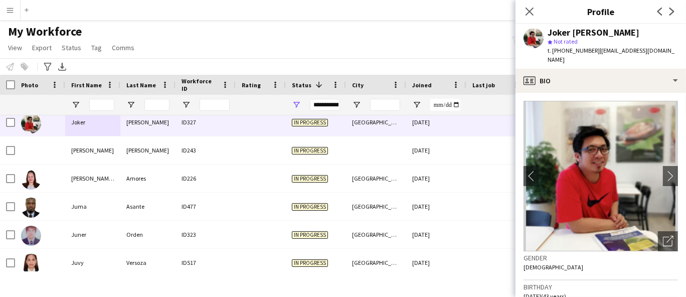
click at [578, 34] on div "Joker [PERSON_NAME]" at bounding box center [593, 32] width 92 height 9
click at [582, 51] on span "t. [PHONE_NUMBER]" at bounding box center [573, 51] width 52 height 8
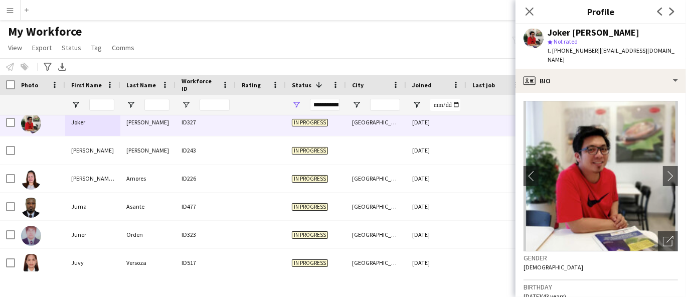
drag, startPoint x: 662, startPoint y: 50, endPoint x: 594, endPoint y: 56, distance: 67.9
click at [594, 54] on div "Joker [PERSON_NAME] star Not rated t. [PHONE_NUMBER] | [EMAIL_ADDRESS][DOMAIN_N…" at bounding box center [600, 46] width 170 height 45
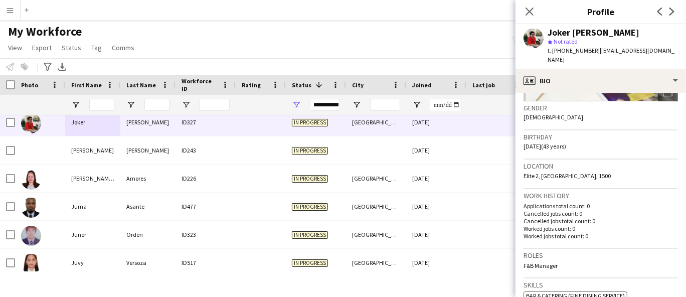
scroll to position [167, 0]
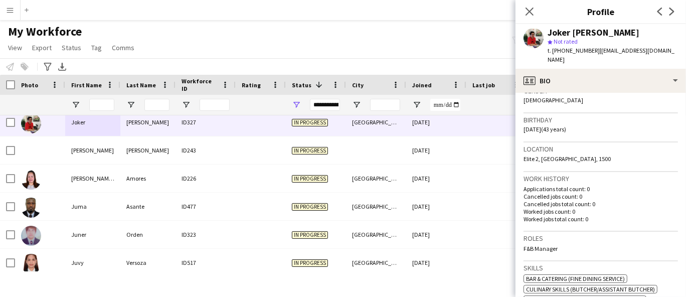
click at [552, 155] on span "Elite 2, [GEOGRAPHIC_DATA], 1500" at bounding box center [566, 159] width 87 height 8
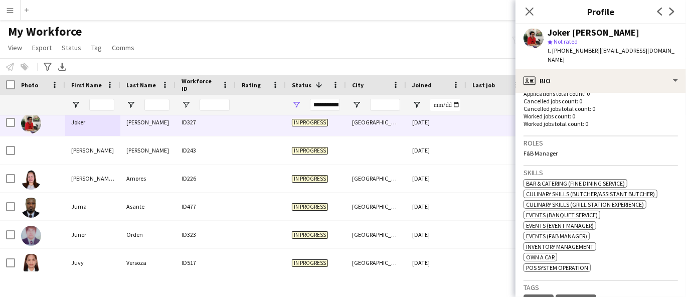
scroll to position [278, 0]
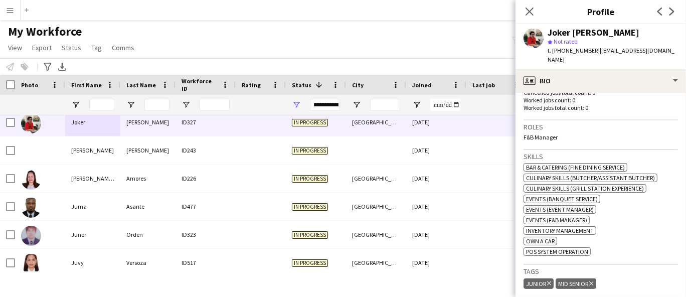
drag, startPoint x: 563, startPoint y: 126, endPoint x: 524, endPoint y: 128, distance: 38.1
click at [524, 133] on div "F&B Manager" at bounding box center [600, 137] width 154 height 8
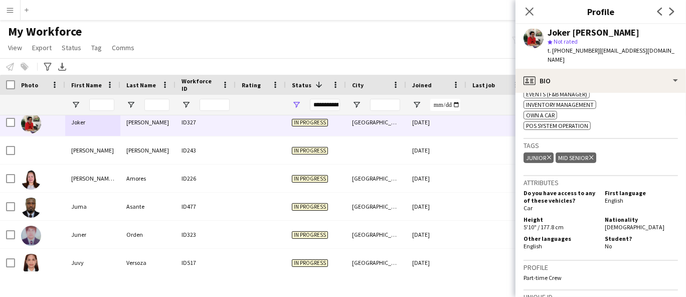
scroll to position [501, 0]
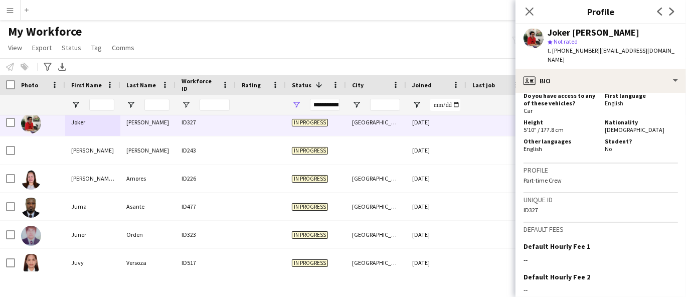
click at [605, 126] on span "[DEMOGRAPHIC_DATA]" at bounding box center [635, 130] width 60 height 8
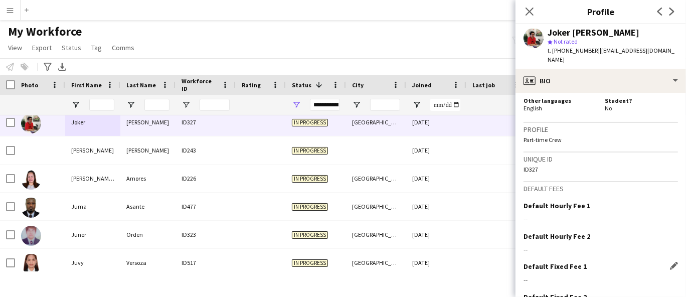
scroll to position [591, 0]
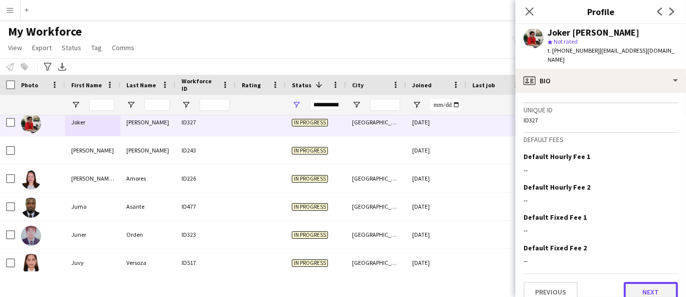
click at [637, 282] on button "Next" at bounding box center [651, 292] width 54 height 20
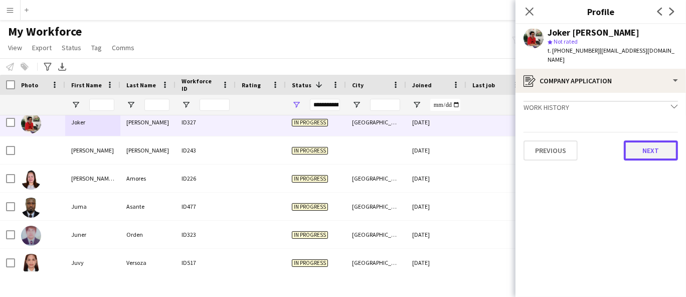
click at [644, 141] on button "Next" at bounding box center [651, 150] width 54 height 20
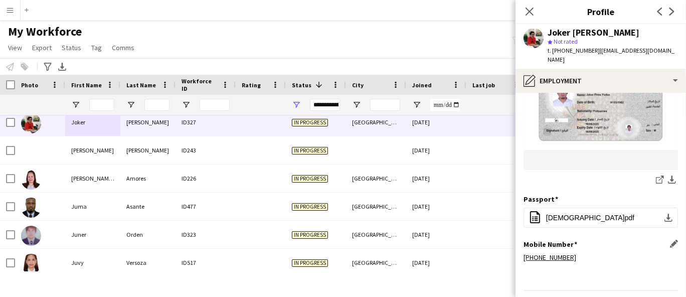
scroll to position [281, 0]
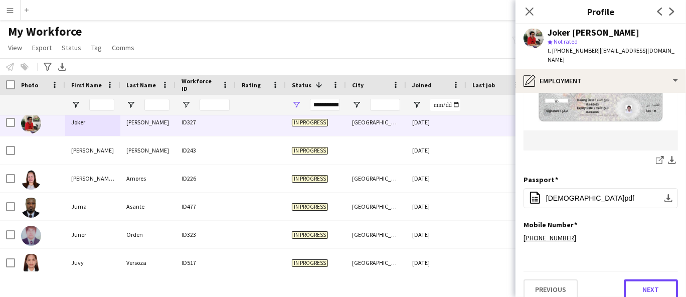
click at [661, 279] on button "Next" at bounding box center [651, 289] width 54 height 20
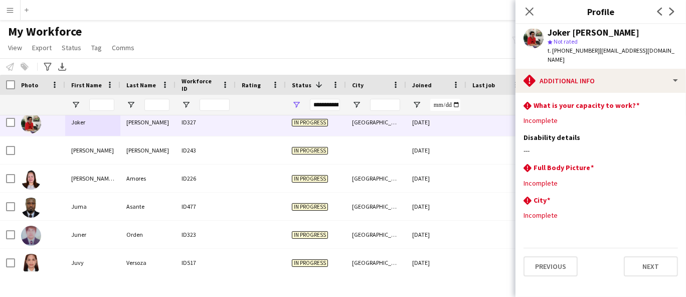
scroll to position [0, 0]
click at [664, 261] on button "Next" at bounding box center [651, 266] width 54 height 20
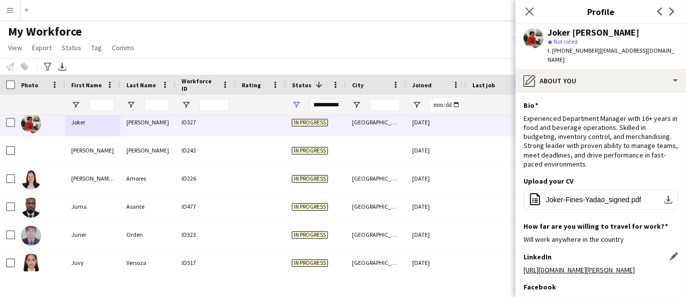
scroll to position [101, 0]
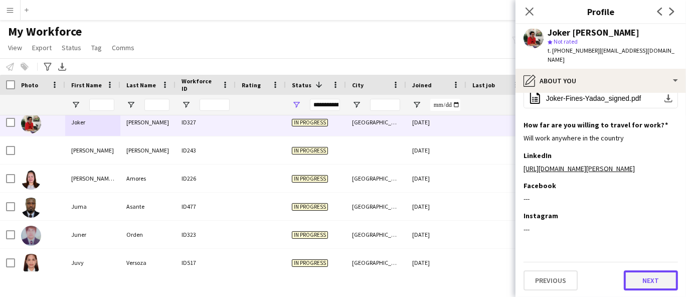
click at [655, 283] on button "Next" at bounding box center [651, 280] width 54 height 20
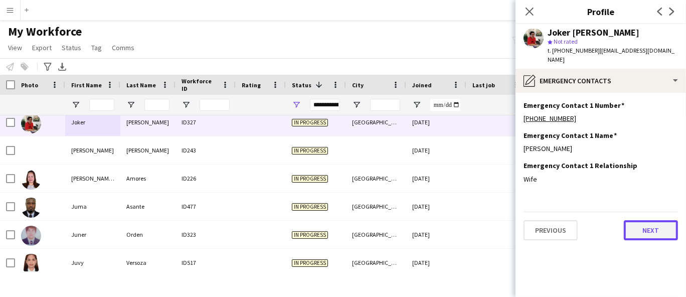
click at [634, 220] on button "Next" at bounding box center [651, 230] width 54 height 20
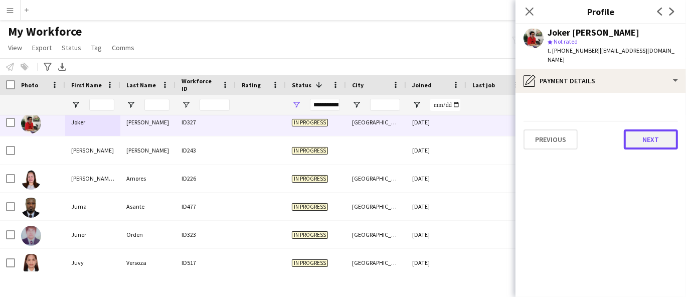
click at [641, 129] on button "Next" at bounding box center [651, 139] width 54 height 20
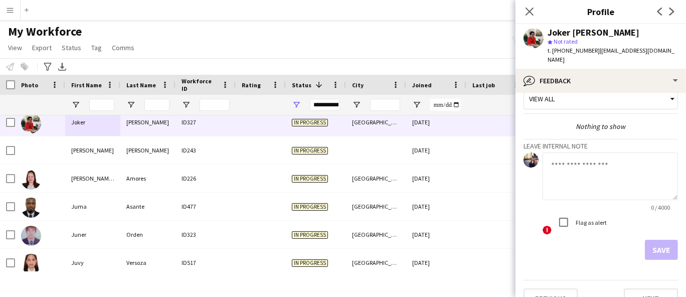
scroll to position [25, 0]
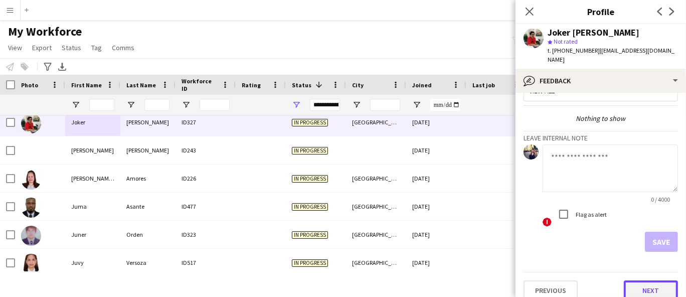
click at [658, 280] on button "Next" at bounding box center [651, 290] width 54 height 20
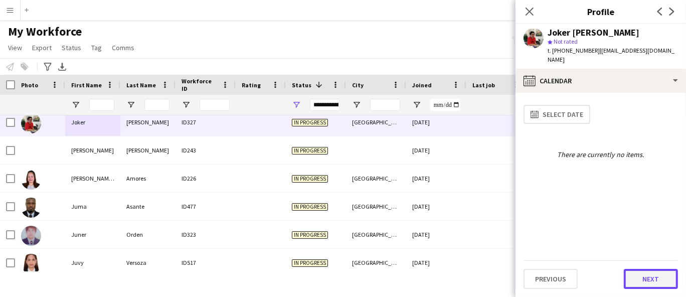
click at [658, 279] on button "Next" at bounding box center [651, 279] width 54 height 20
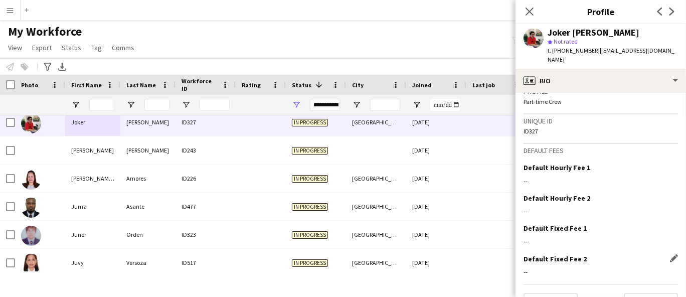
scroll to position [591, 0]
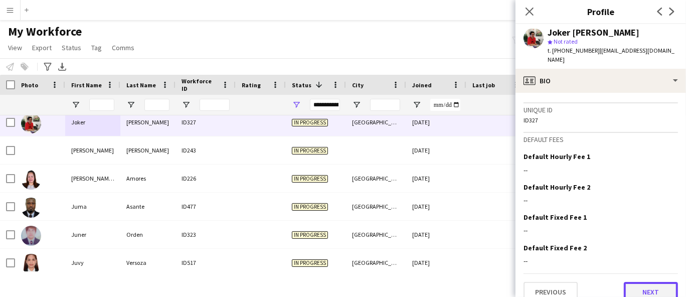
click at [655, 282] on button "Next" at bounding box center [651, 292] width 54 height 20
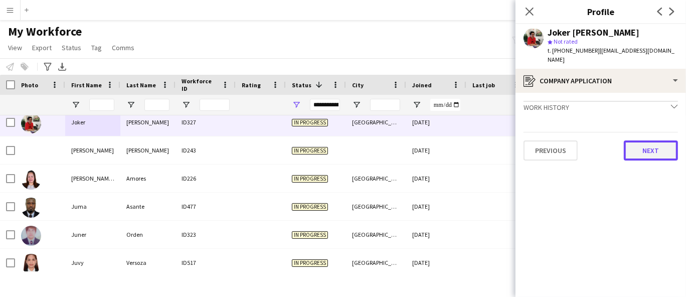
click at [640, 140] on button "Next" at bounding box center [651, 150] width 54 height 20
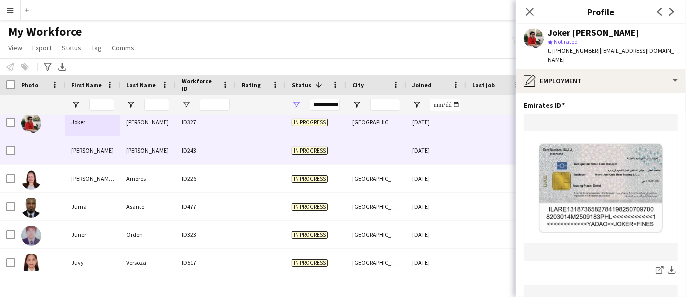
drag, startPoint x: 87, startPoint y: 155, endPoint x: 98, endPoint y: 154, distance: 10.6
click at [87, 155] on div "[PERSON_NAME]" at bounding box center [92, 150] width 55 height 28
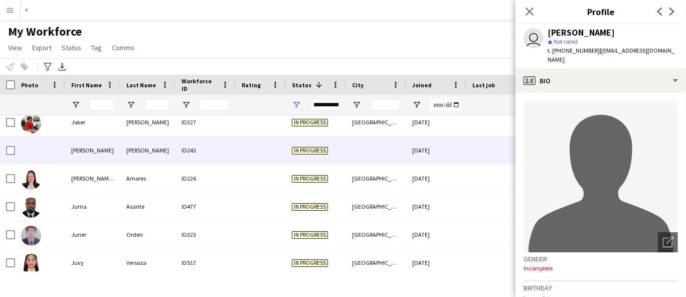
click at [588, 34] on div "[PERSON_NAME]" at bounding box center [580, 32] width 67 height 9
click at [584, 50] on span "t. [PHONE_NUMBER]" at bounding box center [573, 51] width 52 height 8
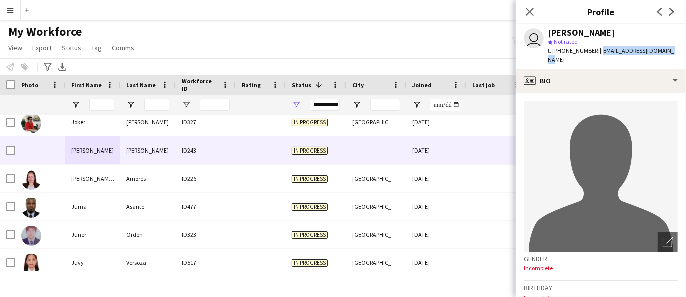
drag, startPoint x: 672, startPoint y: 51, endPoint x: 596, endPoint y: 54, distance: 76.8
click at [596, 54] on div "user [PERSON_NAME] star Not rated t. [PHONE_NUMBER] | [EMAIL_ADDRESS][DOMAIN_NA…" at bounding box center [600, 46] width 170 height 45
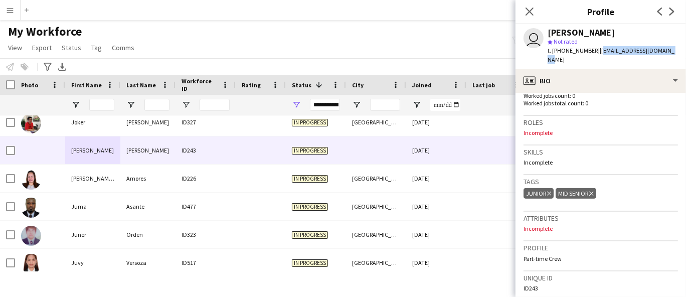
scroll to position [452, 0]
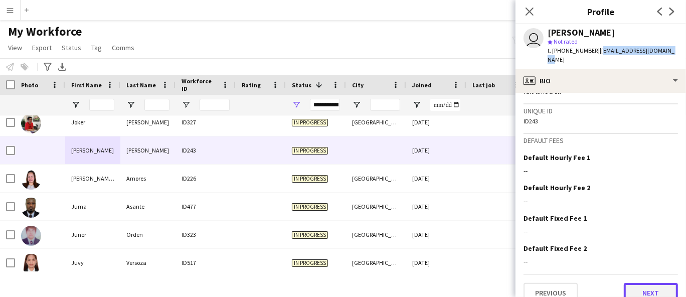
click at [631, 283] on button "Next" at bounding box center [651, 293] width 54 height 20
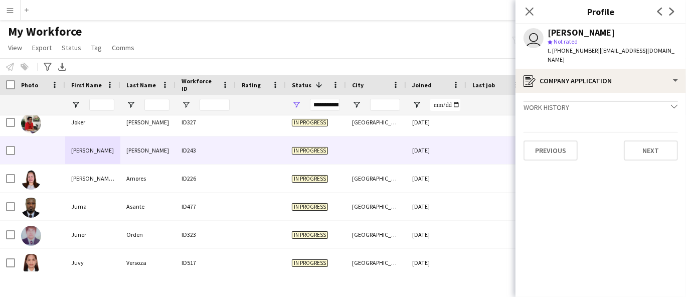
click at [660, 132] on div "Previous Next" at bounding box center [600, 146] width 154 height 29
click at [659, 140] on button "Next" at bounding box center [651, 150] width 54 height 20
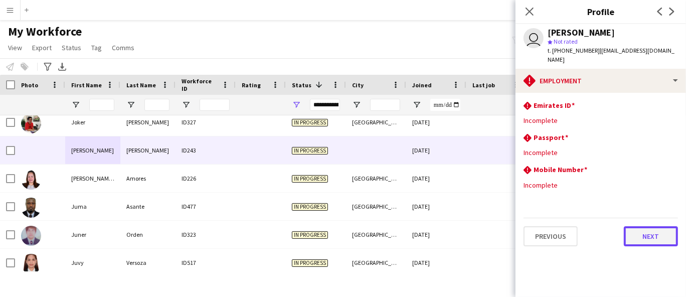
click at [655, 227] on button "Next" at bounding box center [651, 236] width 54 height 20
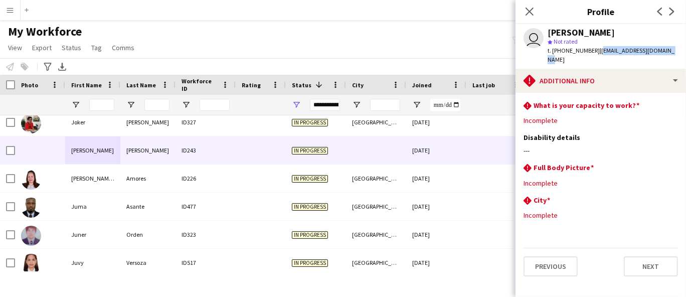
drag, startPoint x: 672, startPoint y: 49, endPoint x: 595, endPoint y: 55, distance: 77.4
click at [597, 53] on div "user [PERSON_NAME] star Not rated t. [PHONE_NUMBER] | [EMAIL_ADDRESS][DOMAIN_NA…" at bounding box center [600, 46] width 170 height 45
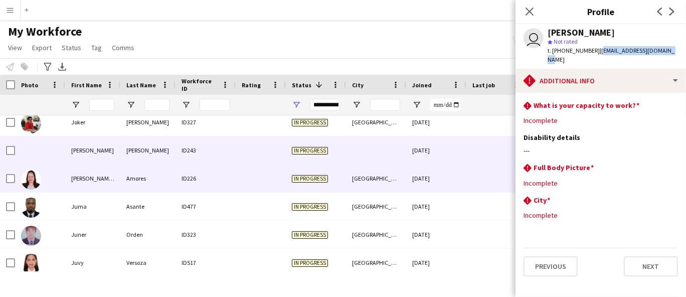
click at [97, 177] on div "[PERSON_NAME] [PERSON_NAME]" at bounding box center [92, 178] width 55 height 28
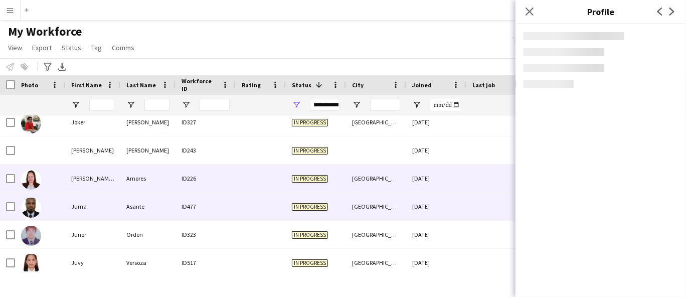
scroll to position [2589, 0]
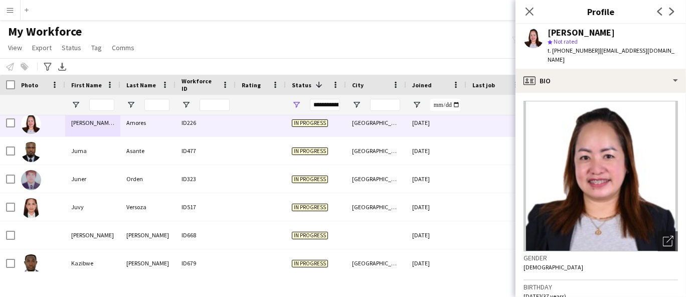
click at [555, 33] on div "[PERSON_NAME]" at bounding box center [580, 32] width 67 height 9
click at [565, 37] on div "star Not rated" at bounding box center [612, 41] width 130 height 9
click at [566, 37] on div "star Not rated" at bounding box center [612, 41] width 130 height 9
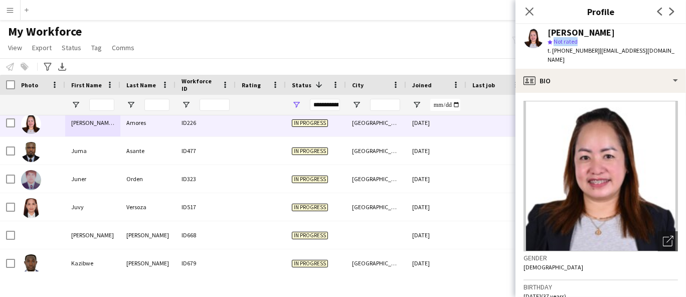
click at [566, 37] on div "star Not rated" at bounding box center [612, 41] width 130 height 9
click at [572, 21] on div "Close pop-in Profile Previous Next" at bounding box center [600, 12] width 170 height 24
click at [573, 35] on div "[PERSON_NAME]" at bounding box center [580, 32] width 67 height 9
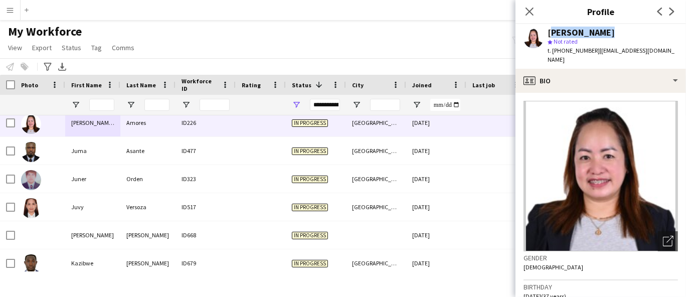
click at [573, 35] on div "[PERSON_NAME]" at bounding box center [580, 32] width 67 height 9
click at [575, 52] on span "t. [PHONE_NUMBER]" at bounding box center [573, 51] width 52 height 8
drag, startPoint x: 661, startPoint y: 50, endPoint x: 595, endPoint y: 54, distance: 66.3
click at [595, 54] on div "[PERSON_NAME] star Not rated t. [PHONE_NUMBER] | [EMAIL_ADDRESS][DOMAIN_NAME]" at bounding box center [600, 46] width 170 height 45
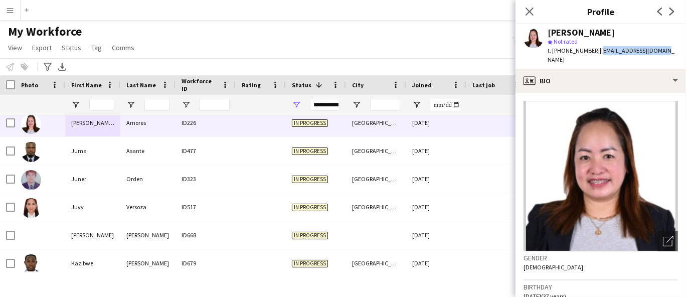
scroll to position [111, 0]
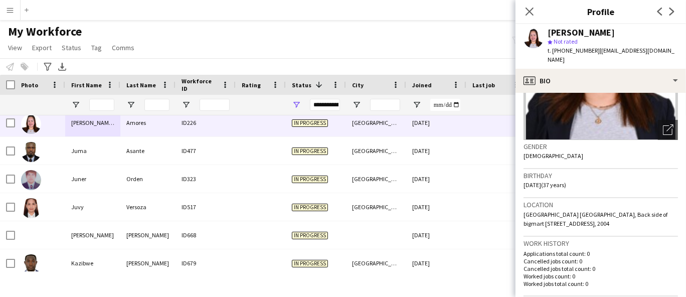
click at [584, 213] on span "[GEOGRAPHIC_DATA] [GEOGRAPHIC_DATA], Back side of bigmart [STREET_ADDRESS], 2004" at bounding box center [595, 219] width 144 height 17
click at [589, 214] on span "[GEOGRAPHIC_DATA] [GEOGRAPHIC_DATA], Back side of bigmart [STREET_ADDRESS], 2004" at bounding box center [595, 219] width 144 height 17
drag, startPoint x: 589, startPoint y: 214, endPoint x: 566, endPoint y: 216, distance: 23.1
click at [566, 216] on span "[GEOGRAPHIC_DATA] [GEOGRAPHIC_DATA], Back side of bigmart [STREET_ADDRESS], 2004" at bounding box center [595, 219] width 144 height 17
click at [578, 211] on span "[GEOGRAPHIC_DATA] [GEOGRAPHIC_DATA], Back side of bigmart [STREET_ADDRESS], 2004" at bounding box center [595, 219] width 144 height 17
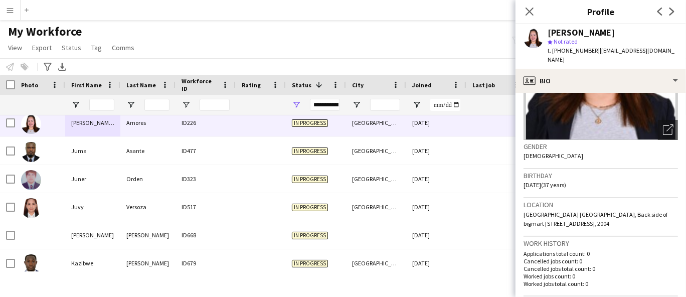
drag, startPoint x: 588, startPoint y: 213, endPoint x: 563, endPoint y: 214, distance: 25.1
click at [563, 214] on span "[GEOGRAPHIC_DATA] [GEOGRAPHIC_DATA], Back side of bigmart [STREET_ADDRESS], 2004" at bounding box center [595, 219] width 144 height 17
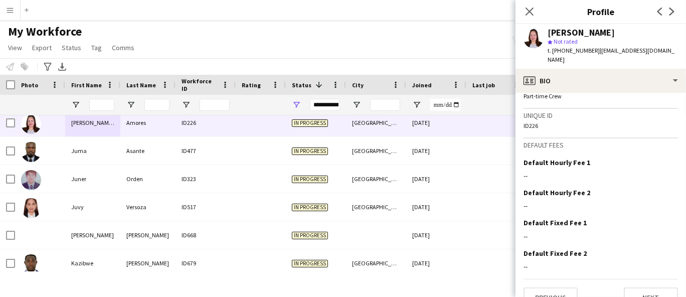
scroll to position [459, 0]
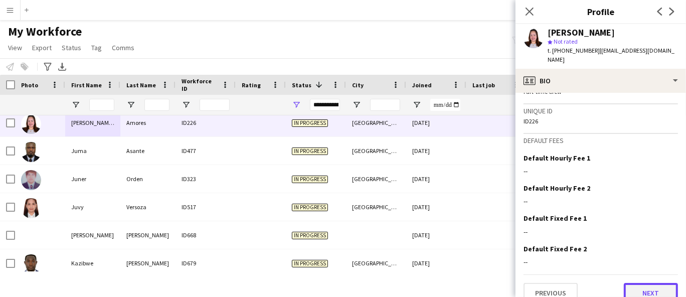
click at [631, 283] on button "Next" at bounding box center [651, 293] width 54 height 20
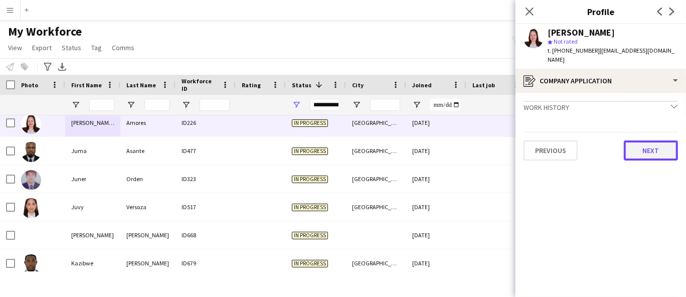
click at [647, 143] on button "Next" at bounding box center [651, 150] width 54 height 20
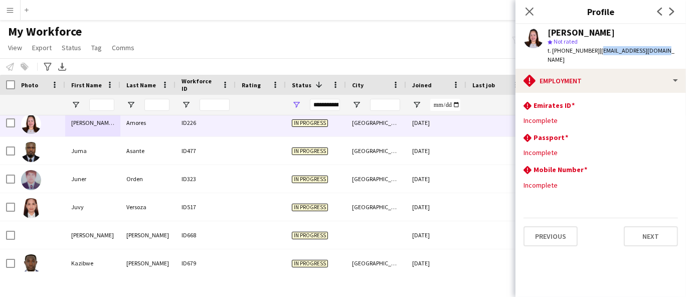
drag, startPoint x: 653, startPoint y: 54, endPoint x: 596, endPoint y: 57, distance: 57.8
click at [595, 57] on div "[PERSON_NAME] star Not rated t. [PHONE_NUMBER] | [EMAIL_ADDRESS][DOMAIN_NAME]" at bounding box center [600, 46] width 170 height 45
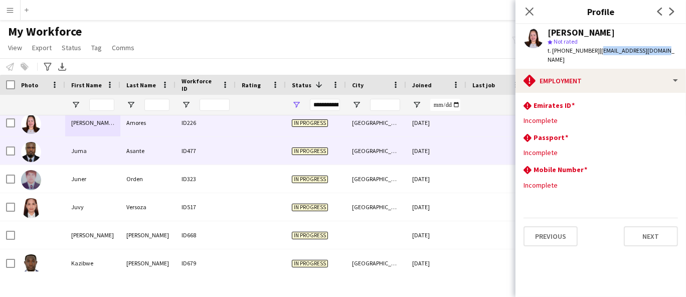
click at [112, 154] on div "Juma" at bounding box center [92, 151] width 55 height 28
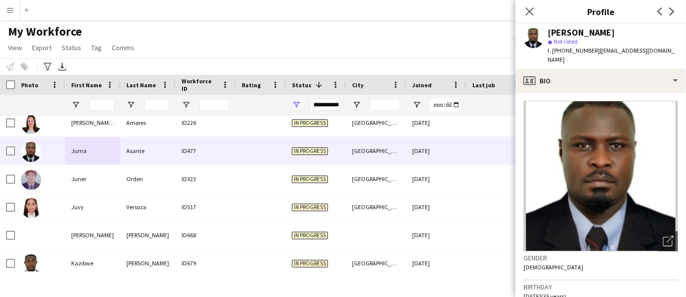
click at [578, 26] on div "[PERSON_NAME] star Not rated t. [PHONE_NUMBER] | [EMAIL_ADDRESS][DOMAIN_NAME]" at bounding box center [600, 46] width 170 height 45
click at [567, 51] on span "t. [PHONE_NUMBER]" at bounding box center [573, 51] width 52 height 8
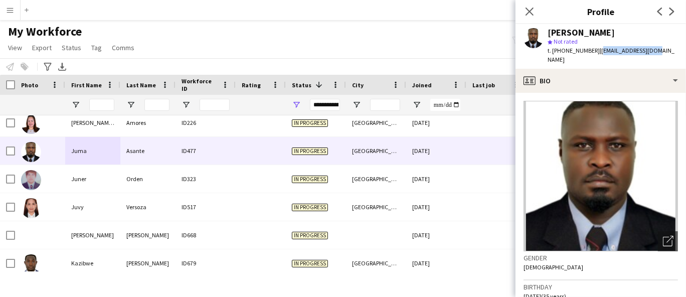
drag, startPoint x: 654, startPoint y: 50, endPoint x: 596, endPoint y: 56, distance: 59.0
click at [596, 56] on div "[PERSON_NAME] star Not rated t. [PHONE_NUMBER] | [EMAIL_ADDRESS][DOMAIN_NAME]" at bounding box center [600, 46] width 170 height 45
drag, startPoint x: 593, startPoint y: 56, endPoint x: 153, endPoint y: 12, distance: 442.4
click at [430, 58] on body "Menu Boards Boards Boards All jobs Status Workforce Workforce My Workforce Recr…" at bounding box center [343, 148] width 686 height 297
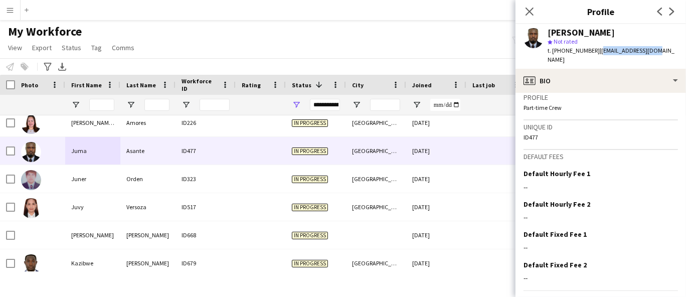
scroll to position [443, 0]
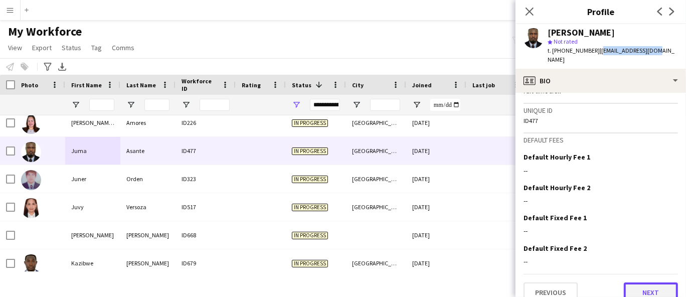
click at [646, 282] on button "Next" at bounding box center [651, 292] width 54 height 20
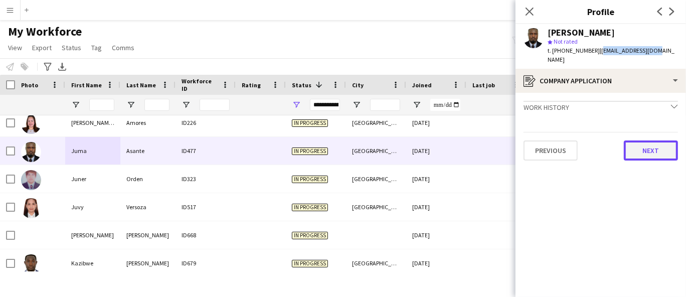
click at [661, 140] on button "Next" at bounding box center [651, 150] width 54 height 20
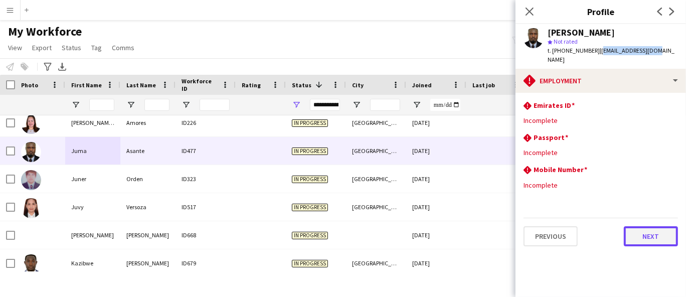
click at [651, 226] on button "Next" at bounding box center [651, 236] width 54 height 20
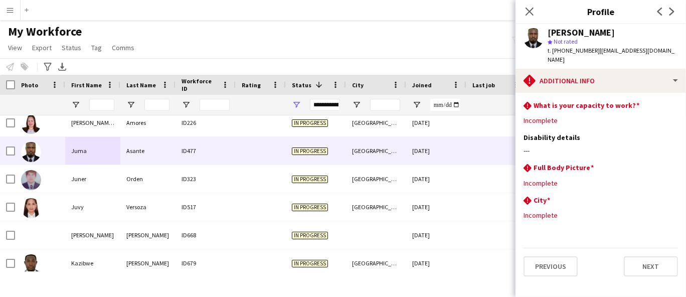
click at [650, 47] on div "[PERSON_NAME] star Not rated t. [PHONE_NUMBER] | [EMAIL_ADDRESS][DOMAIN_NAME]" at bounding box center [600, 46] width 170 height 45
drag, startPoint x: 653, startPoint y: 49, endPoint x: 595, endPoint y: 57, distance: 58.2
click at [595, 57] on div "[PERSON_NAME] star Not rated t. [PHONE_NUMBER] | [EMAIL_ADDRESS][DOMAIN_NAME]" at bounding box center [600, 46] width 170 height 45
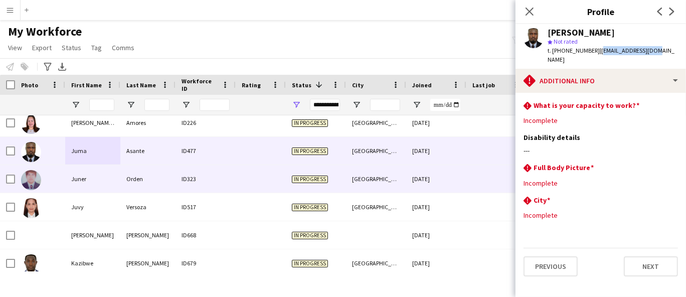
click at [107, 184] on div "Juner" at bounding box center [92, 179] width 55 height 28
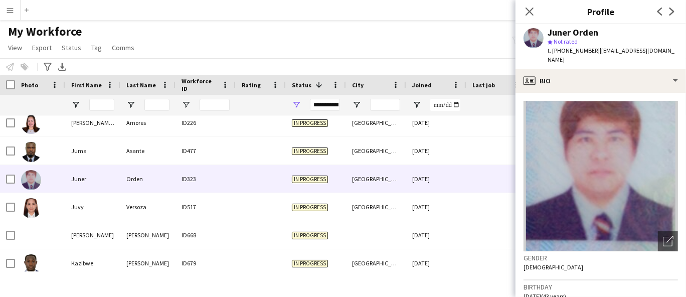
click at [586, 33] on div "Juner Orden" at bounding box center [572, 32] width 51 height 9
drag, startPoint x: 586, startPoint y: 33, endPoint x: 538, endPoint y: 8, distance: 53.6
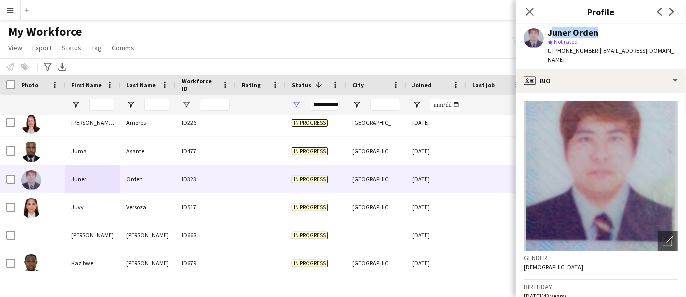
click at [555, 18] on app-crew-profile "Close pop-in Profile Previous Next Juner Orden star Not rated t. [PHONE_NUMBER]…" at bounding box center [600, 148] width 170 height 297
click at [573, 35] on div "Juner Orden" at bounding box center [572, 32] width 51 height 9
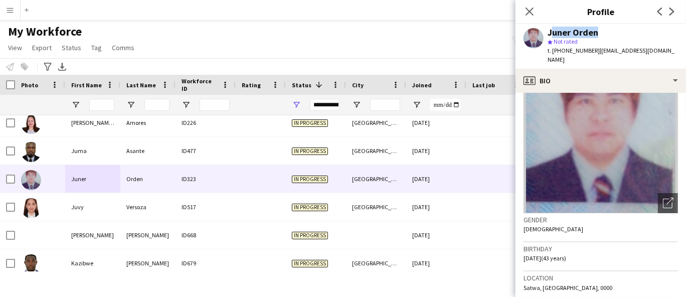
scroll to position [111, 0]
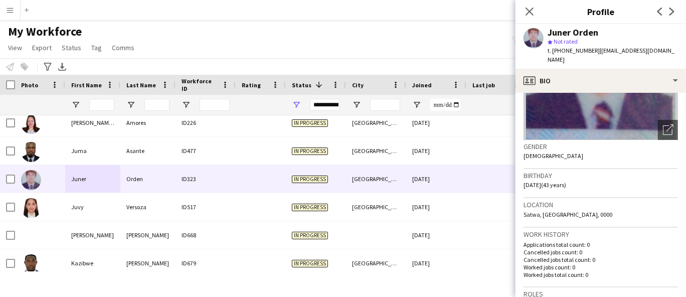
click at [553, 211] on span "Satwa, [GEOGRAPHIC_DATA], 0000" at bounding box center [567, 215] width 89 height 8
click at [579, 55] on div "t. [PHONE_NUMBER] | [EMAIL_ADDRESS][DOMAIN_NAME]" at bounding box center [612, 55] width 130 height 18
drag, startPoint x: 652, startPoint y: 53, endPoint x: 595, endPoint y: 51, distance: 57.2
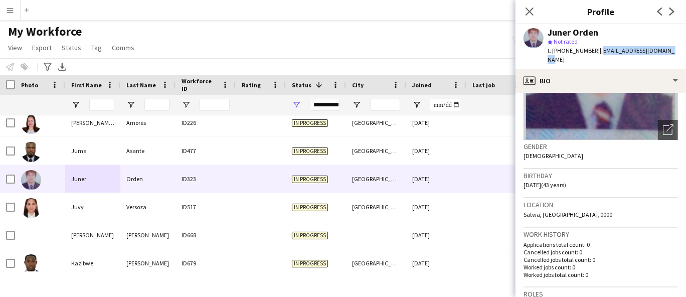
click at [595, 51] on div "Juner Orden star Not rated t. [PHONE_NUMBER] | [EMAIL_ADDRESS][DOMAIN_NAME]" at bounding box center [600, 46] width 170 height 45
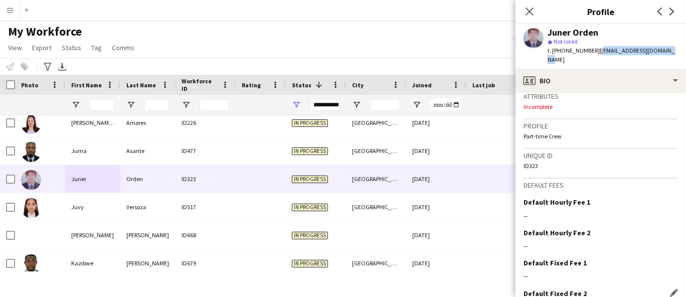
scroll to position [450, 0]
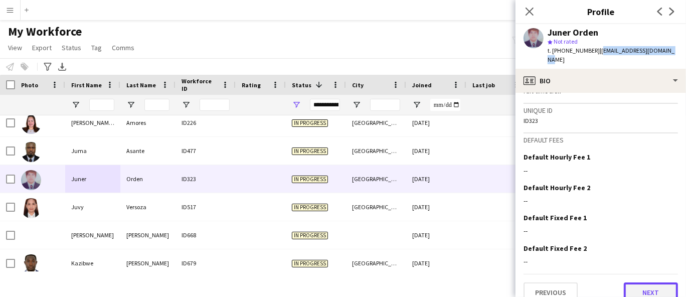
click at [642, 282] on button "Next" at bounding box center [651, 292] width 54 height 20
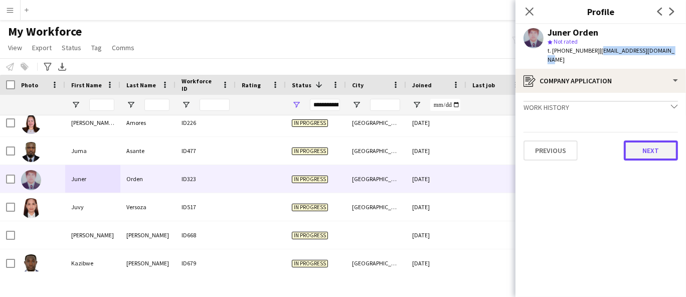
click at [657, 145] on button "Next" at bounding box center [651, 150] width 54 height 20
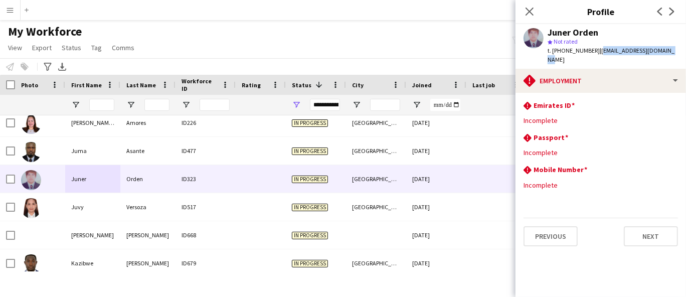
drag, startPoint x: 612, startPoint y: 45, endPoint x: 624, endPoint y: 49, distance: 12.1
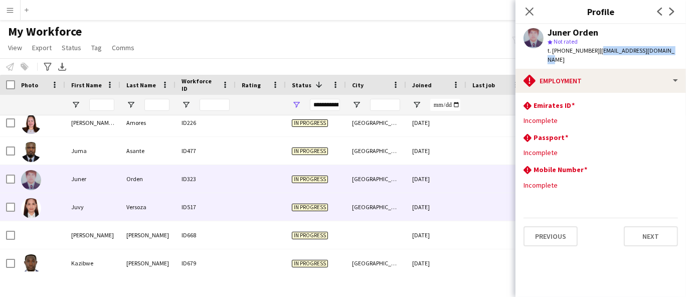
click at [116, 202] on div "Juvy" at bounding box center [92, 207] width 55 height 28
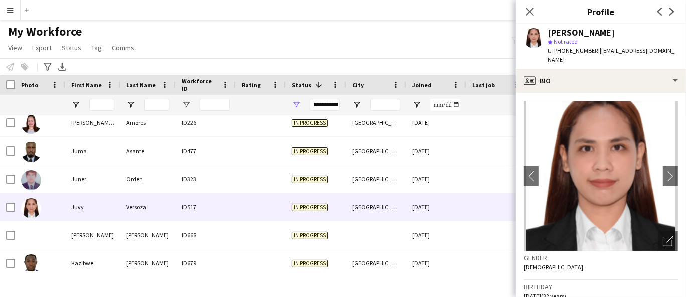
click at [565, 32] on div "[PERSON_NAME]" at bounding box center [580, 32] width 67 height 9
click at [567, 53] on span "t. [PHONE_NUMBER]" at bounding box center [573, 51] width 52 height 8
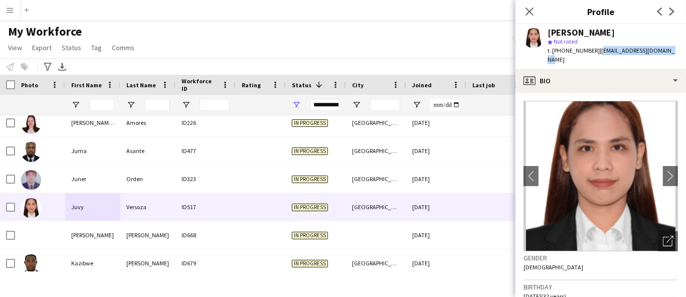
drag, startPoint x: 652, startPoint y: 54, endPoint x: 596, endPoint y: 53, distance: 56.7
click at [596, 53] on div "[PERSON_NAME] star Not rated t. [PHONE_NUMBER] | [EMAIL_ADDRESS][DOMAIN_NAME]" at bounding box center [600, 46] width 170 height 45
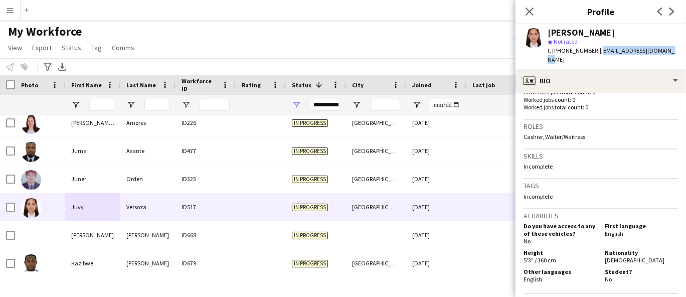
scroll to position [334, 0]
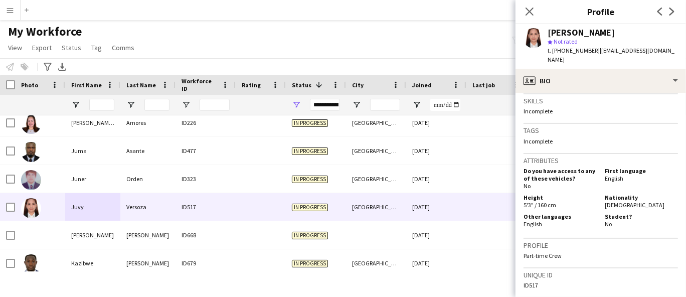
click at [614, 201] on span "[DEMOGRAPHIC_DATA]" at bounding box center [635, 205] width 60 height 8
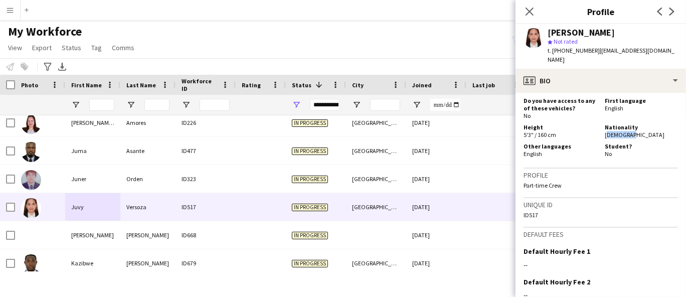
scroll to position [498, 0]
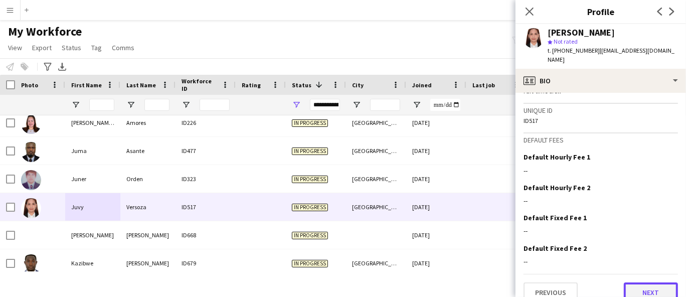
click at [636, 285] on button "Next" at bounding box center [651, 292] width 54 height 20
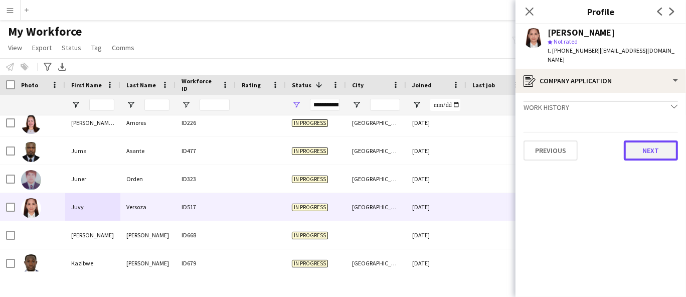
click at [630, 146] on button "Next" at bounding box center [651, 150] width 54 height 20
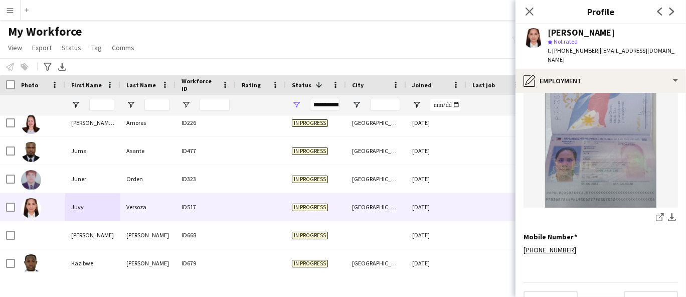
scroll to position [421, 0]
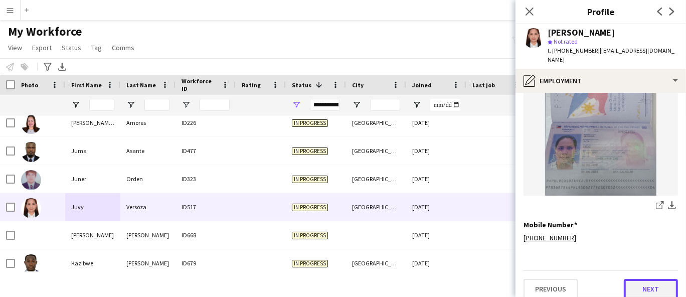
click at [649, 279] on button "Next" at bounding box center [651, 289] width 54 height 20
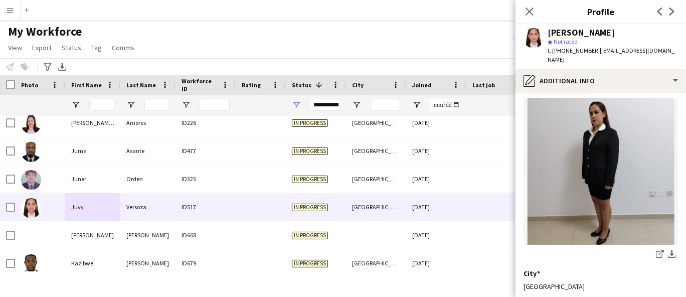
scroll to position [125, 0]
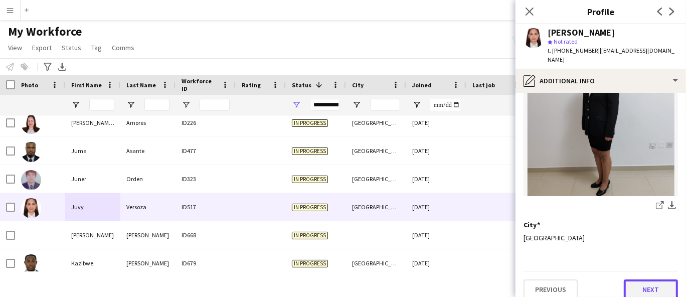
click at [642, 280] on button "Next" at bounding box center [651, 289] width 54 height 20
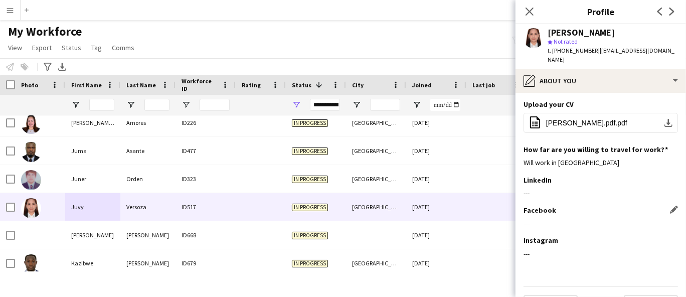
scroll to position [47, 0]
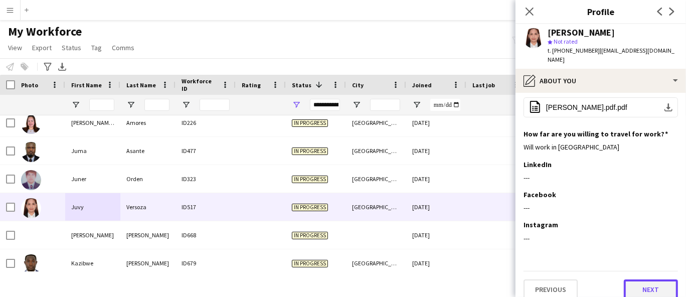
click at [638, 279] on button "Next" at bounding box center [651, 289] width 54 height 20
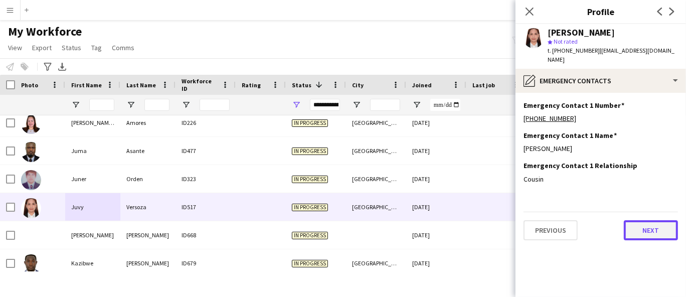
click at [649, 220] on button "Next" at bounding box center [651, 230] width 54 height 20
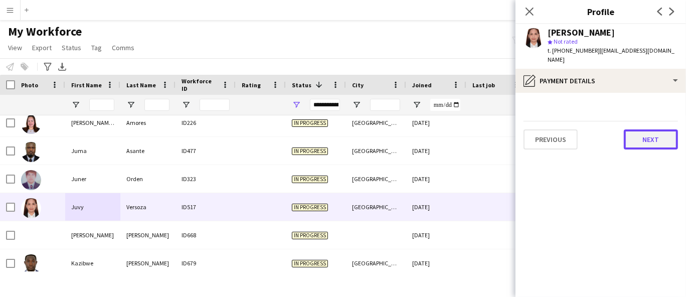
click at [654, 133] on button "Next" at bounding box center [651, 139] width 54 height 20
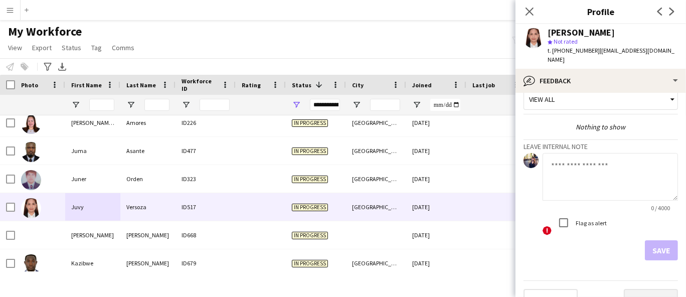
scroll to position [25, 0]
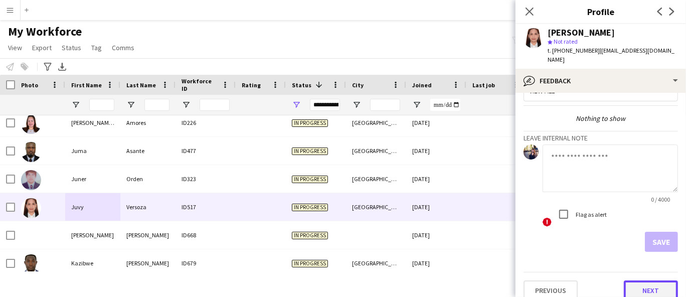
click at [658, 284] on button "Next" at bounding box center [651, 290] width 54 height 20
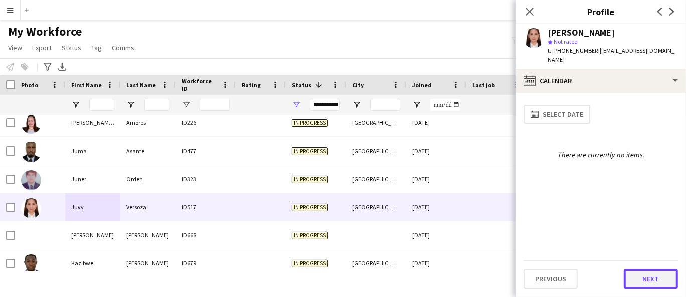
click at [656, 278] on button "Next" at bounding box center [651, 279] width 54 height 20
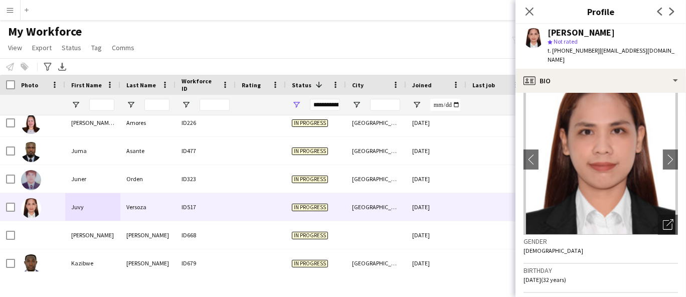
scroll to position [0, 0]
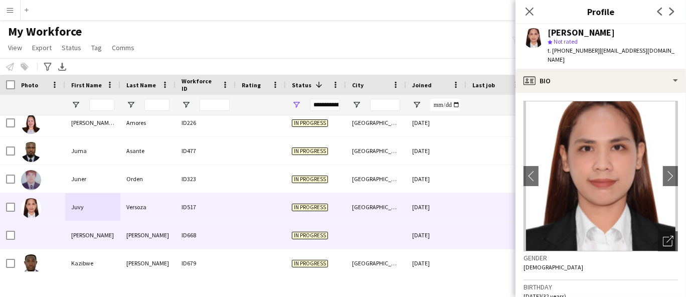
click at [130, 238] on div "[PERSON_NAME]" at bounding box center [147, 235] width 55 height 28
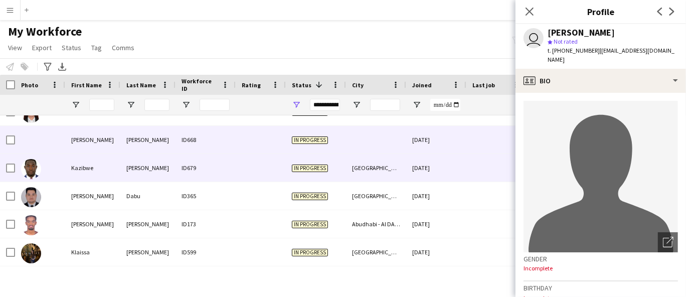
scroll to position [2701, 0]
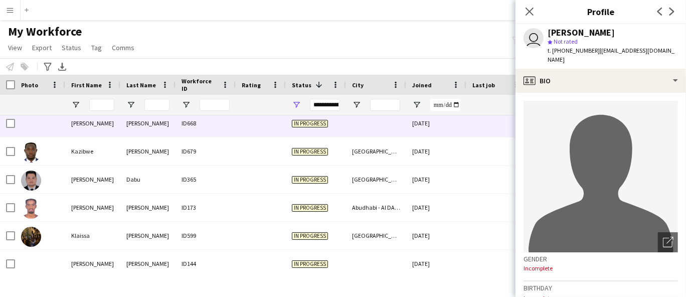
click at [570, 28] on div "[PERSON_NAME]" at bounding box center [580, 32] width 67 height 9
click at [564, 47] on span "t. [PHONE_NUMBER]" at bounding box center [573, 51] width 52 height 8
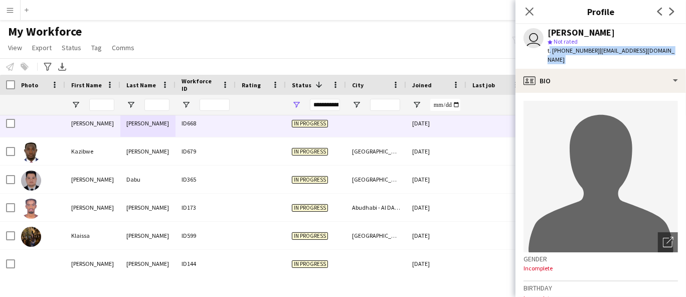
click at [564, 47] on span "t. [PHONE_NUMBER]" at bounding box center [573, 51] width 52 height 8
click at [563, 50] on span "t. [PHONE_NUMBER]" at bounding box center [573, 51] width 52 height 8
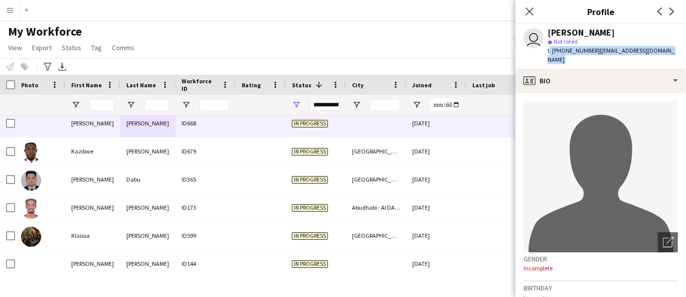
click at [563, 50] on span "t. [PHONE_NUMBER]" at bounding box center [573, 51] width 52 height 8
click at [565, 50] on span "t. [PHONE_NUMBER]" at bounding box center [573, 51] width 52 height 8
click at [574, 49] on span "t. [PHONE_NUMBER]" at bounding box center [573, 51] width 52 height 8
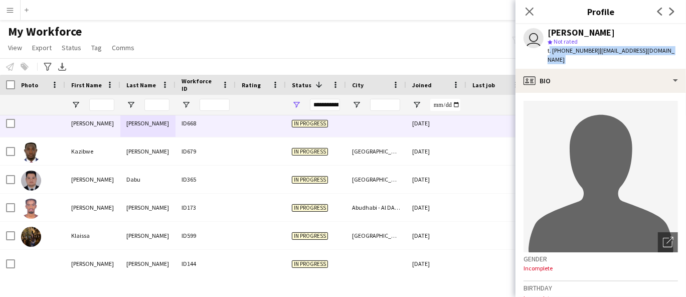
click at [576, 53] on span "t. [PHONE_NUMBER]" at bounding box center [573, 51] width 52 height 8
drag, startPoint x: 678, startPoint y: 48, endPoint x: 597, endPoint y: 51, distance: 81.8
click at [597, 51] on app-profile-header "user [PERSON_NAME] star Not rated t. [PHONE_NUMBER] | [EMAIL_ADDRESS][DOMAIN_NA…" at bounding box center [600, 46] width 170 height 45
click at [597, 51] on span "| [EMAIL_ADDRESS][DOMAIN_NAME]" at bounding box center [610, 55] width 127 height 17
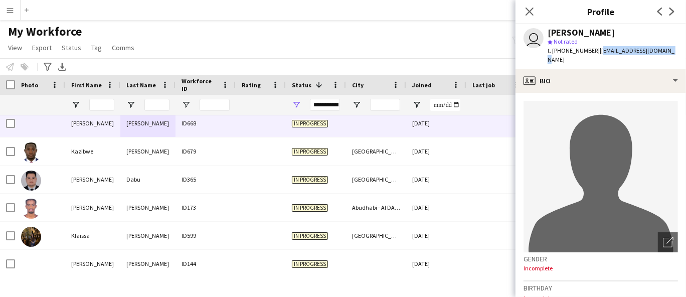
drag, startPoint x: 595, startPoint y: 52, endPoint x: 673, endPoint y: 52, distance: 77.7
click at [673, 52] on div "user [PERSON_NAME] star Not rated t. [PHONE_NUMBER] | [EMAIL_ADDRESS][DOMAIN_NA…" at bounding box center [600, 46] width 170 height 45
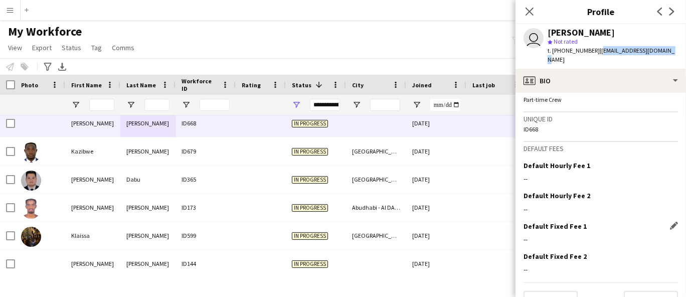
scroll to position [445, 0]
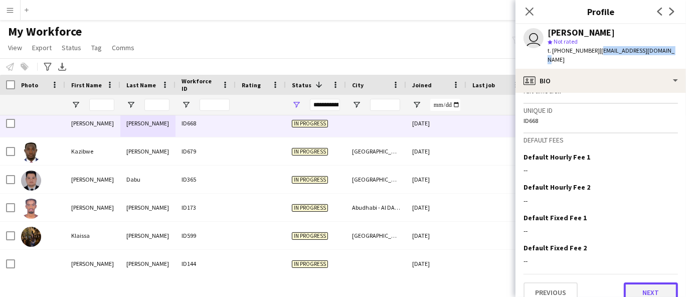
click at [647, 282] on button "Next" at bounding box center [651, 292] width 54 height 20
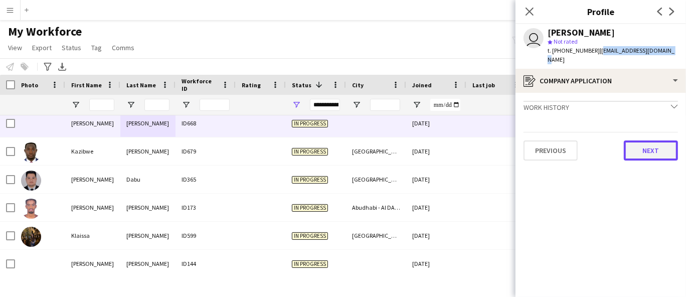
click at [658, 140] on button "Next" at bounding box center [651, 150] width 54 height 20
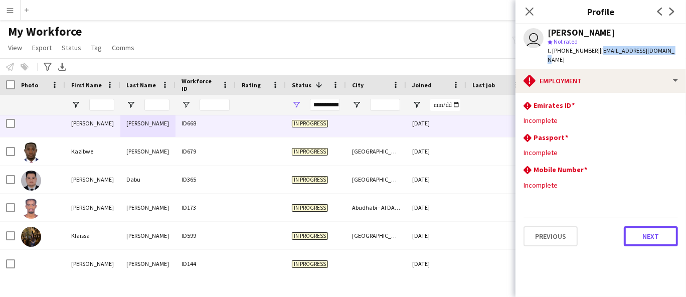
click at [664, 227] on button "Next" at bounding box center [651, 236] width 54 height 20
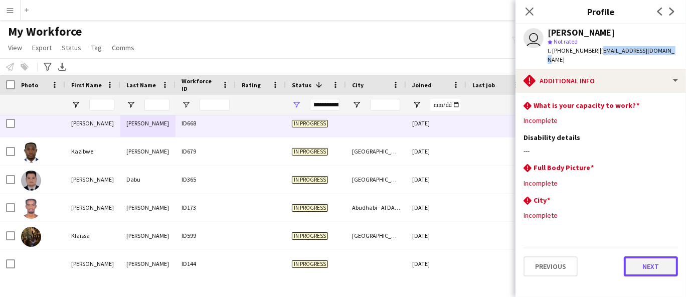
click at [662, 257] on button "Next" at bounding box center [651, 266] width 54 height 20
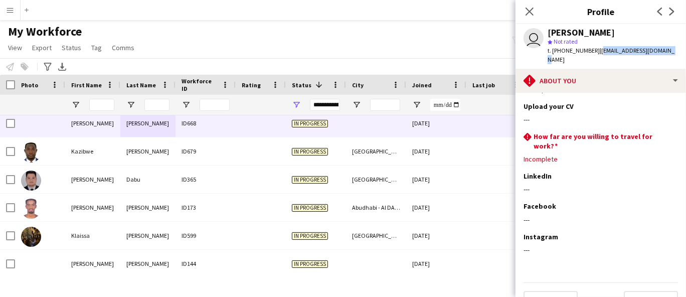
scroll to position [43, 0]
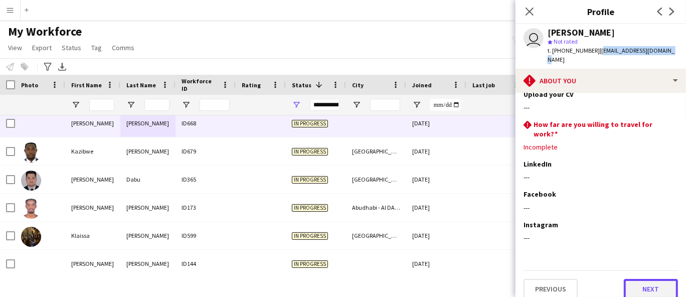
click at [641, 281] on button "Next" at bounding box center [651, 289] width 54 height 20
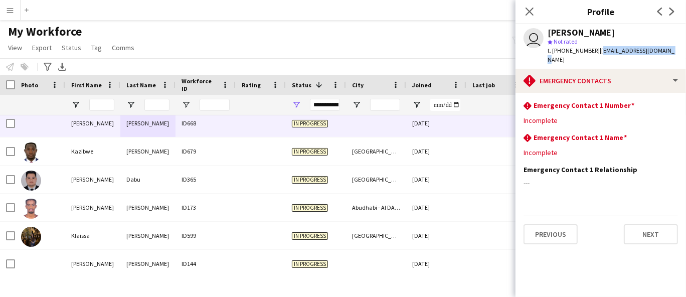
scroll to position [0, 0]
click at [645, 231] on button "Next" at bounding box center [651, 234] width 54 height 20
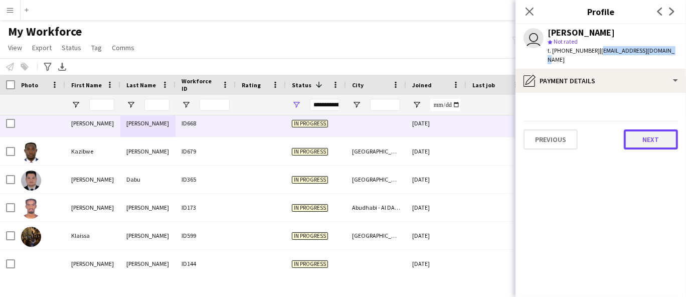
click at [652, 139] on button "Next" at bounding box center [651, 139] width 54 height 20
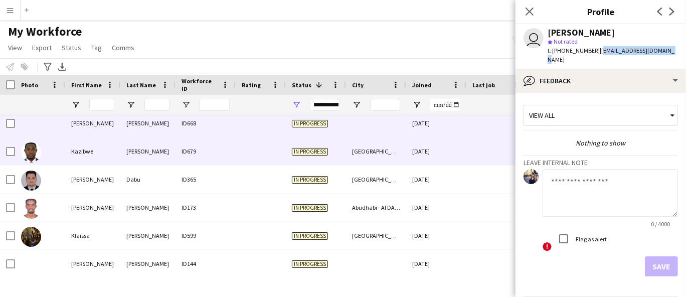
click at [111, 145] on div "Kazibwe" at bounding box center [92, 151] width 55 height 28
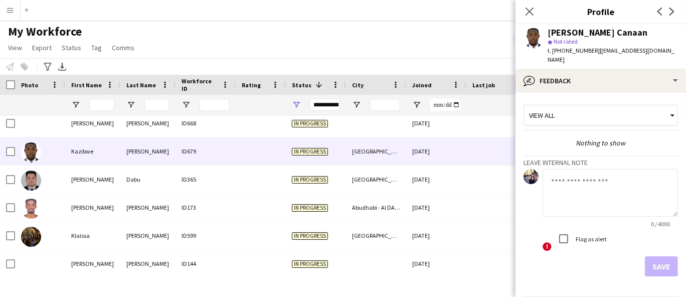
click at [583, 28] on div "[PERSON_NAME] Canaan" at bounding box center [597, 32] width 100 height 9
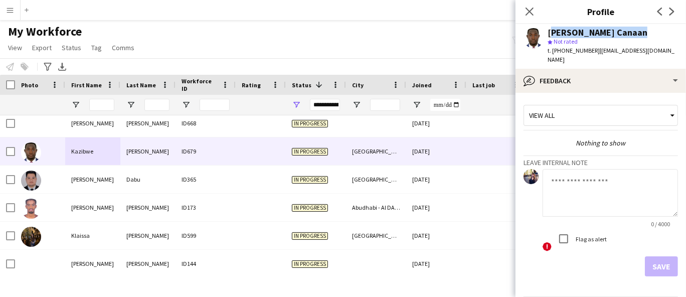
click at [583, 28] on div "[PERSON_NAME] Canaan" at bounding box center [597, 32] width 100 height 9
click at [560, 50] on span "t. [PHONE_NUMBER]" at bounding box center [573, 51] width 52 height 8
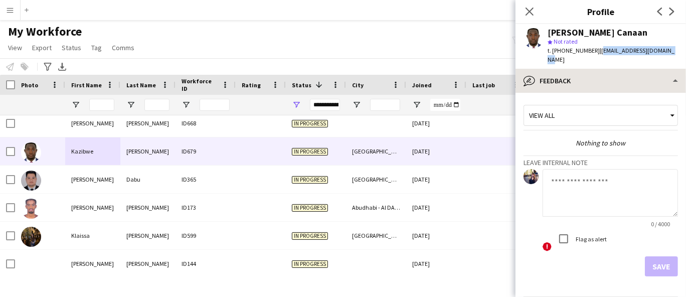
drag, startPoint x: 679, startPoint y: 50, endPoint x: 587, endPoint y: 60, distance: 92.8
click at [595, 48] on app-profile-header "[PERSON_NAME] Canaan star Not rated t. [PHONE_NUMBER] | [EMAIL_ADDRESS][DOMAIN_…" at bounding box center [600, 46] width 170 height 45
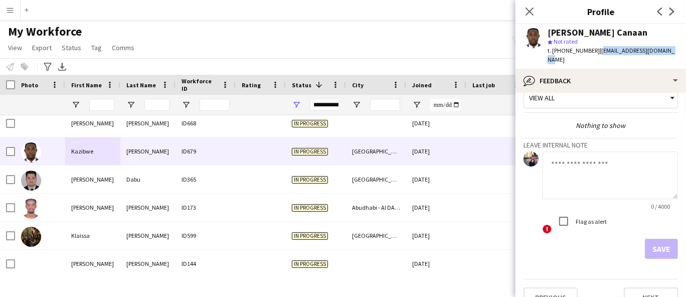
scroll to position [25, 0]
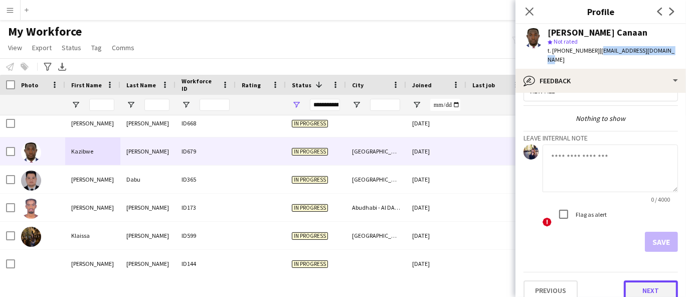
click at [639, 282] on button "Next" at bounding box center [651, 290] width 54 height 20
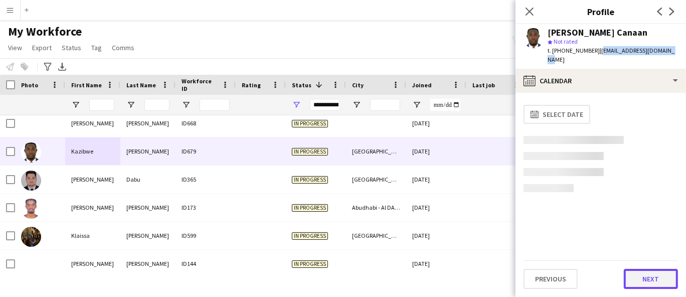
click at [639, 280] on button "Next" at bounding box center [651, 279] width 54 height 20
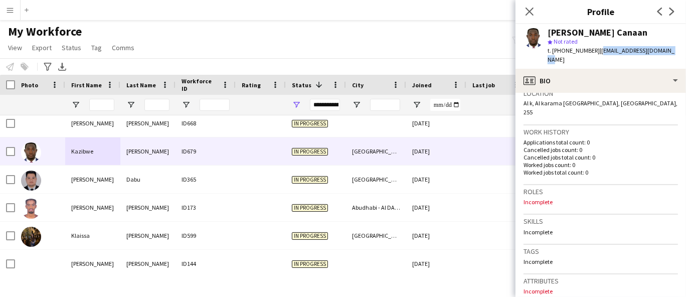
scroll to position [443, 0]
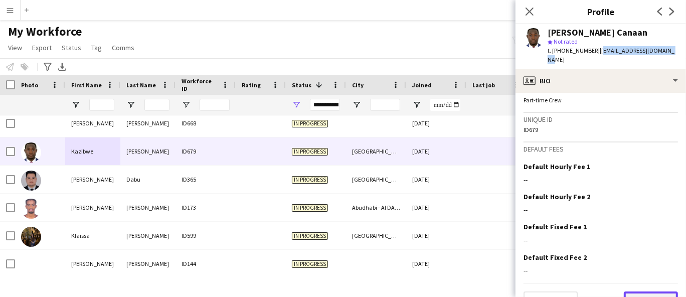
click at [637, 291] on button "Next" at bounding box center [651, 301] width 54 height 20
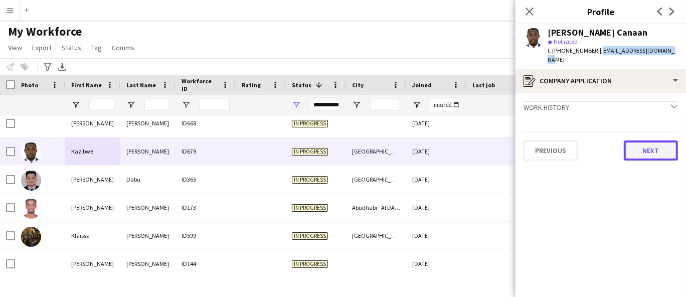
click at [659, 149] on button "Next" at bounding box center [651, 150] width 54 height 20
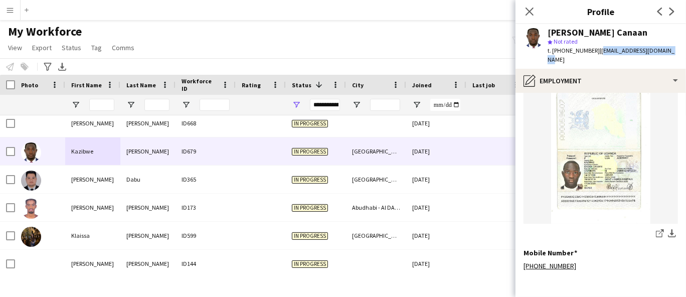
scroll to position [421, 0]
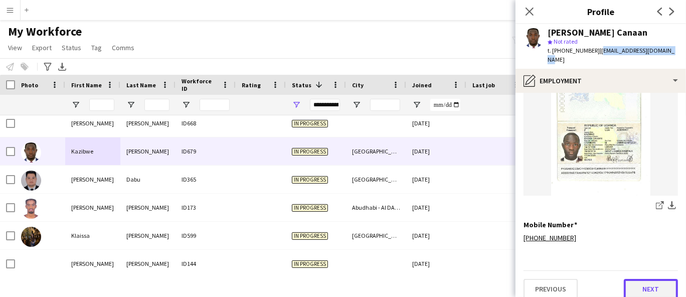
click at [636, 279] on button "Next" at bounding box center [651, 289] width 54 height 20
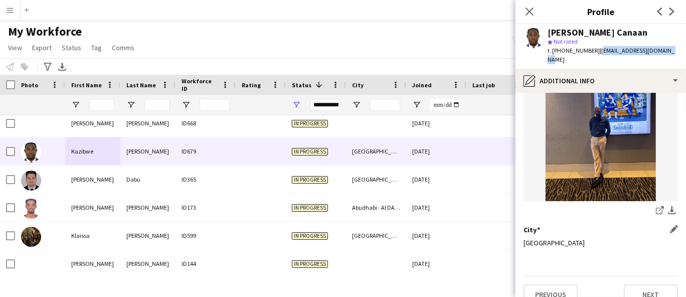
scroll to position [125, 0]
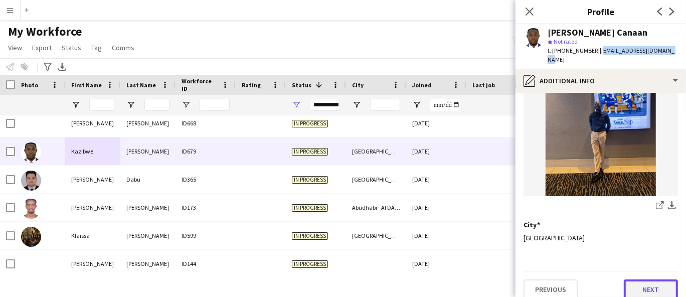
click at [639, 279] on button "Next" at bounding box center [651, 289] width 54 height 20
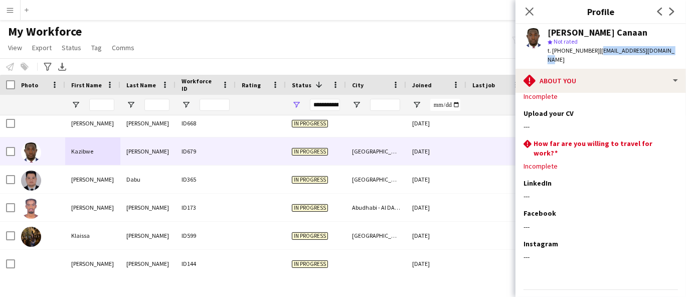
scroll to position [43, 0]
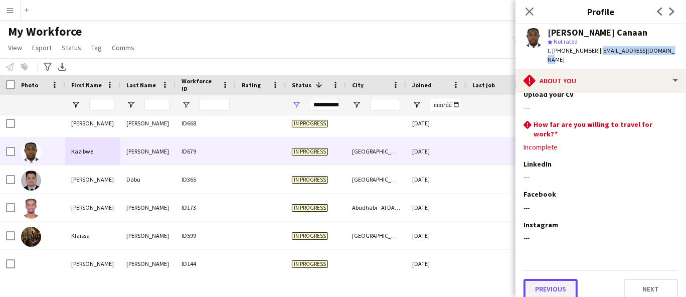
click at [569, 284] on button "Previous" at bounding box center [550, 289] width 54 height 20
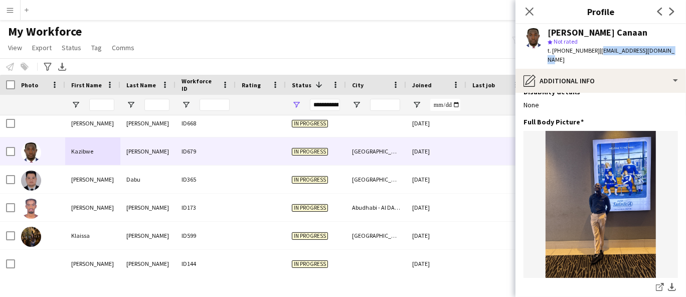
scroll to position [111, 0]
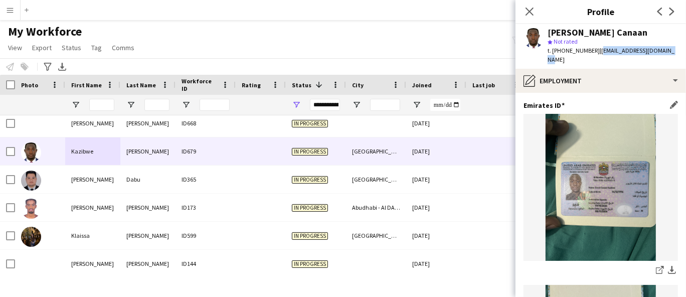
click at [595, 210] on img at bounding box center [600, 187] width 154 height 147
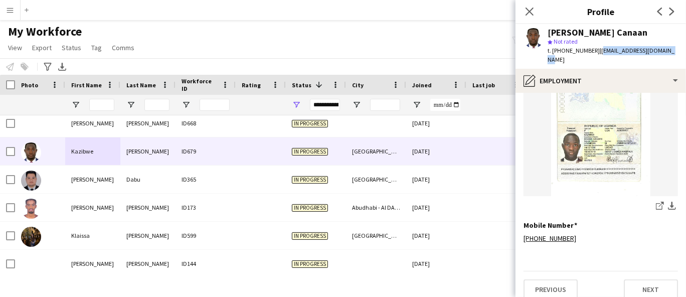
scroll to position [421, 0]
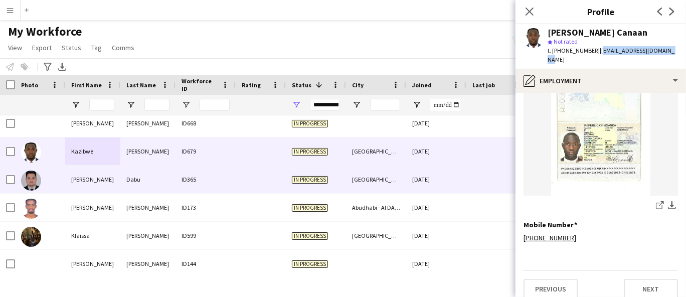
click at [116, 184] on div "[PERSON_NAME]" at bounding box center [92, 179] width 55 height 28
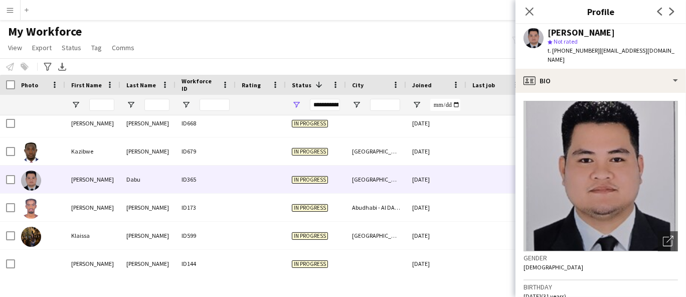
click at [0, 109] on div at bounding box center [7, 105] width 15 height 20
